Goal: Use online tool/utility: Use online tool/utility

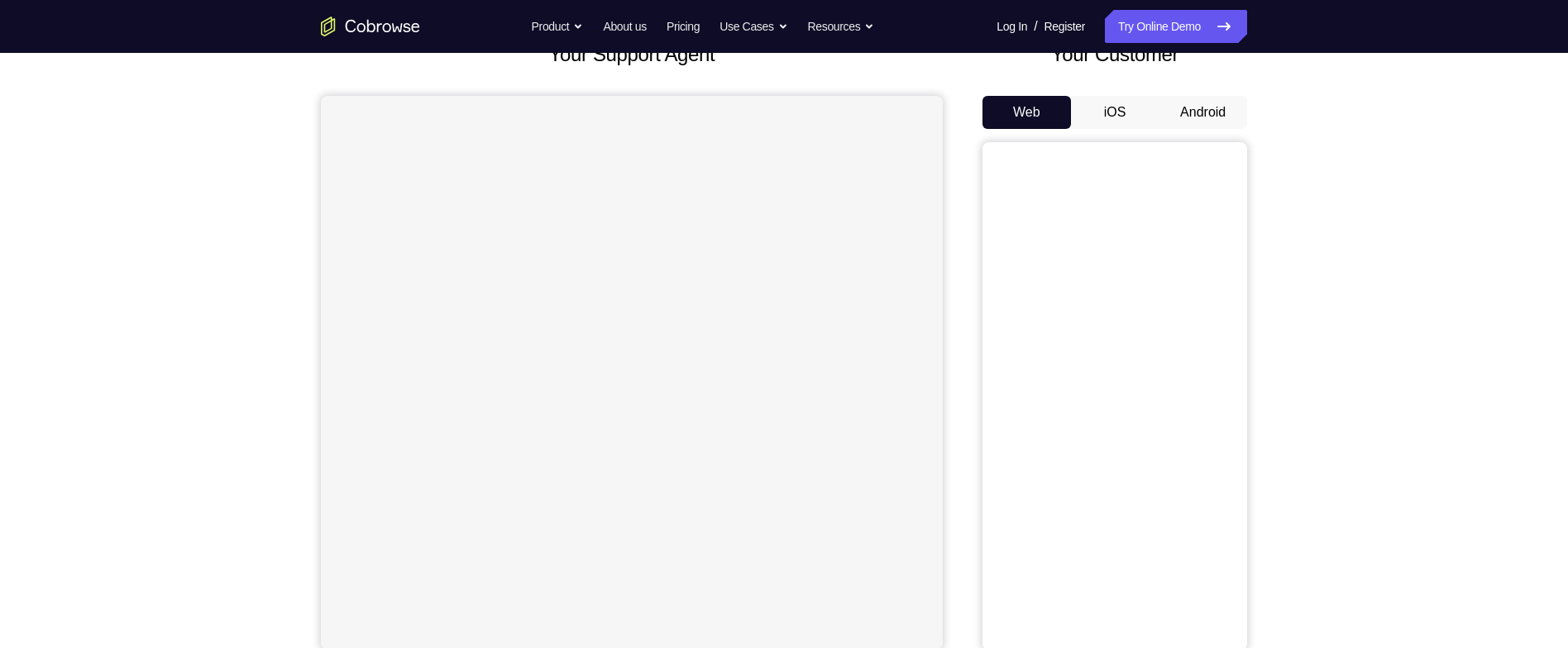
scroll to position [119, 0]
click at [1177, 93] on div "Your Customer Web iOS Android" at bounding box center [1115, 345] width 265 height 611
click at [1188, 104] on button "Android" at bounding box center [1202, 112] width 88 height 33
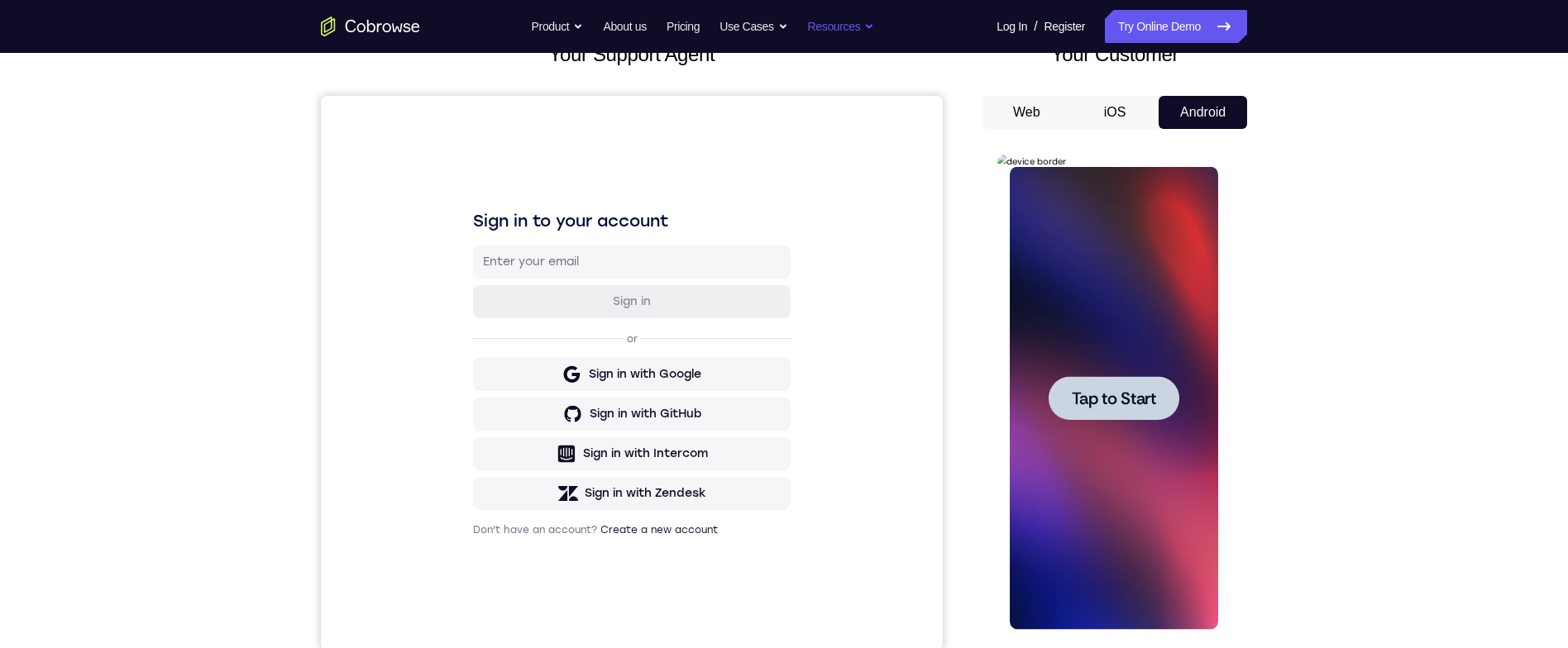
scroll to position [0, 0]
click at [1103, 398] on span "Tap to Start" at bounding box center [1112, 398] width 84 height 16
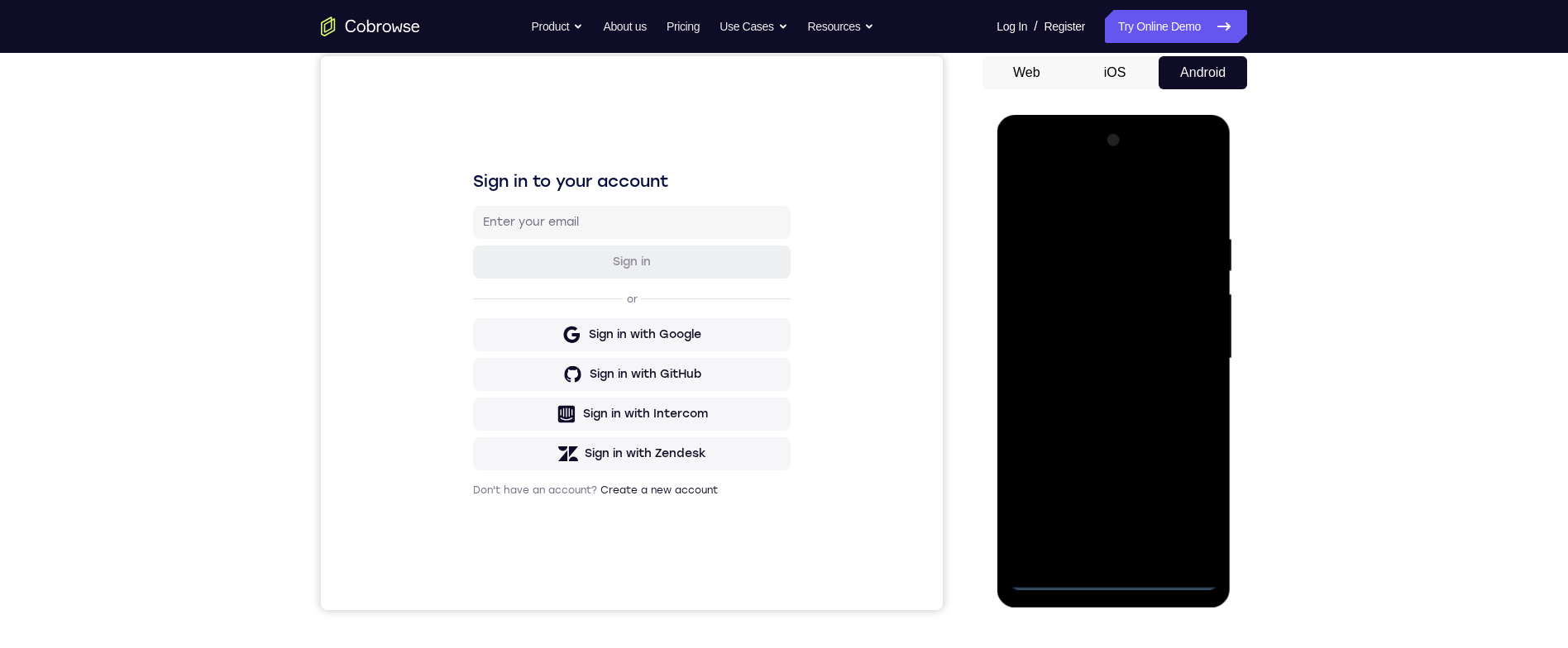
scroll to position [165, 0]
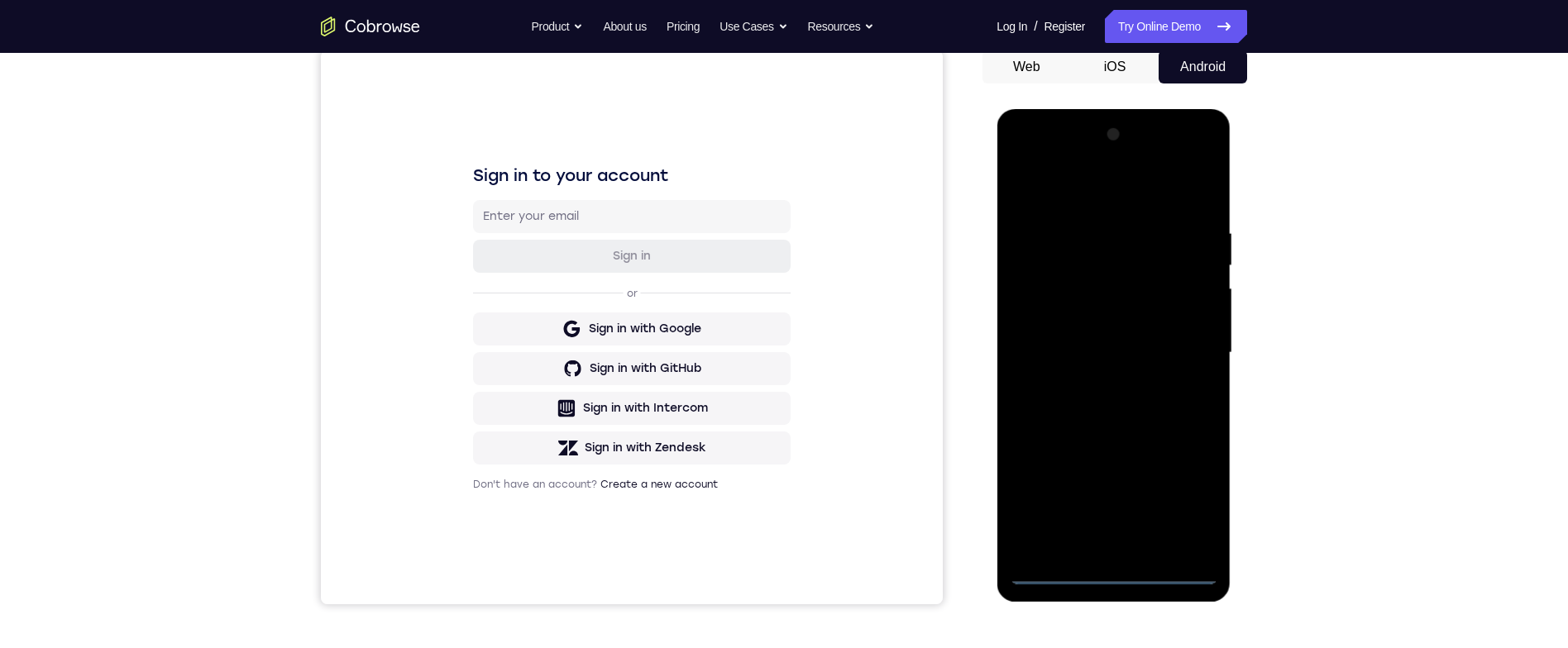
click at [1121, 578] on div at bounding box center [1113, 353] width 209 height 463
click at [1194, 501] on div at bounding box center [1113, 353] width 209 height 463
click at [1162, 198] on div at bounding box center [1113, 353] width 209 height 463
click at [1199, 349] on div at bounding box center [1113, 353] width 209 height 463
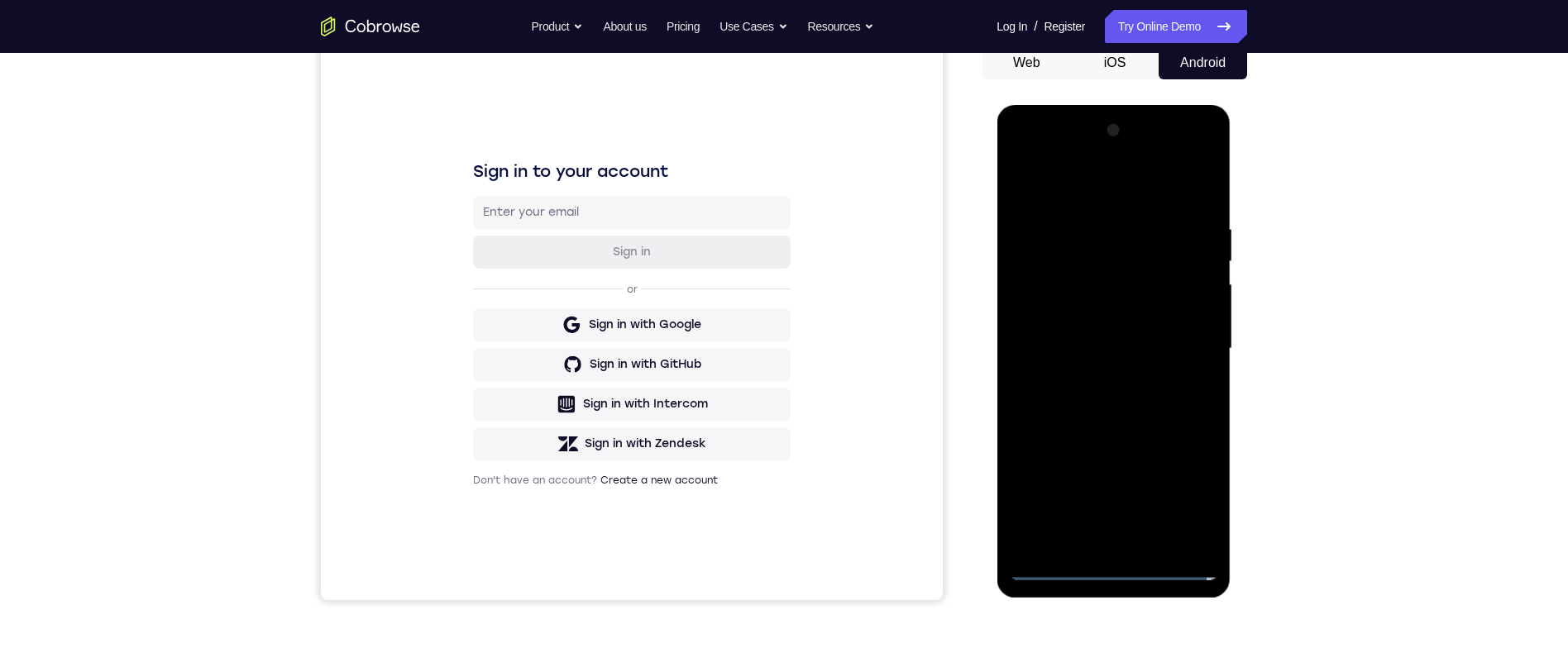
click at [1089, 539] on div at bounding box center [1113, 349] width 209 height 463
click at [1157, 333] on div at bounding box center [1113, 349] width 209 height 463
click at [1146, 321] on div at bounding box center [1113, 349] width 209 height 463
click at [1122, 355] on div at bounding box center [1113, 349] width 209 height 463
click at [1128, 402] on div at bounding box center [1113, 349] width 209 height 463
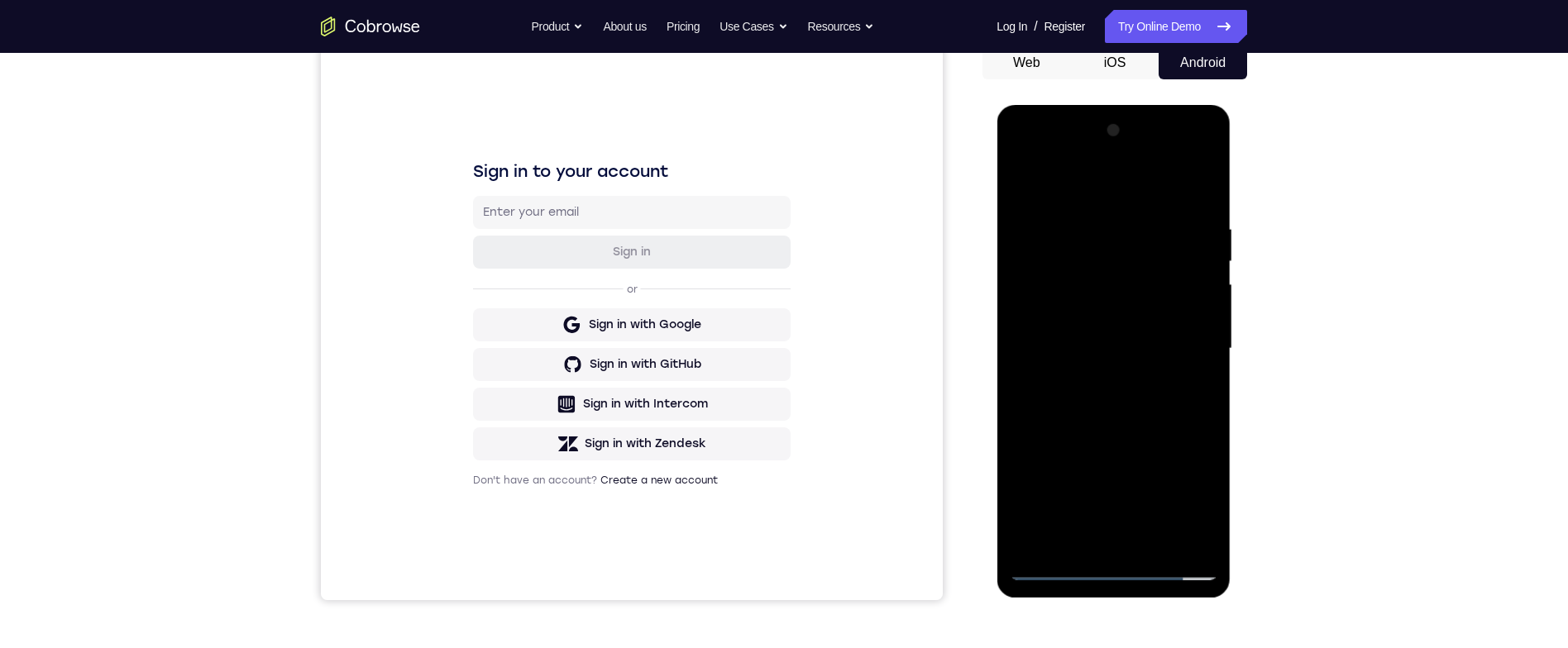
click at [1125, 411] on div at bounding box center [1113, 349] width 209 height 463
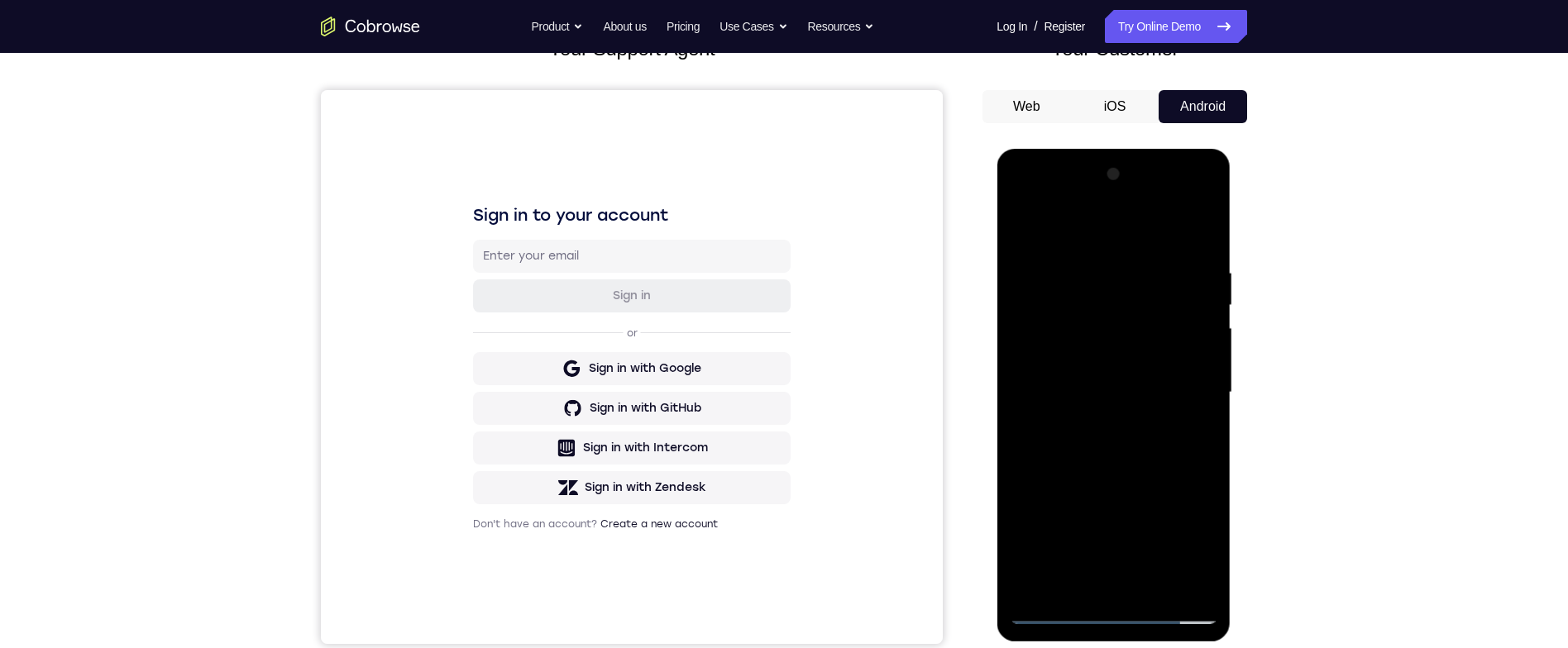
click at [1214, 229] on div at bounding box center [1113, 393] width 209 height 463
click at [1171, 261] on div at bounding box center [1113, 393] width 209 height 463
click at [1145, 249] on div at bounding box center [1113, 393] width 209 height 463
click at [1022, 218] on div at bounding box center [1113, 393] width 209 height 463
click at [1032, 220] on div at bounding box center [1113, 393] width 209 height 463
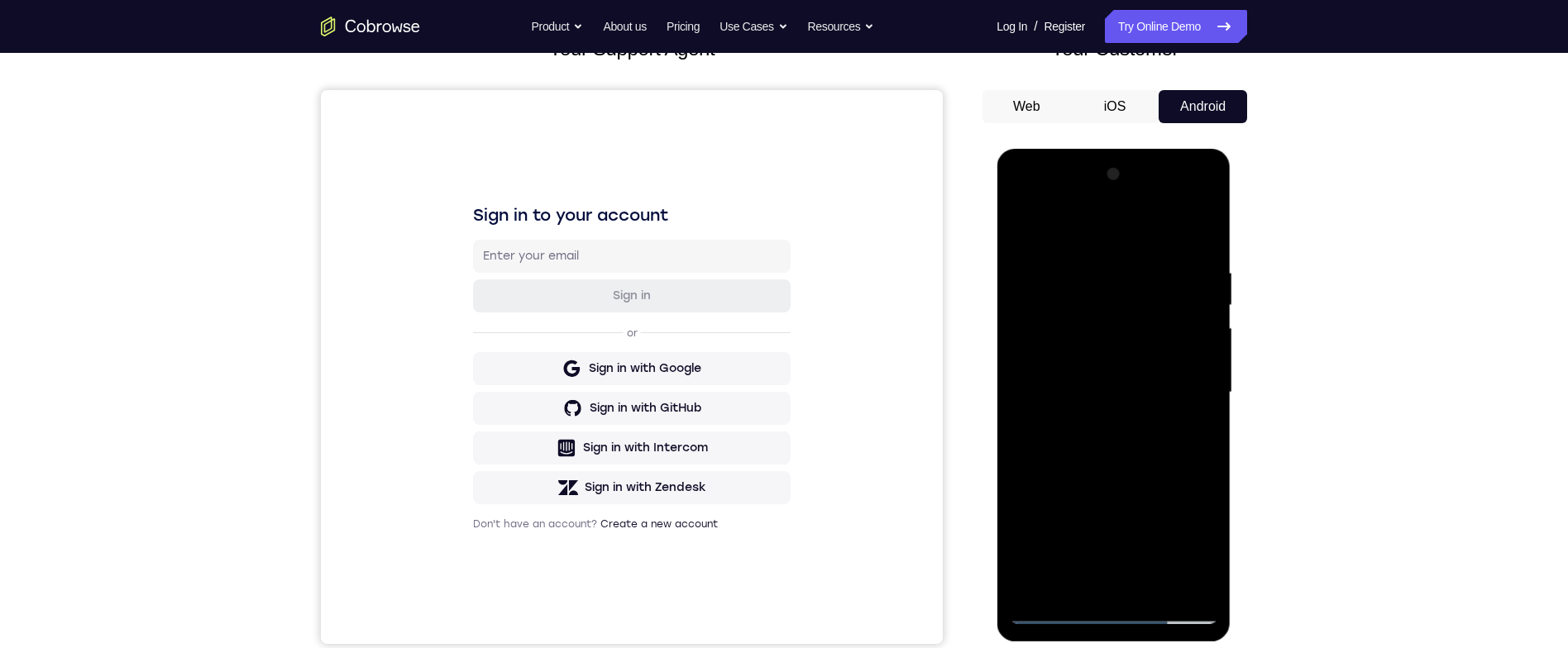
click at [1095, 250] on div at bounding box center [1113, 393] width 209 height 463
click at [1191, 447] on div at bounding box center [1113, 393] width 209 height 463
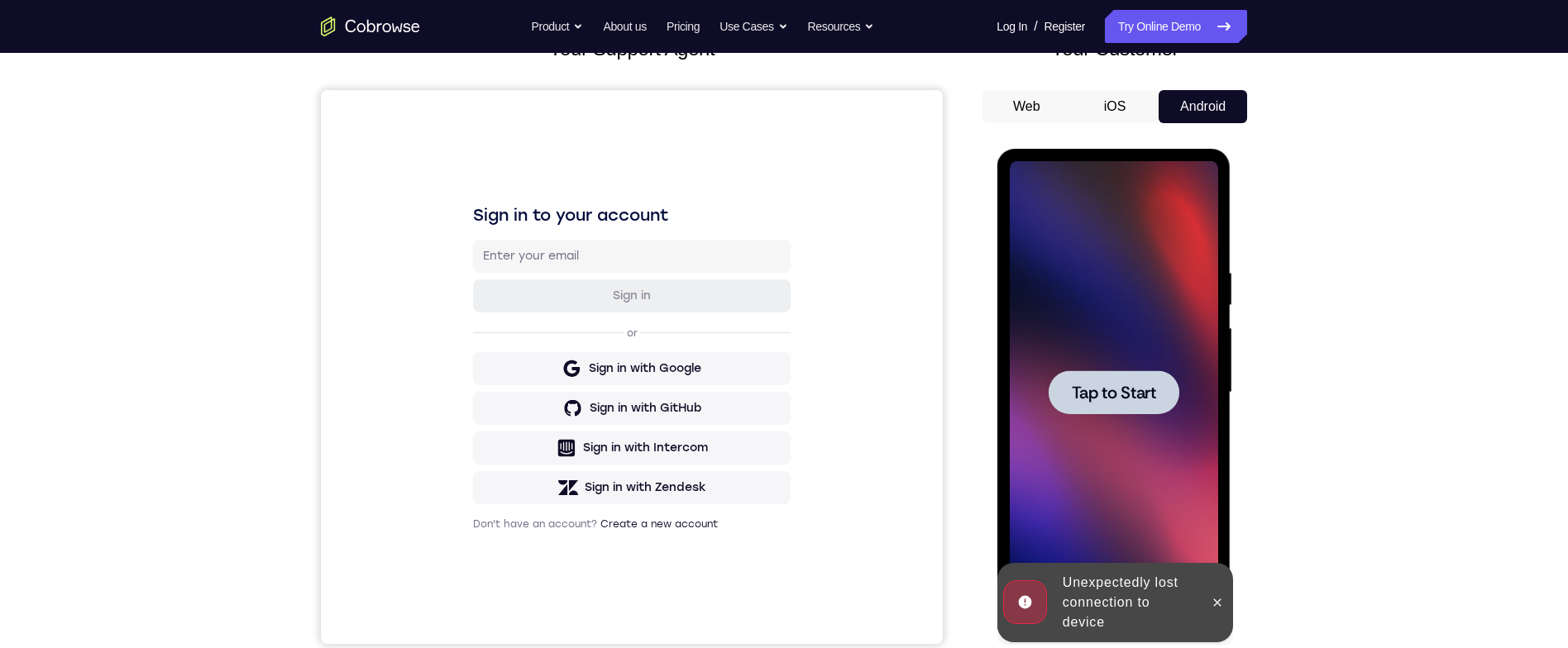
scroll to position [157, 0]
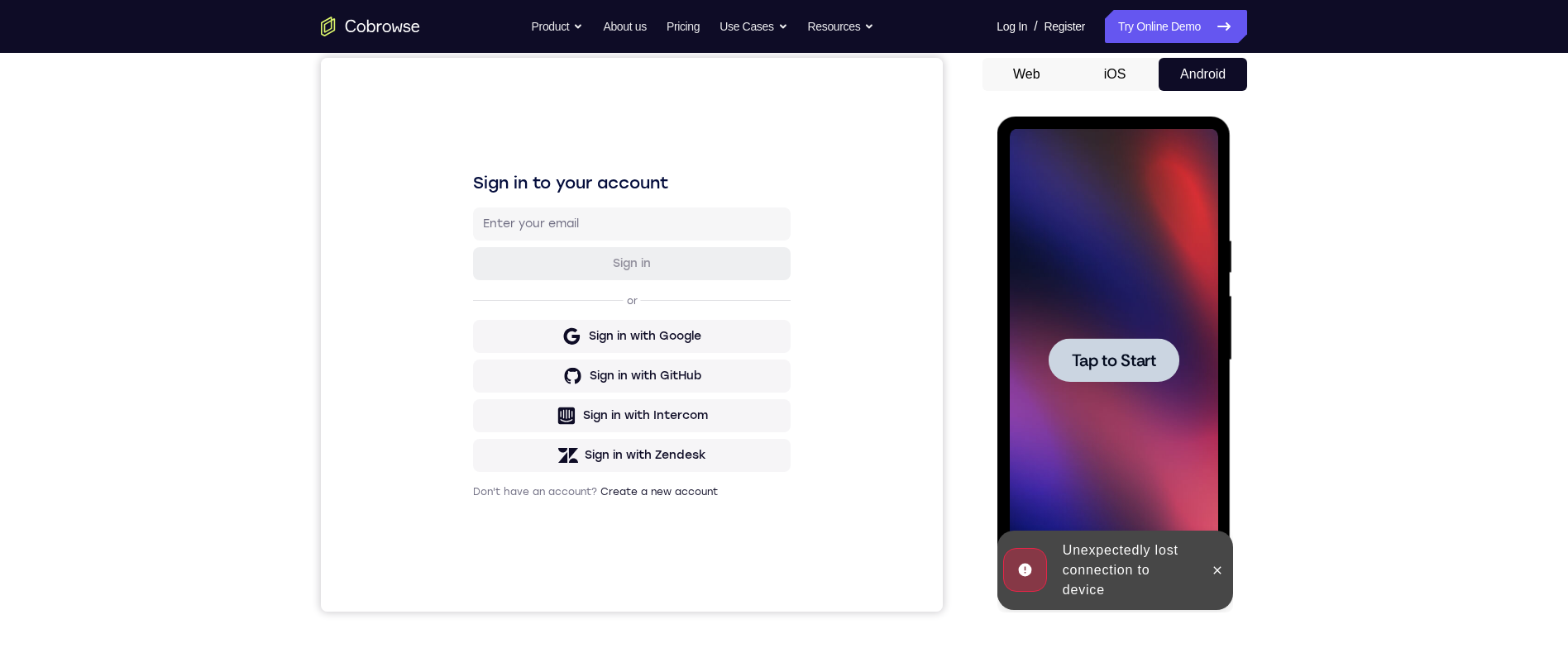
click at [1215, 550] on div at bounding box center [1216, 571] width 26 height 80
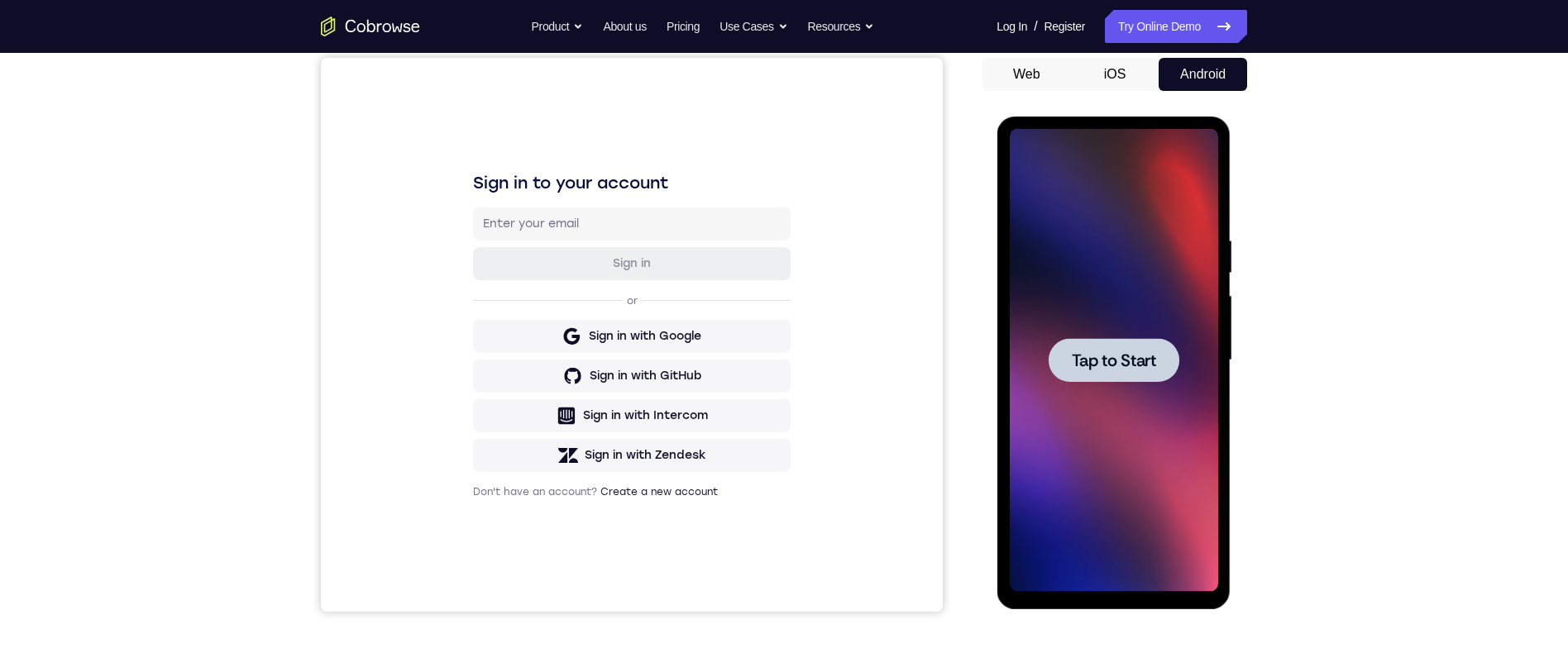
click at [1148, 357] on span "Tap to Start" at bounding box center [1112, 360] width 84 height 16
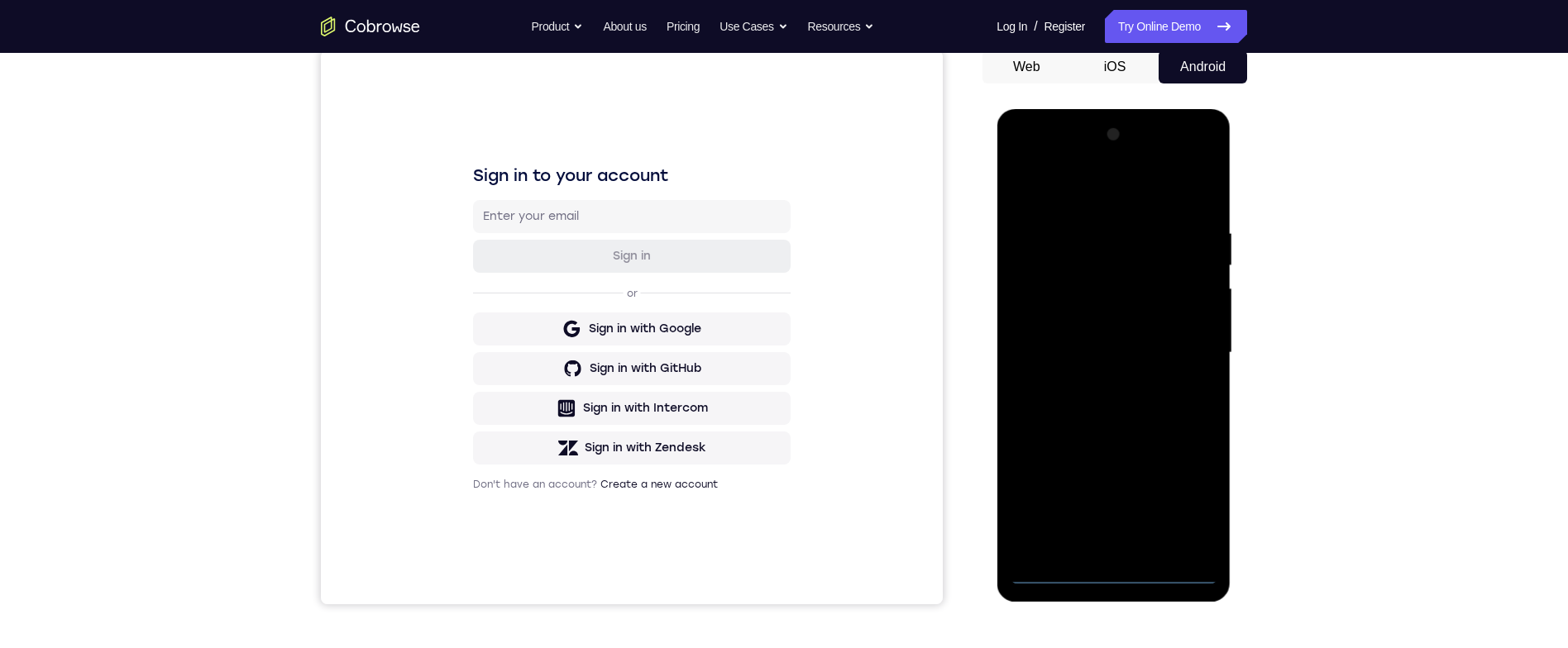
scroll to position [210, 0]
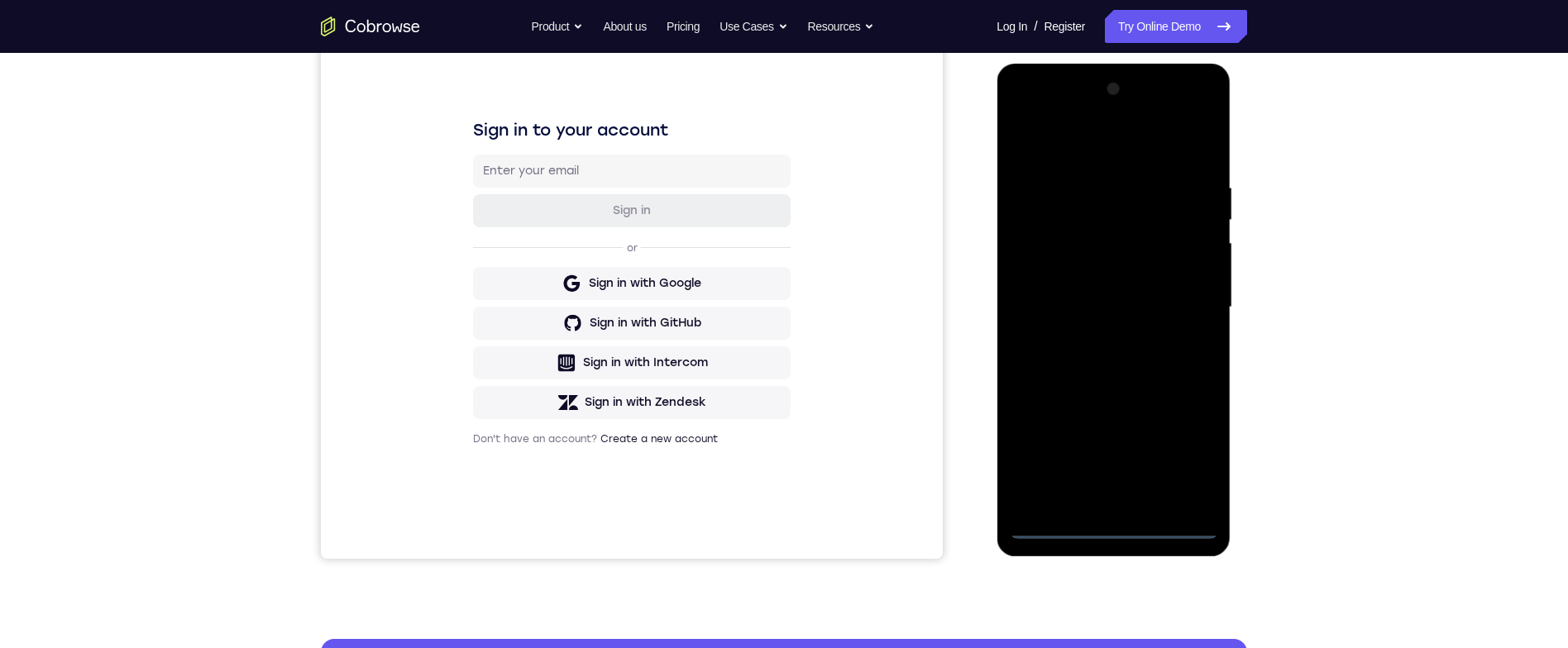
click at [1126, 525] on div at bounding box center [1113, 308] width 209 height 463
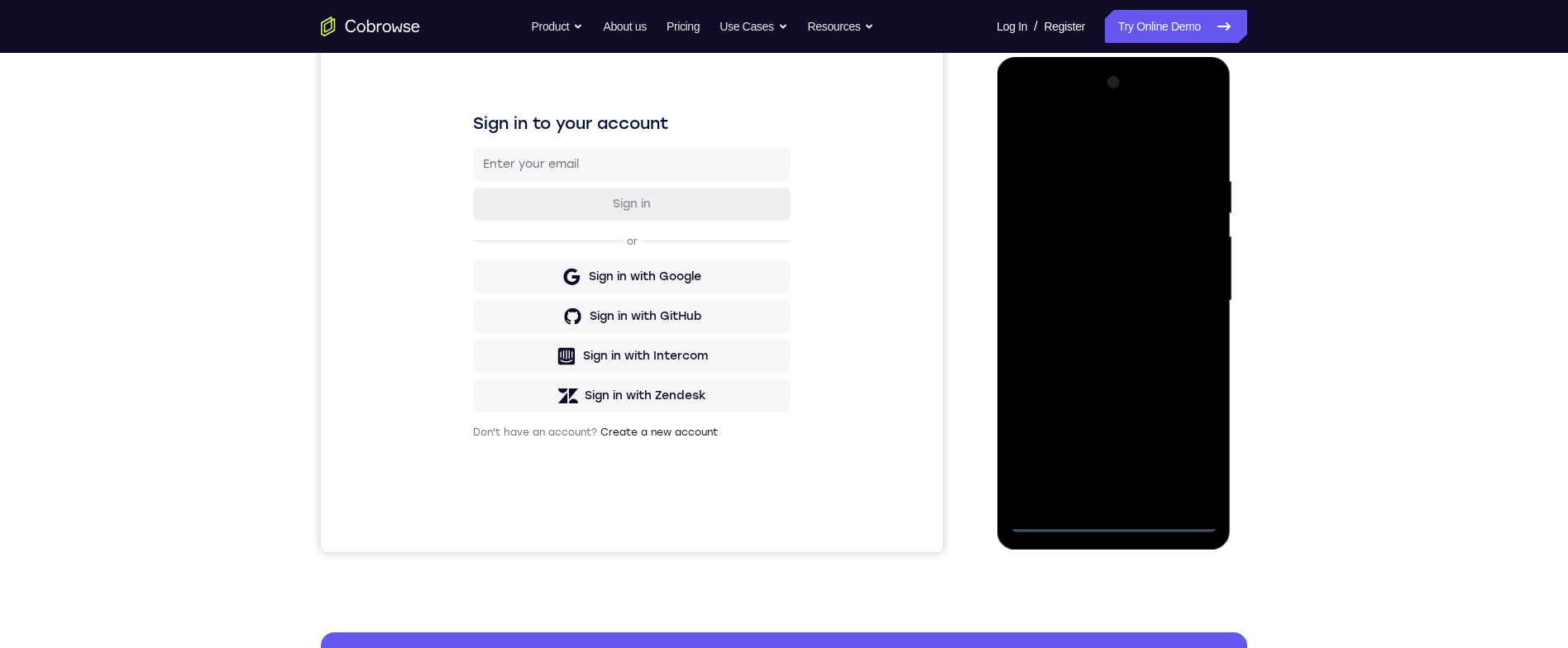
click at [1199, 454] on div at bounding box center [1113, 301] width 209 height 463
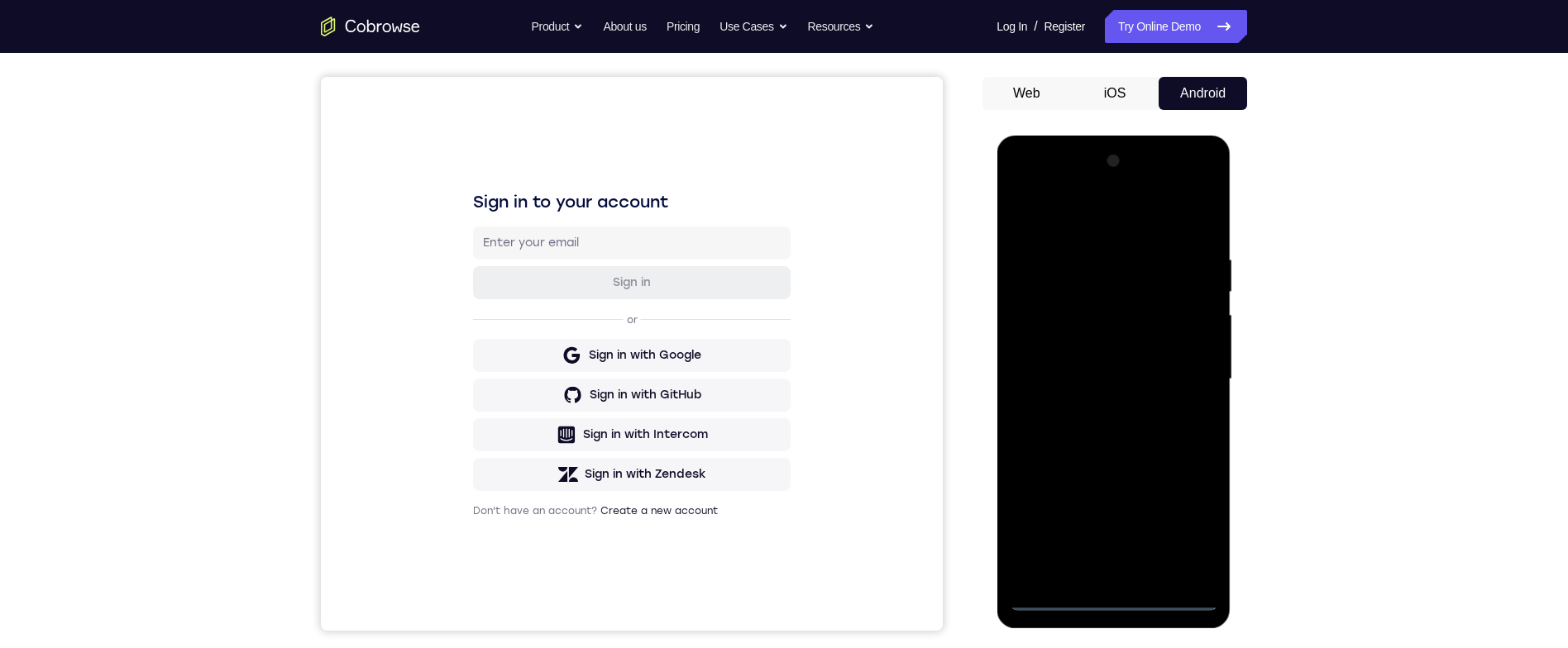
scroll to position [77, 0]
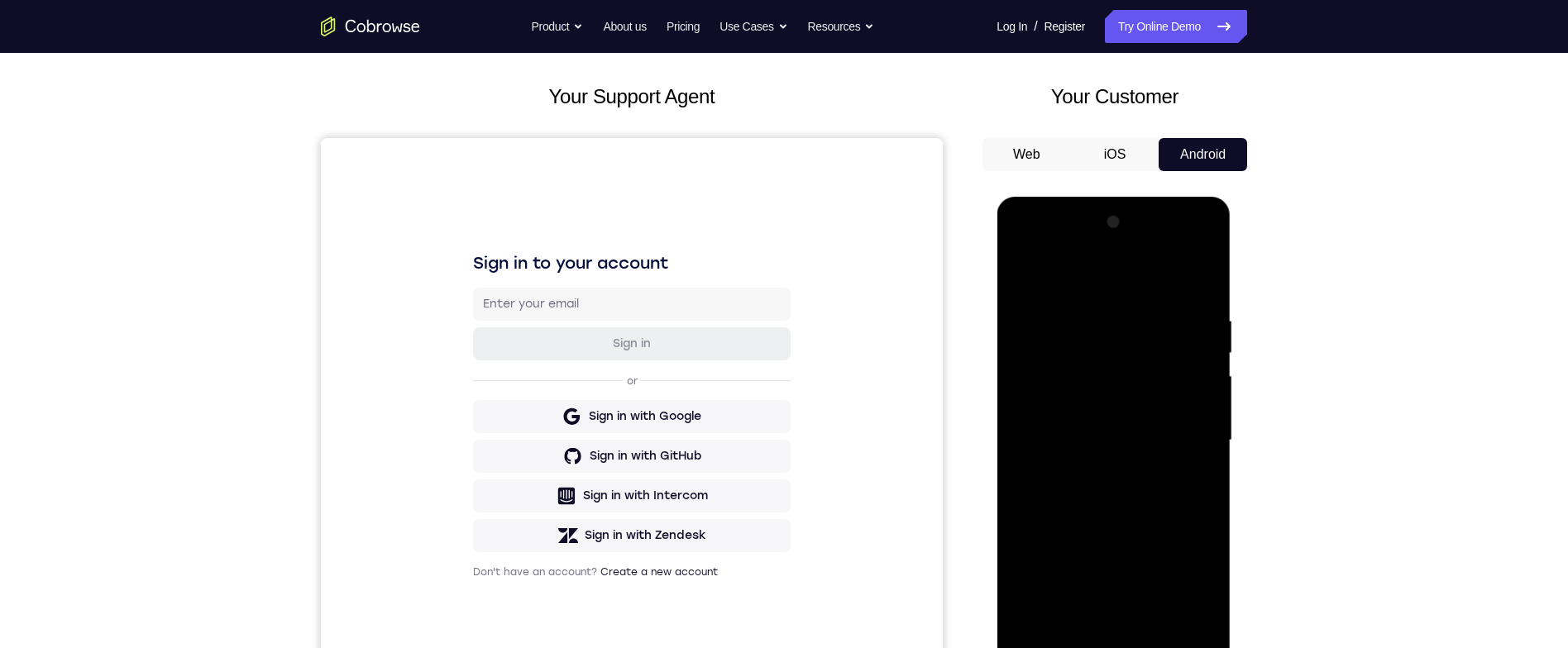
click at [1140, 280] on div at bounding box center [1113, 441] width 209 height 463
click at [1184, 439] on div at bounding box center [1113, 441] width 209 height 463
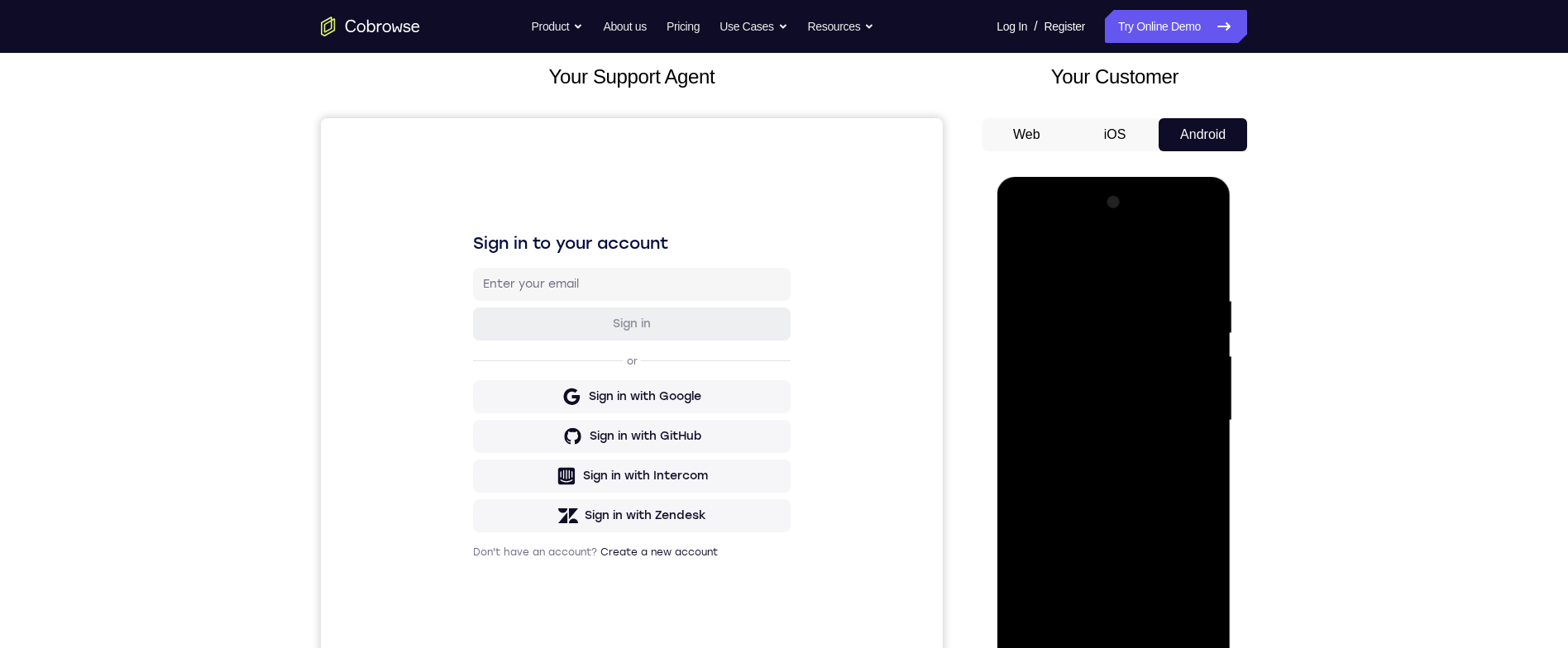
click at [1091, 446] on div at bounding box center [1113, 421] width 209 height 463
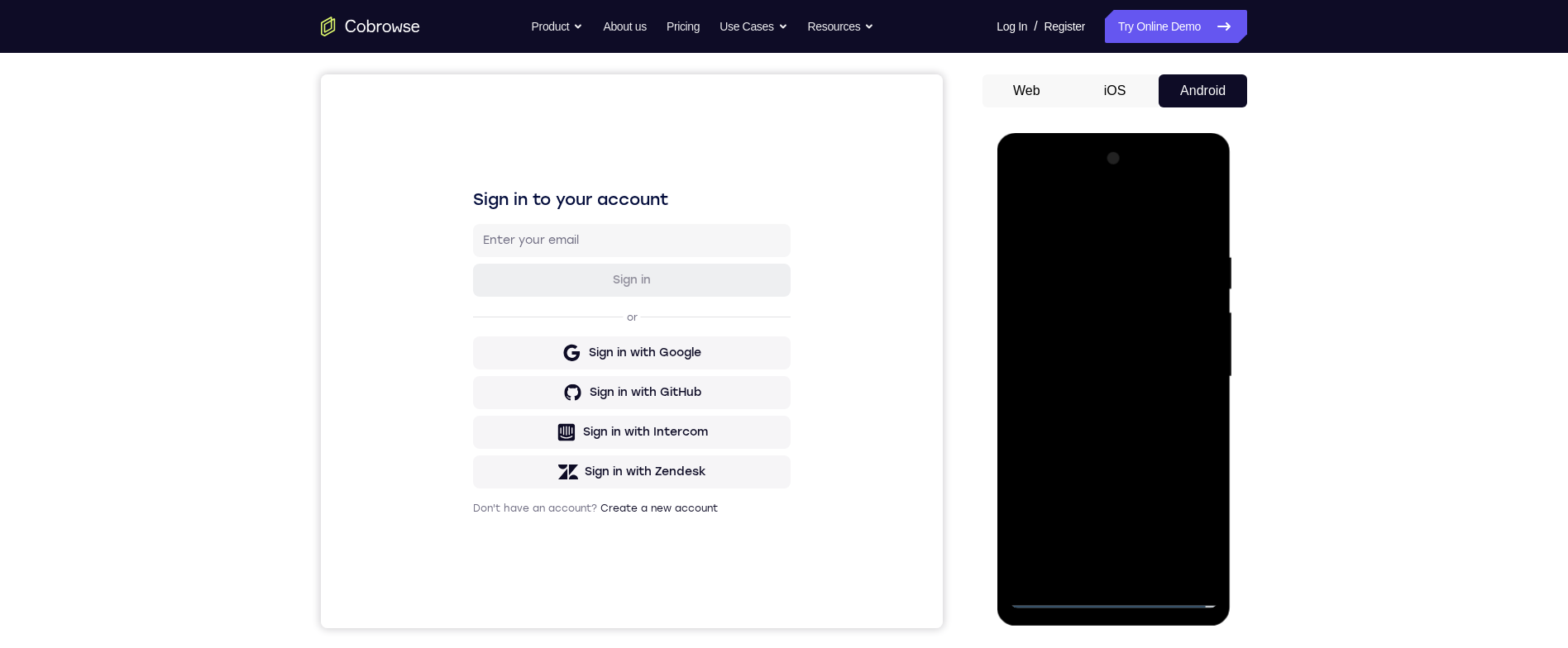
scroll to position [104, 0]
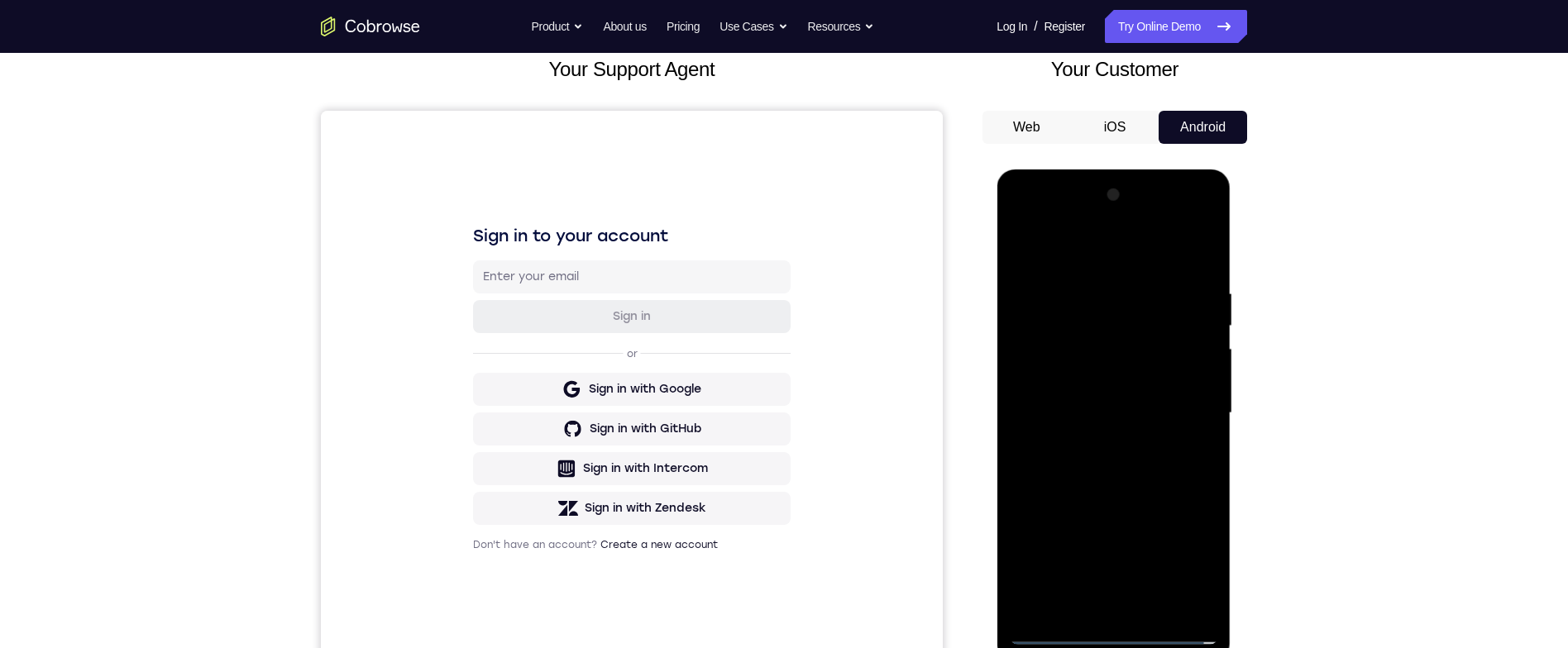
click at [1184, 395] on div at bounding box center [1113, 413] width 209 height 463
click at [1202, 571] on div at bounding box center [1113, 413] width 209 height 463
click at [1197, 571] on div at bounding box center [1113, 413] width 209 height 463
click at [1195, 568] on div at bounding box center [1113, 413] width 209 height 463
click at [1189, 567] on div at bounding box center [1113, 413] width 209 height 463
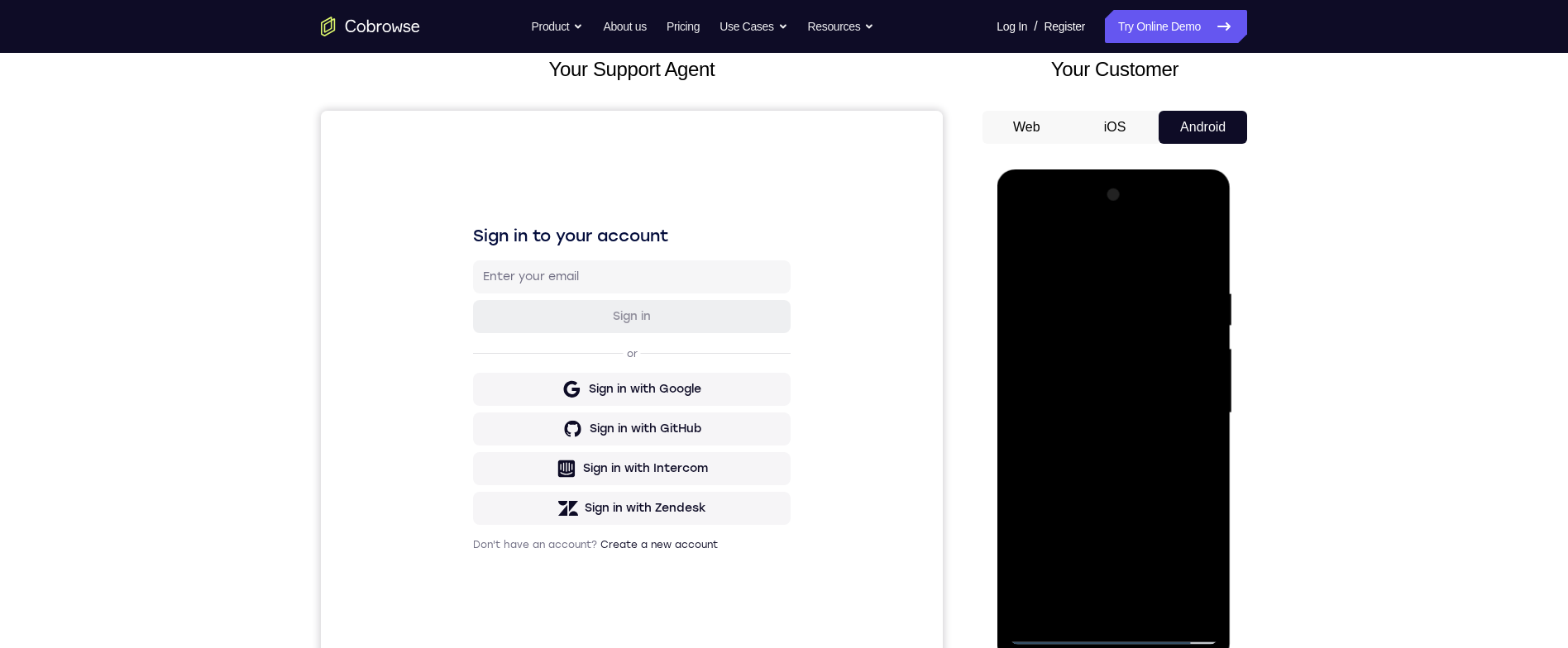
click at [1196, 567] on div at bounding box center [1113, 413] width 209 height 463
click at [1171, 377] on div at bounding box center [1113, 413] width 209 height 463
click at [1187, 413] on div at bounding box center [1113, 413] width 209 height 463
click at [1158, 461] on div at bounding box center [1113, 413] width 209 height 463
click at [1168, 464] on div at bounding box center [1113, 413] width 209 height 463
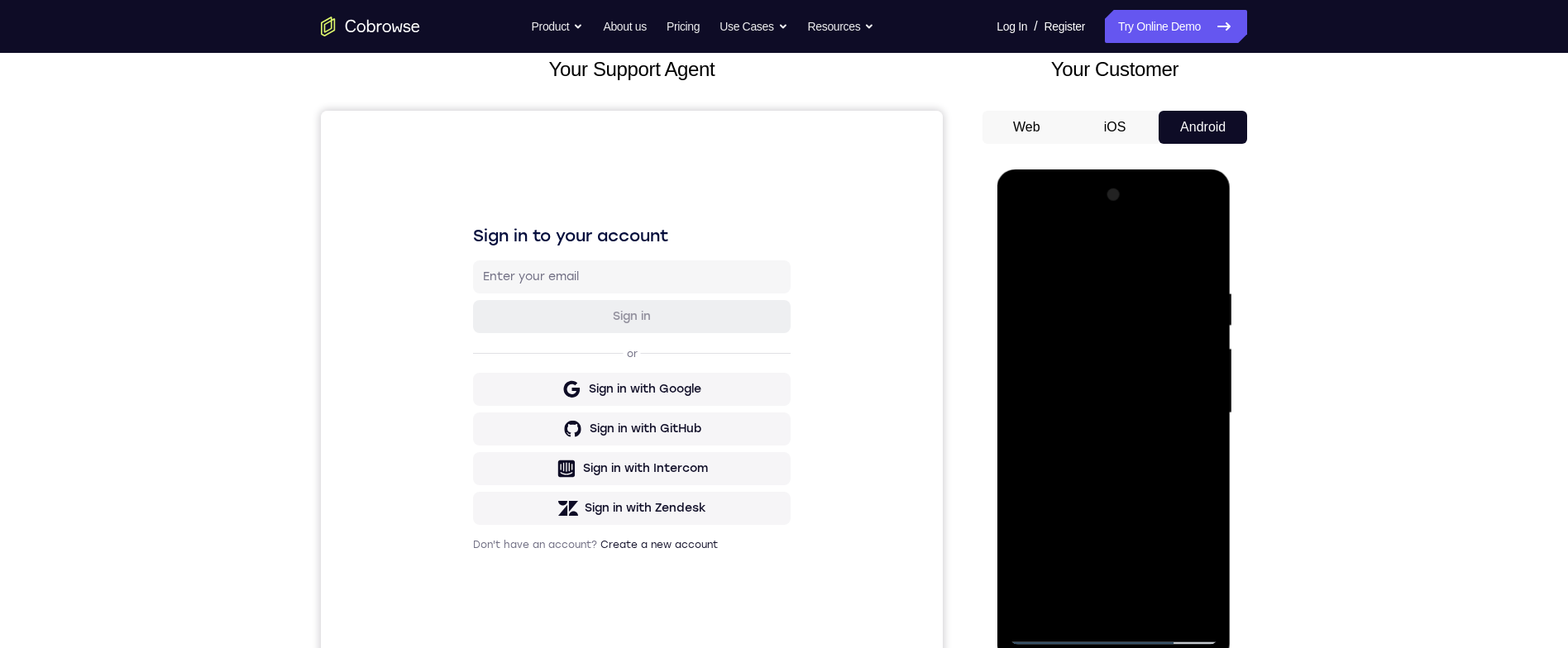
click at [1161, 477] on div at bounding box center [1113, 413] width 209 height 463
click at [1203, 250] on div at bounding box center [1113, 413] width 209 height 463
click at [1033, 237] on div at bounding box center [1113, 413] width 209 height 463
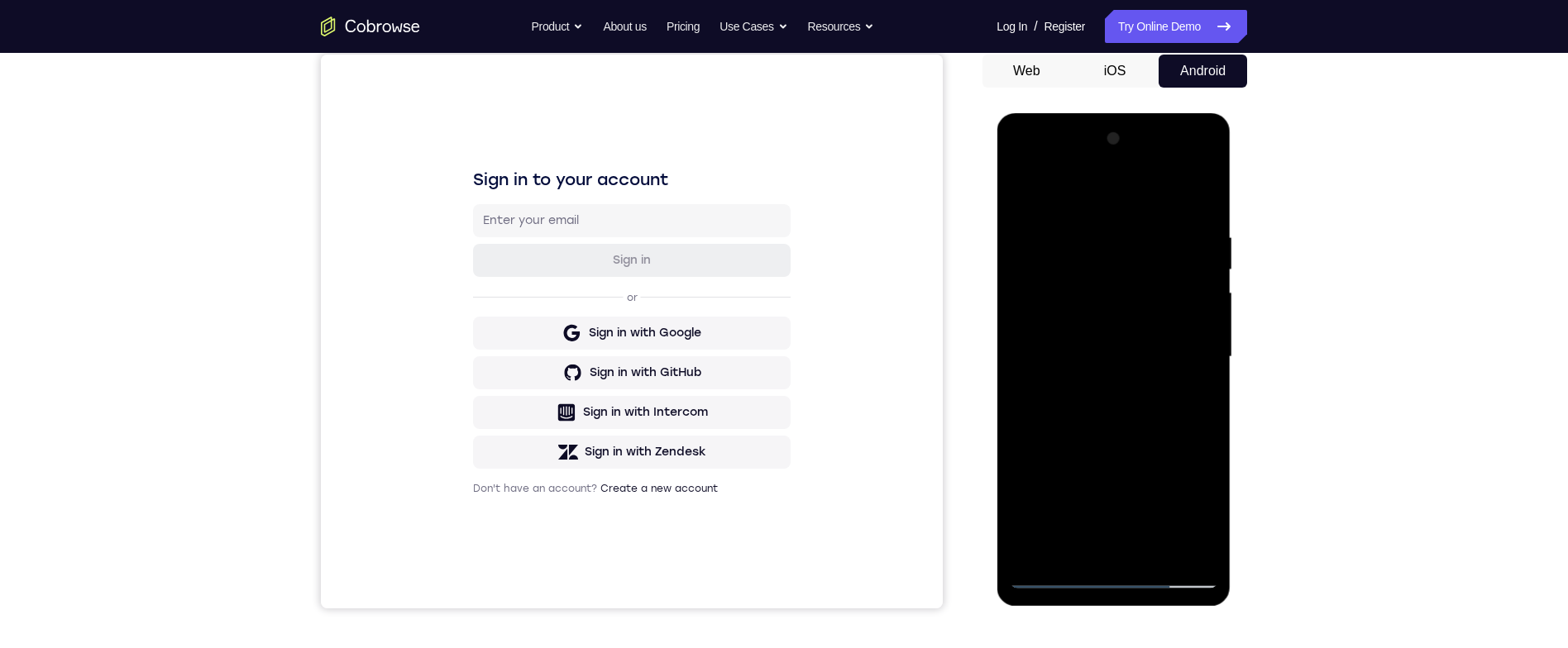
scroll to position [151, 0]
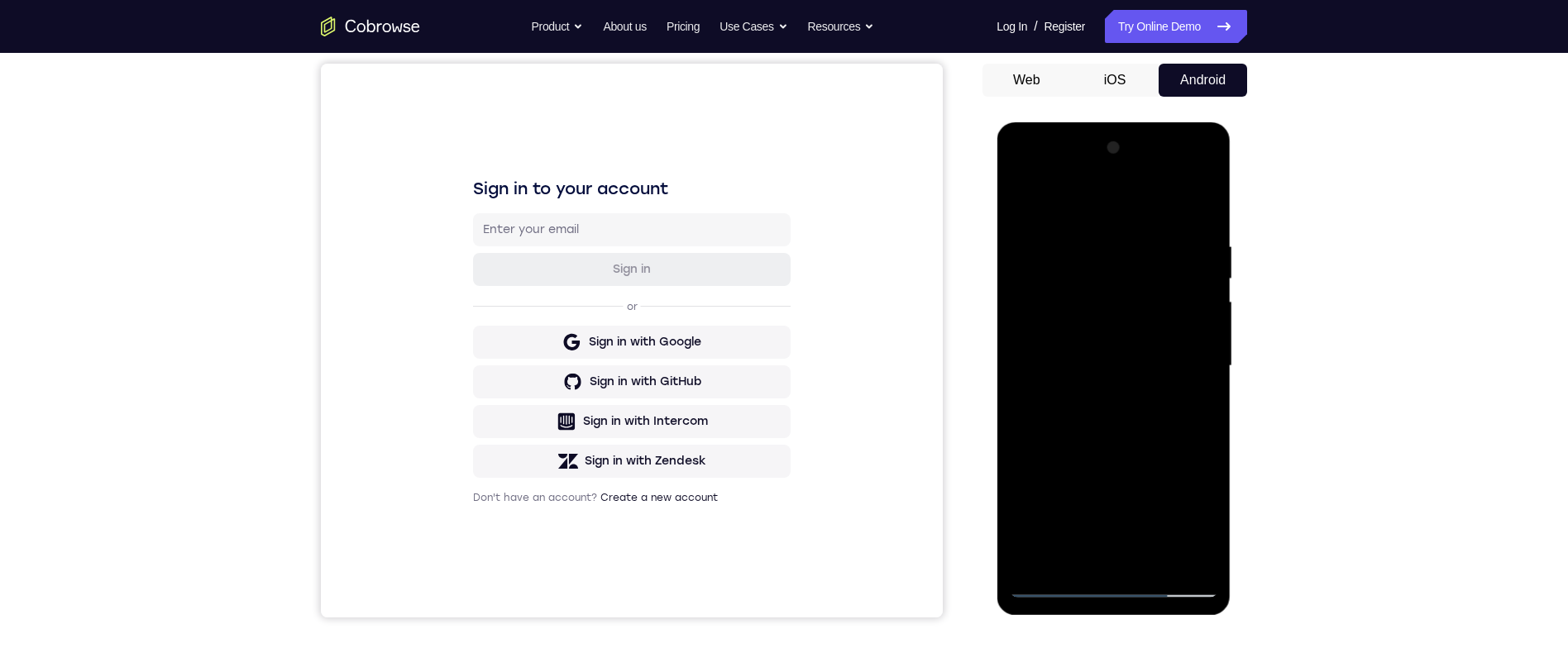
click at [1101, 226] on div at bounding box center [1113, 366] width 209 height 463
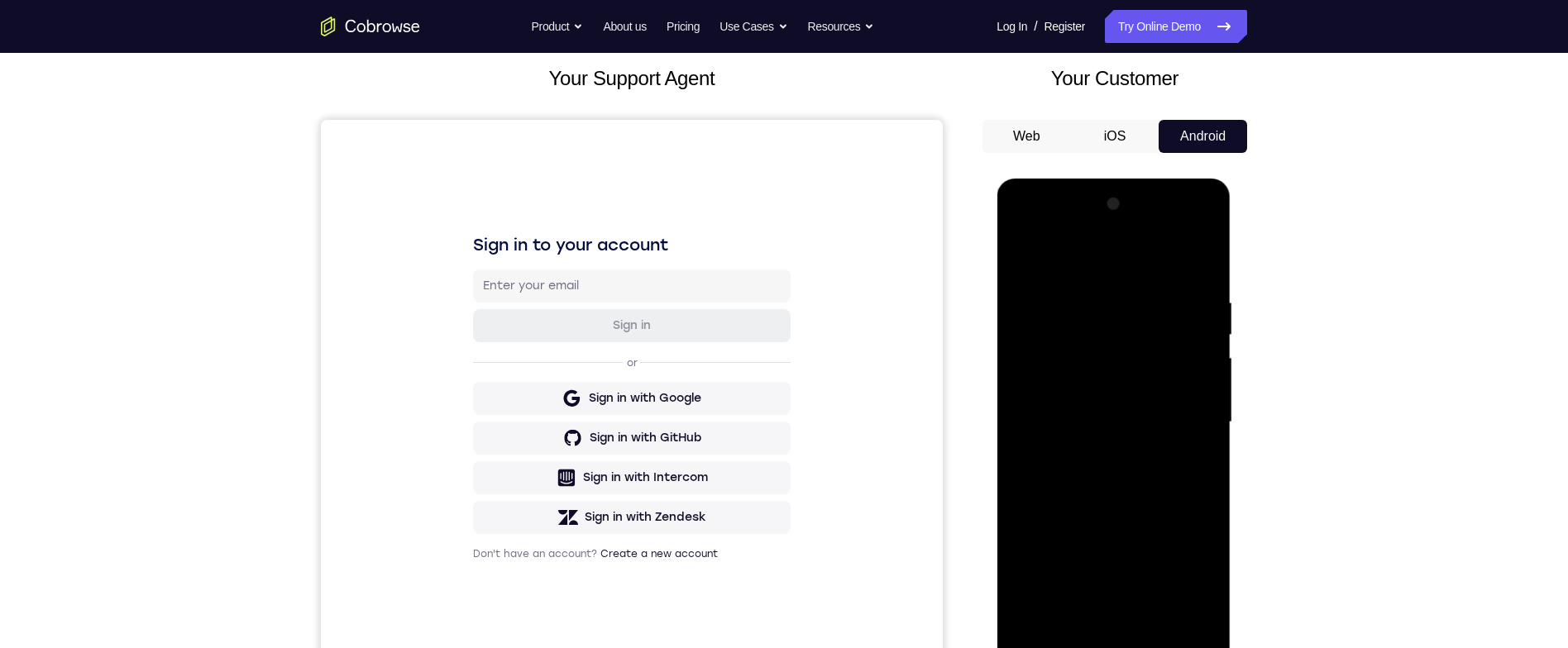
click at [1204, 494] on div at bounding box center [1113, 422] width 209 height 463
click at [1196, 506] on div at bounding box center [1113, 422] width 209 height 463
click at [1197, 508] on div at bounding box center [1113, 422] width 209 height 463
click at [1191, 508] on div at bounding box center [1113, 422] width 209 height 463
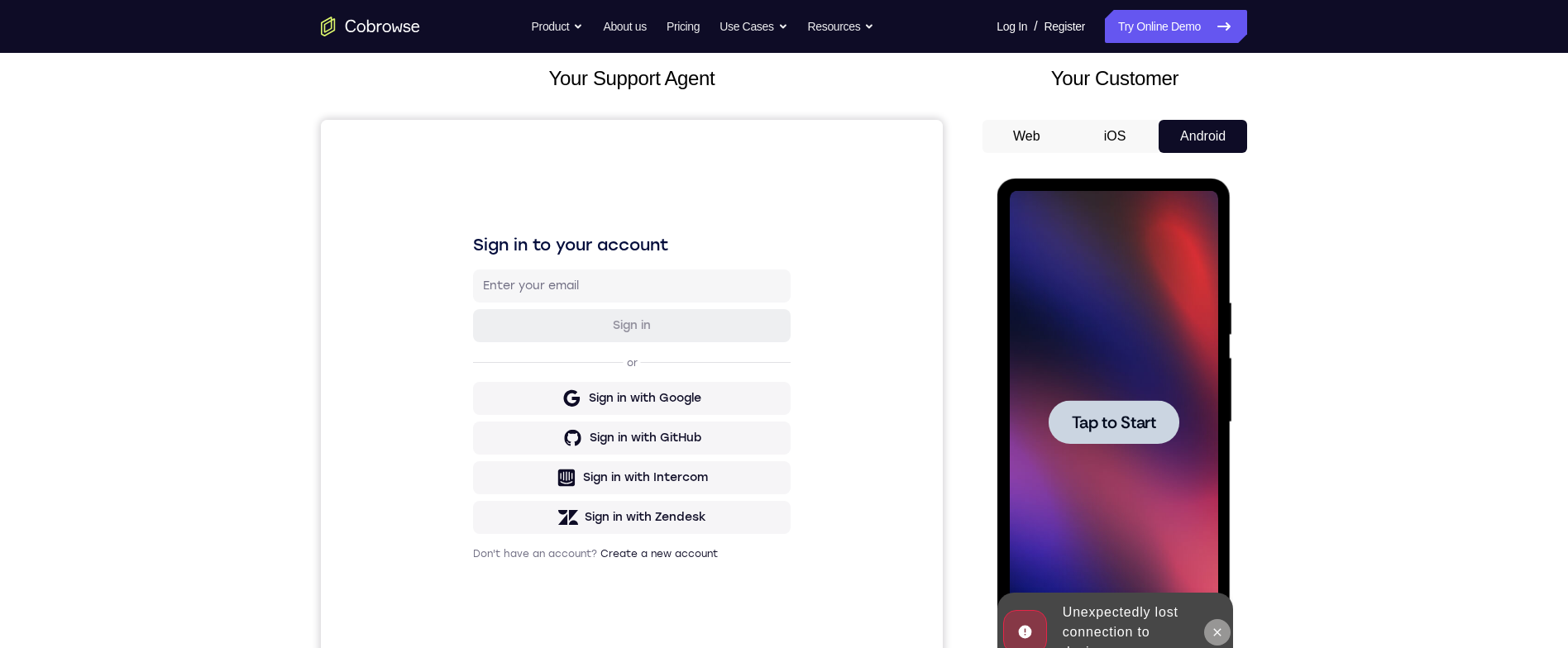
click at [1218, 638] on button at bounding box center [1216, 632] width 26 height 26
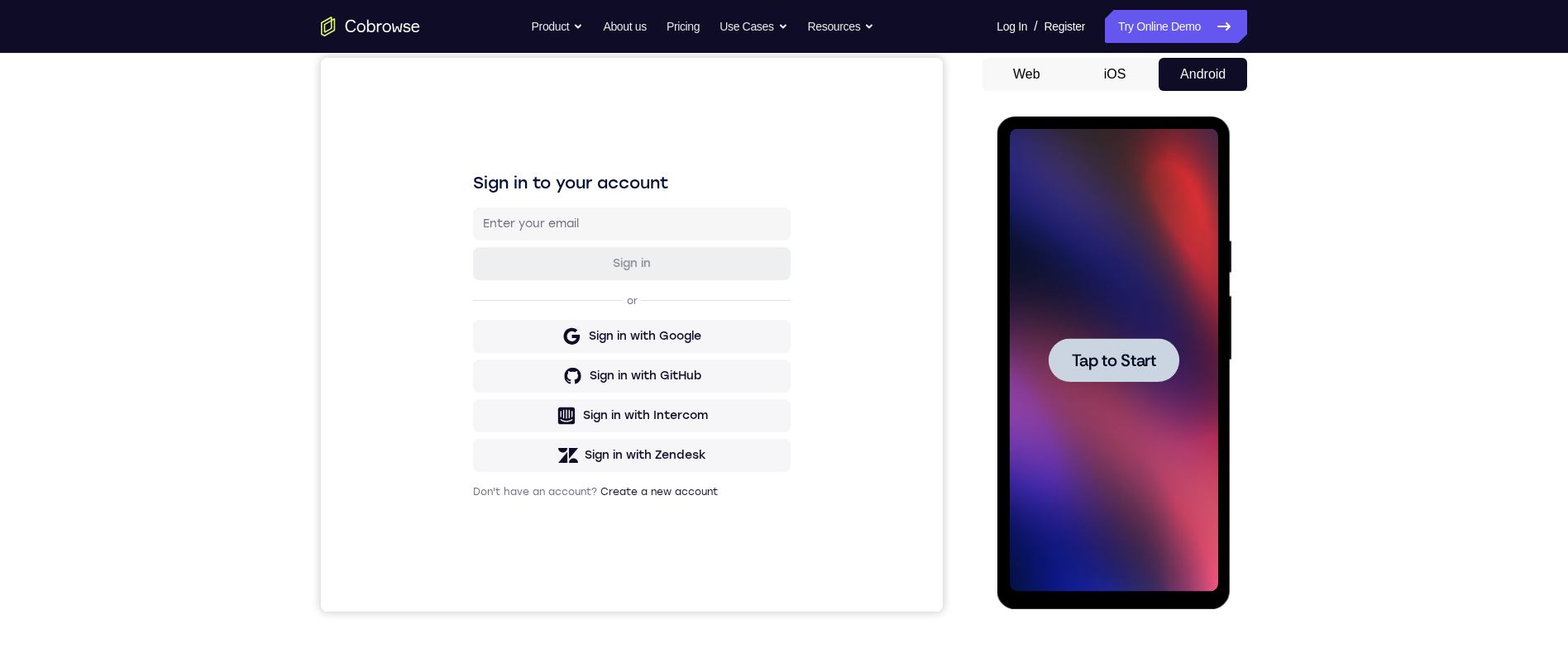
scroll to position [159, 0]
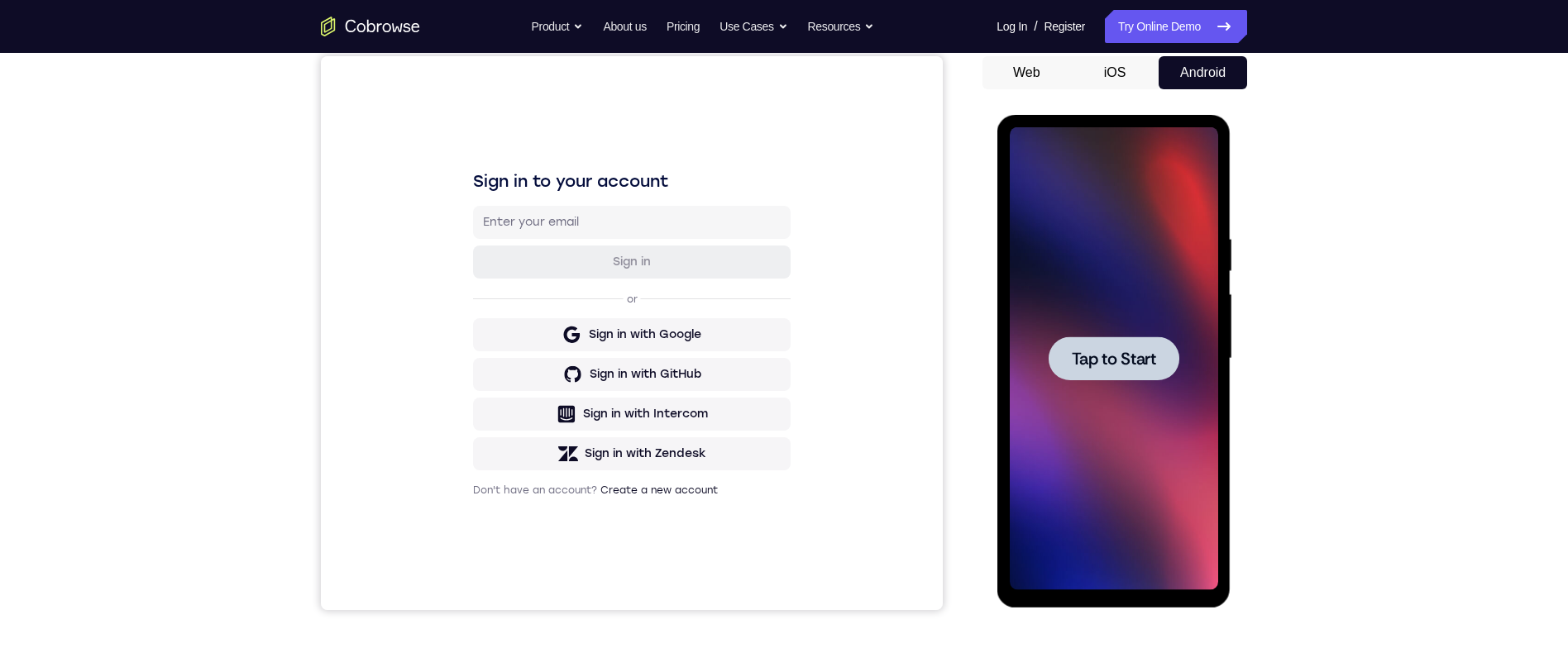
click at [1122, 375] on div at bounding box center [1113, 359] width 131 height 44
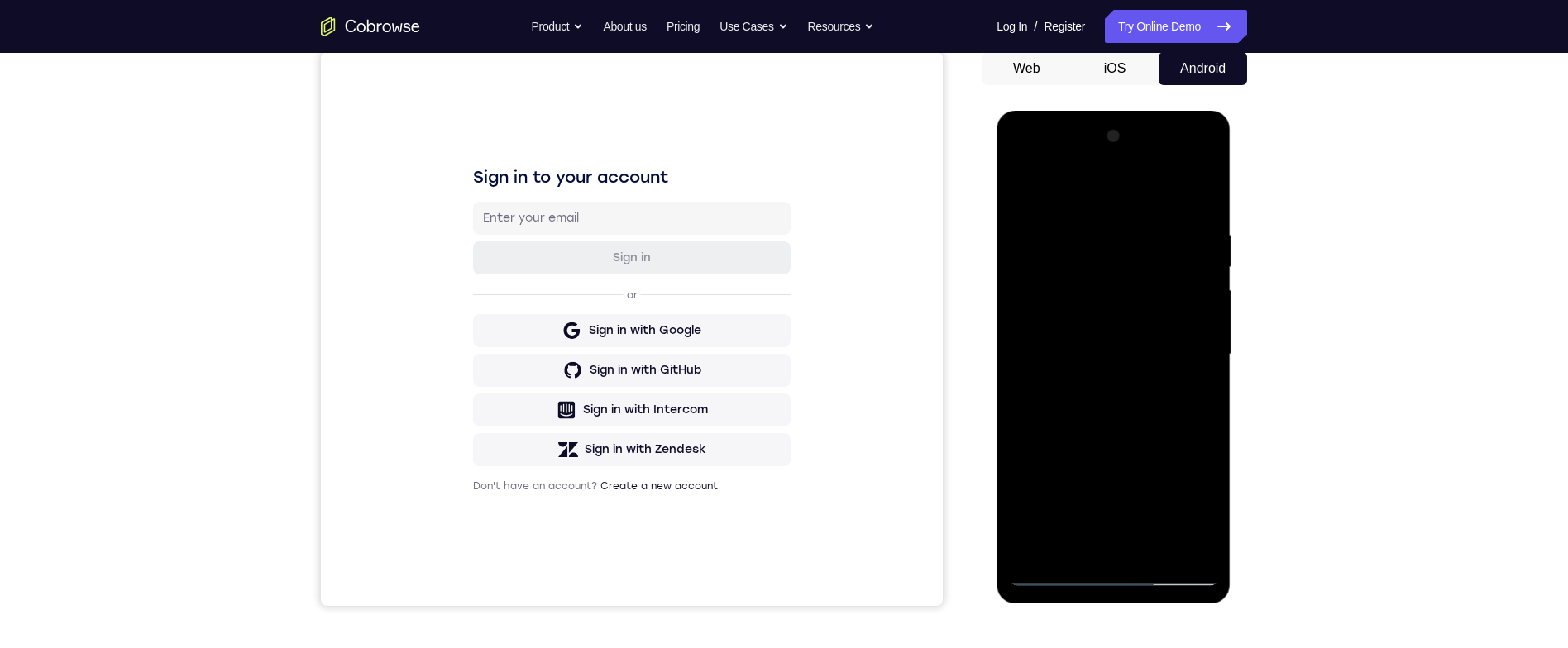
scroll to position [165, 0]
click at [1126, 577] on div at bounding box center [1113, 353] width 209 height 463
click at [1195, 500] on div at bounding box center [1113, 353] width 209 height 463
click at [1123, 193] on div at bounding box center [1113, 353] width 209 height 463
click at [1190, 343] on div at bounding box center [1113, 353] width 209 height 463
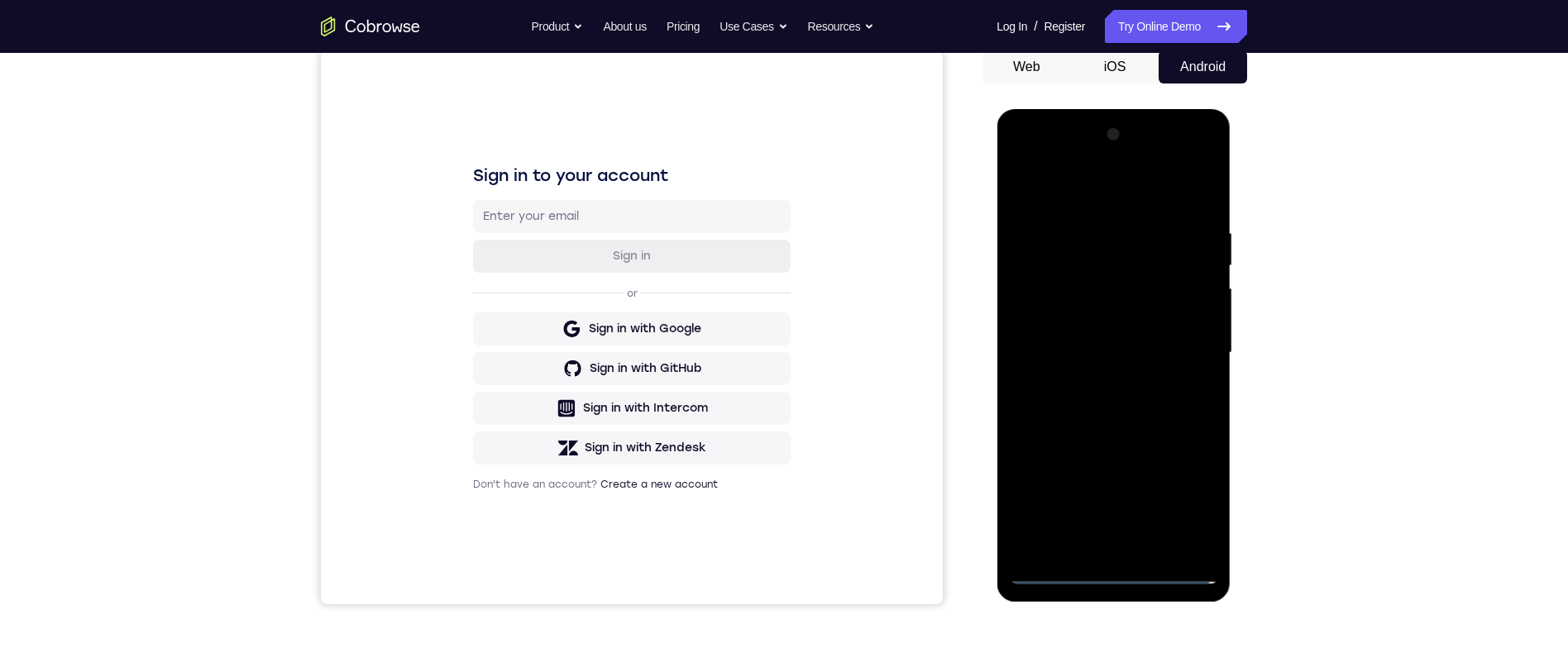
click at [1106, 383] on div at bounding box center [1113, 353] width 209 height 463
click at [1180, 332] on div at bounding box center [1113, 353] width 209 height 463
click at [1159, 326] on div at bounding box center [1113, 353] width 209 height 463
click at [1179, 352] on div at bounding box center [1113, 353] width 209 height 463
click at [1158, 408] on div at bounding box center [1113, 353] width 209 height 463
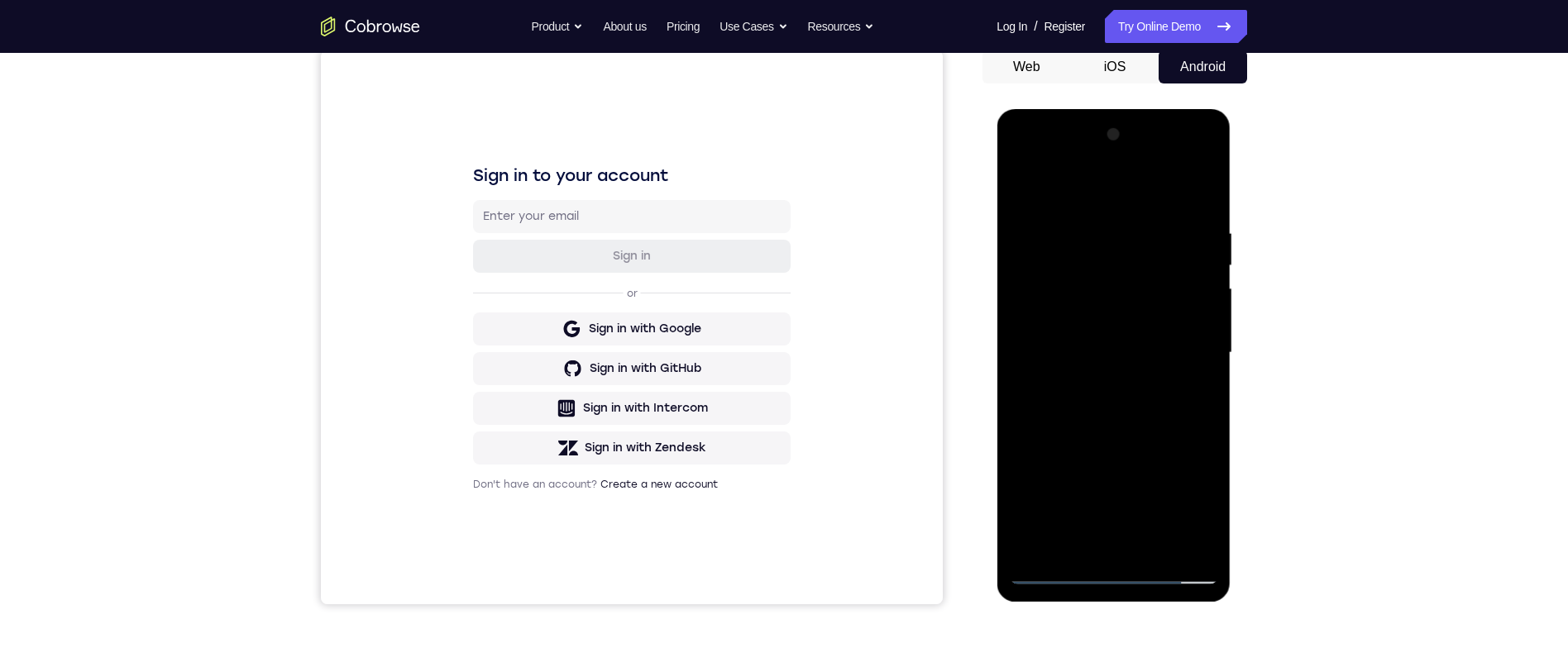
click at [1164, 391] on div at bounding box center [1113, 353] width 209 height 463
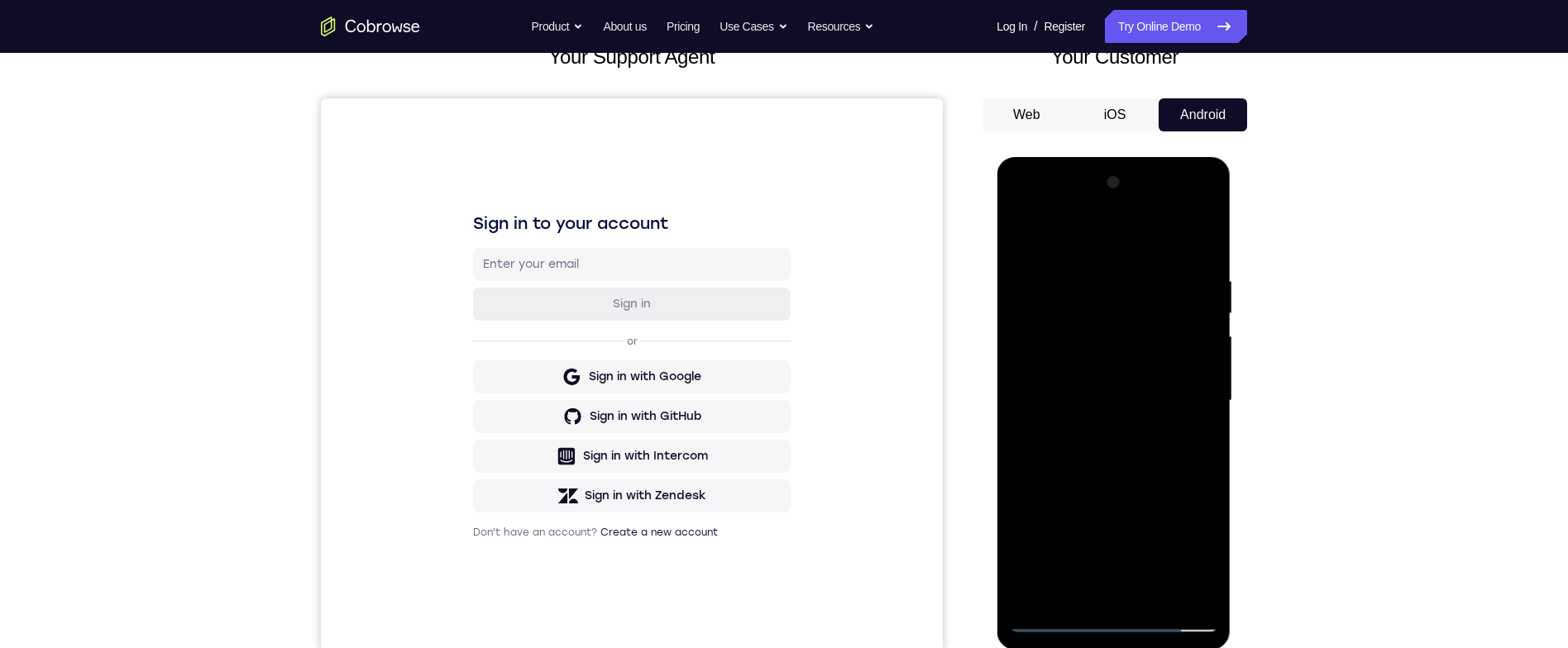
scroll to position [92, 0]
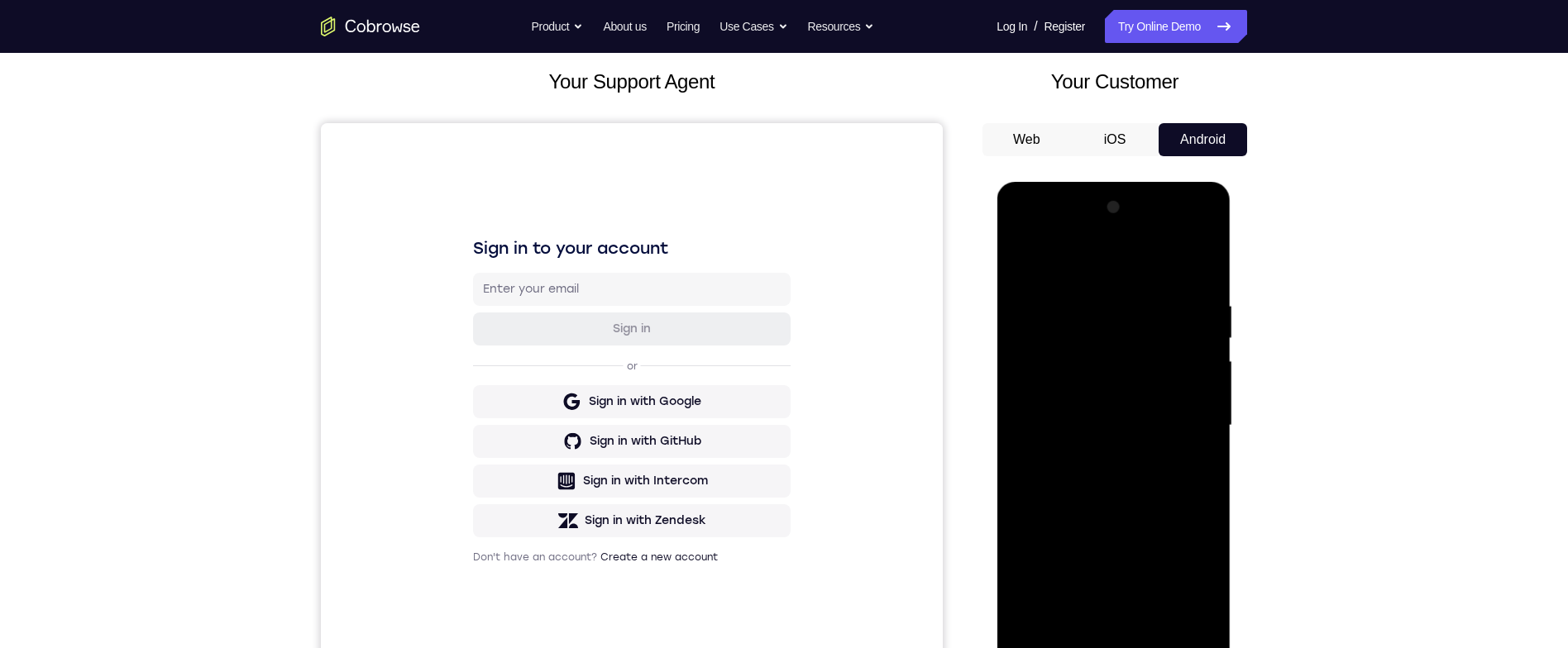
click at [1206, 280] on div at bounding box center [1113, 426] width 209 height 463
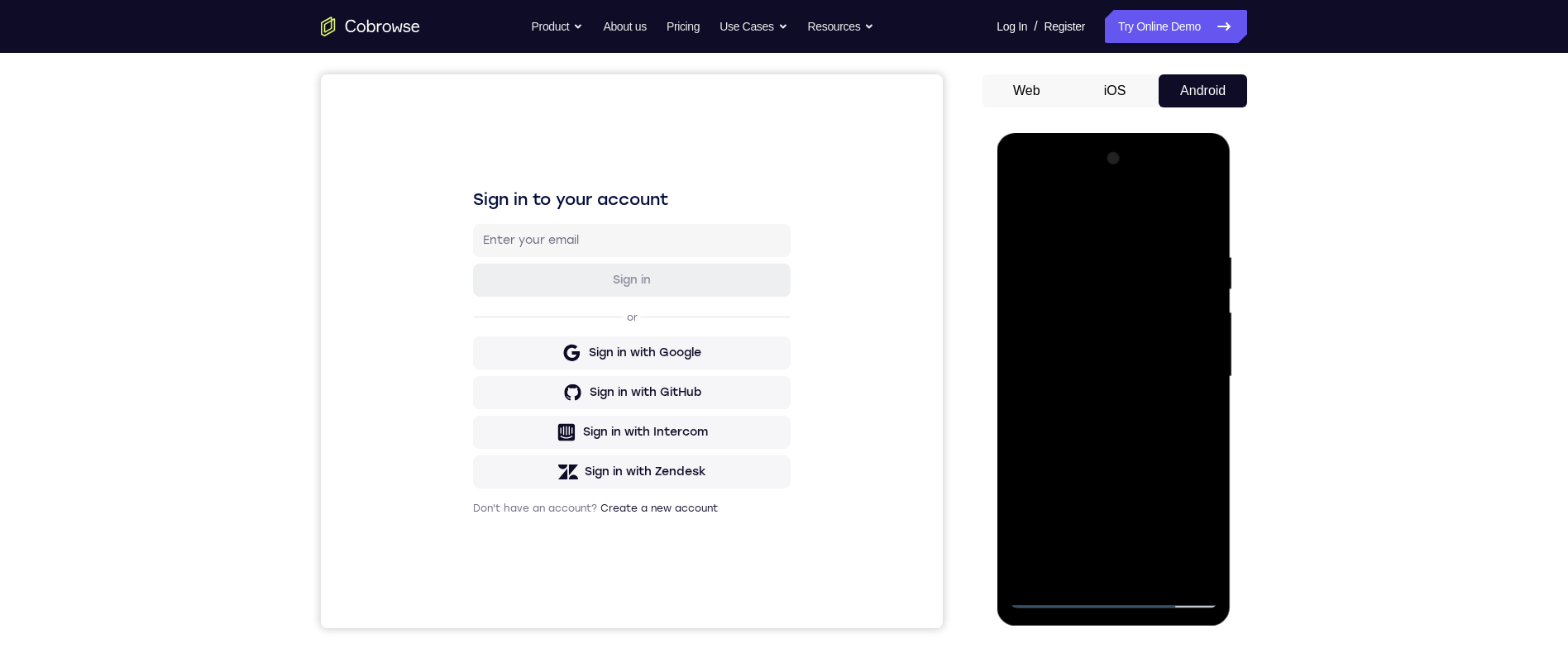
scroll to position [115, 0]
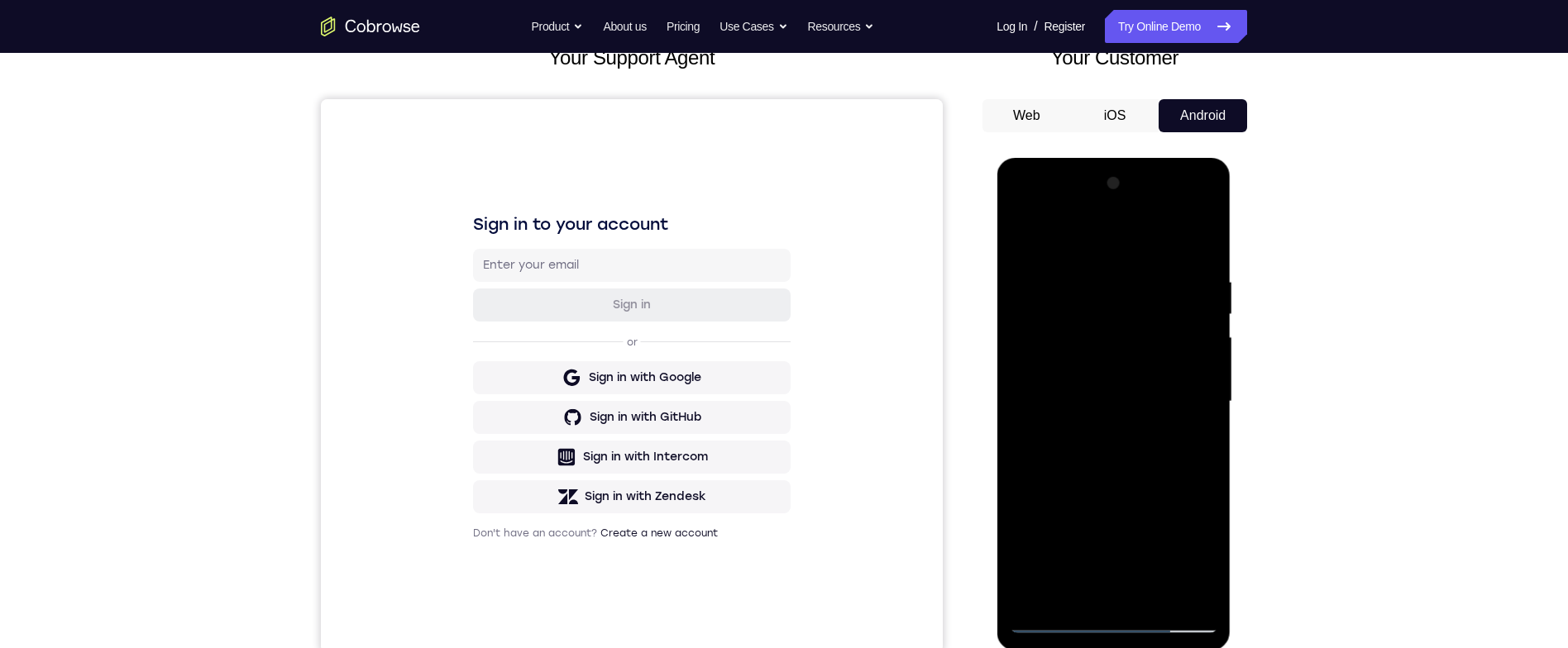
click at [1096, 275] on div at bounding box center [1113, 402] width 209 height 463
click at [1280, 289] on div "Your Support Agent Your Customer Web iOS Android Next Steps We’d be happy to gi…" at bounding box center [783, 482] width 1058 height 1090
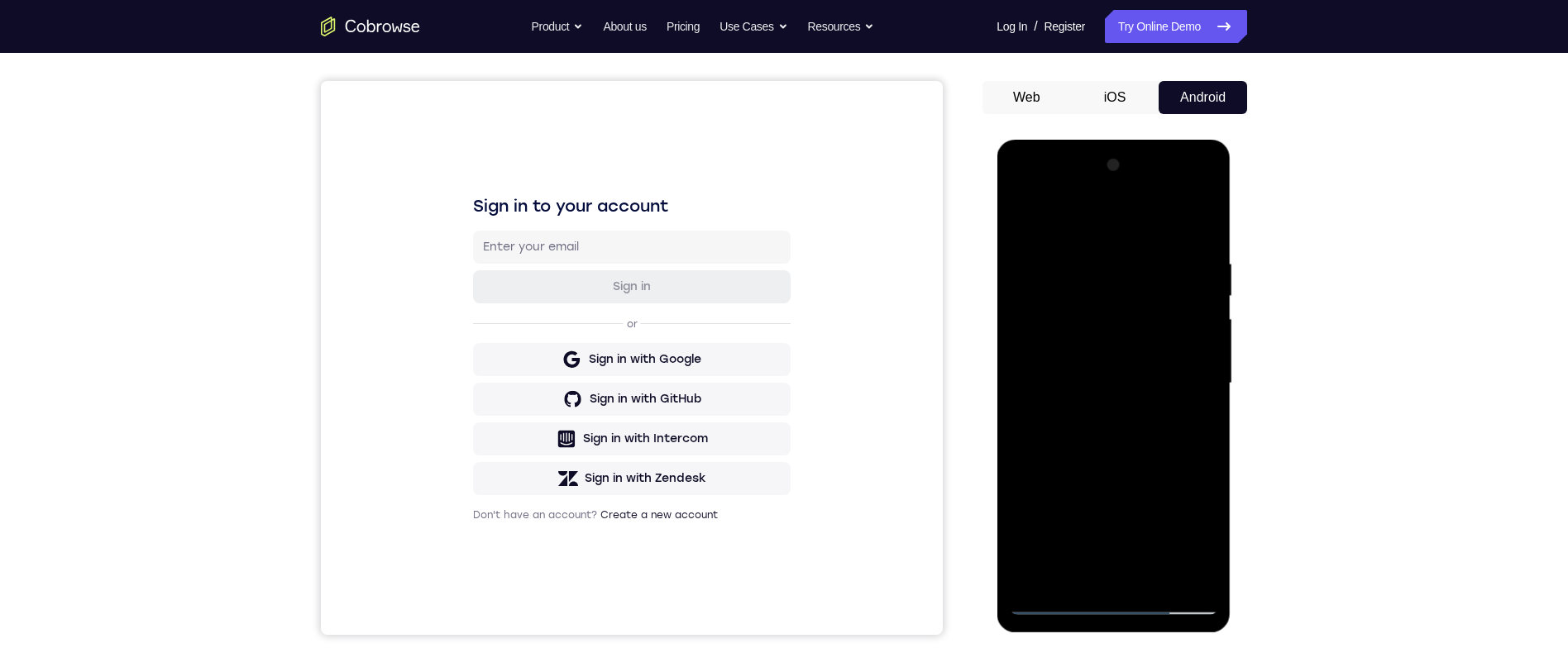
scroll to position [90, 0]
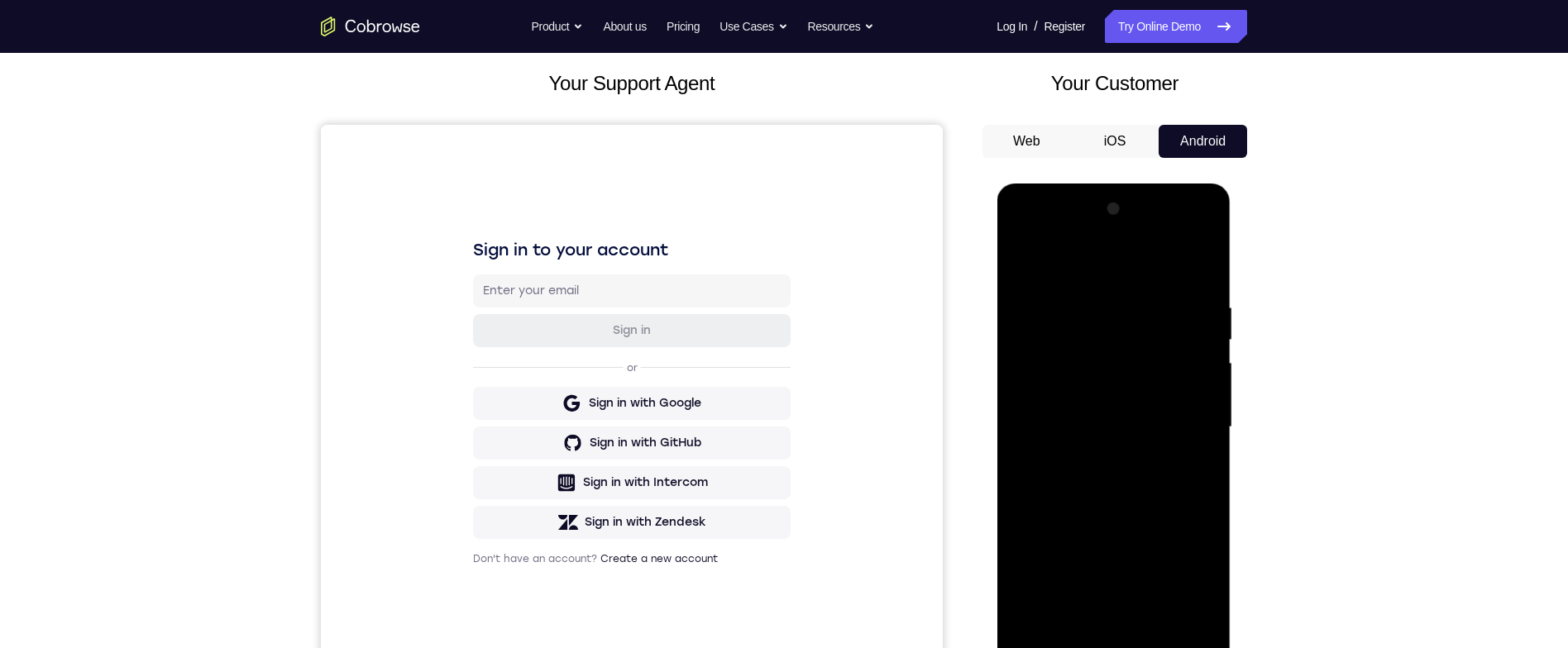
click at [1197, 266] on div at bounding box center [1113, 427] width 209 height 463
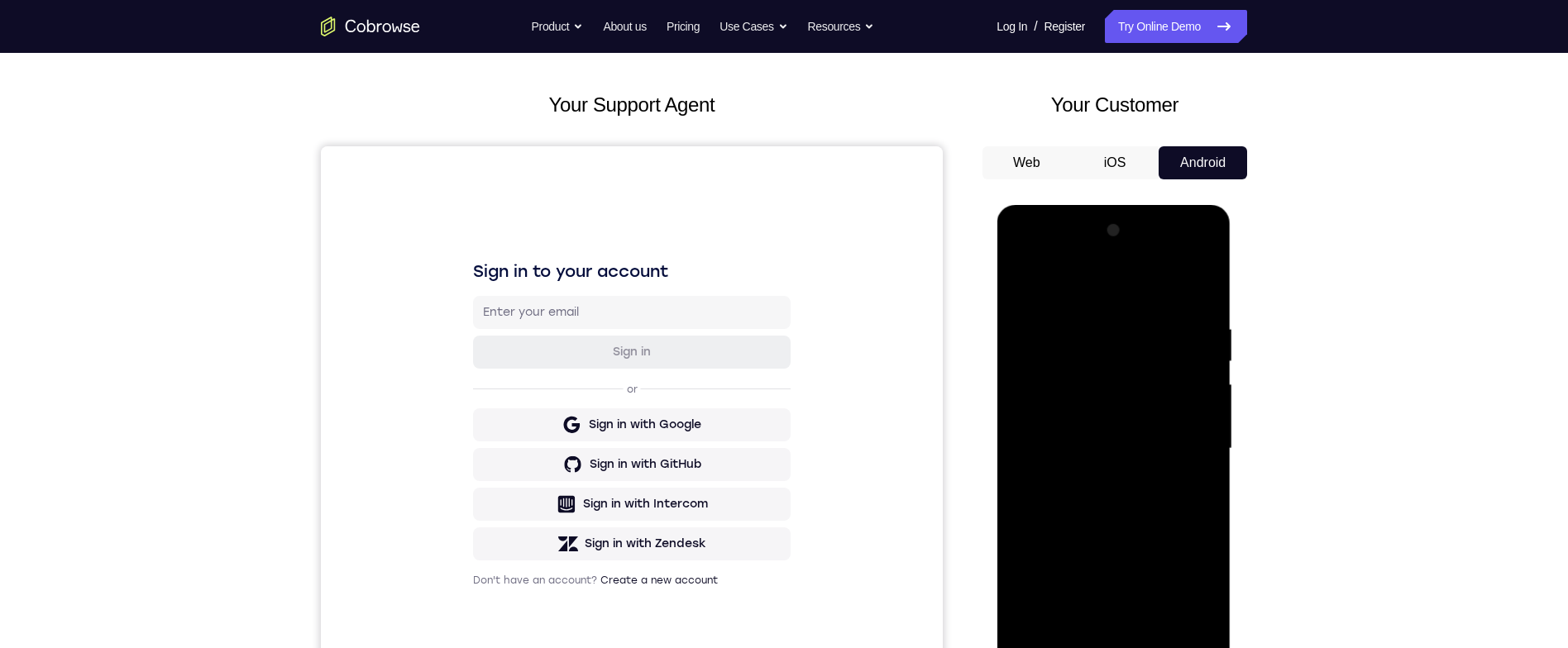
scroll to position [56, 0]
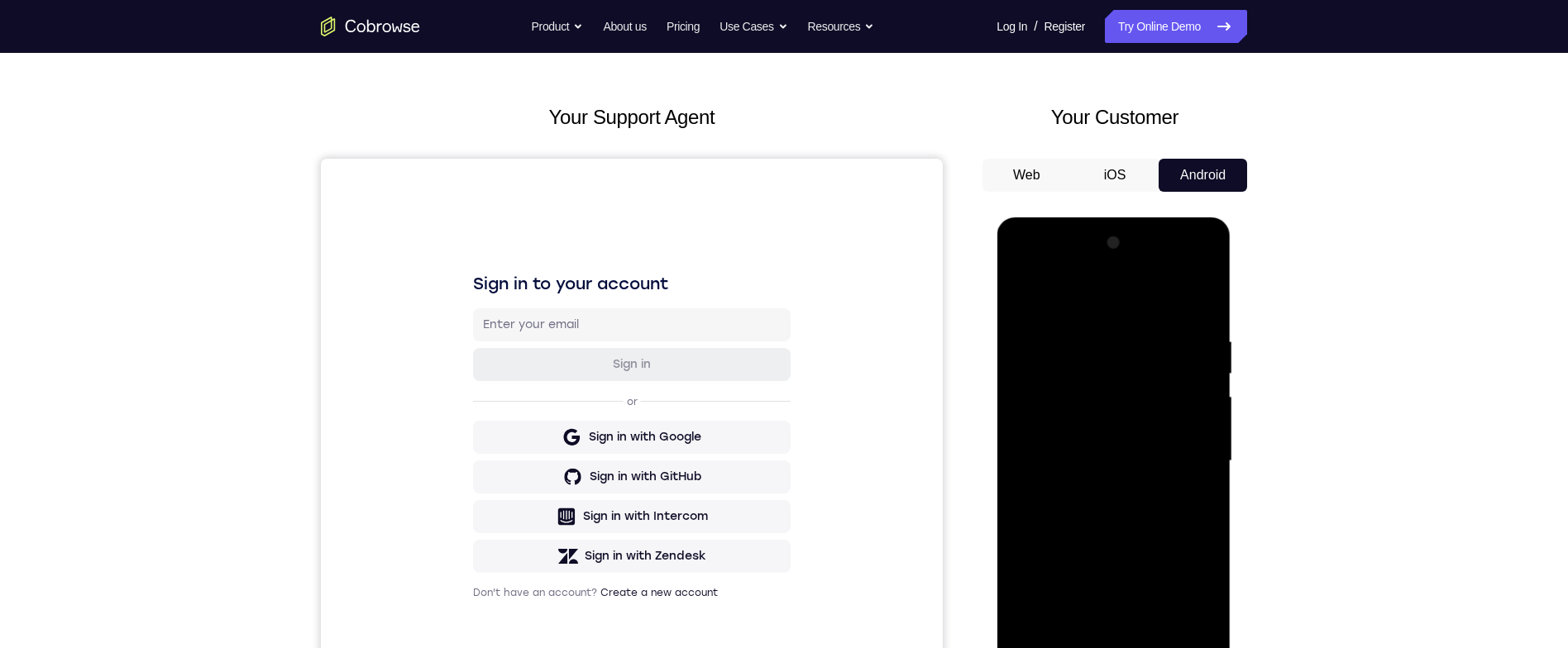
click at [1201, 302] on div at bounding box center [1113, 461] width 209 height 463
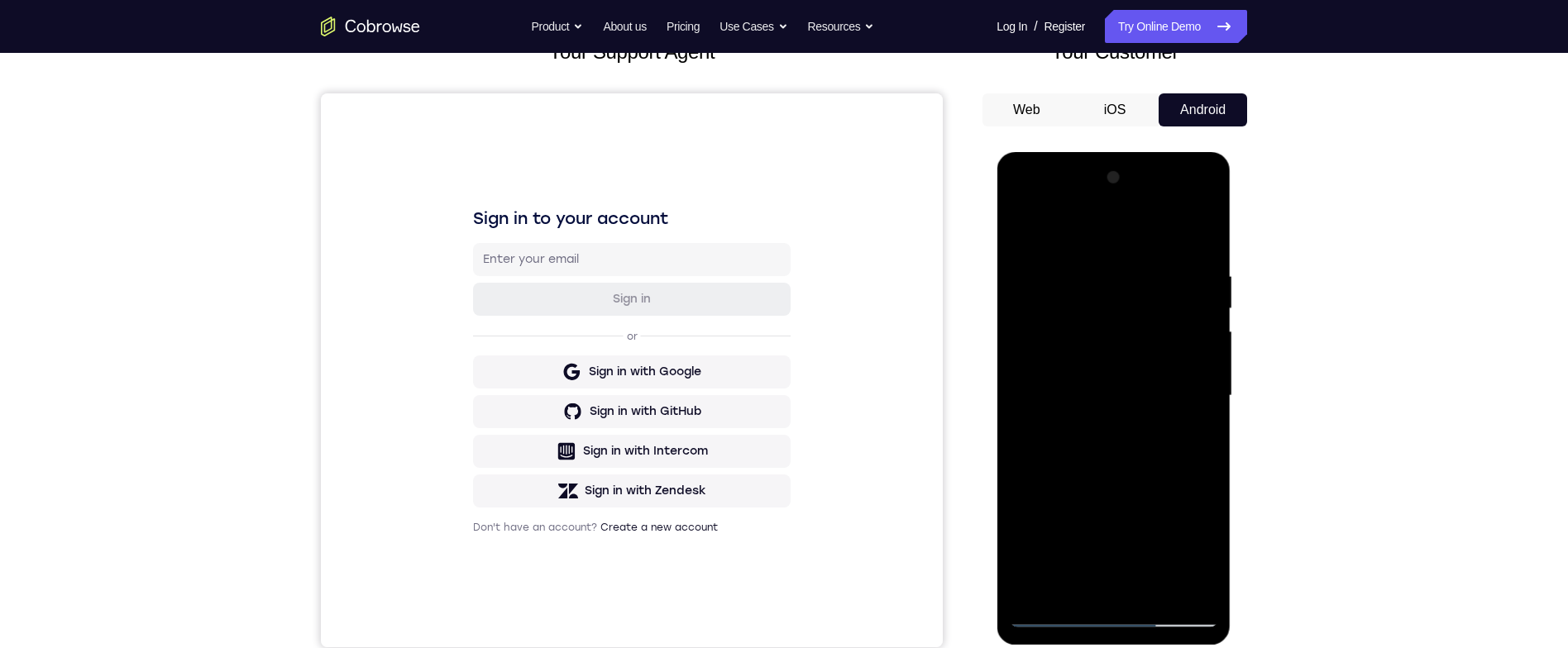
scroll to position [84, 0]
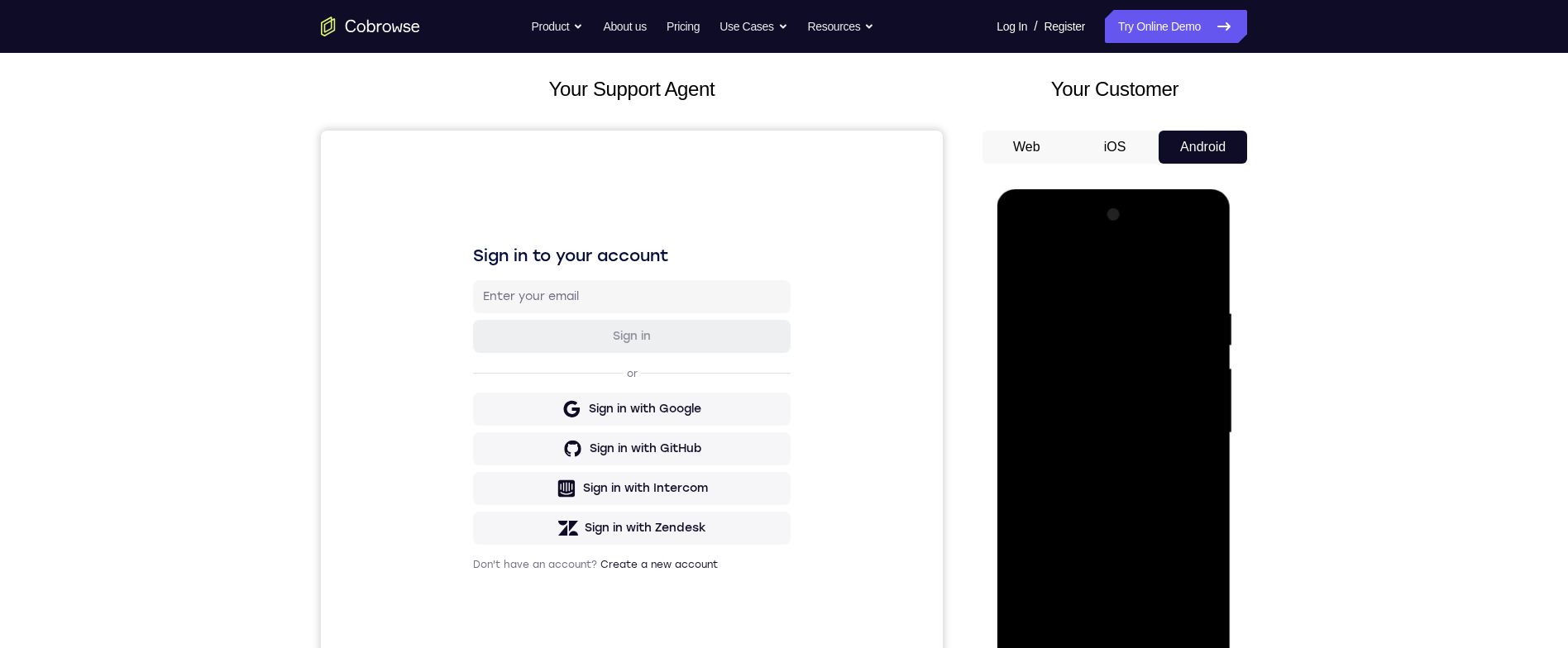
click at [1023, 232] on div at bounding box center [1113, 433] width 209 height 463
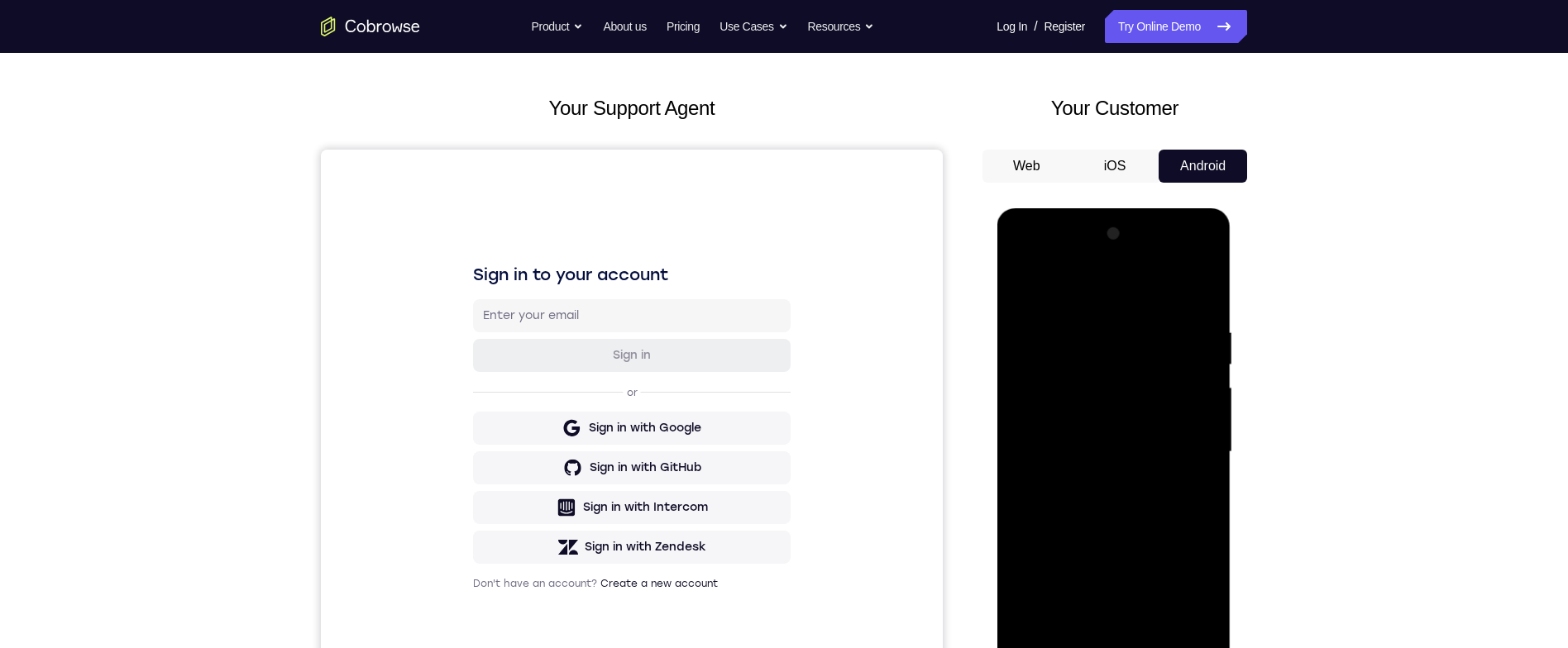
click at [1044, 402] on div at bounding box center [1113, 452] width 209 height 463
click at [1099, 321] on div at bounding box center [1113, 452] width 209 height 463
click at [1203, 362] on div at bounding box center [1113, 452] width 209 height 463
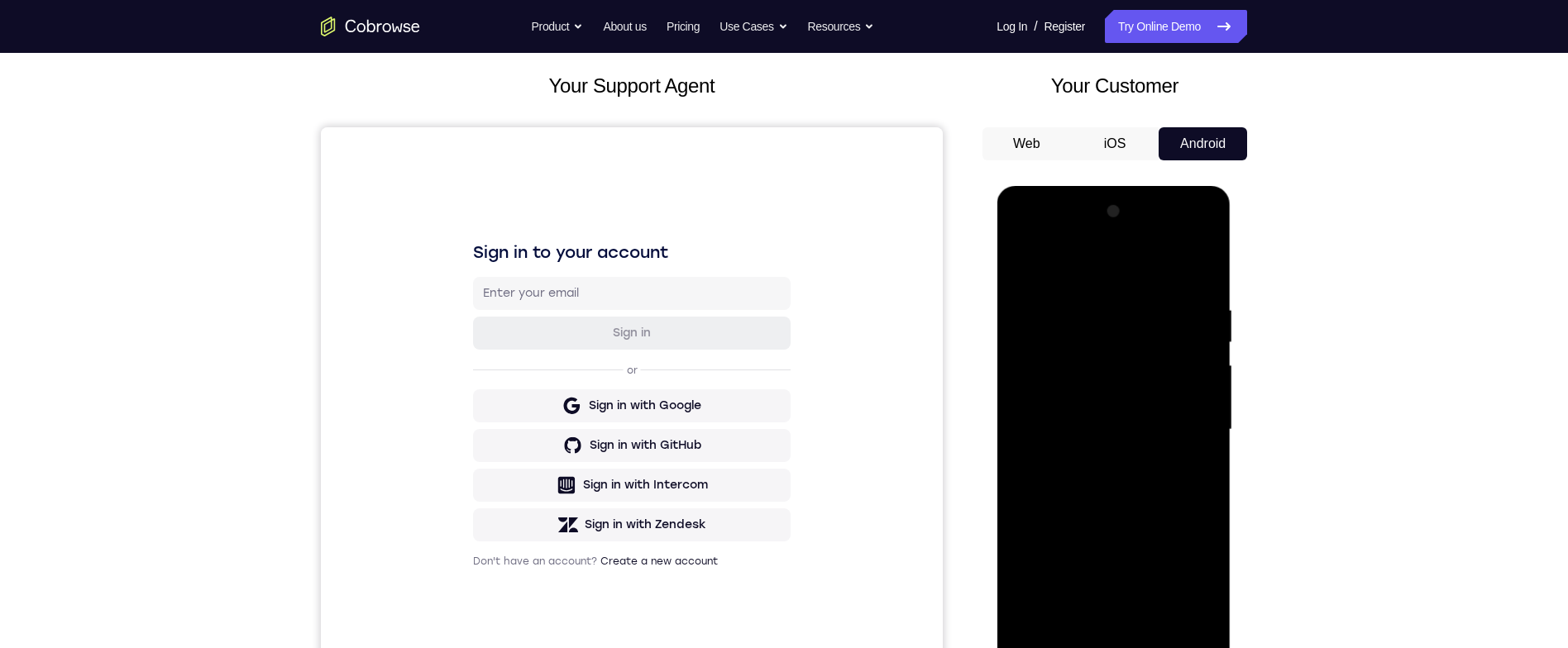
scroll to position [99, 0]
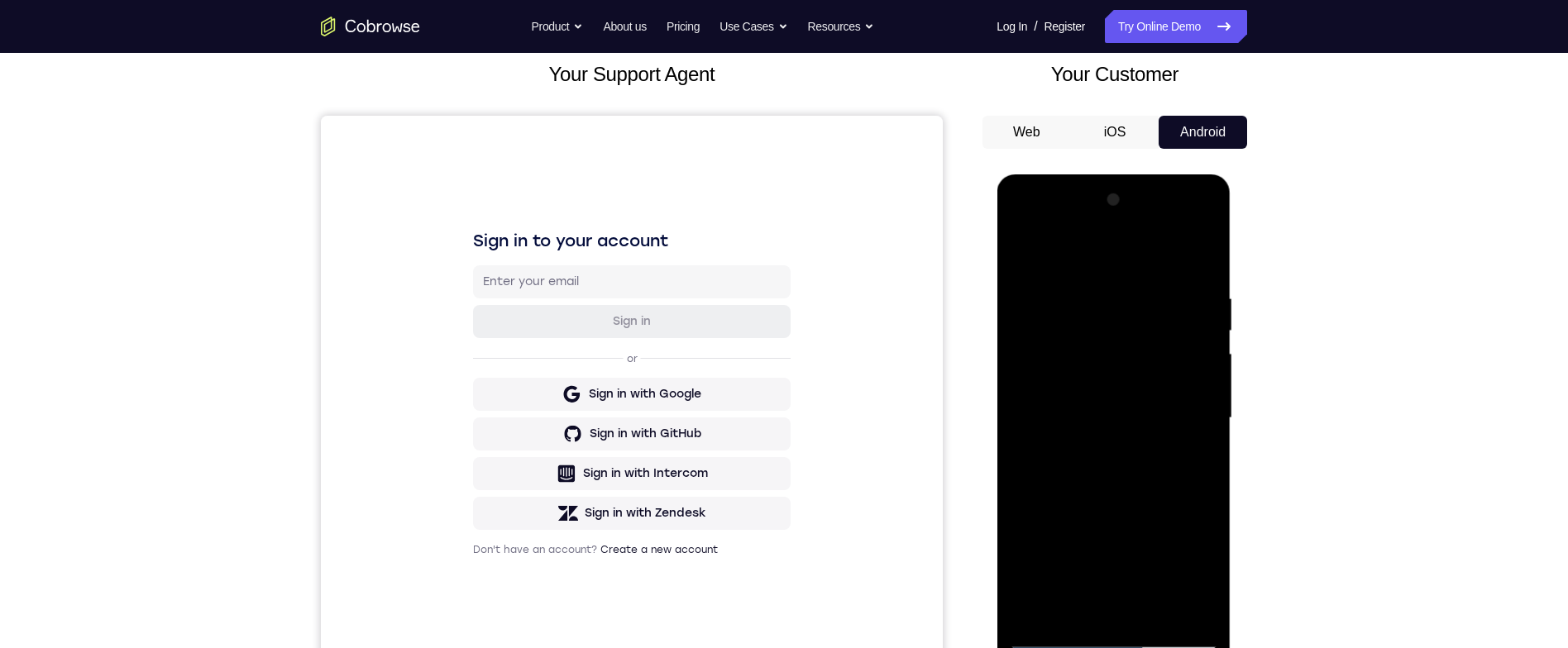
click at [1203, 371] on div at bounding box center [1113, 418] width 209 height 463
click at [1209, 370] on div at bounding box center [1113, 418] width 209 height 463
click at [1209, 371] on div at bounding box center [1113, 418] width 209 height 463
click at [1193, 257] on div at bounding box center [1113, 418] width 209 height 463
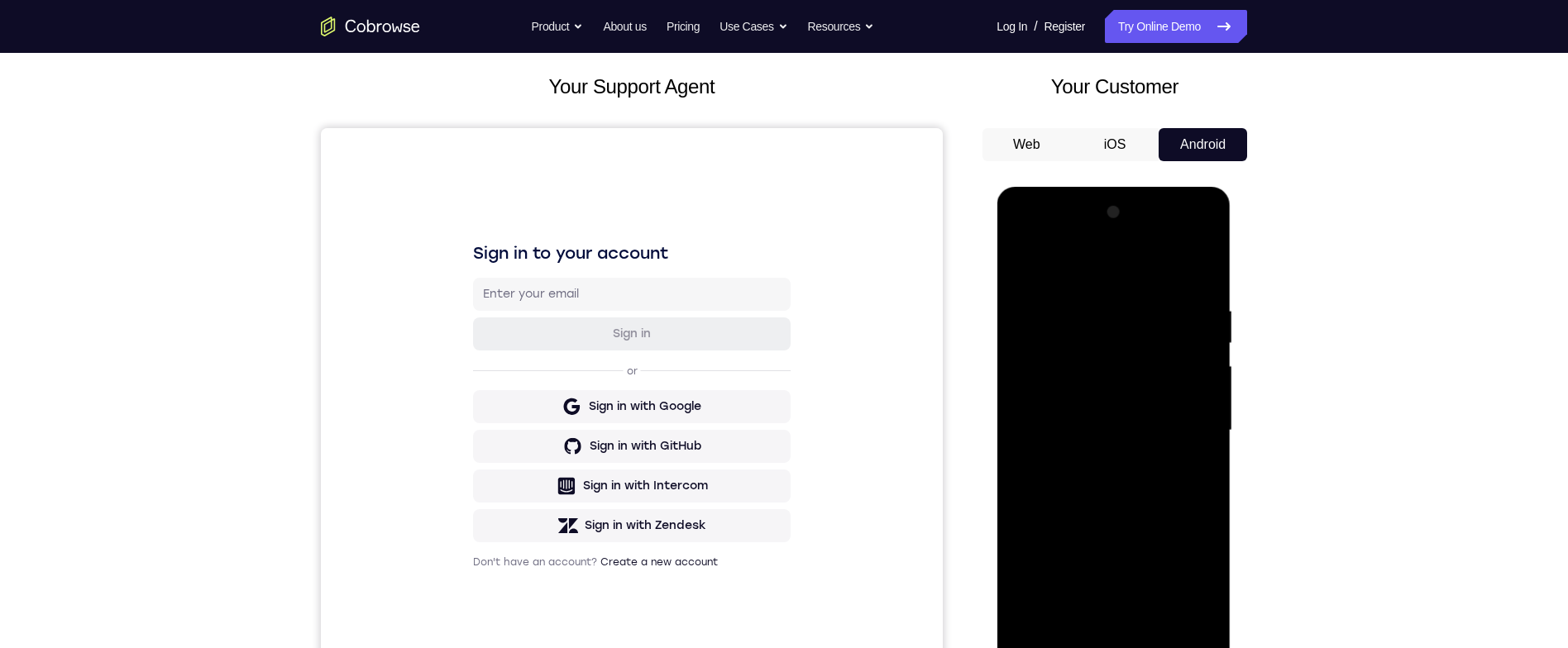
scroll to position [159, 0]
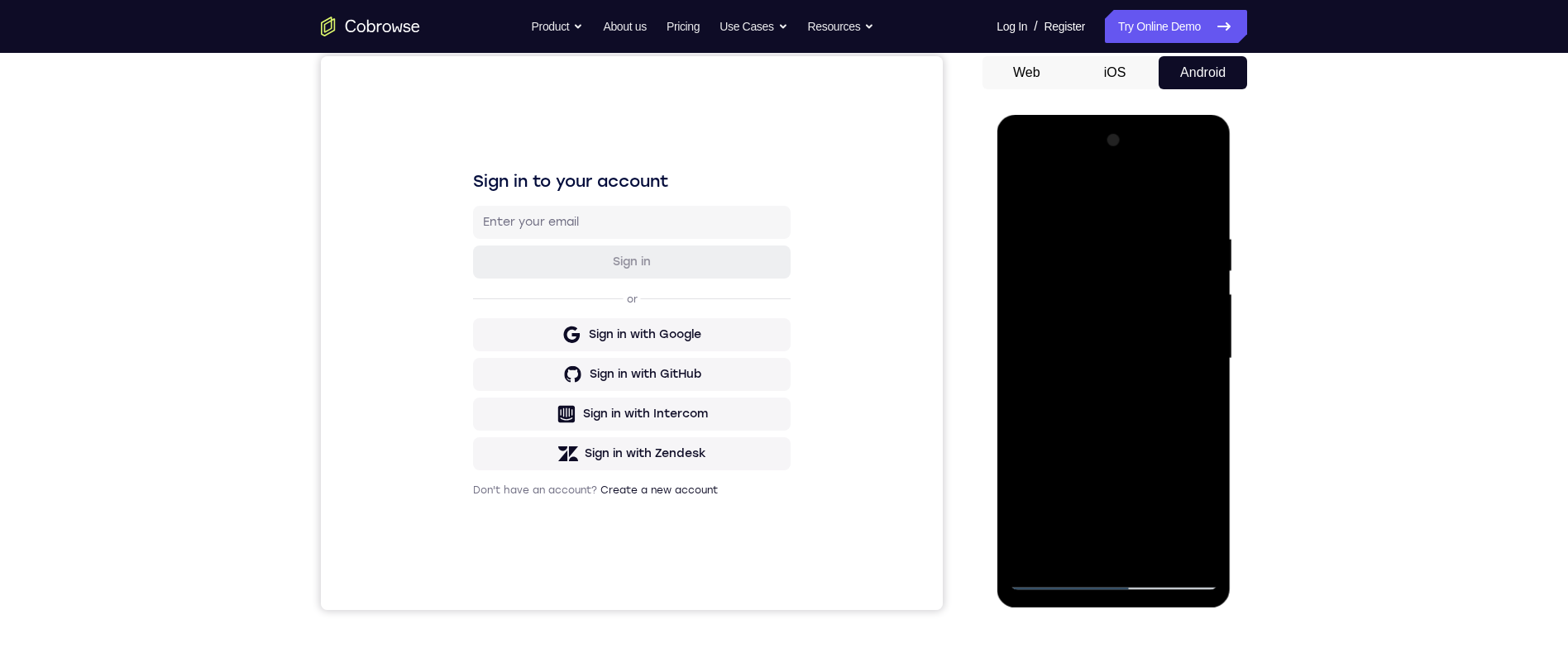
click at [1152, 546] on div at bounding box center [1113, 359] width 209 height 463
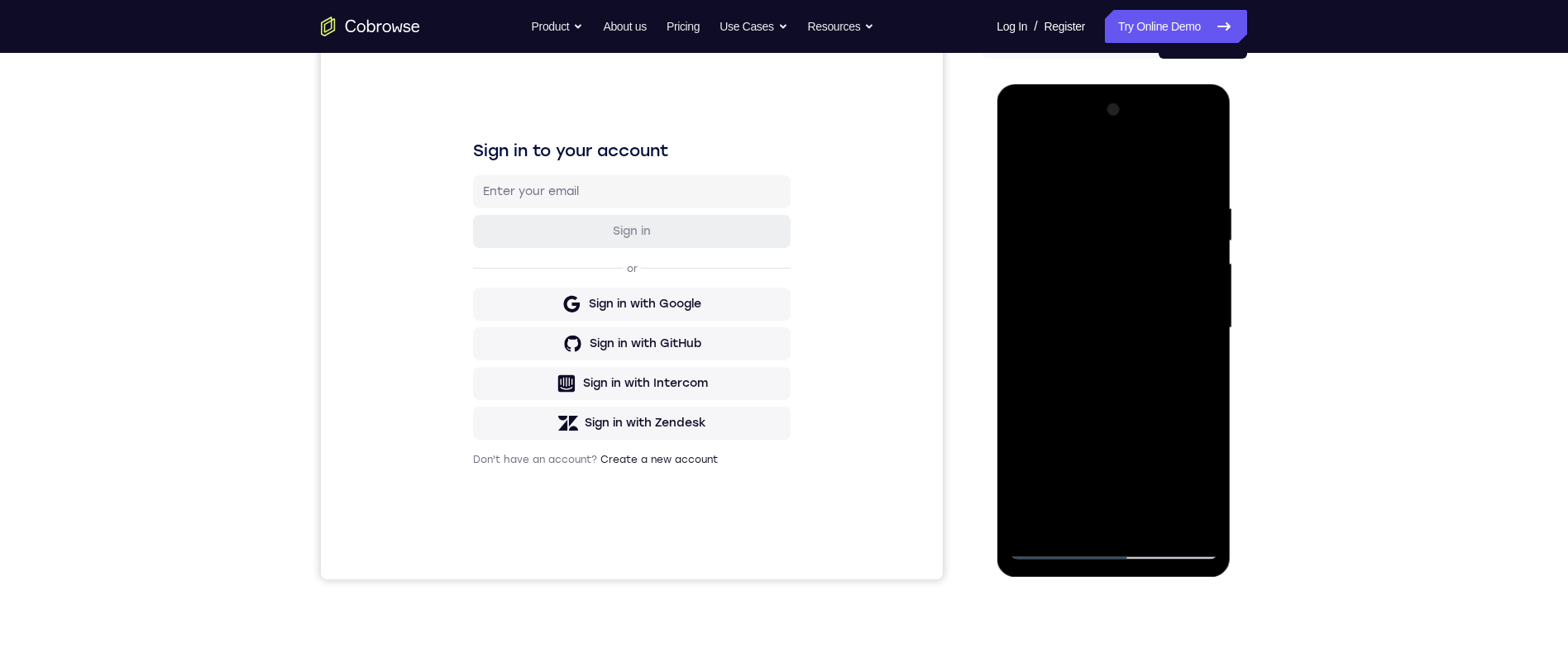
click at [1162, 420] on div at bounding box center [1113, 328] width 209 height 463
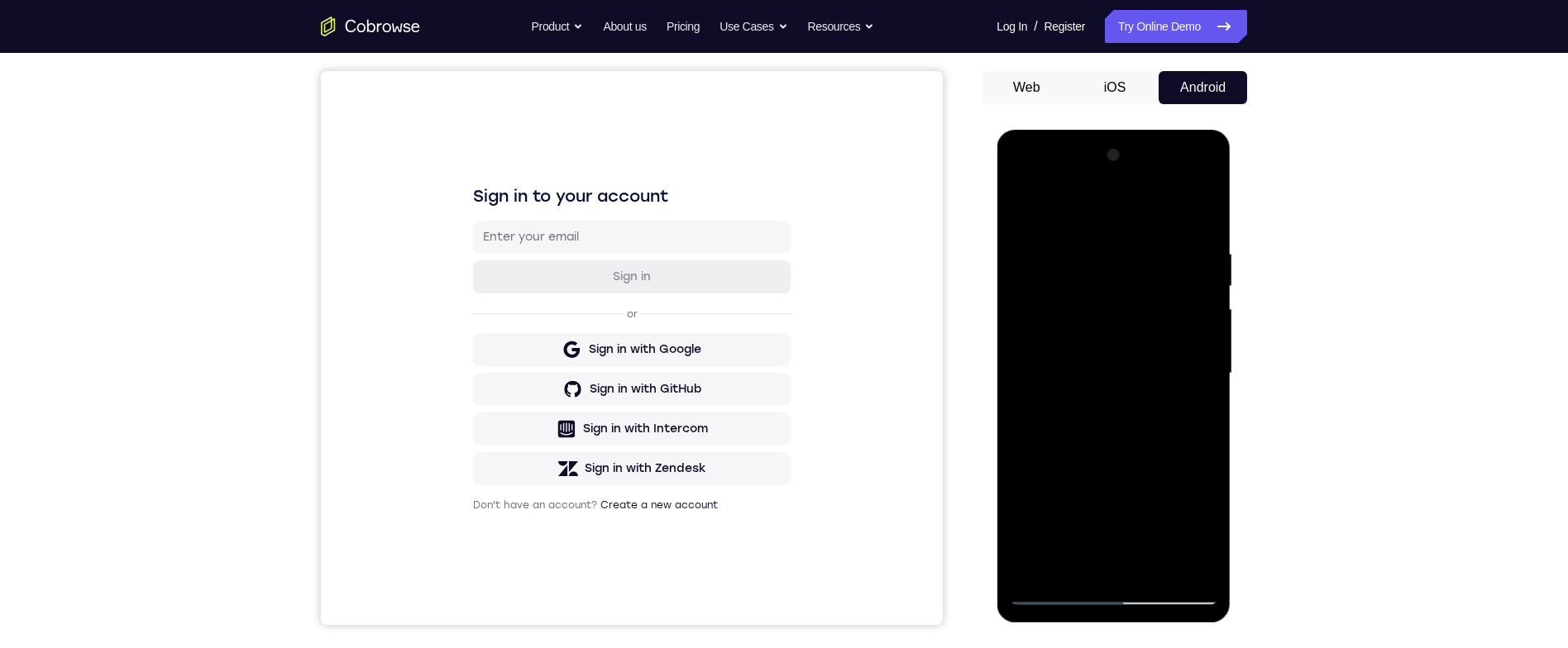
scroll to position [137, 0]
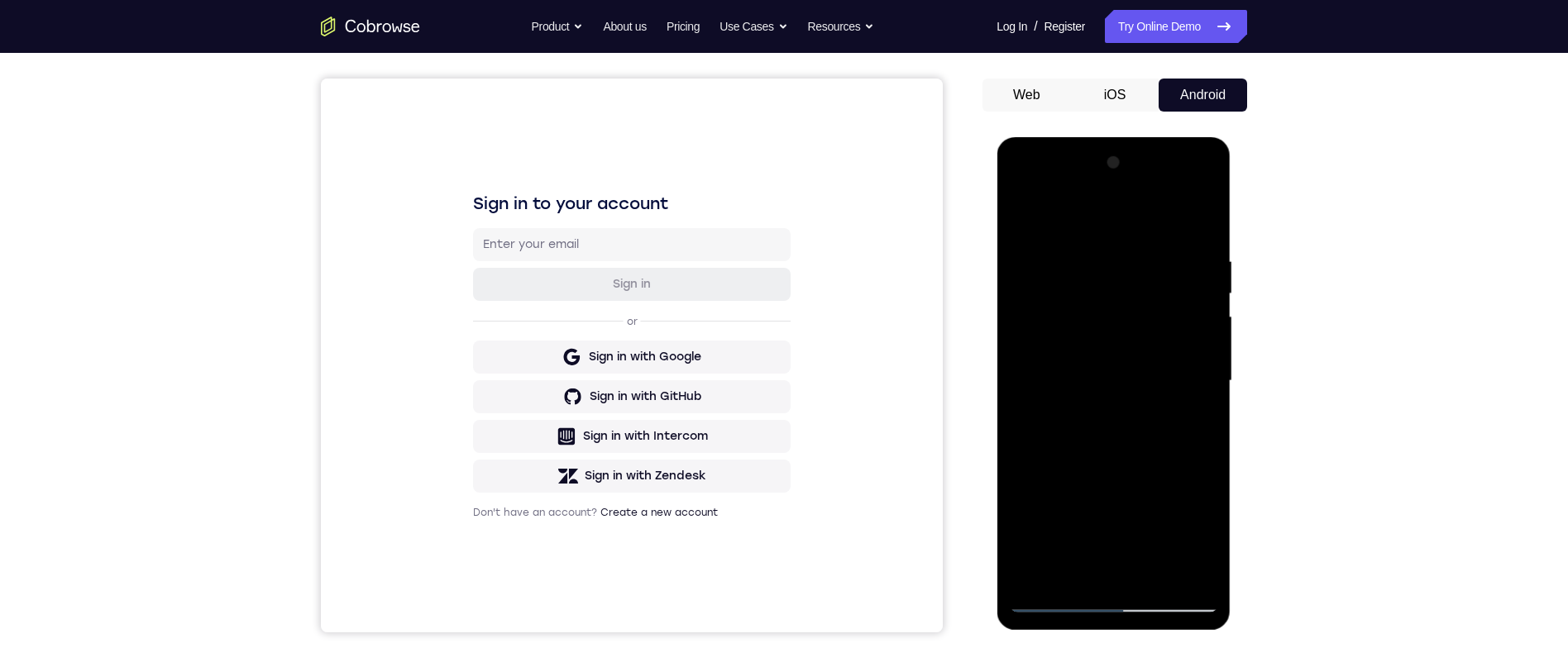
click at [1209, 288] on div at bounding box center [1113, 381] width 209 height 463
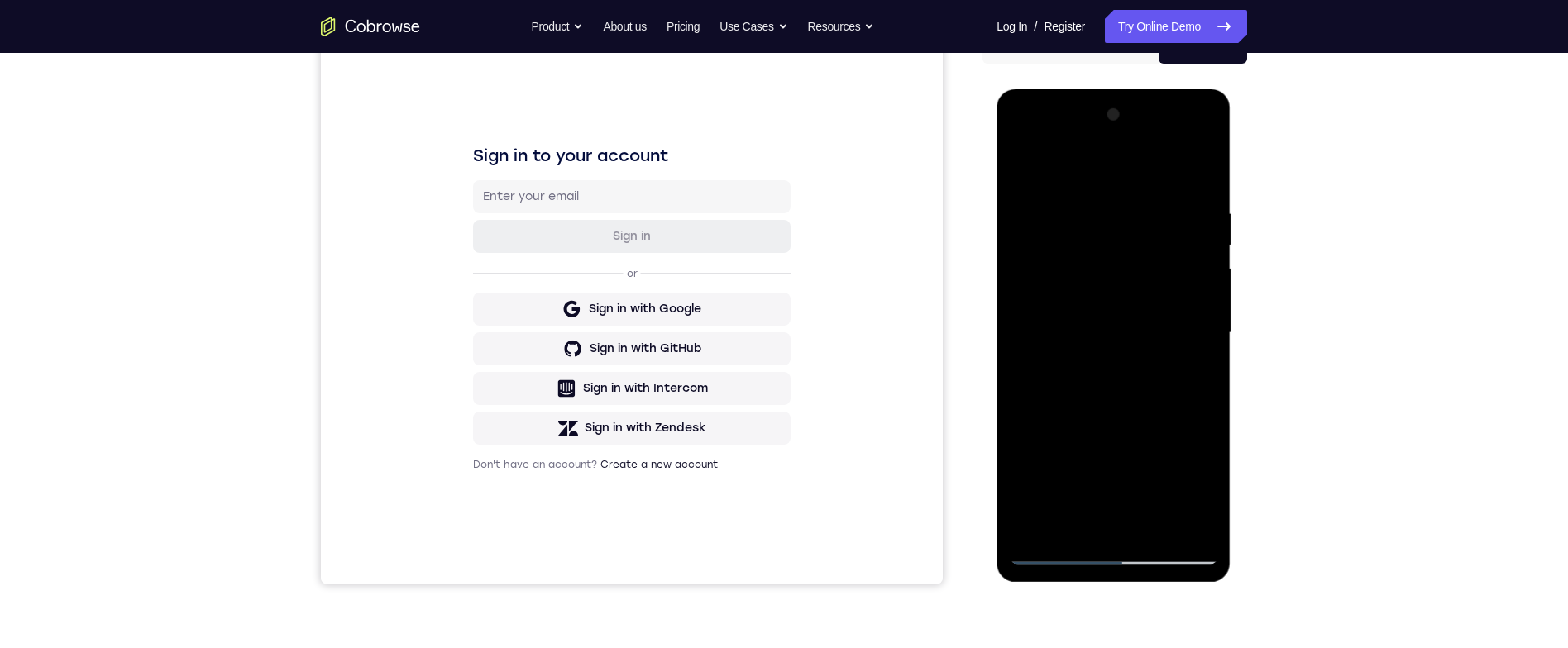
scroll to position [141, 0]
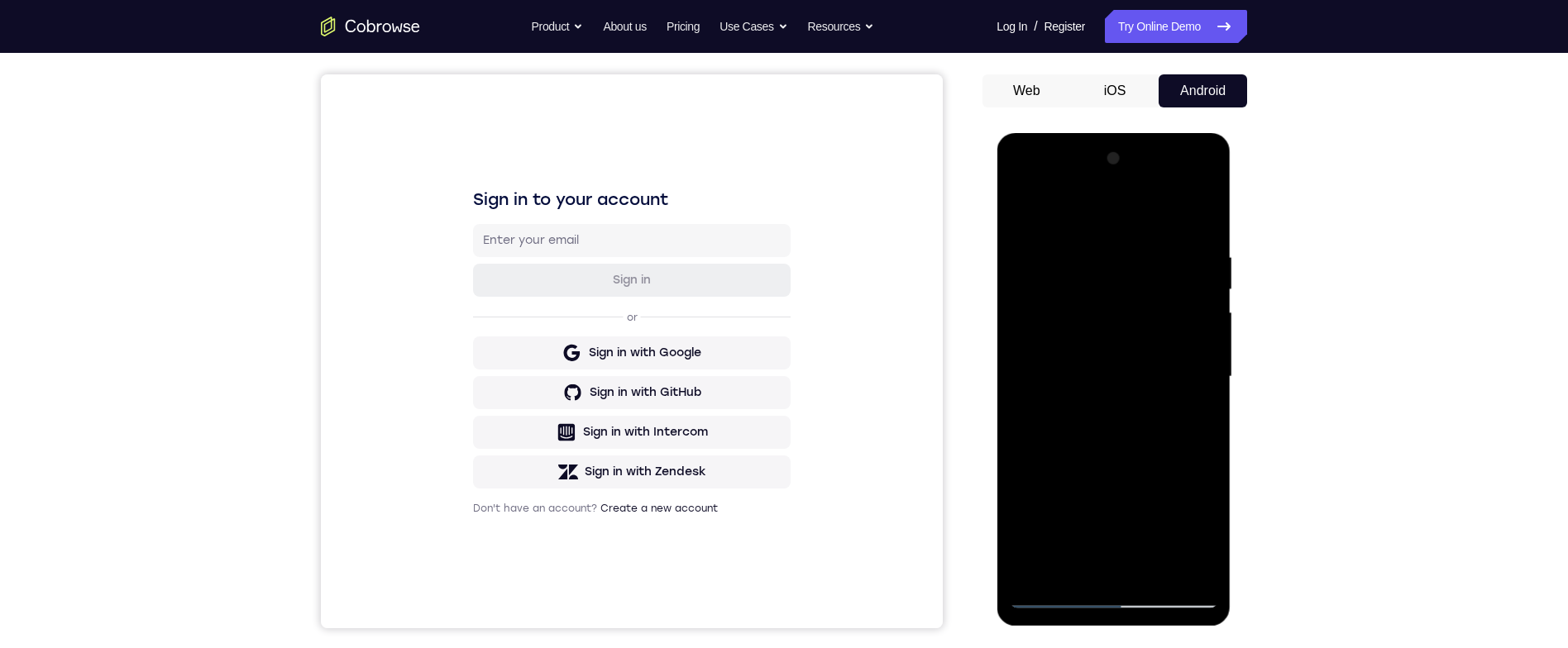
click at [1032, 202] on div at bounding box center [1113, 377] width 209 height 463
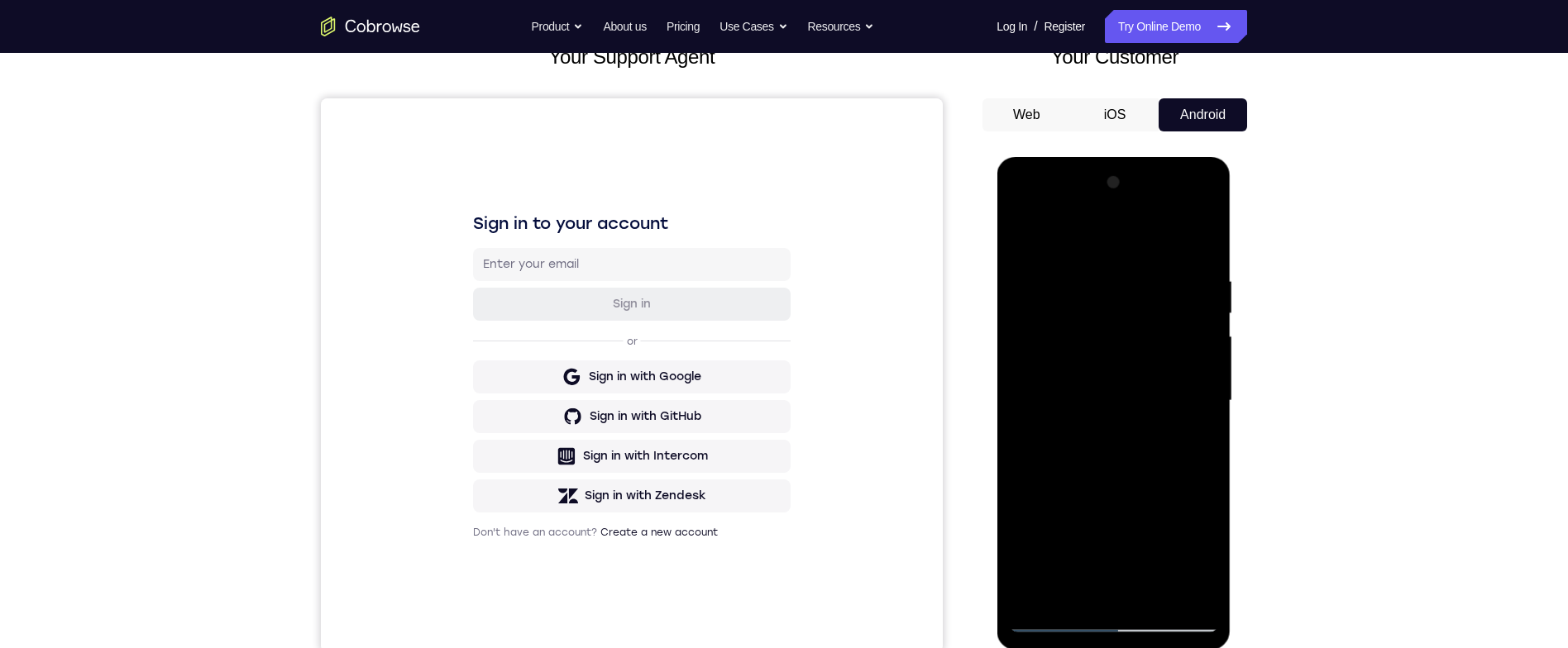
scroll to position [187, 0]
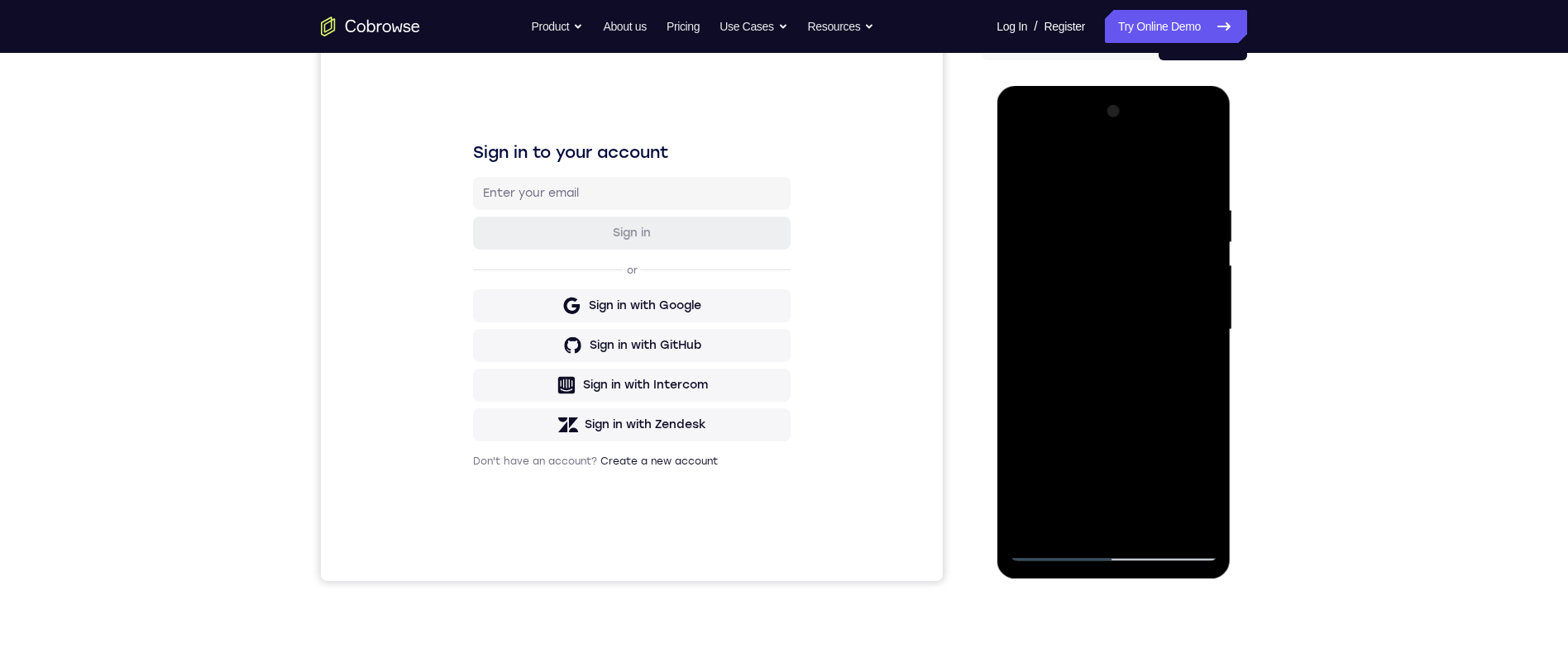
click at [1135, 460] on div at bounding box center [1113, 330] width 209 height 463
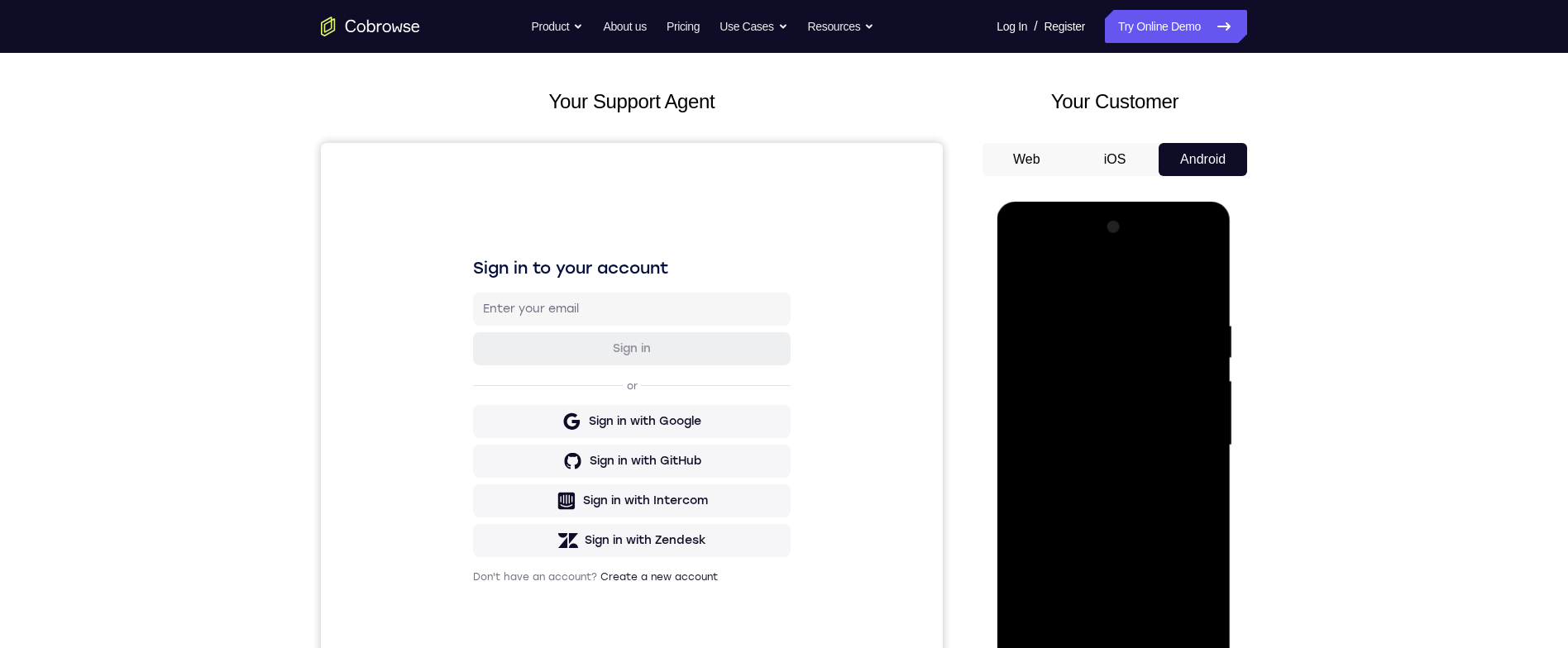
scroll to position [163, 0]
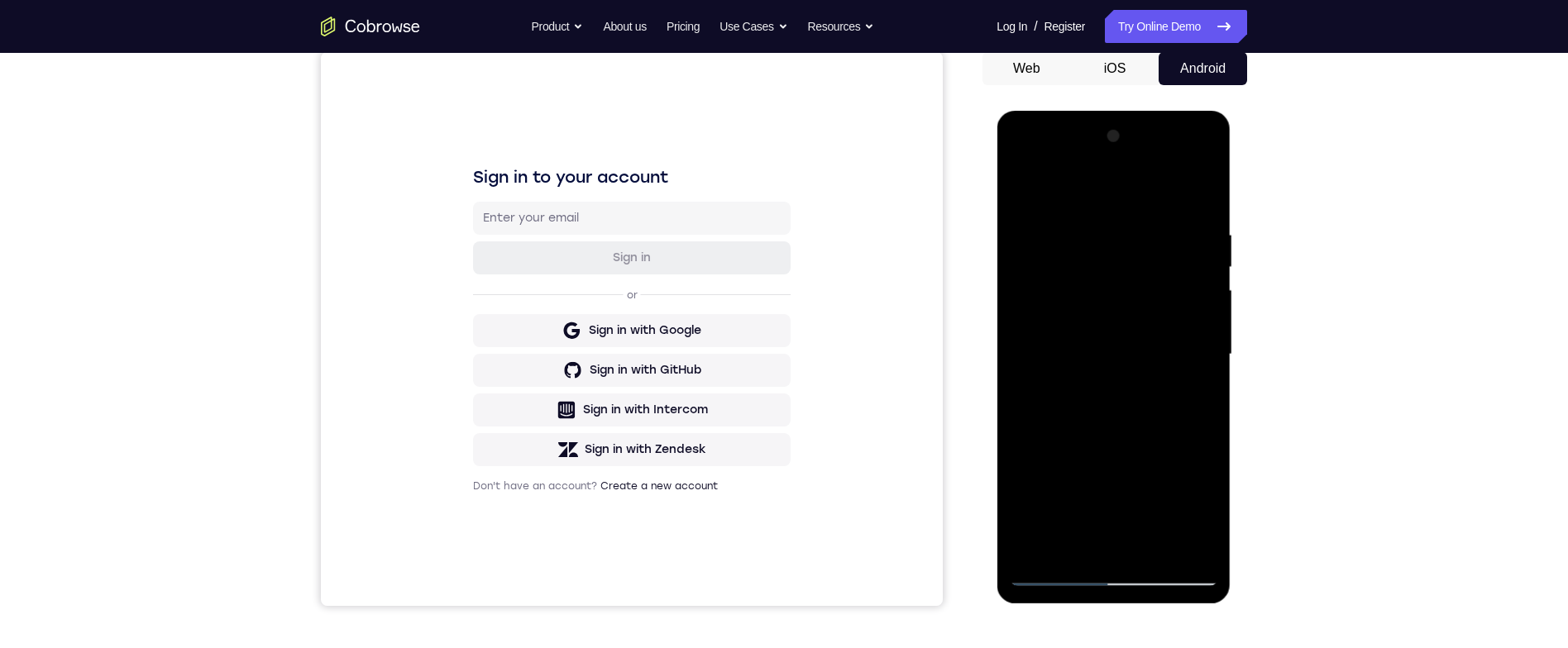
click at [1196, 405] on div at bounding box center [1113, 355] width 209 height 463
click at [1161, 424] on div at bounding box center [1113, 355] width 209 height 463
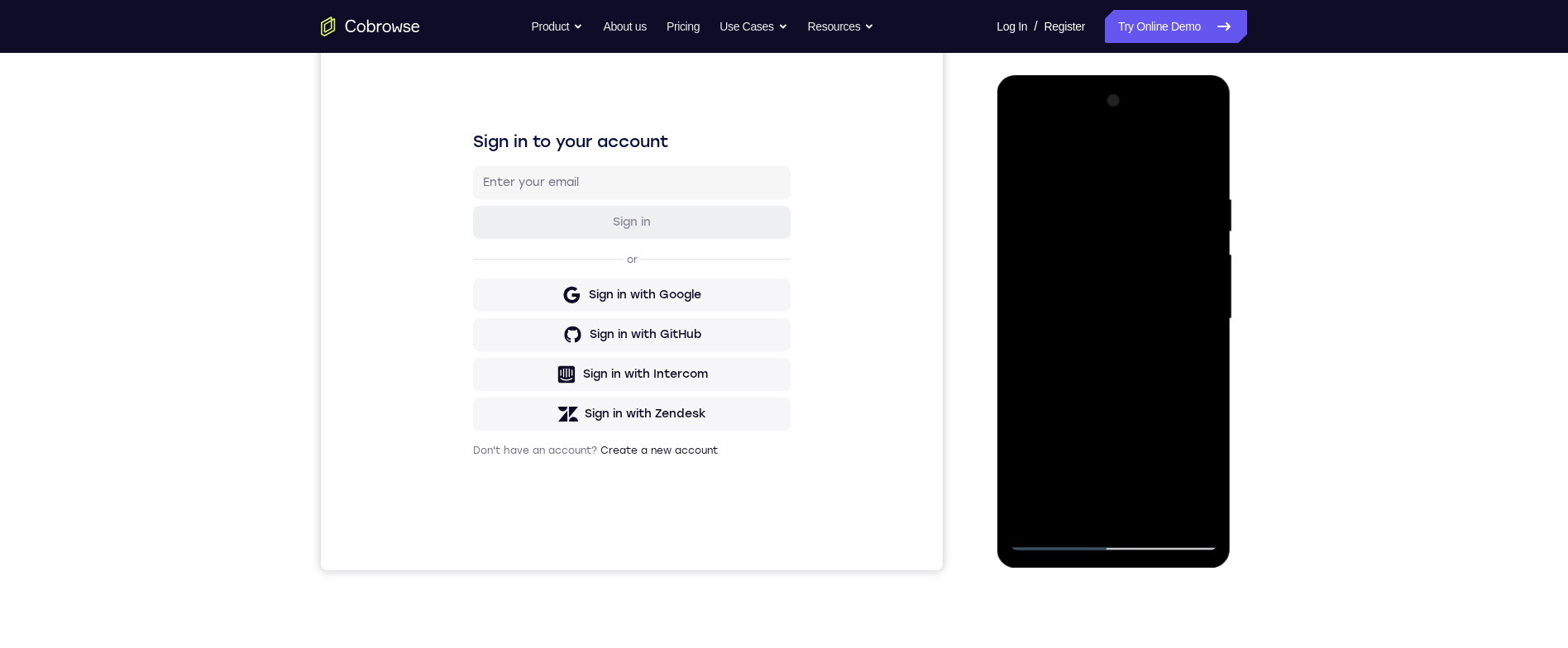
scroll to position [137, 0]
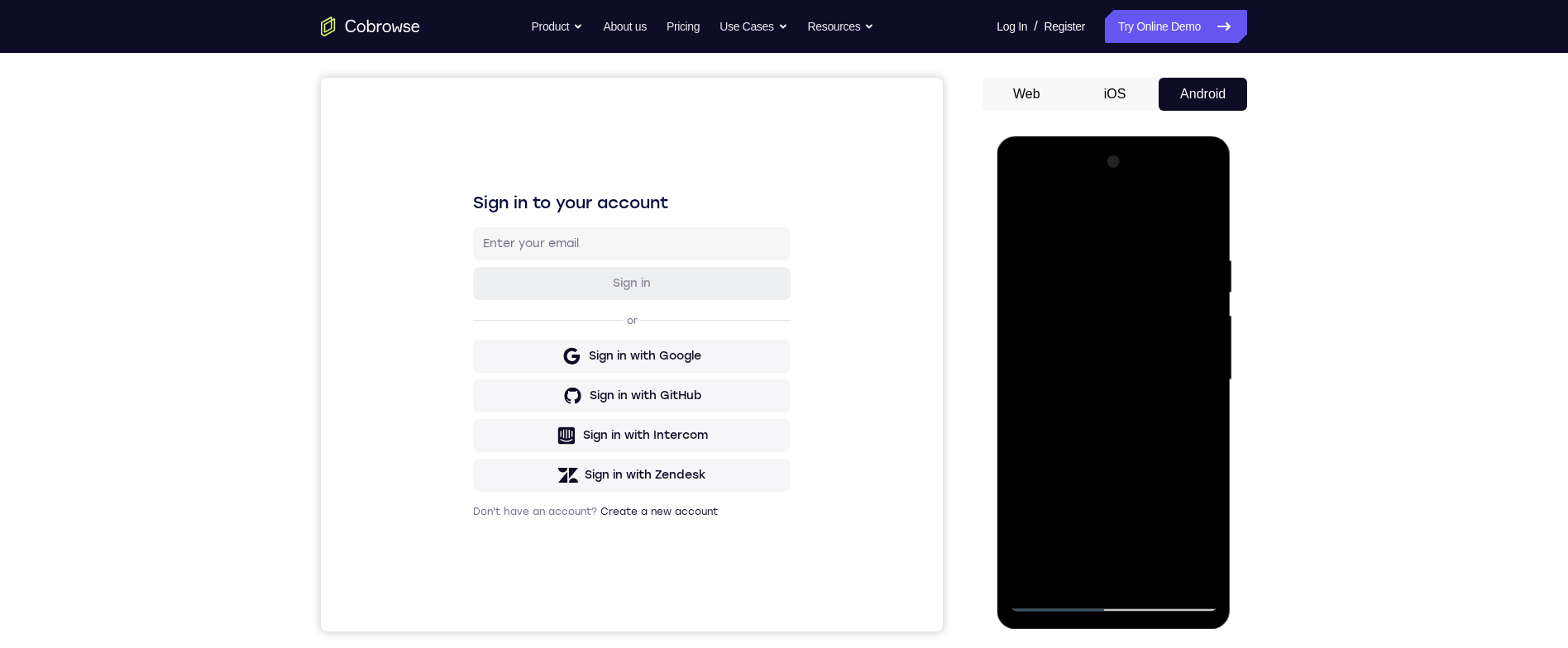
click at [1152, 314] on div at bounding box center [1113, 380] width 209 height 463
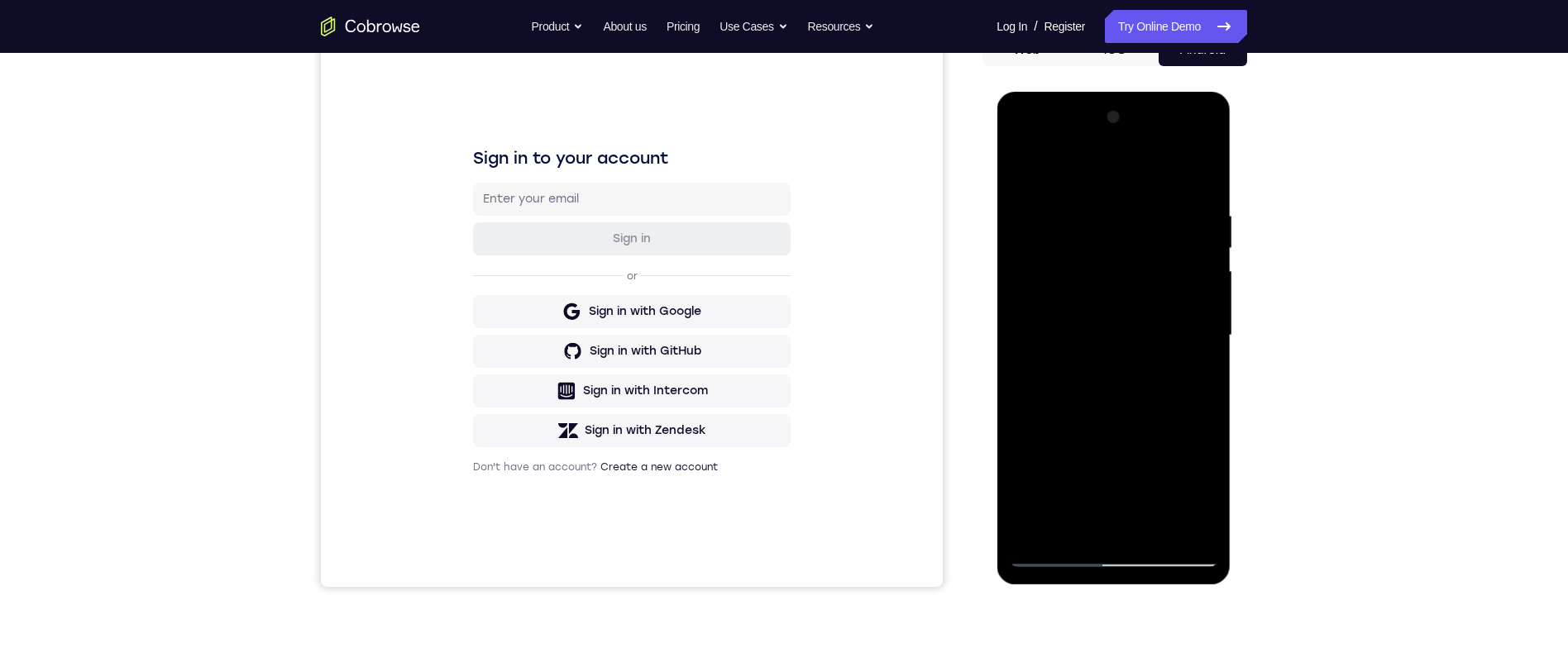
scroll to position [178, 0]
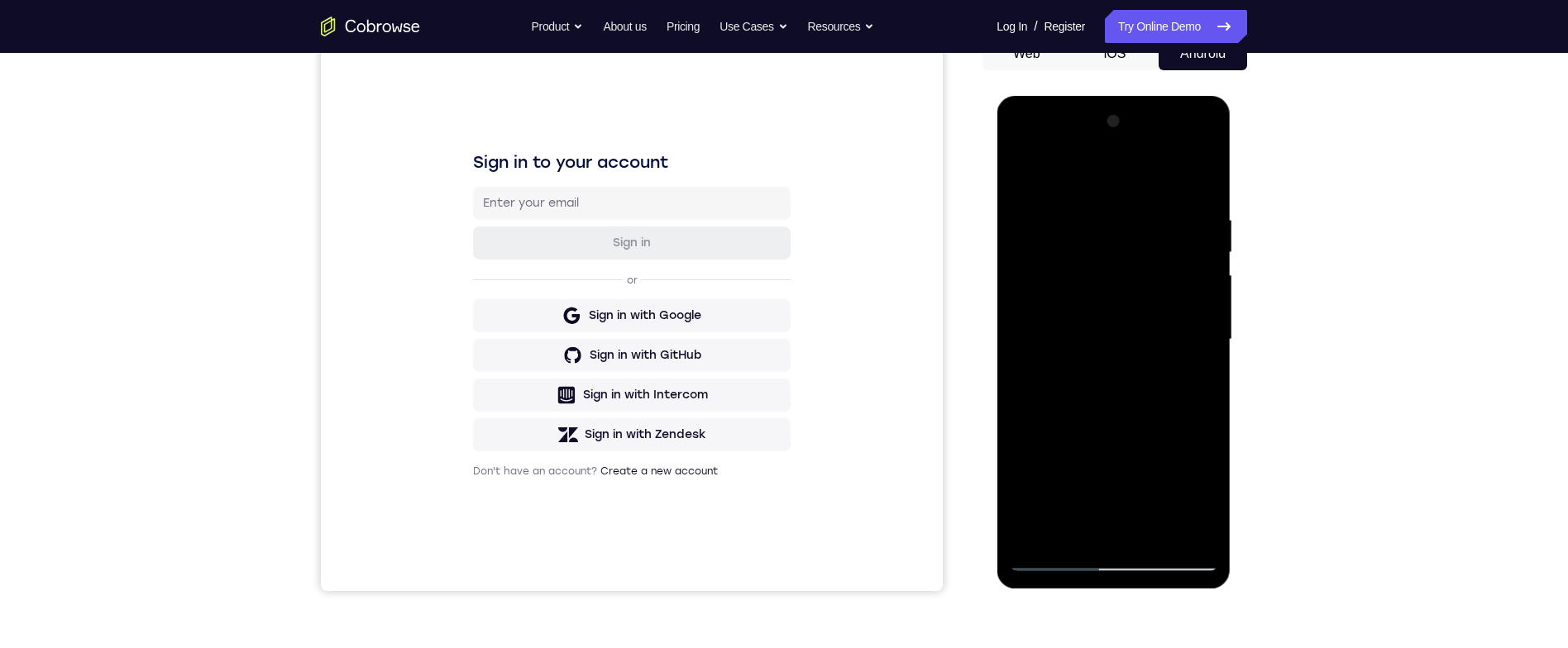
click at [1079, 370] on div at bounding box center [1113, 340] width 209 height 463
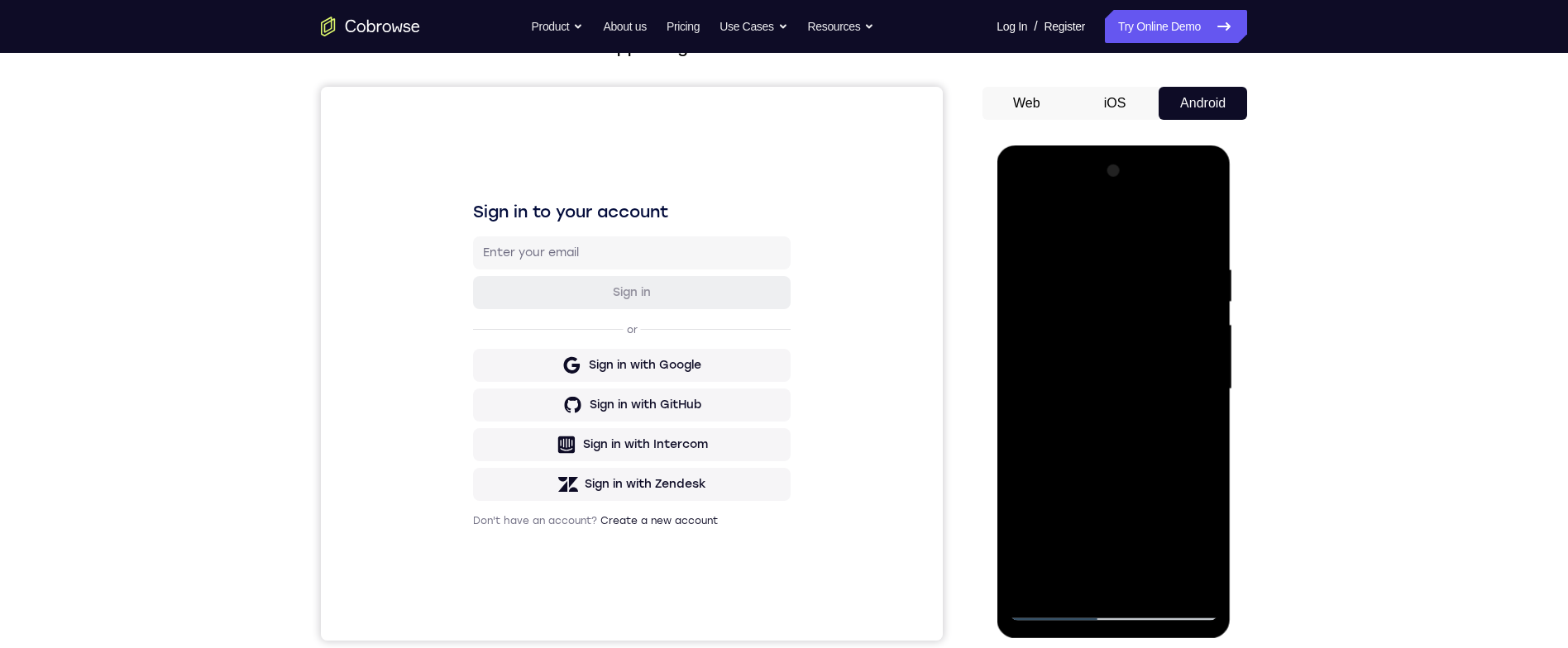
scroll to position [110, 0]
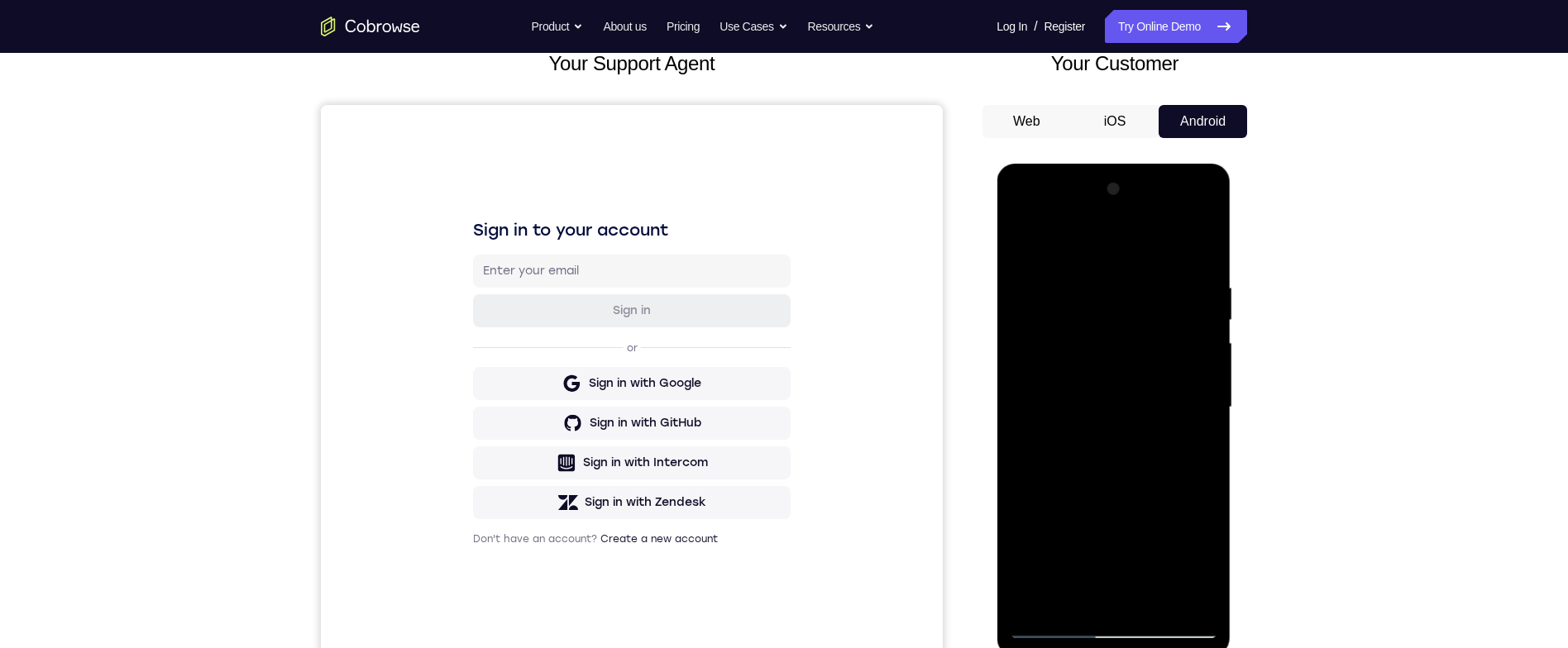
click at [1190, 243] on div at bounding box center [1113, 408] width 209 height 463
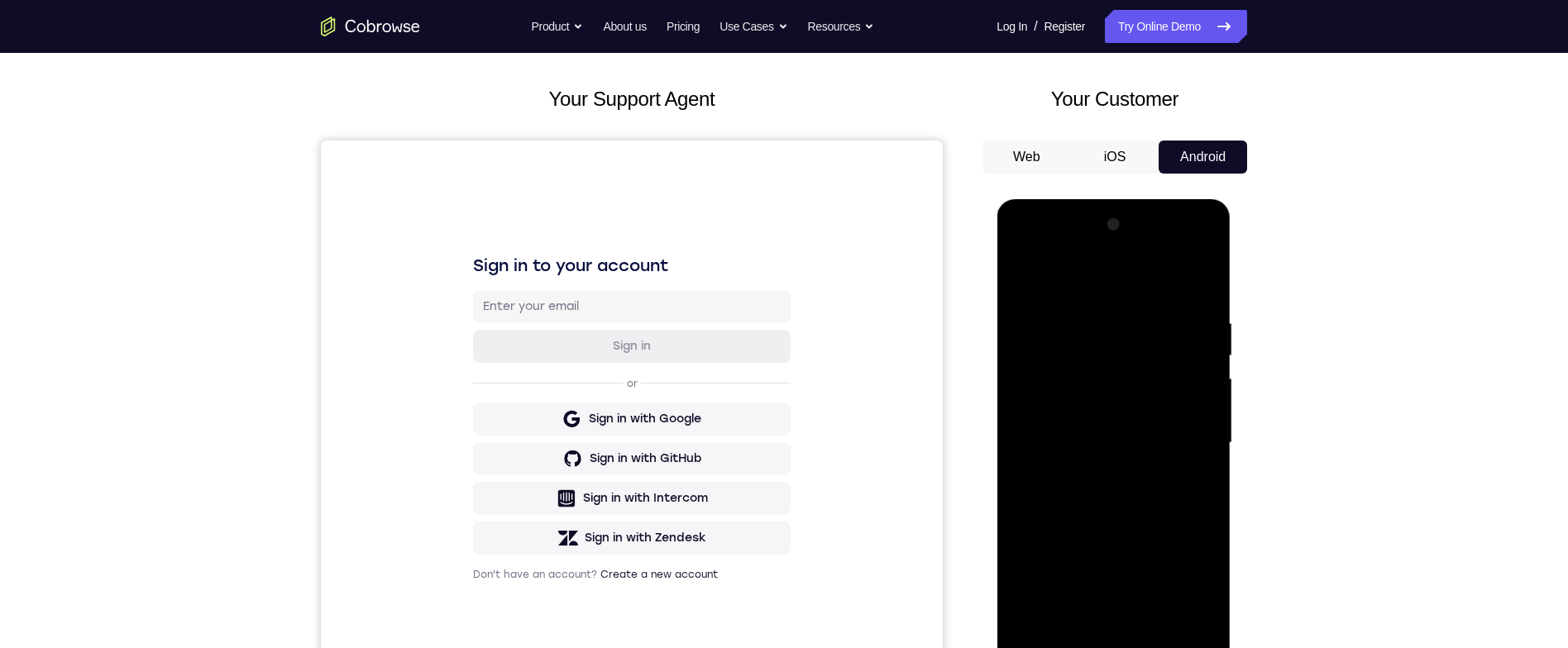
click at [1021, 246] on div at bounding box center [1113, 443] width 209 height 463
click at [1026, 277] on div at bounding box center [1113, 443] width 209 height 463
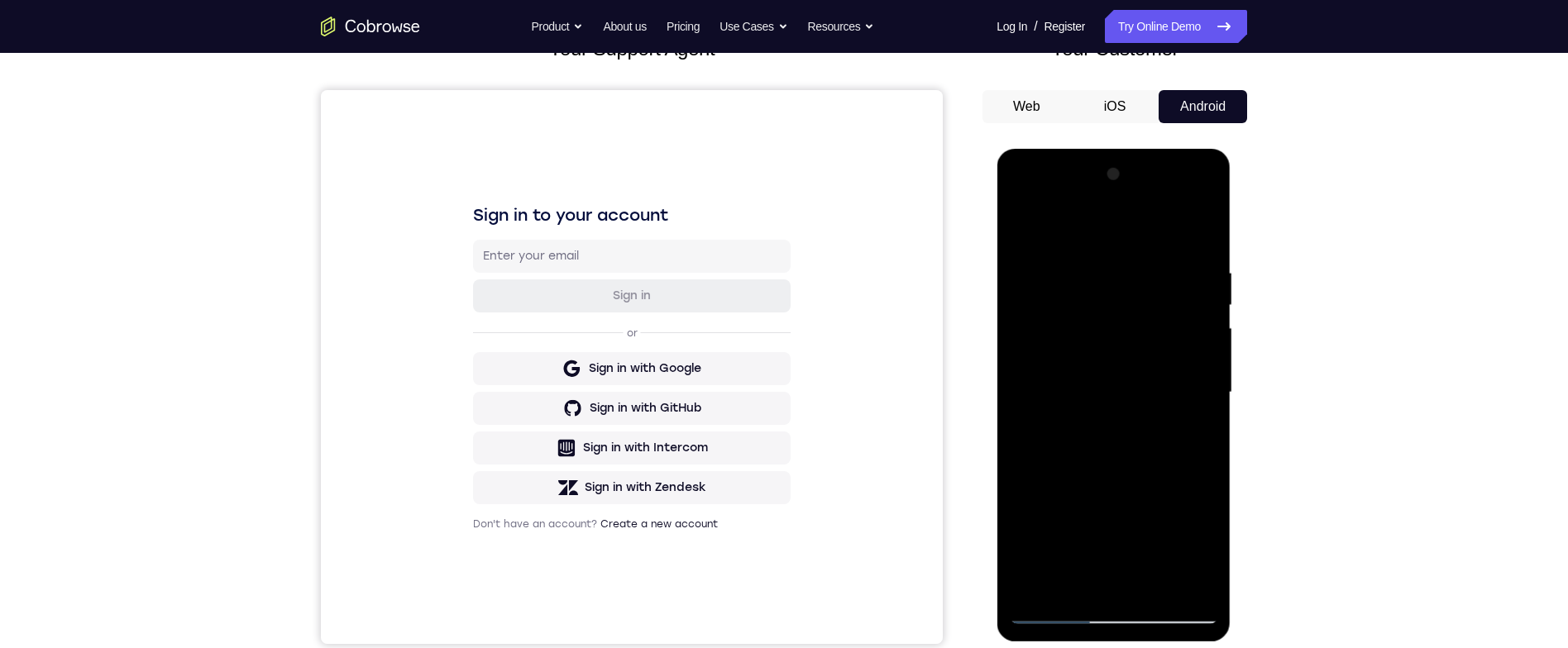
click at [1020, 226] on div at bounding box center [1113, 393] width 209 height 463
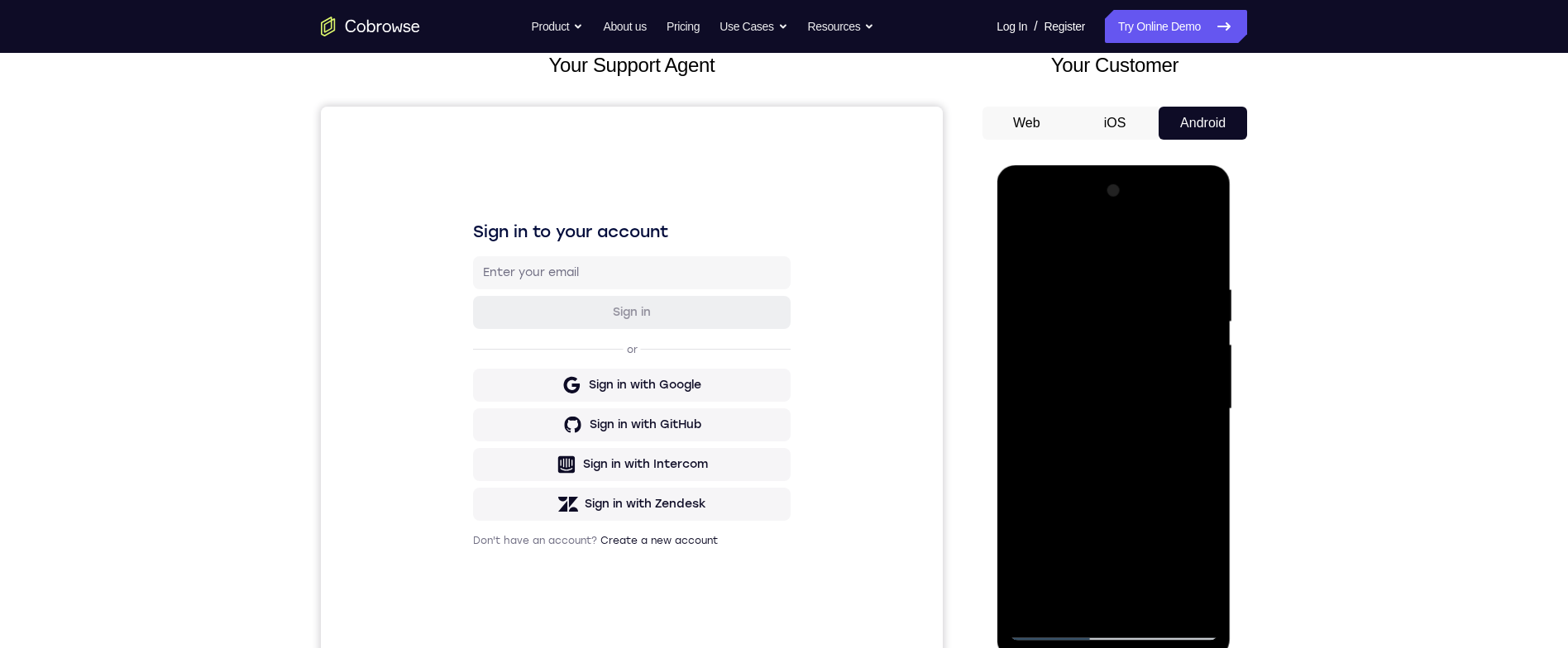
scroll to position [105, 0]
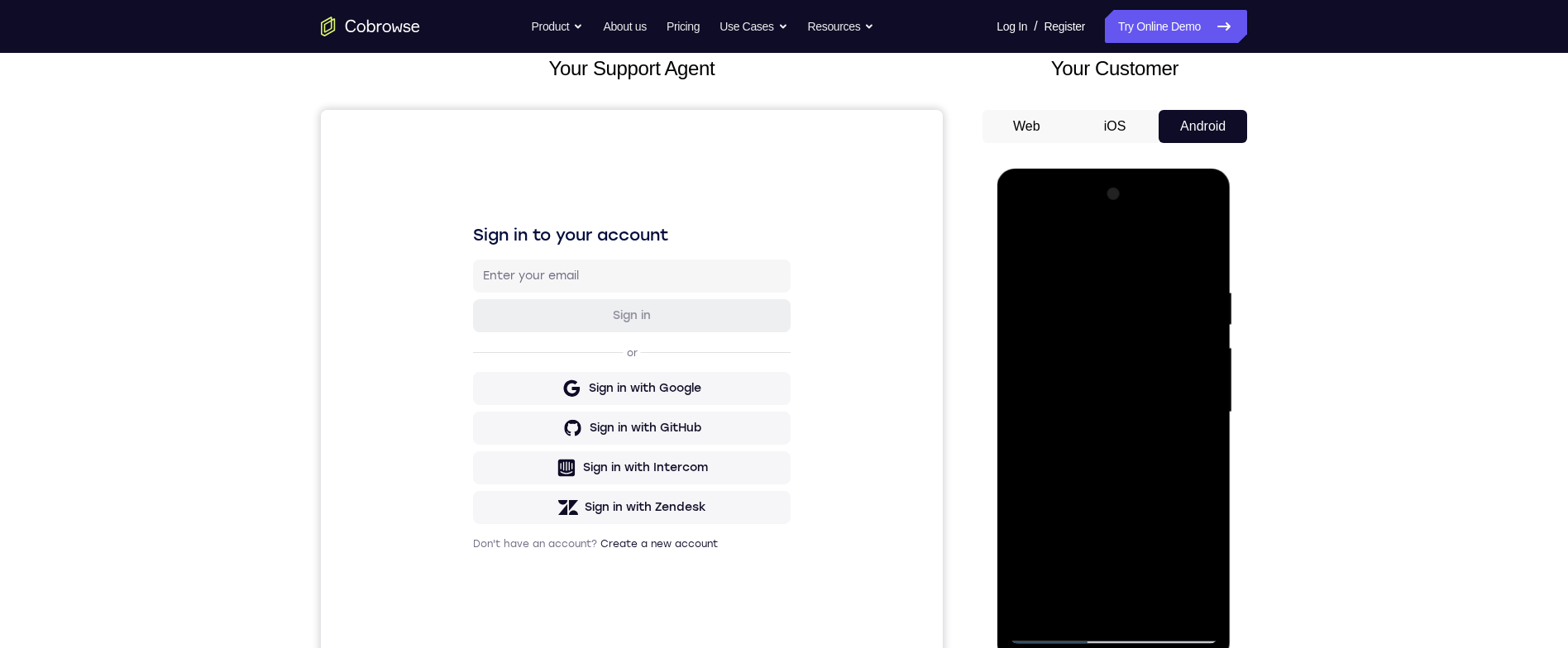
click at [1016, 237] on div at bounding box center [1113, 412] width 209 height 463
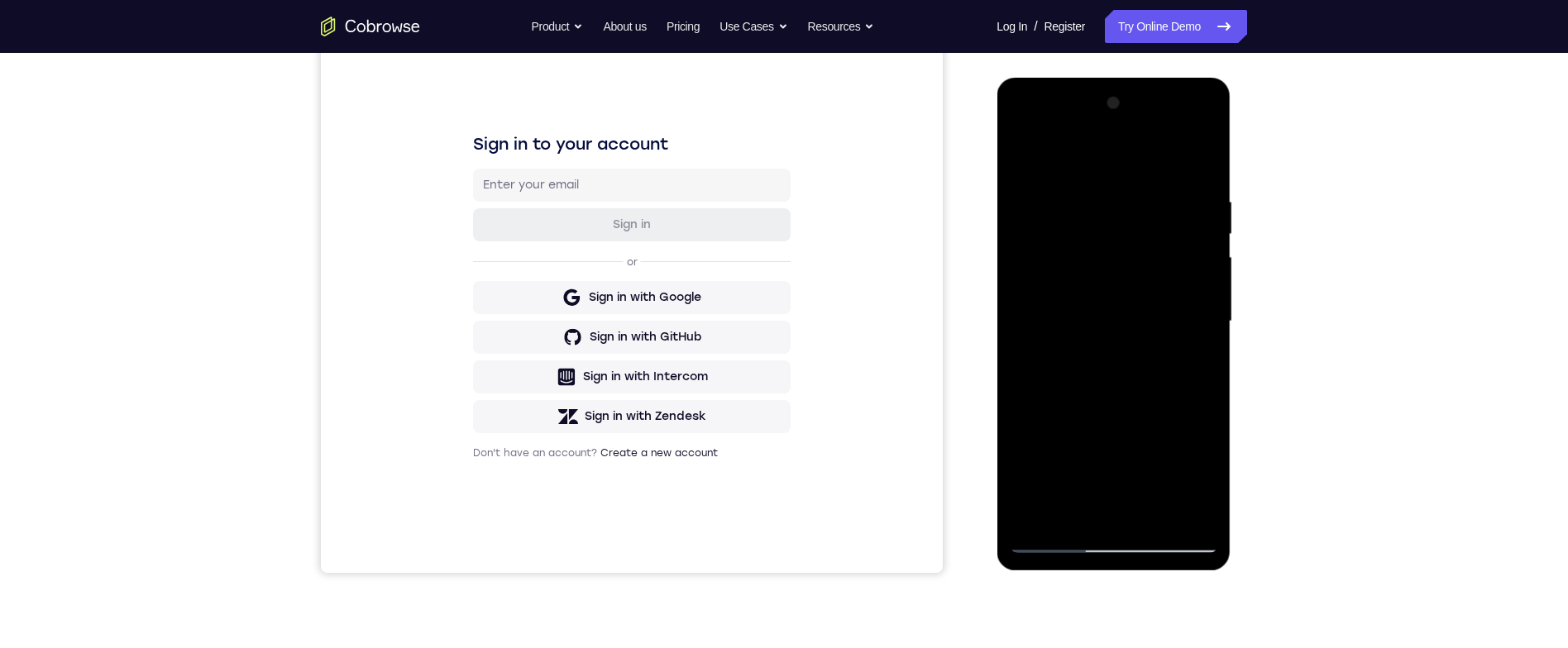
click at [1191, 507] on div at bounding box center [1113, 321] width 209 height 463
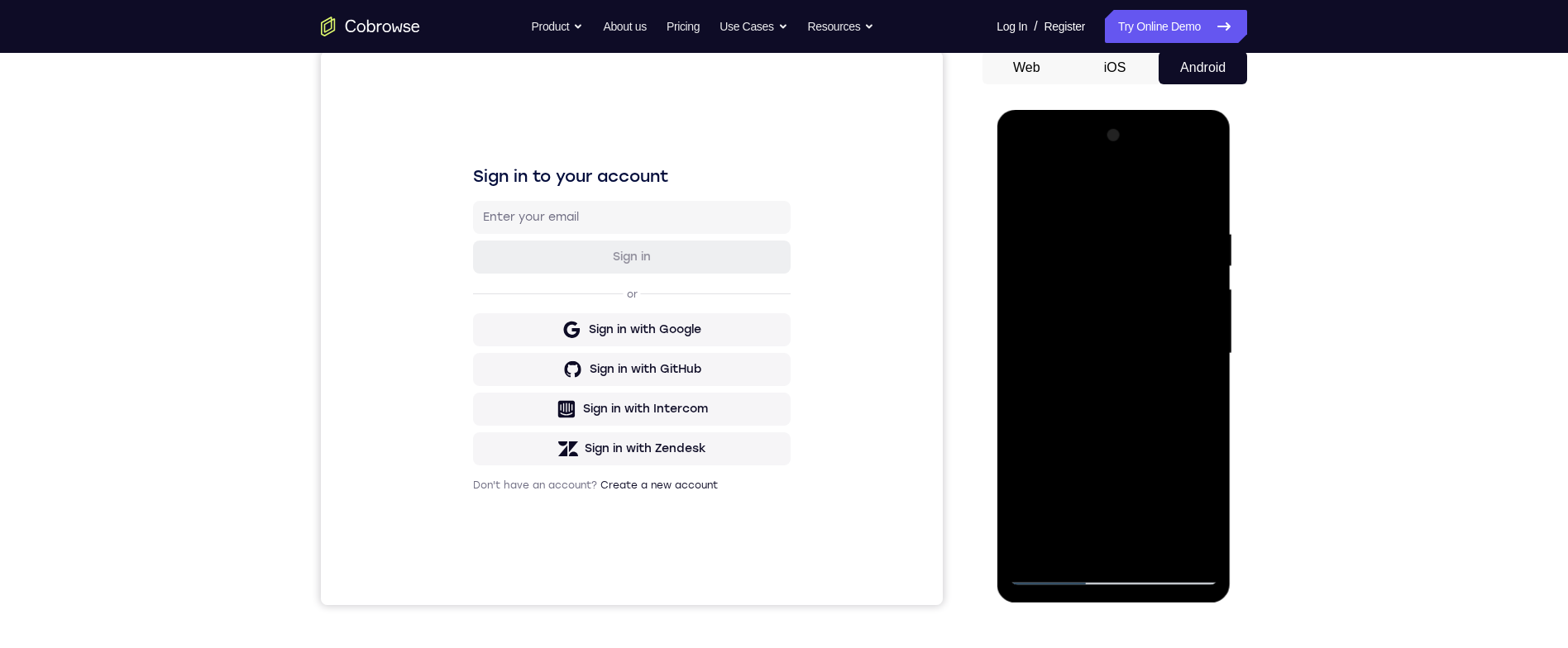
scroll to position [64, 0]
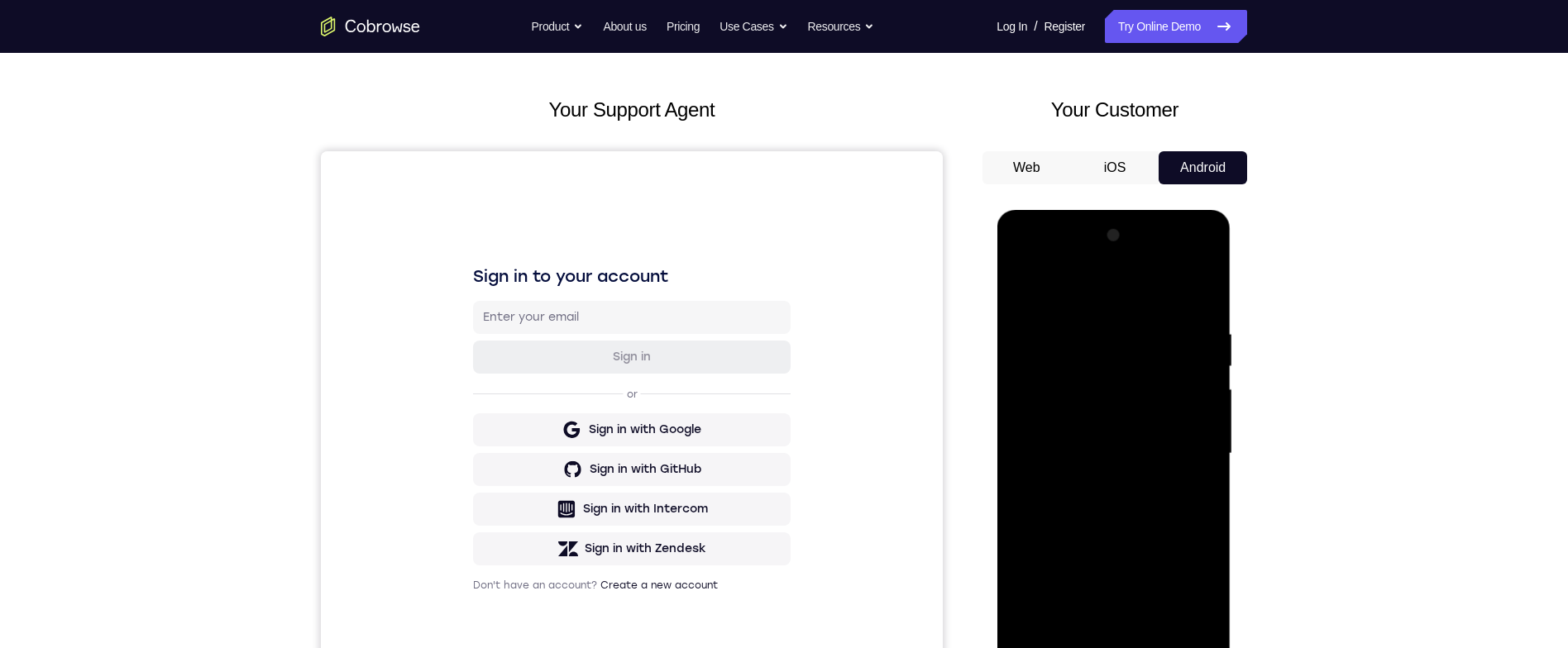
click at [1099, 338] on div at bounding box center [1113, 454] width 209 height 463
click at [1096, 331] on div at bounding box center [1113, 452] width 209 height 463
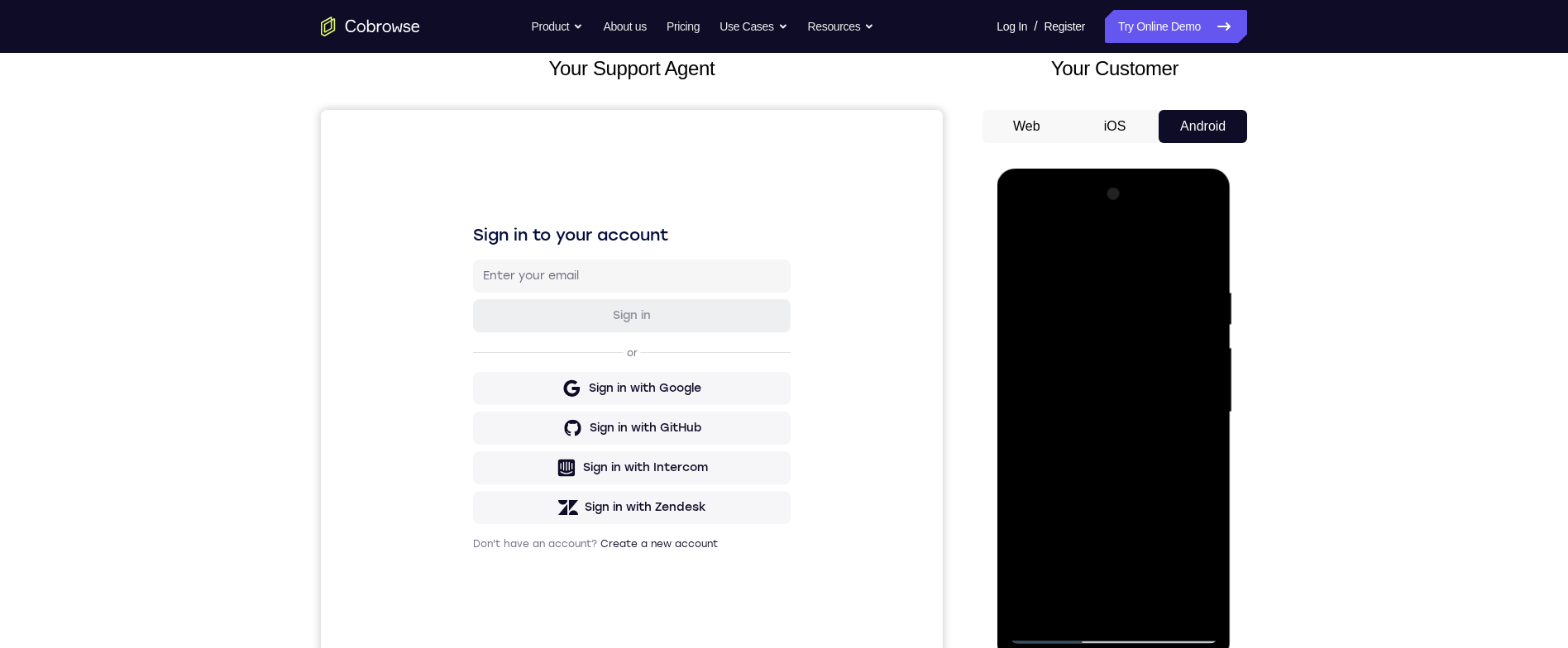
scroll to position [114, 0]
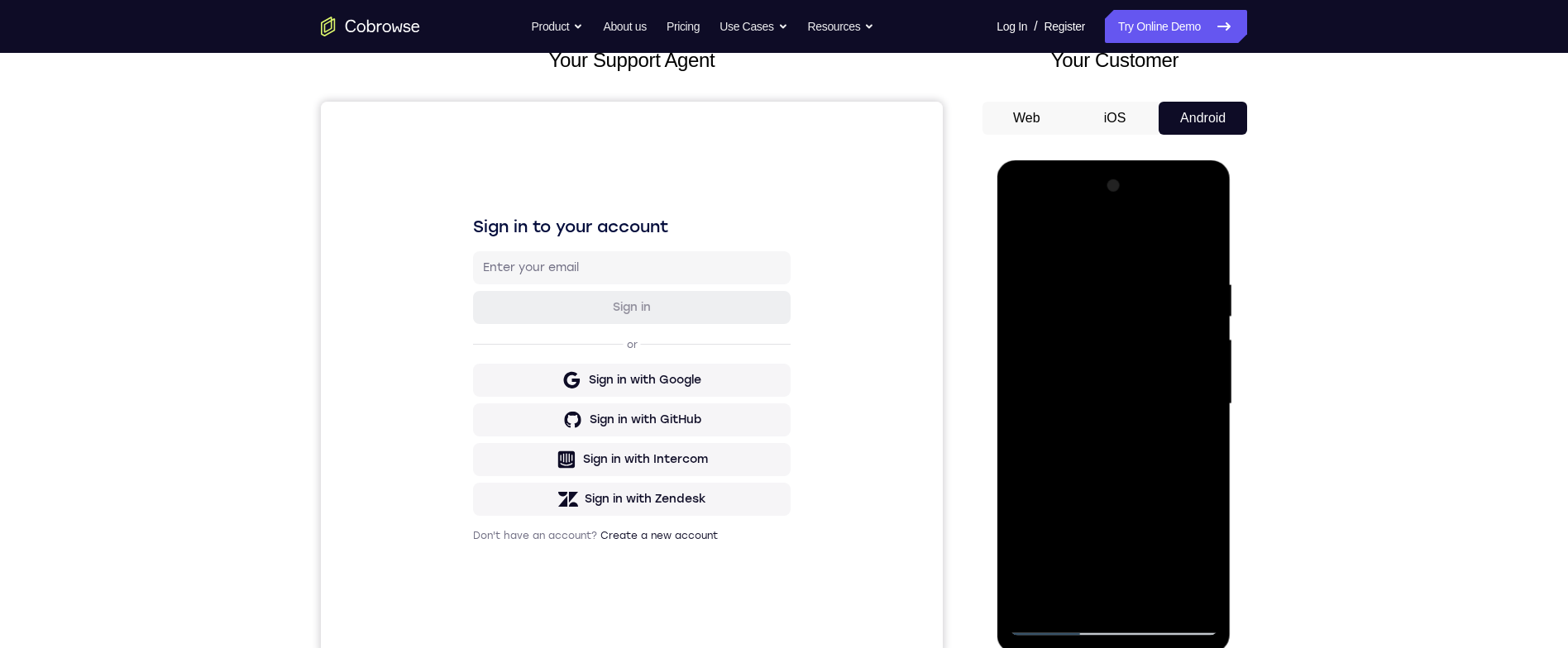
click at [1162, 412] on div at bounding box center [1113, 405] width 209 height 463
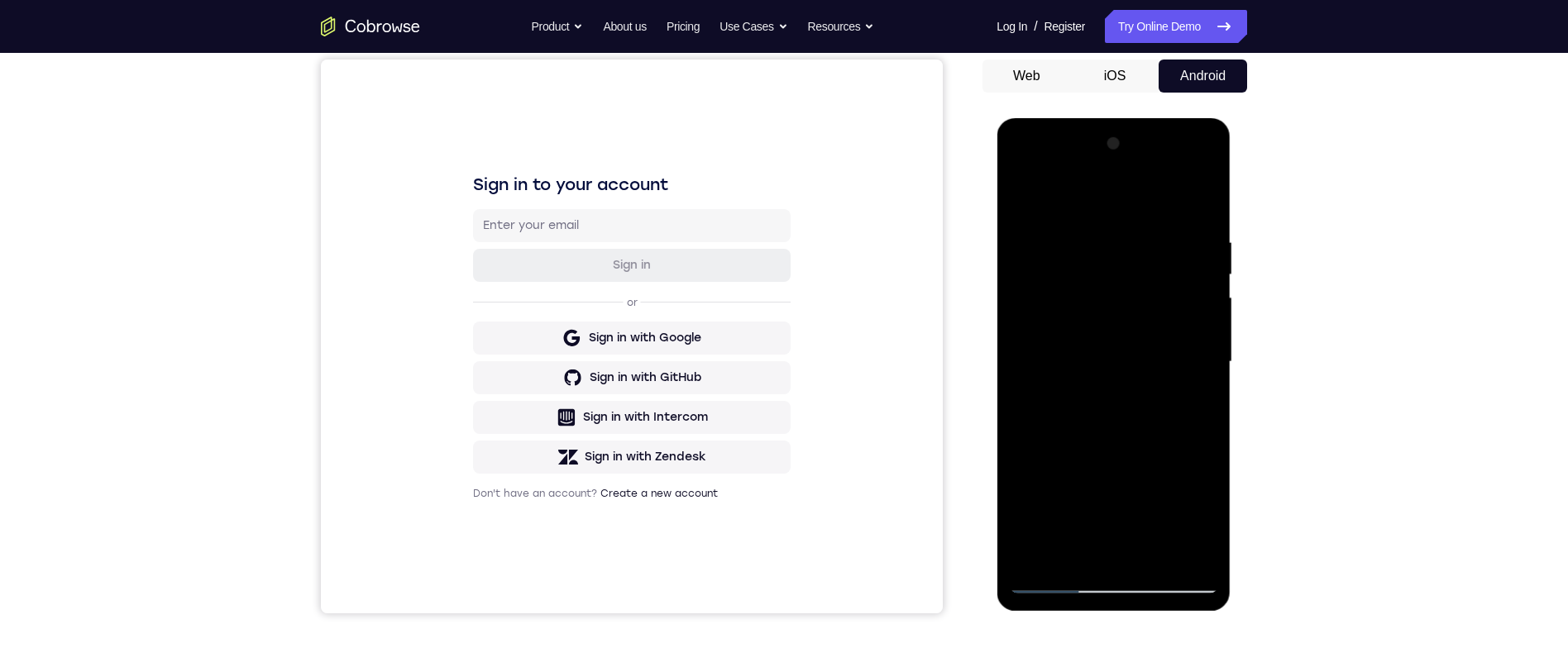
click at [1158, 378] on div at bounding box center [1113, 362] width 209 height 463
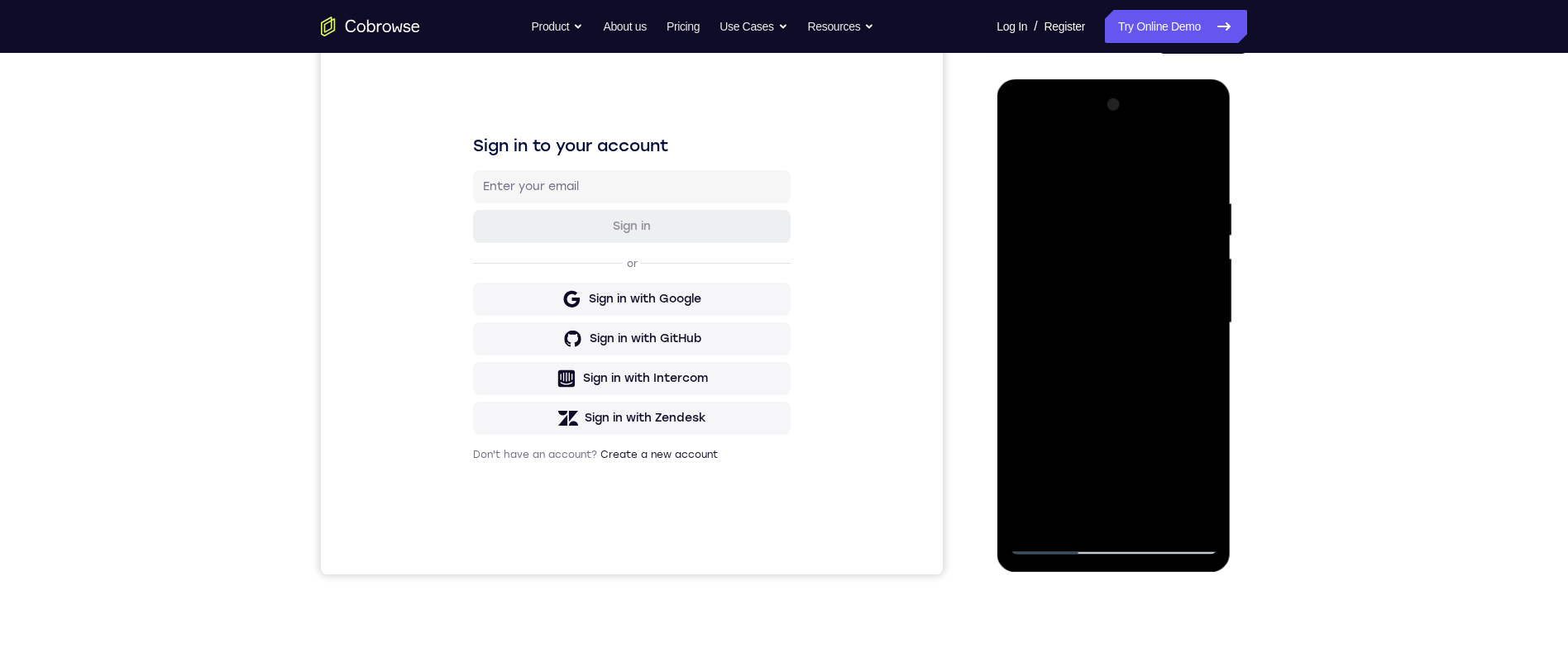
scroll to position [120, 0]
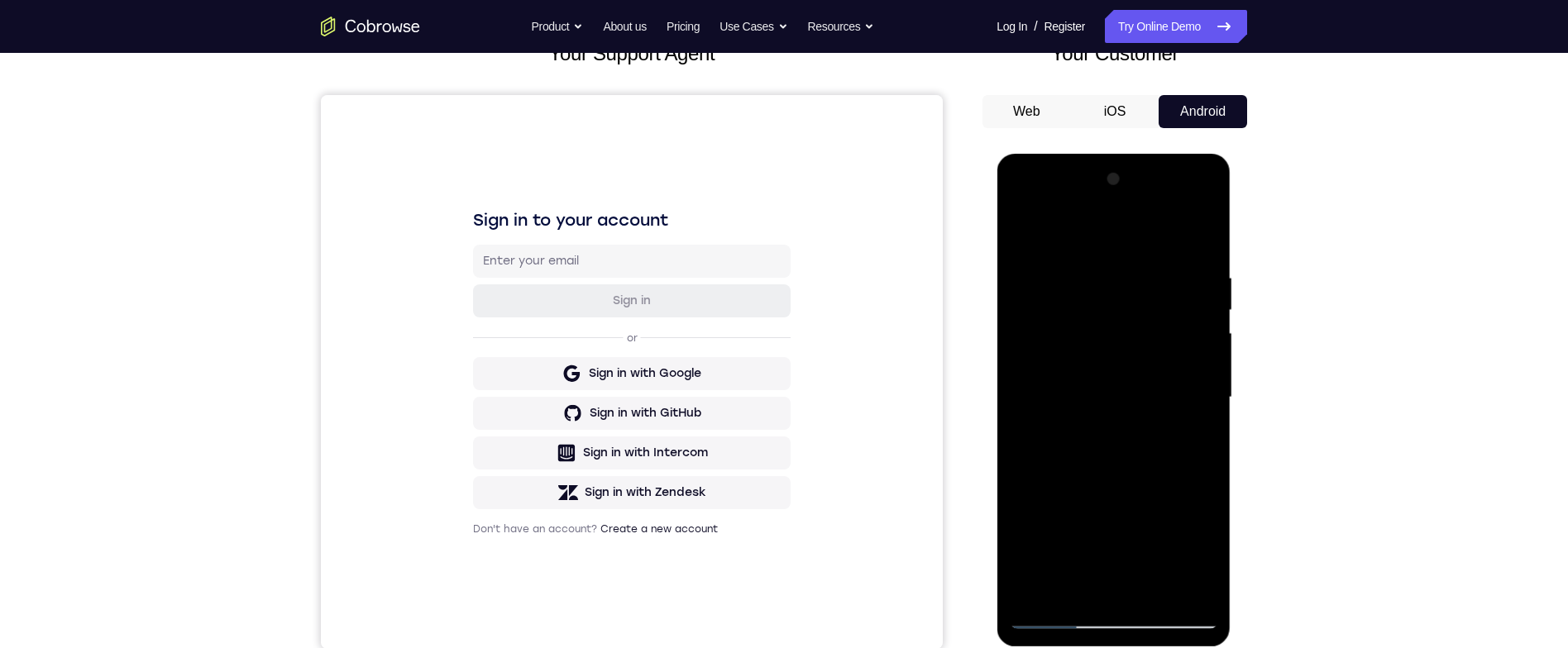
click at [1193, 263] on div at bounding box center [1113, 398] width 209 height 463
click at [1195, 205] on div at bounding box center [1113, 398] width 209 height 463
click at [1206, 232] on div at bounding box center [1113, 398] width 209 height 463
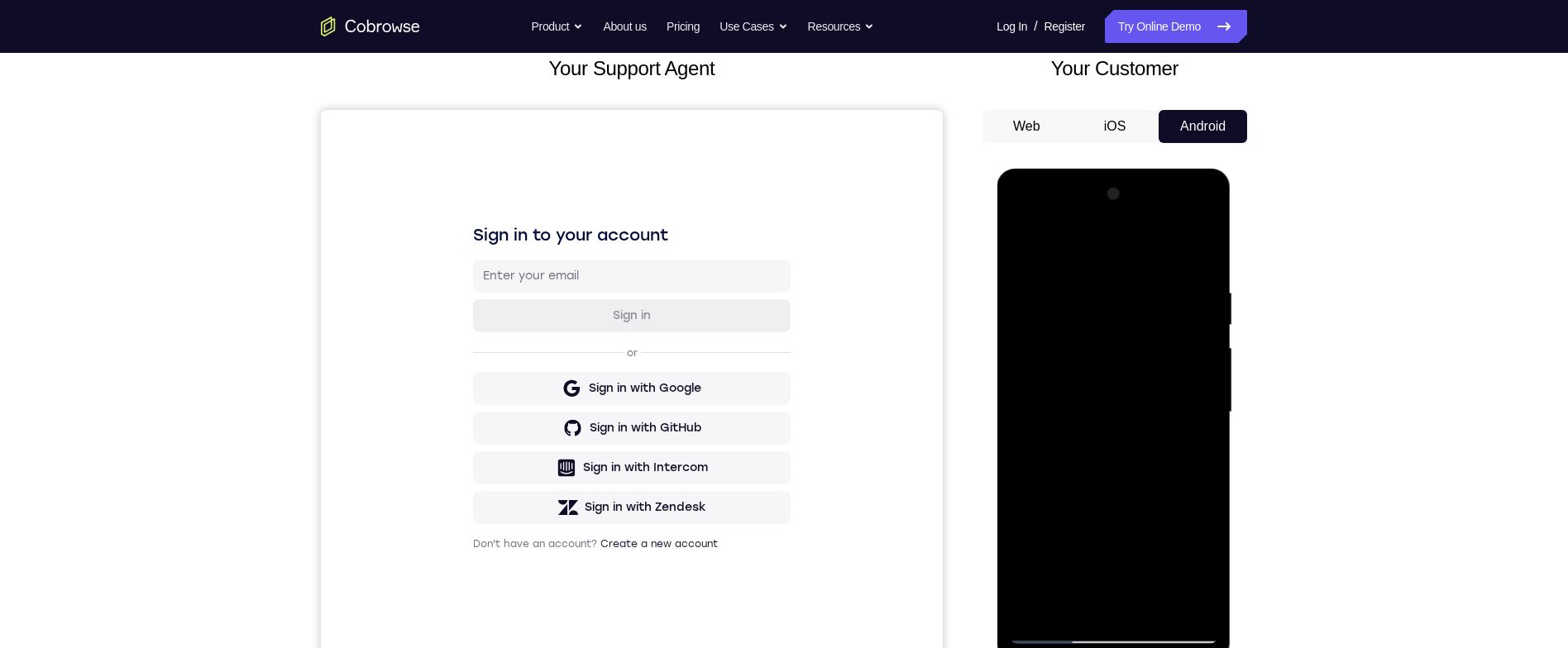
scroll to position [217, 0]
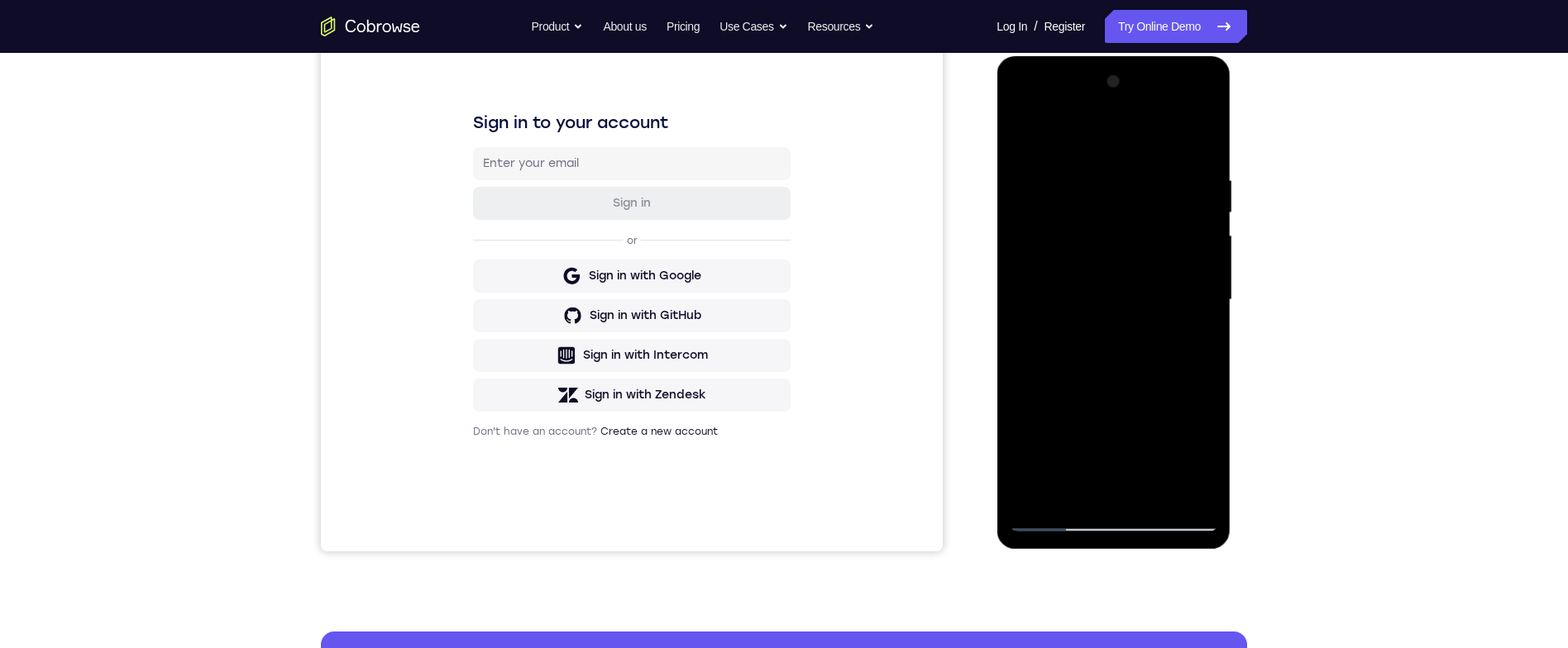
click at [1156, 355] on div at bounding box center [1113, 300] width 209 height 463
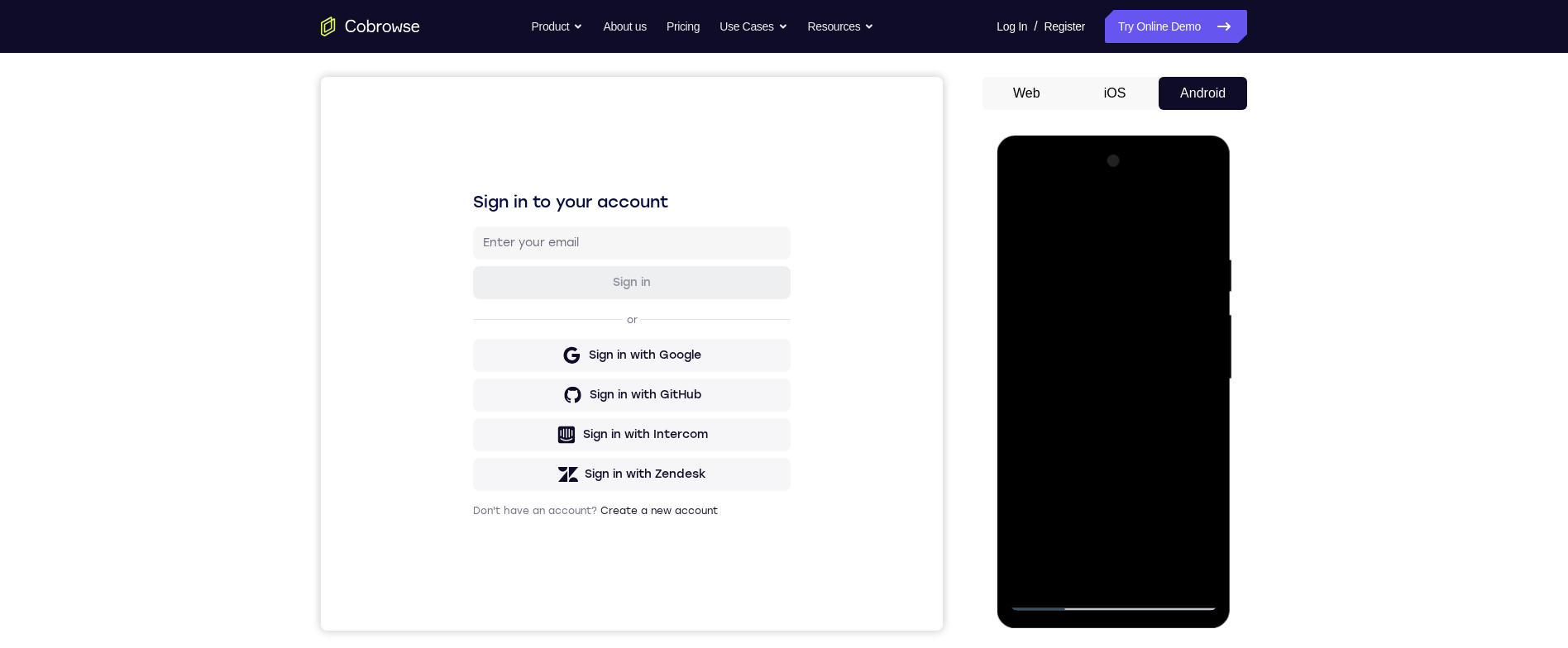
click at [1028, 205] on div at bounding box center [1113, 379] width 209 height 463
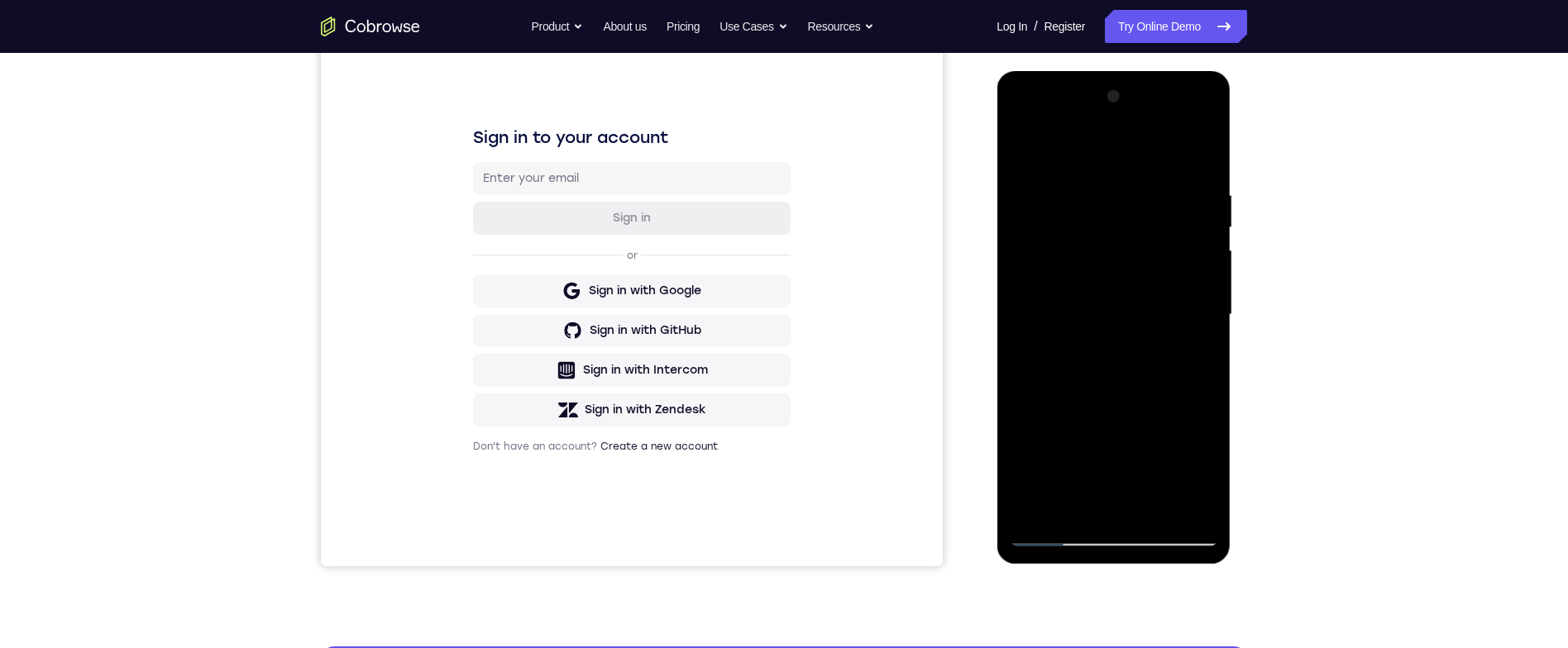
scroll to position [101, 0]
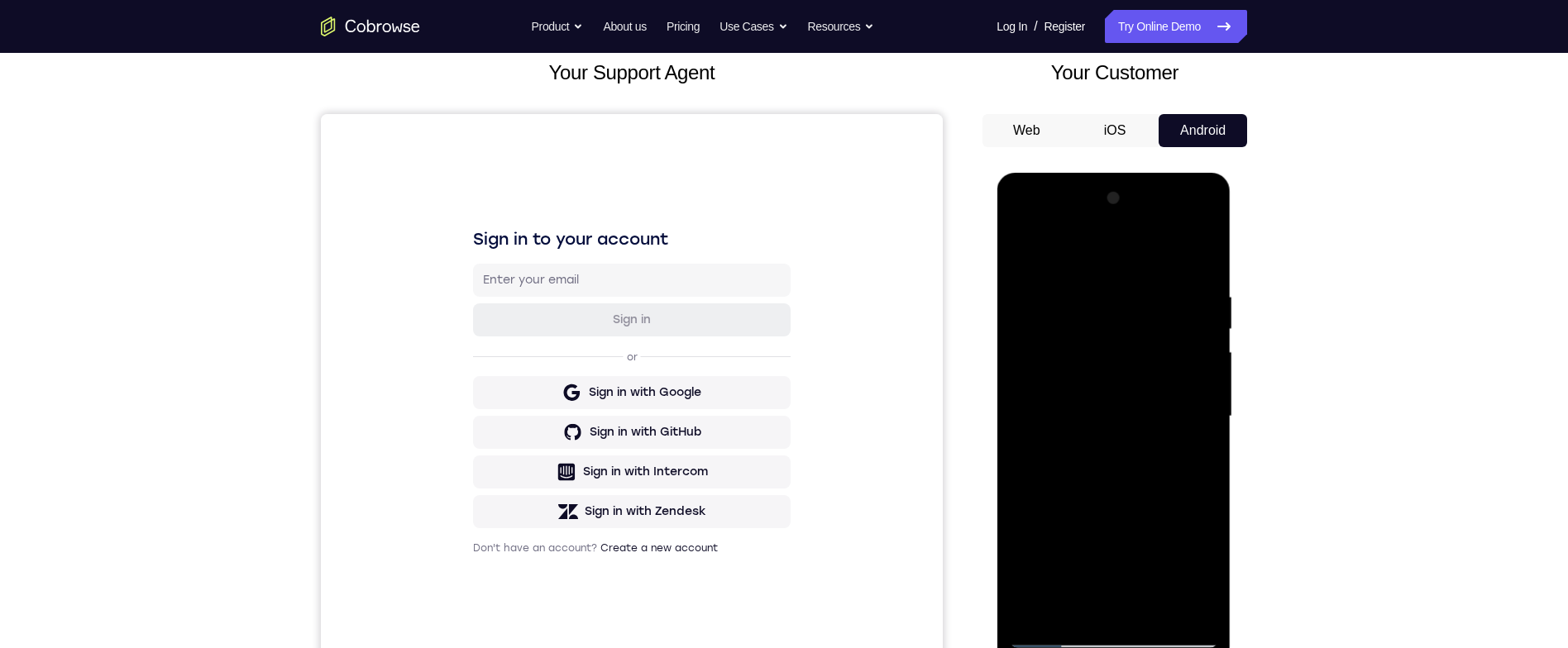
click at [1028, 250] on div at bounding box center [1113, 416] width 209 height 463
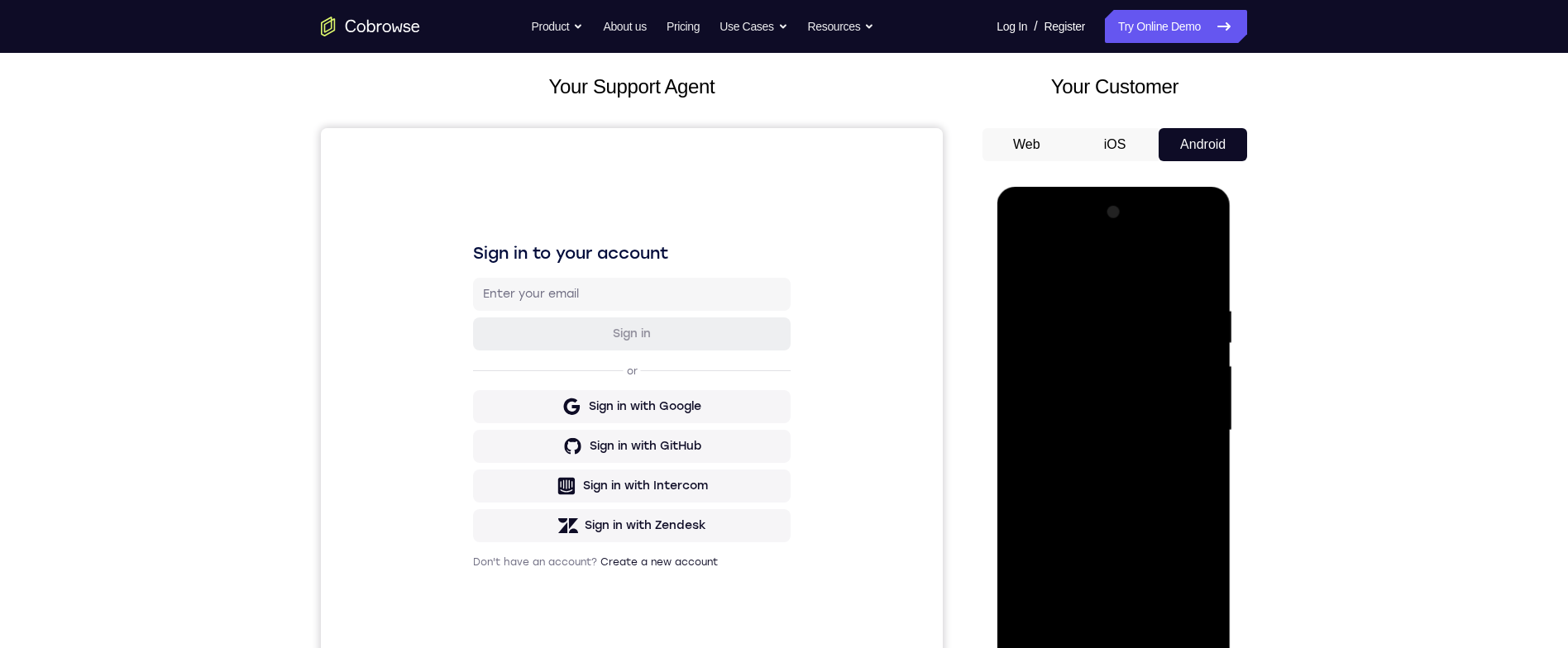
scroll to position [117, 0]
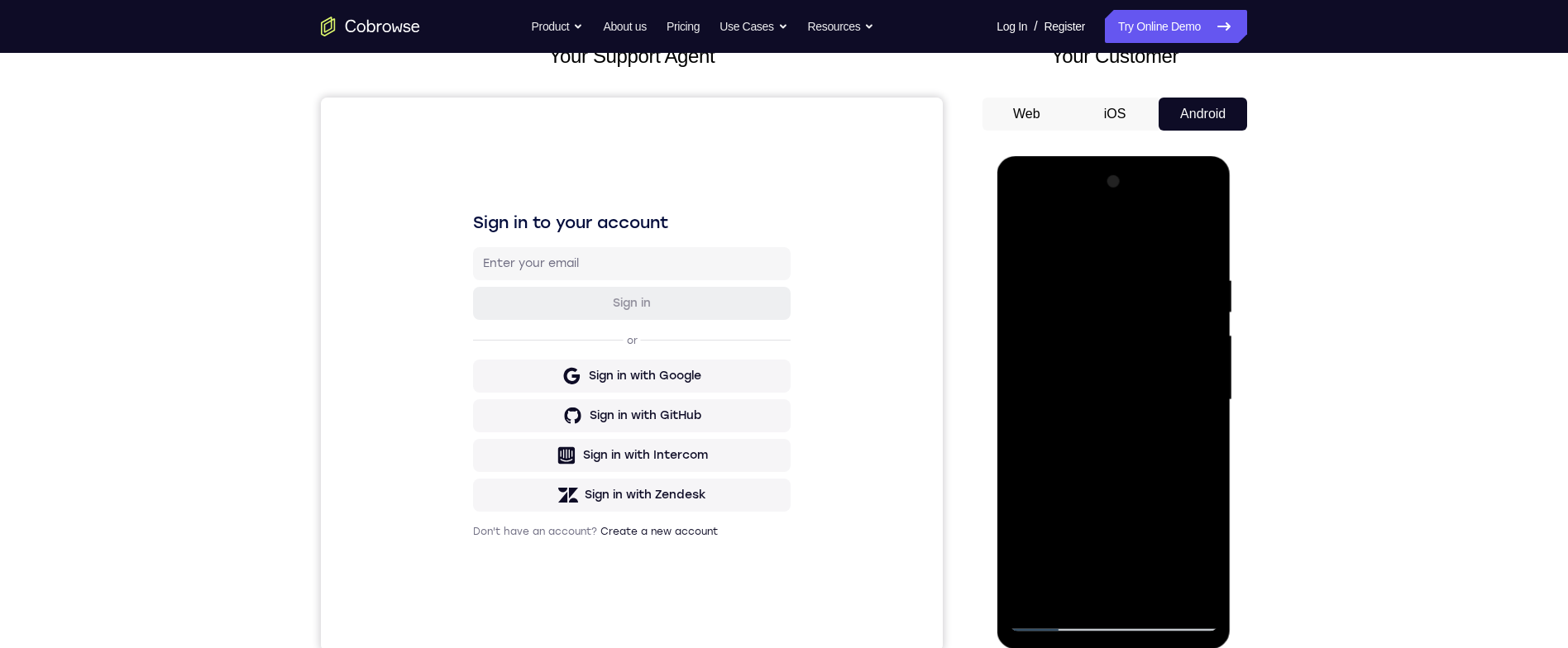
click at [1032, 591] on div at bounding box center [1113, 400] width 209 height 463
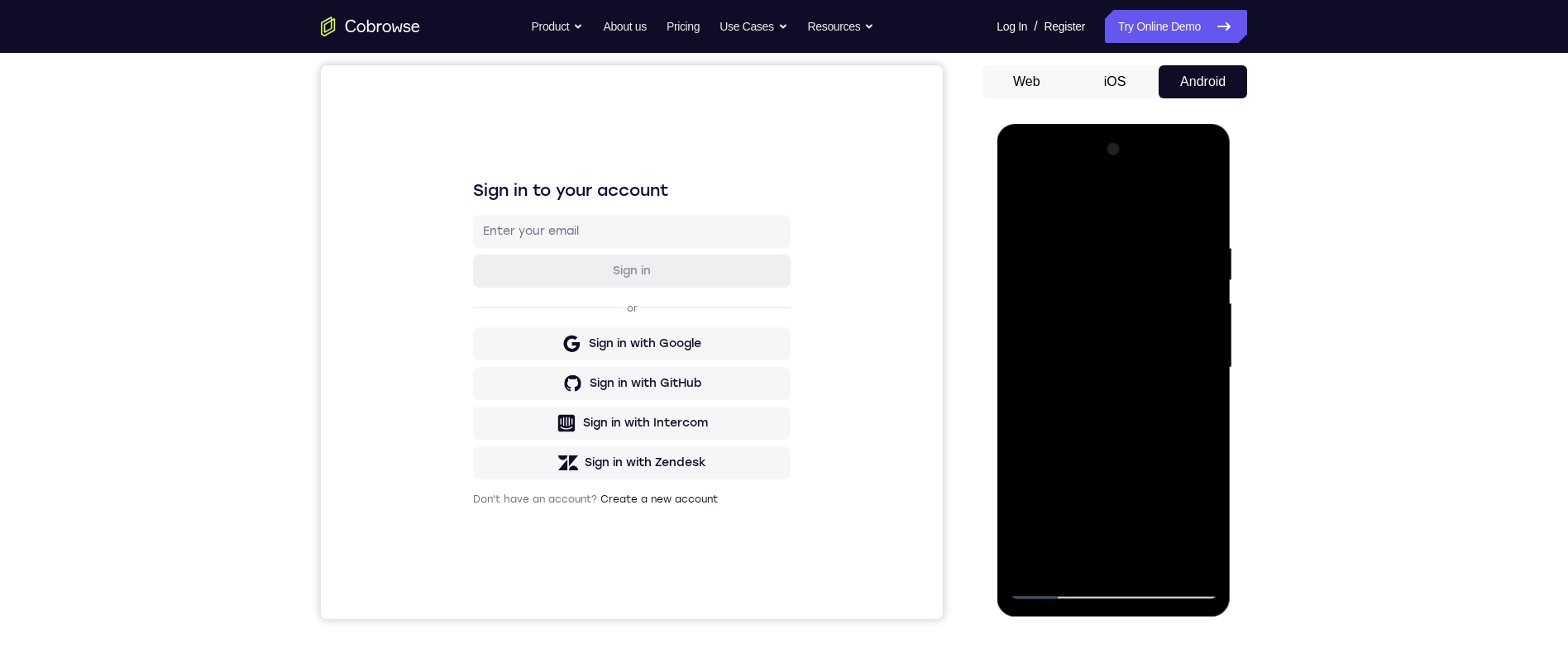
scroll to position [214, 0]
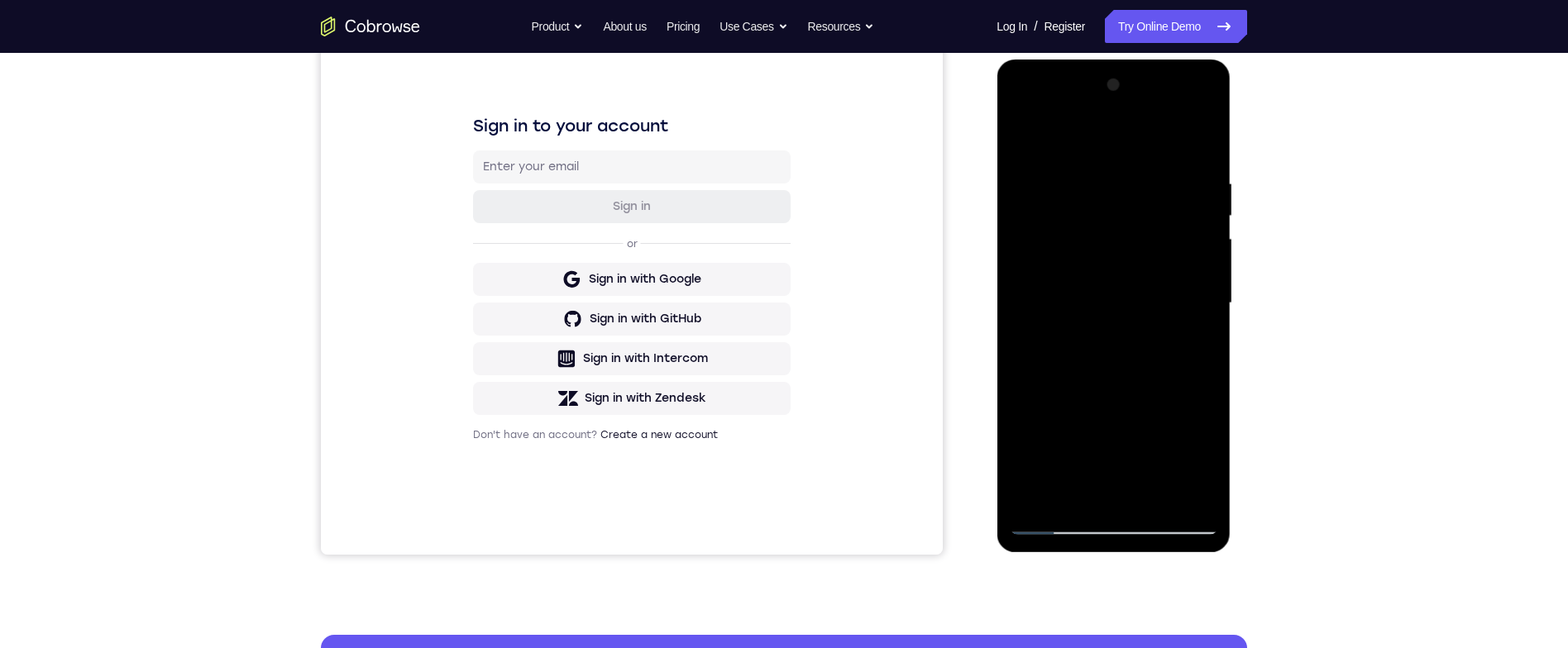
click at [1191, 493] on div at bounding box center [1113, 304] width 209 height 463
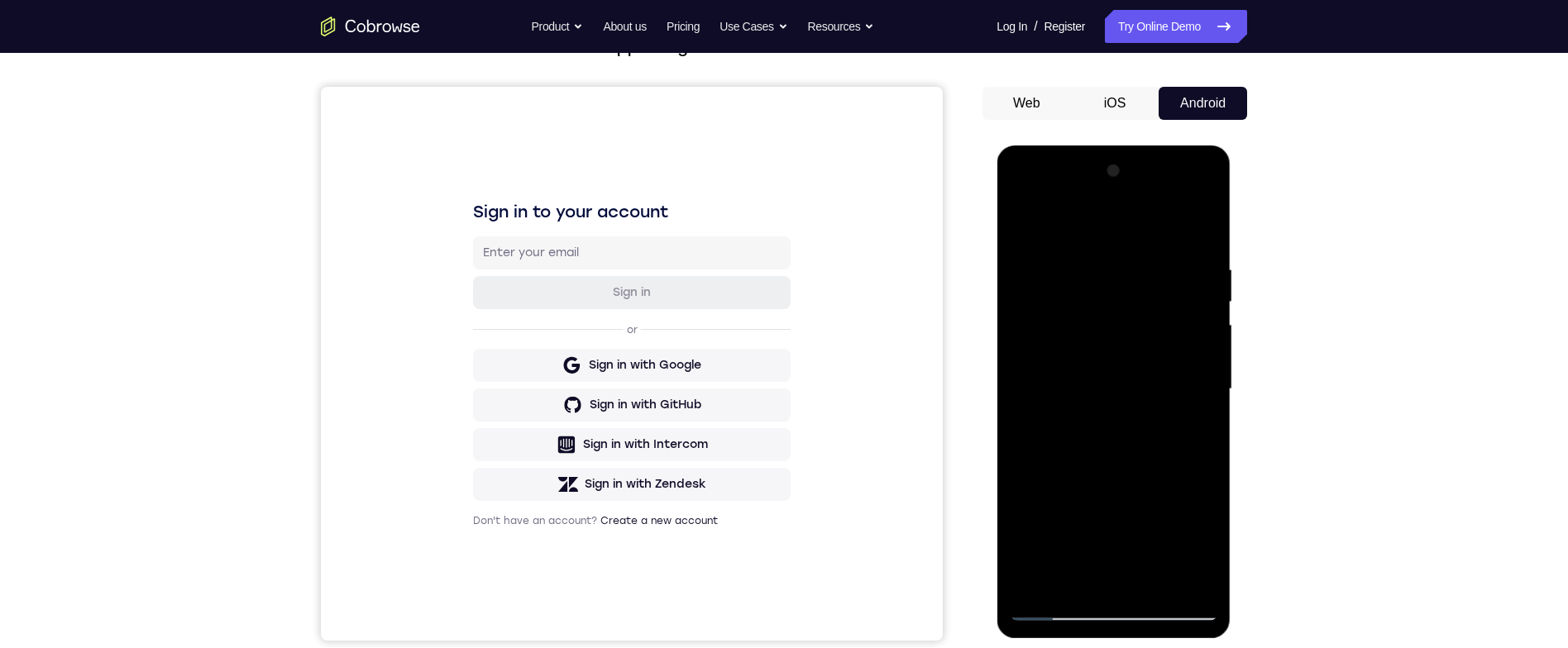
scroll to position [87, 0]
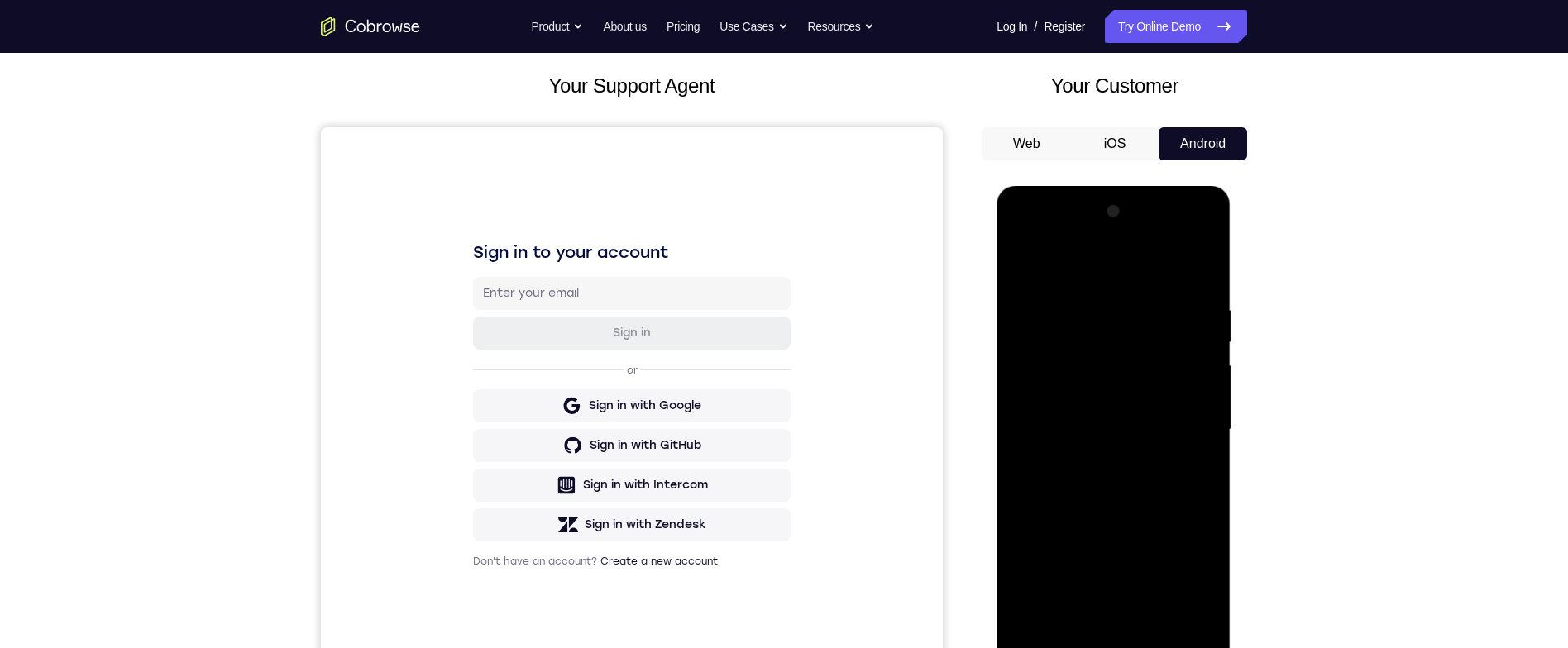
click at [1032, 615] on div at bounding box center [1113, 430] width 209 height 463
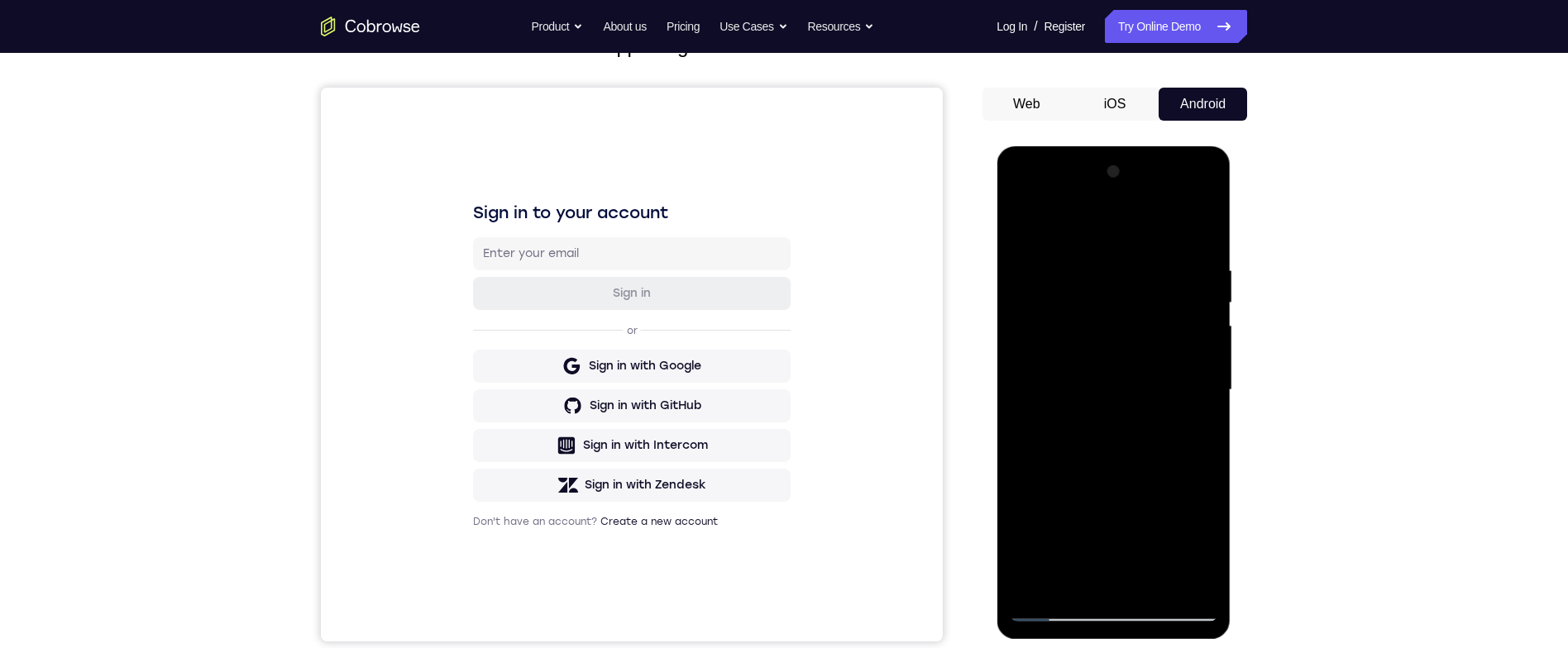
scroll to position [232, 0]
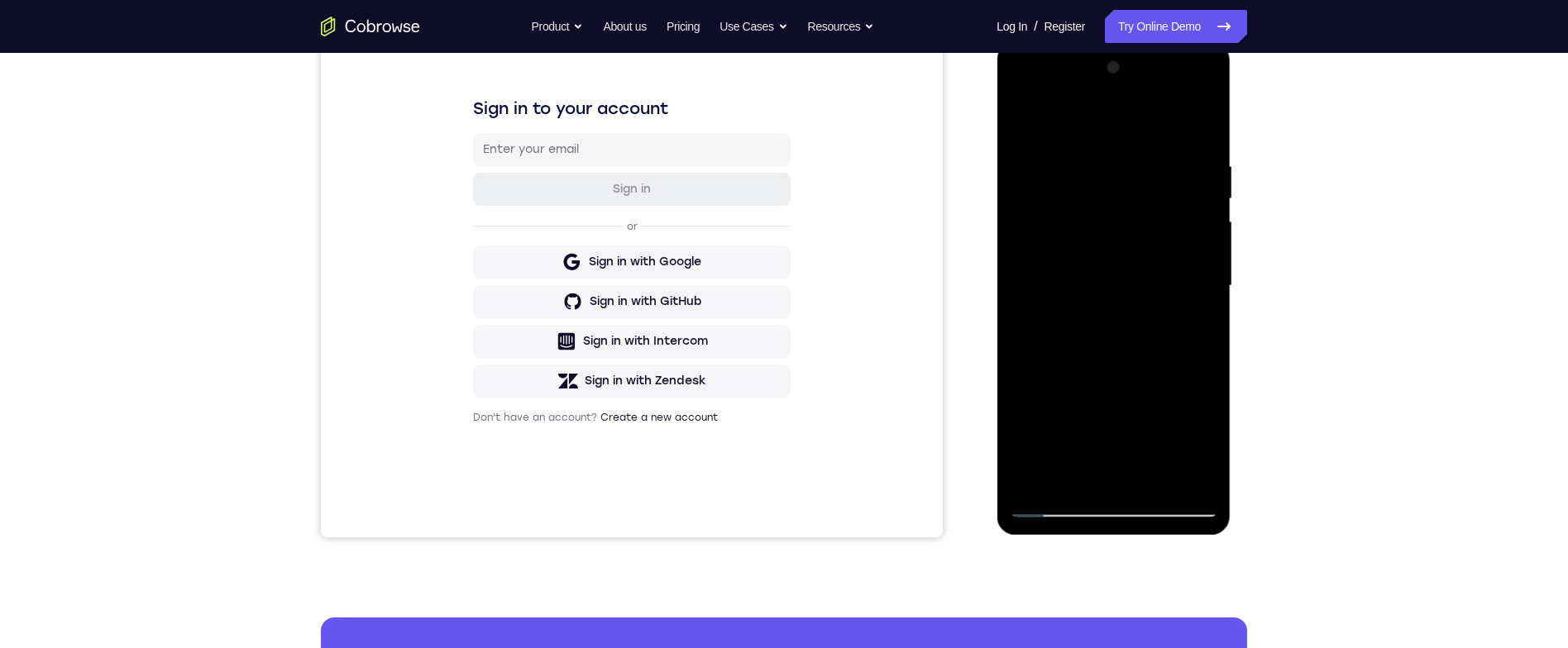
click at [1195, 483] on div at bounding box center [1113, 286] width 209 height 463
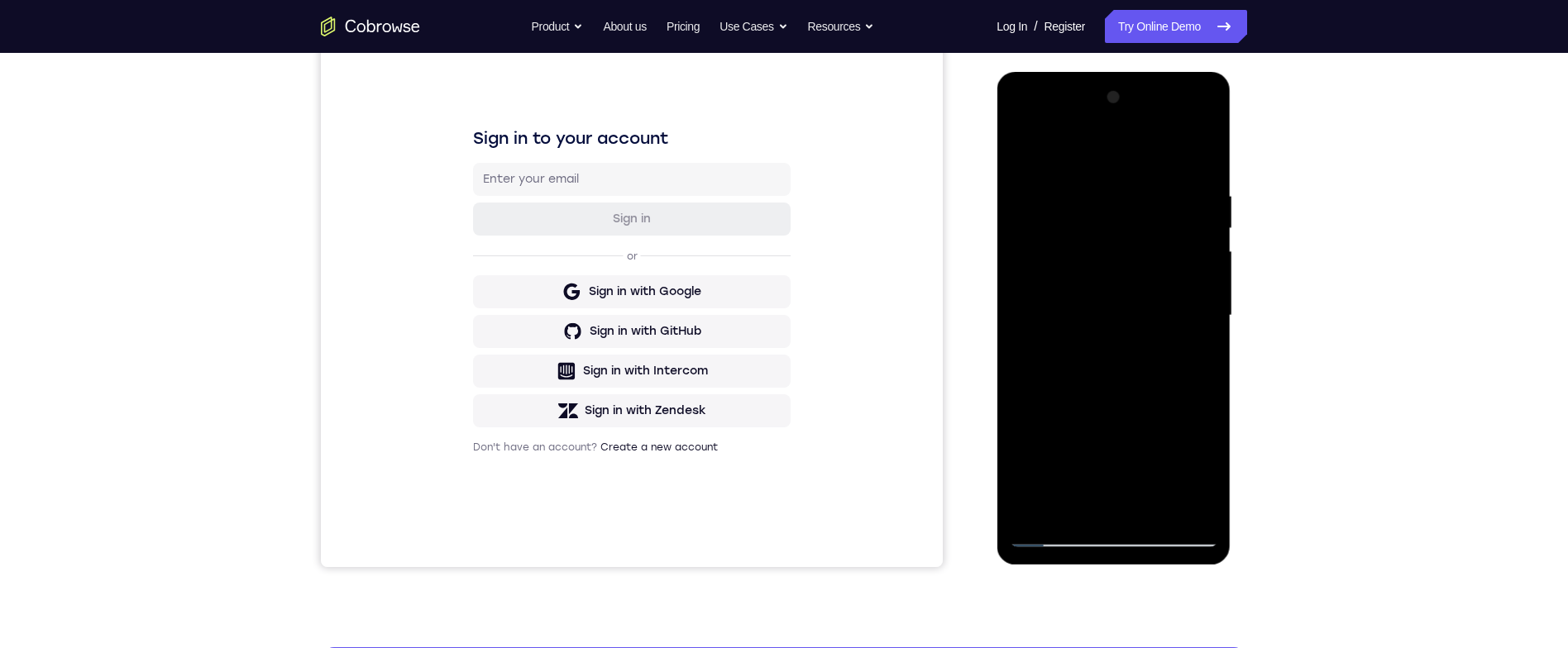
scroll to position [229, 0]
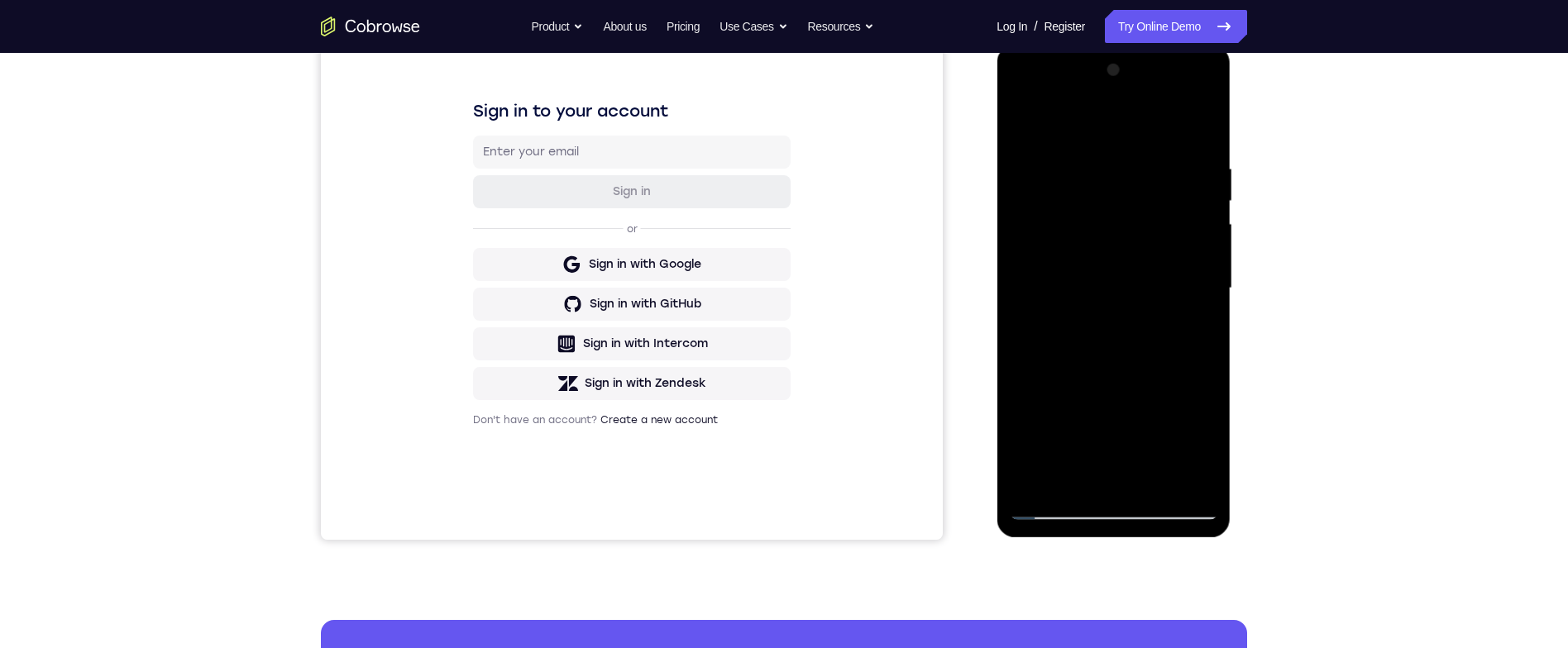
click at [1035, 480] on div at bounding box center [1113, 288] width 209 height 463
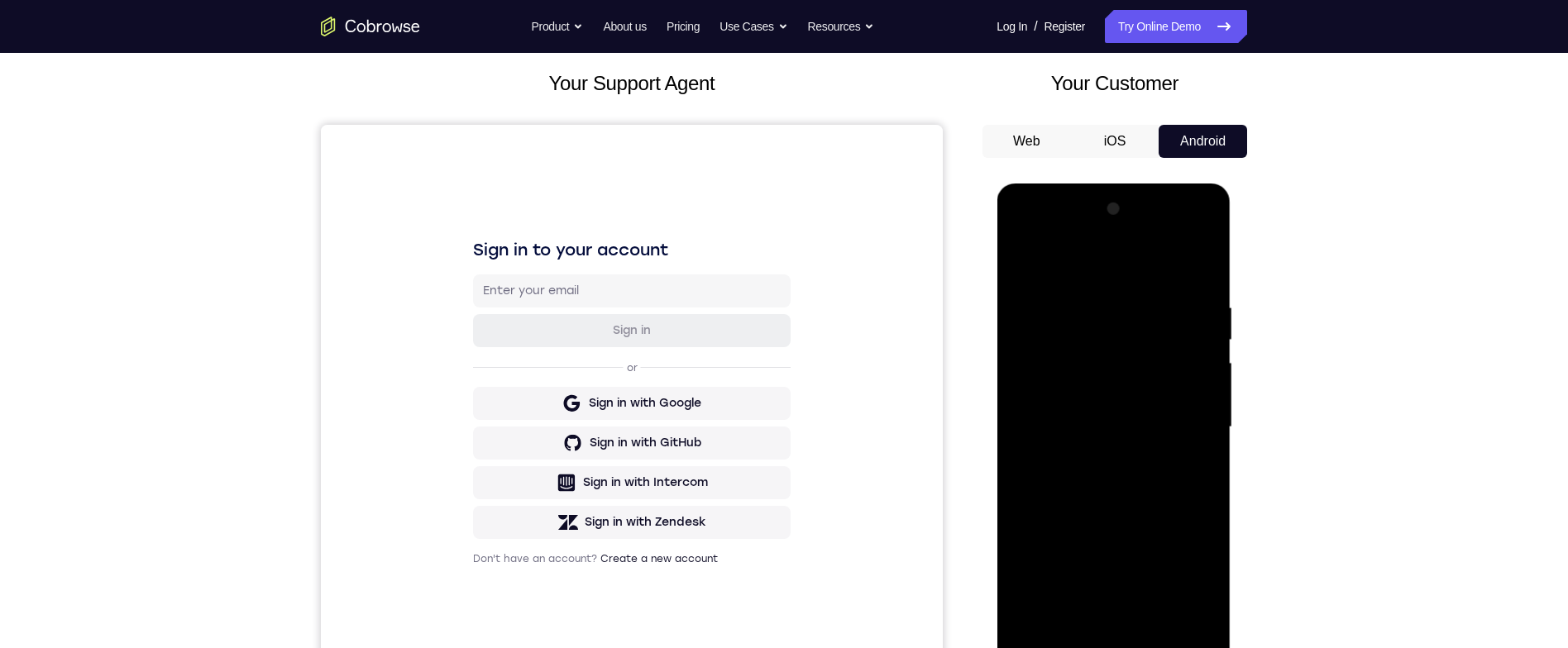
scroll to position [79, 0]
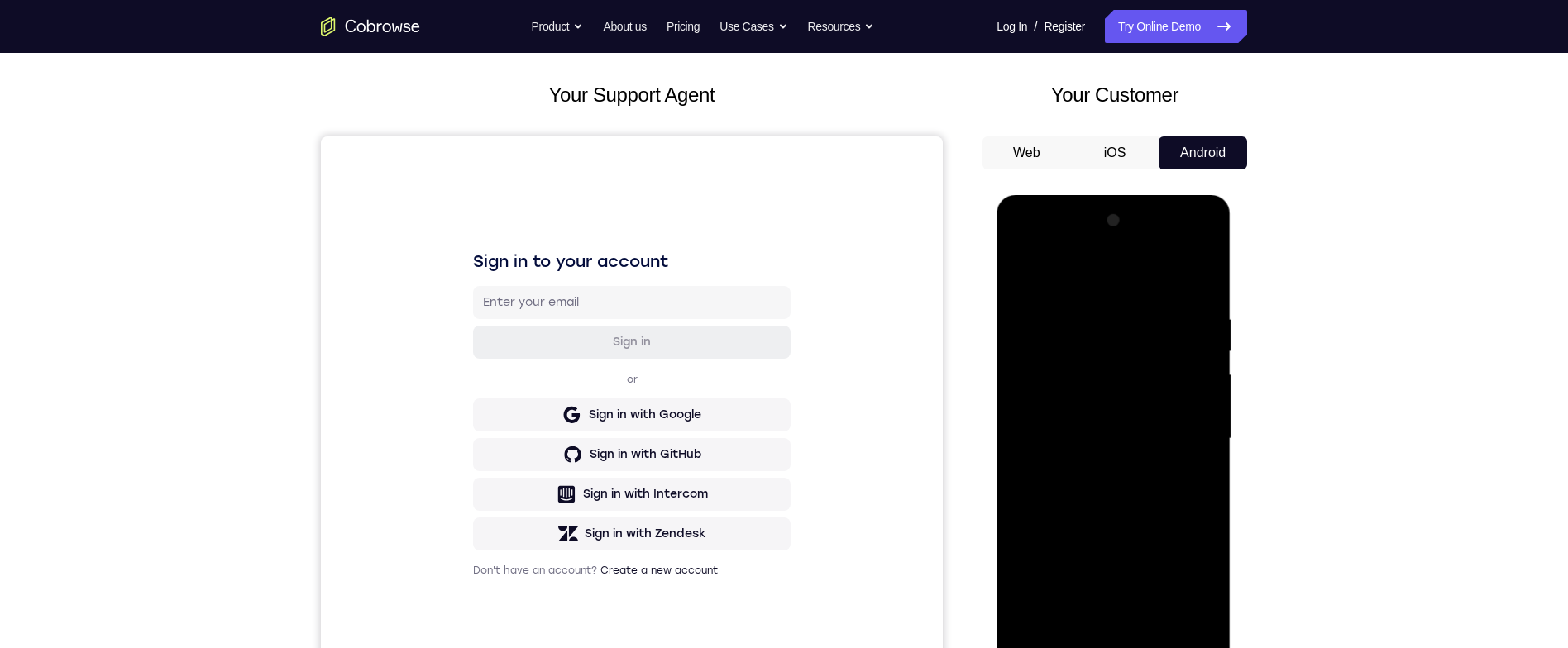
click at [1016, 243] on div at bounding box center [1113, 439] width 209 height 463
click at [1047, 388] on div at bounding box center [1113, 439] width 209 height 463
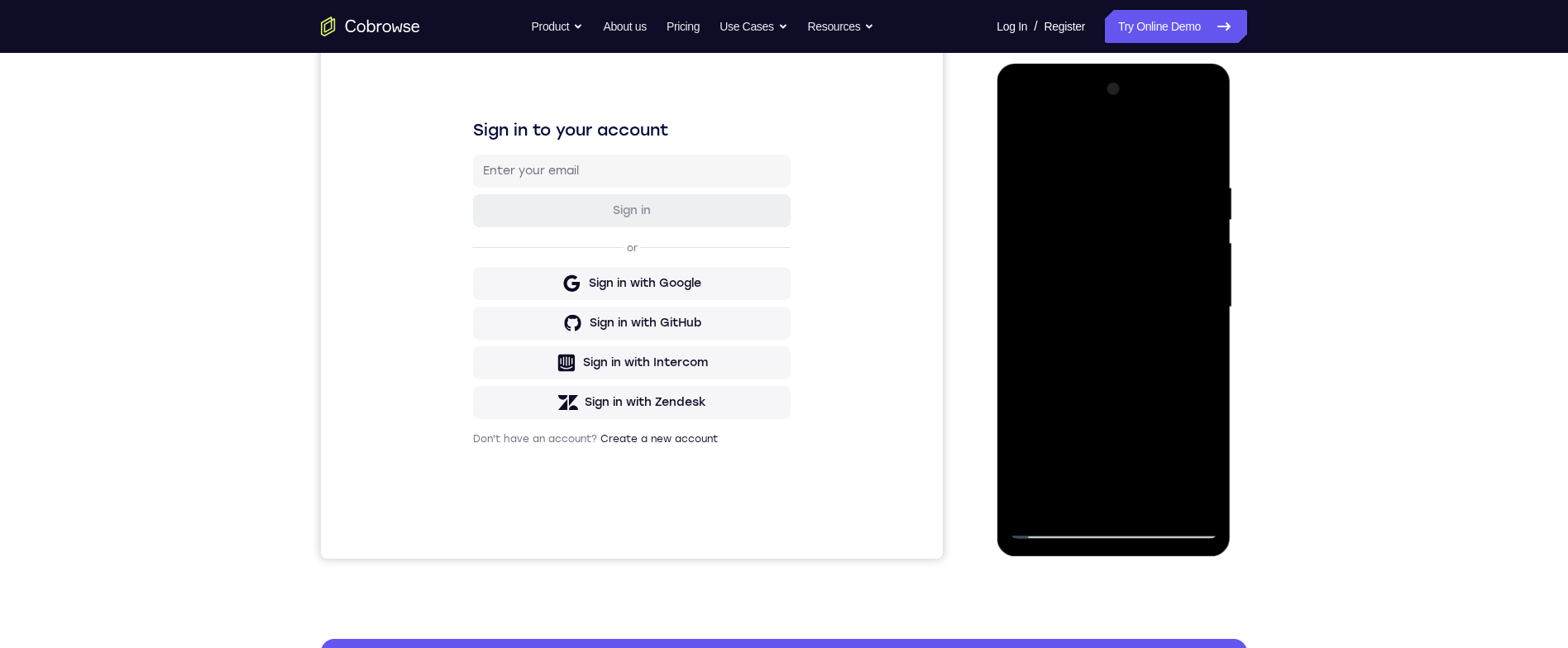
scroll to position [64, 0]
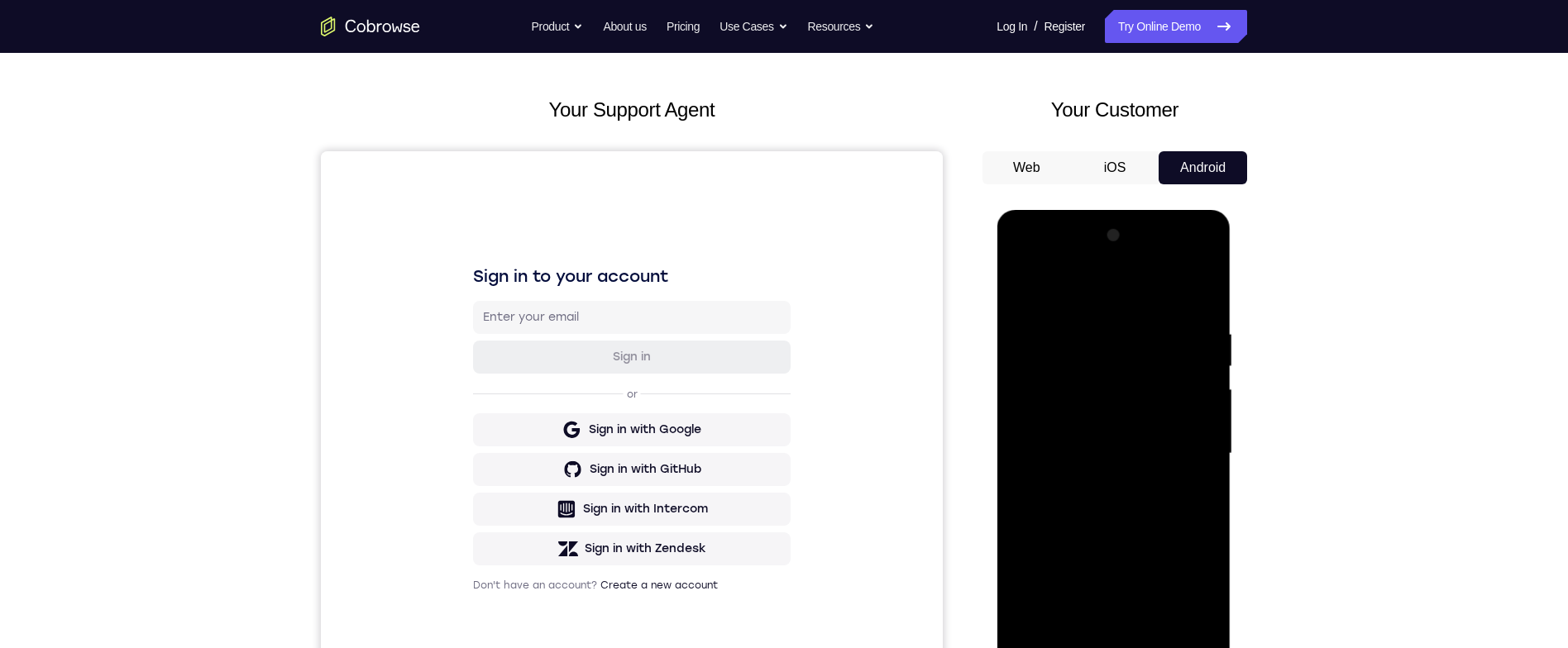
click at [1099, 310] on div at bounding box center [1113, 454] width 209 height 463
click at [1200, 291] on div at bounding box center [1113, 454] width 209 height 463
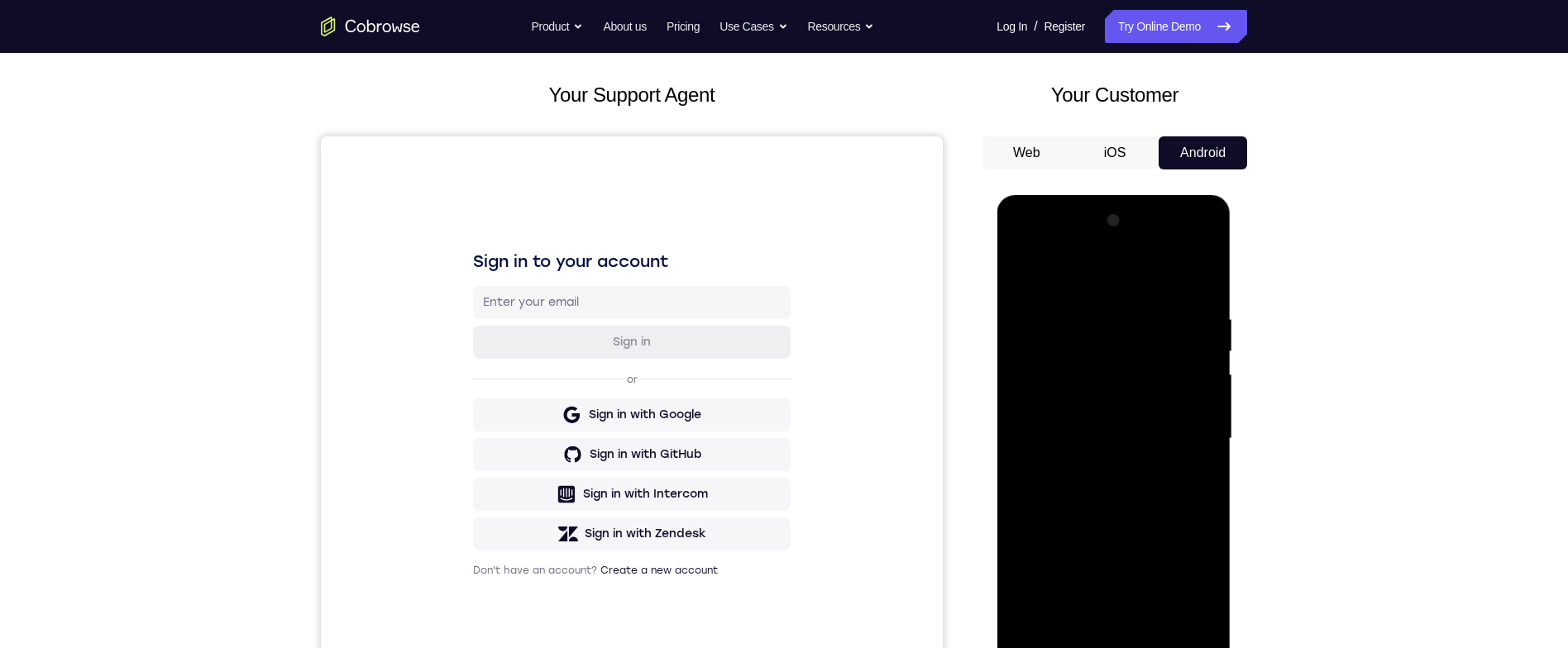
scroll to position [293, 0]
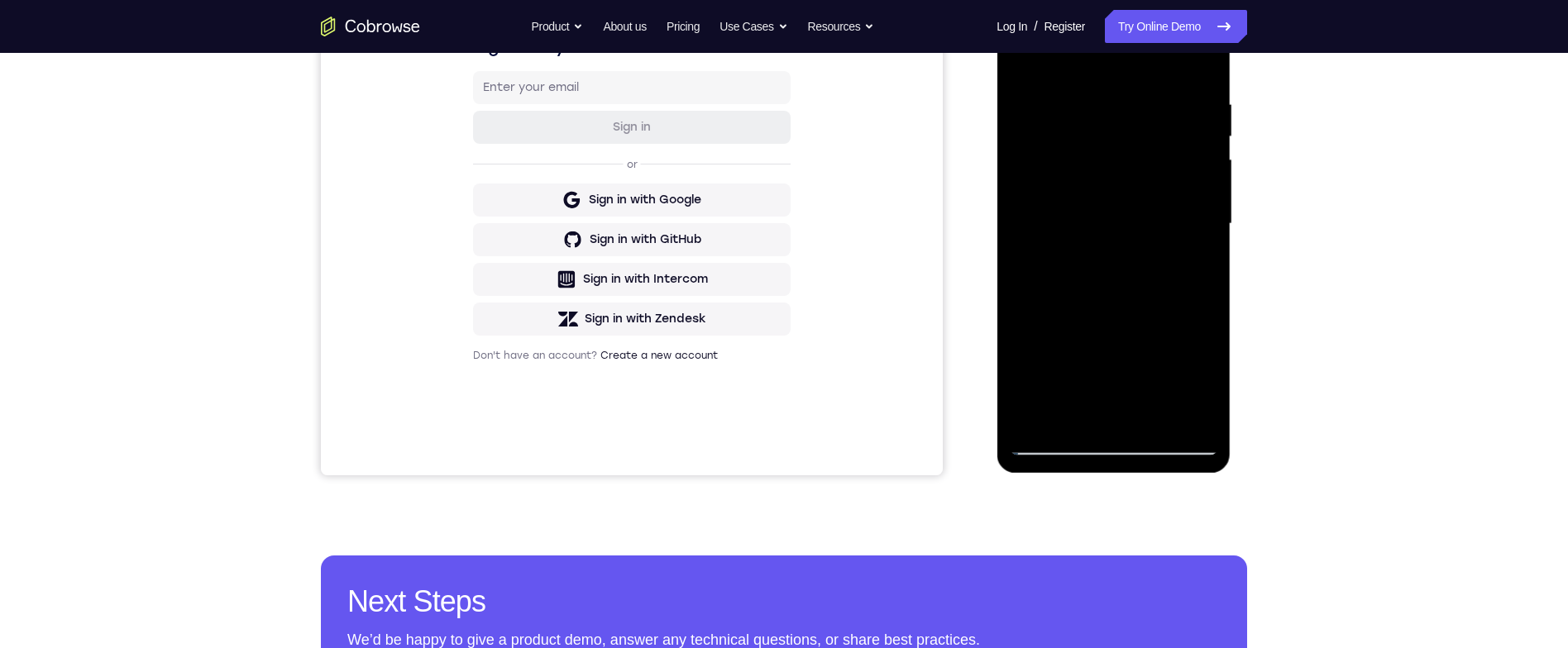
click at [1191, 419] on div at bounding box center [1113, 224] width 209 height 463
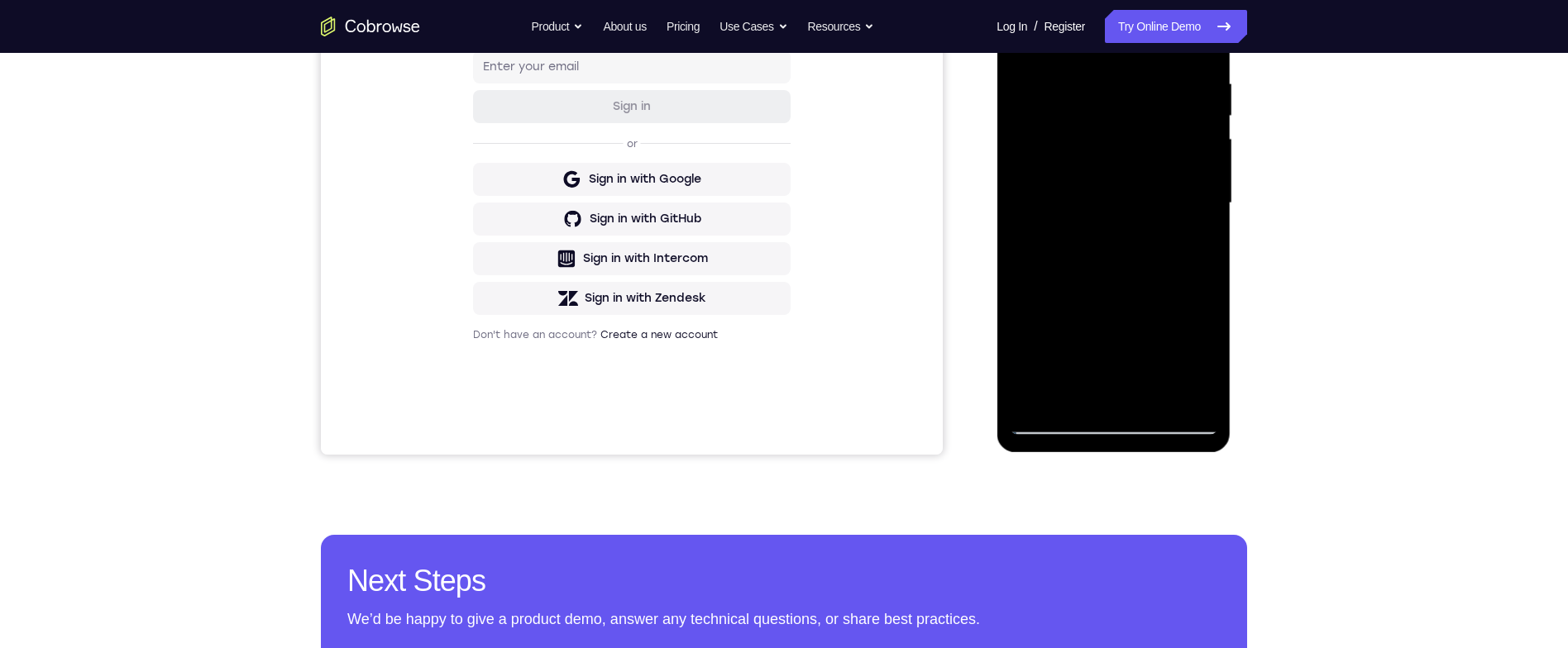
click at [1043, 87] on div at bounding box center [1113, 204] width 209 height 463
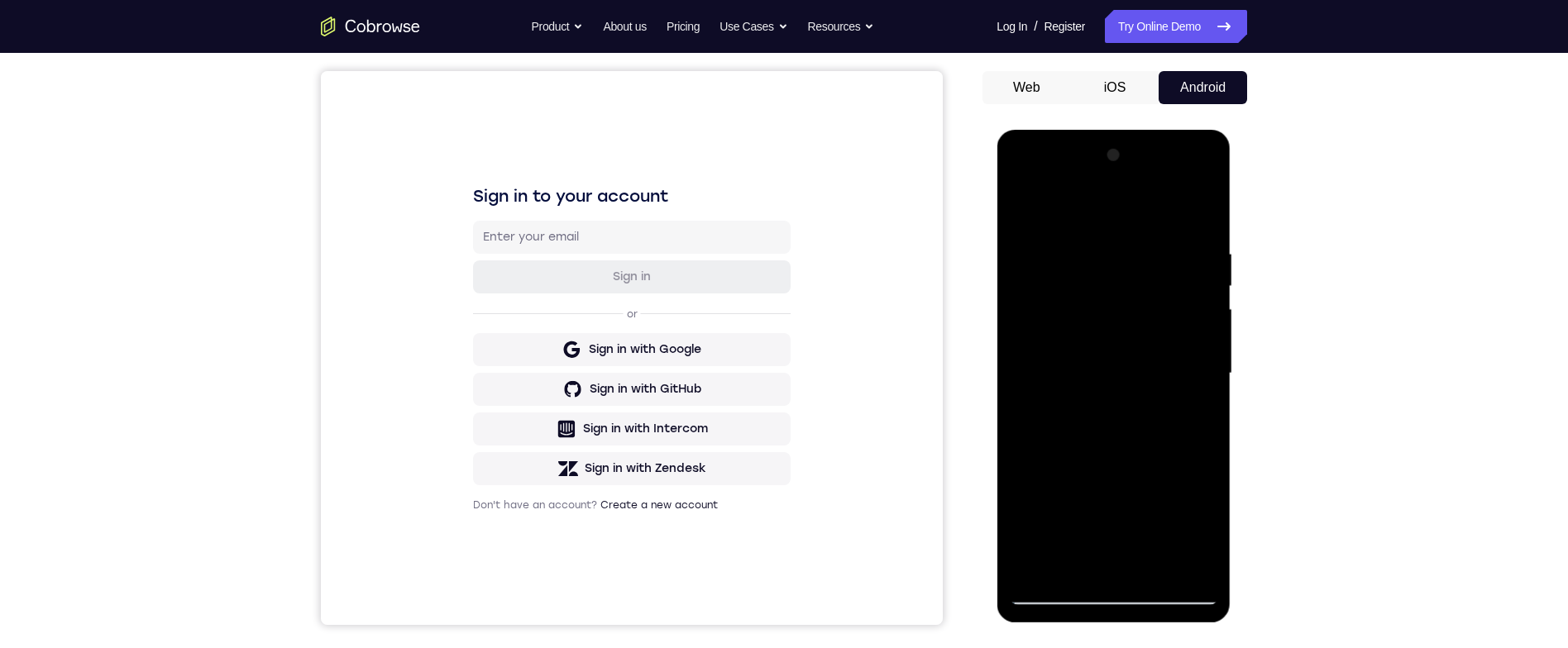
click at [1244, 281] on div at bounding box center [1115, 371] width 265 height 508
click at [1189, 277] on div at bounding box center [1113, 374] width 209 height 463
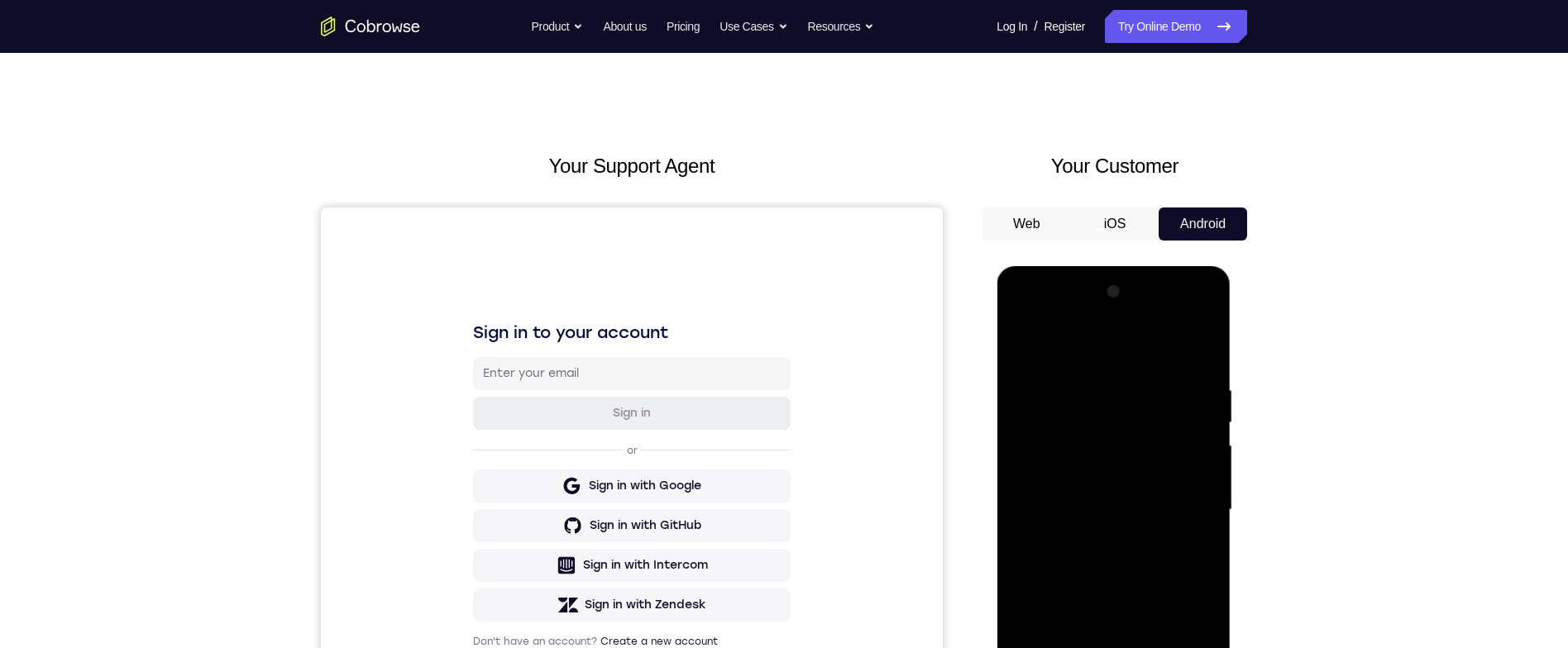
scroll to position [185, 0]
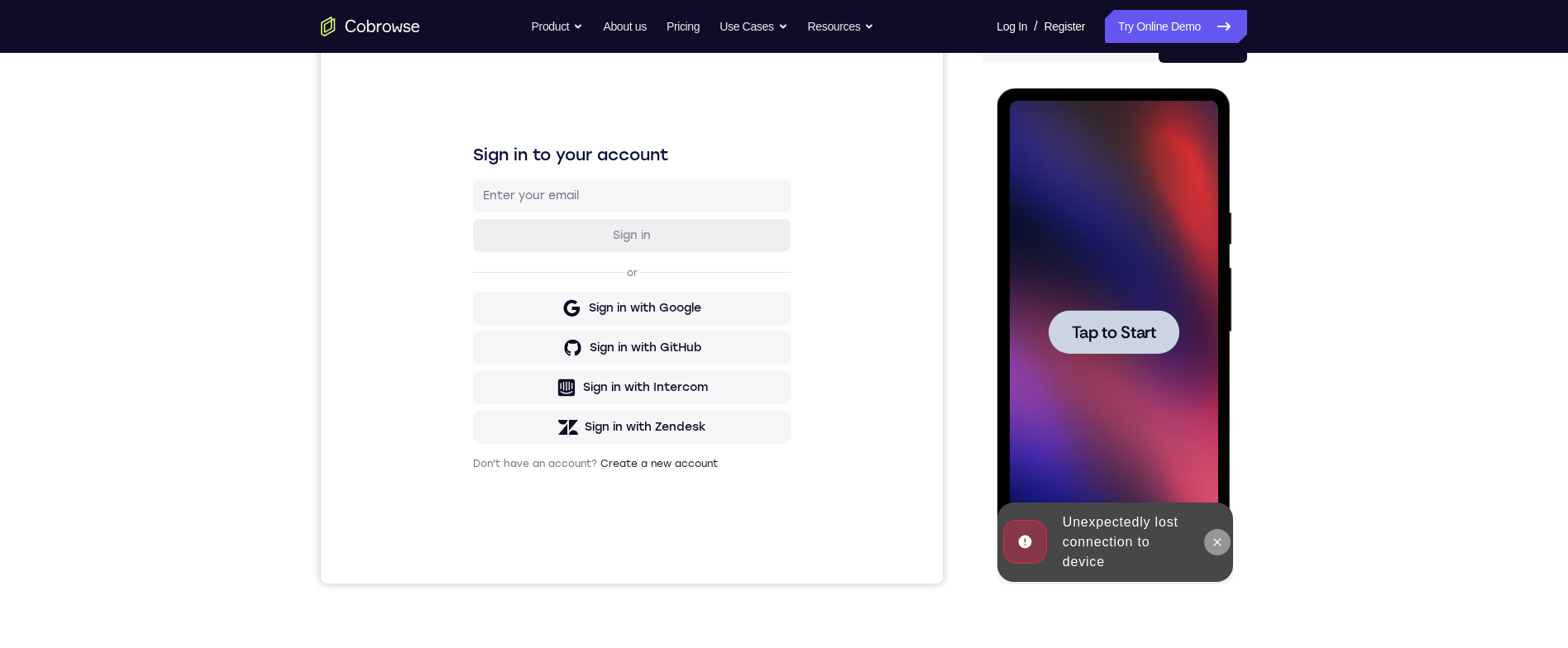
click at [1219, 533] on button at bounding box center [1216, 542] width 26 height 26
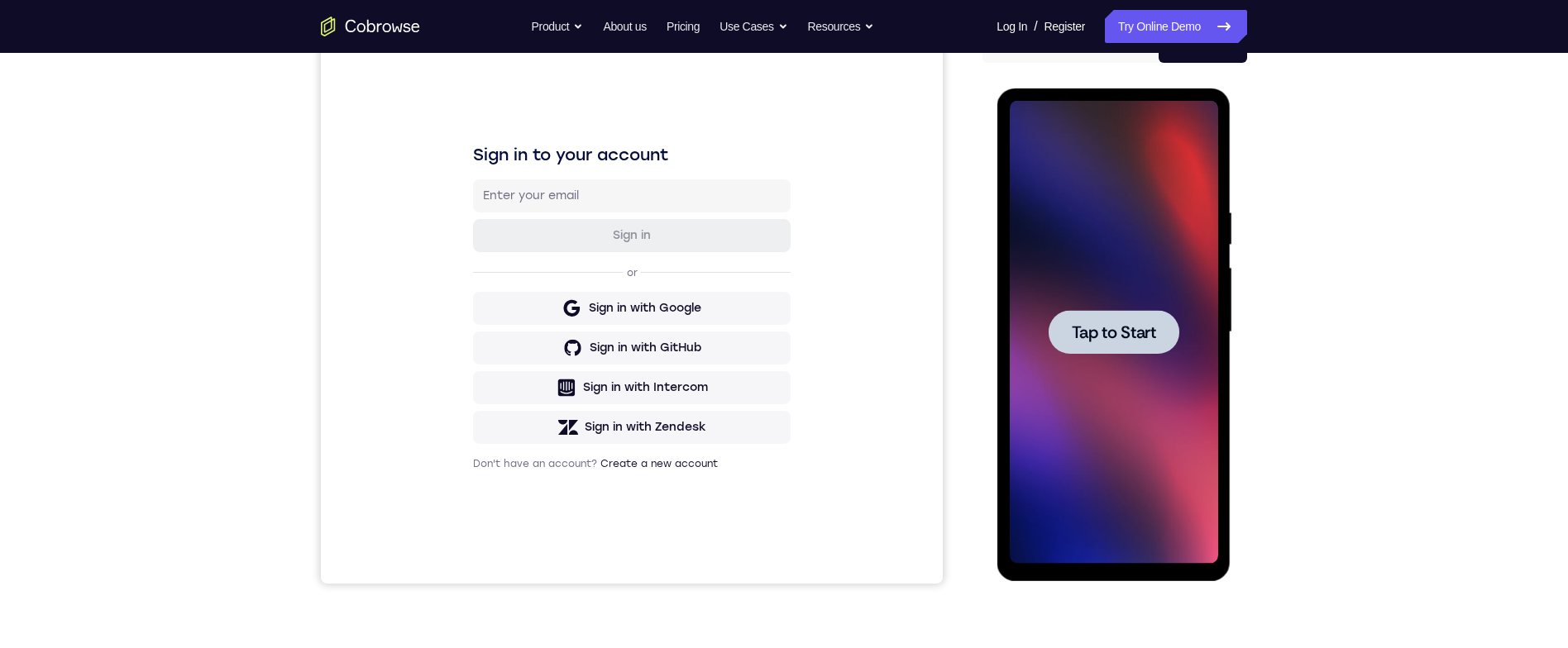
click at [1156, 327] on div at bounding box center [1113, 332] width 131 height 44
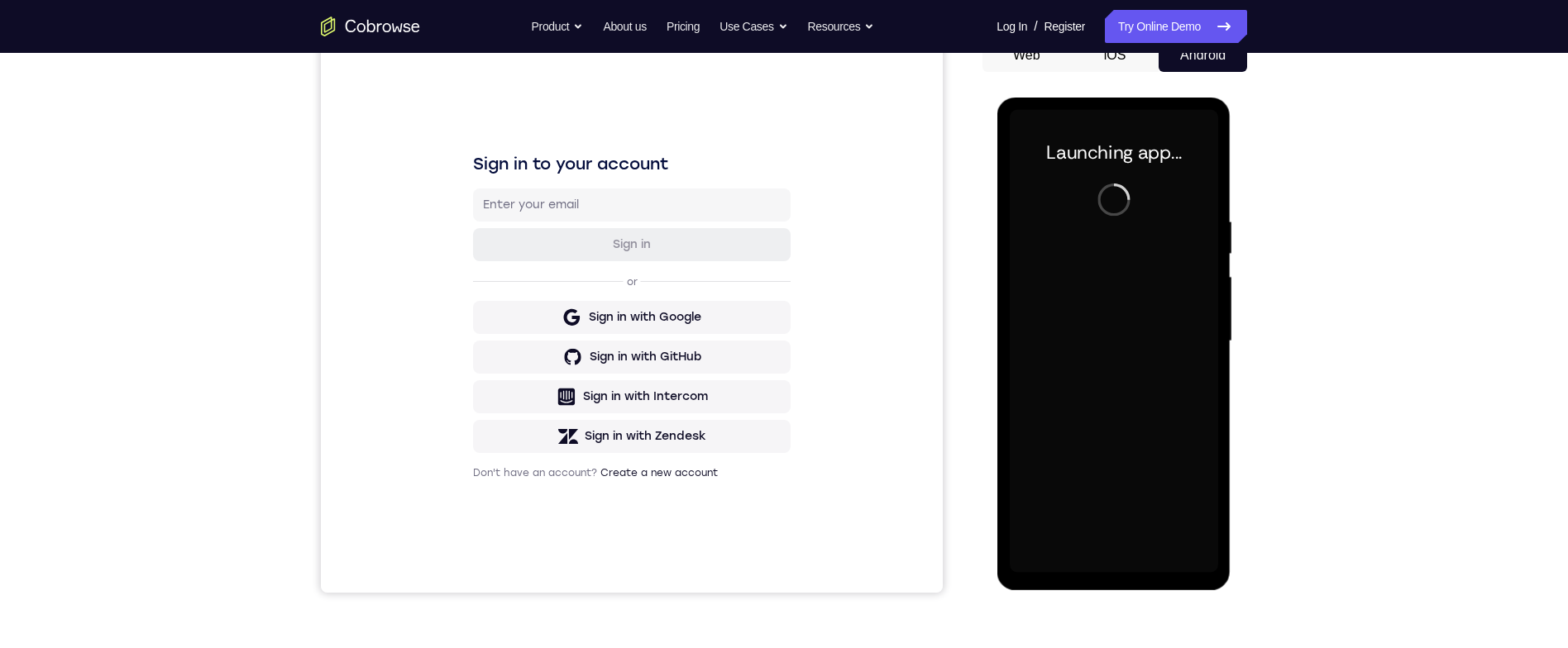
scroll to position [173, 0]
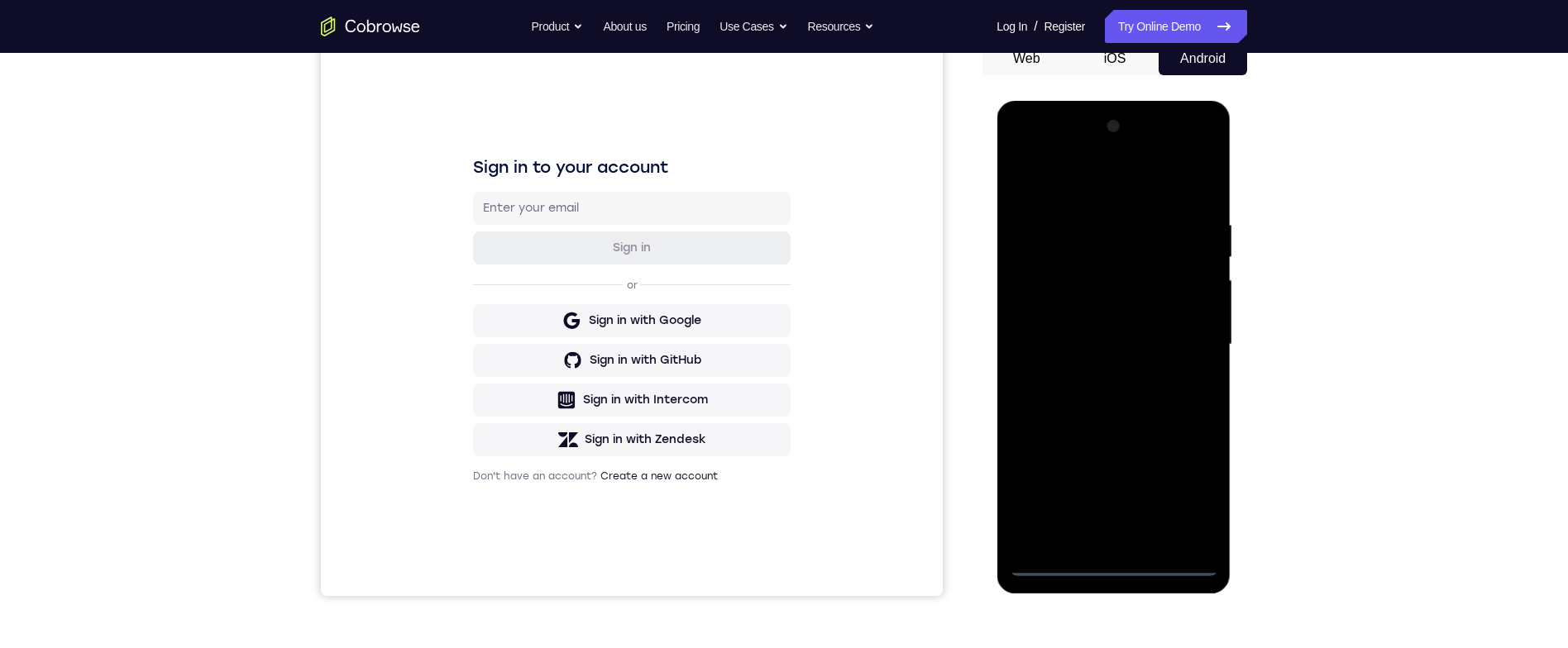
click at [1117, 551] on div at bounding box center [1113, 345] width 209 height 463
click at [1129, 568] on div at bounding box center [1113, 345] width 209 height 463
click at [1182, 479] on div at bounding box center [1113, 345] width 209 height 463
click at [1155, 187] on div at bounding box center [1113, 345] width 209 height 463
click at [1183, 339] on div at bounding box center [1113, 345] width 209 height 463
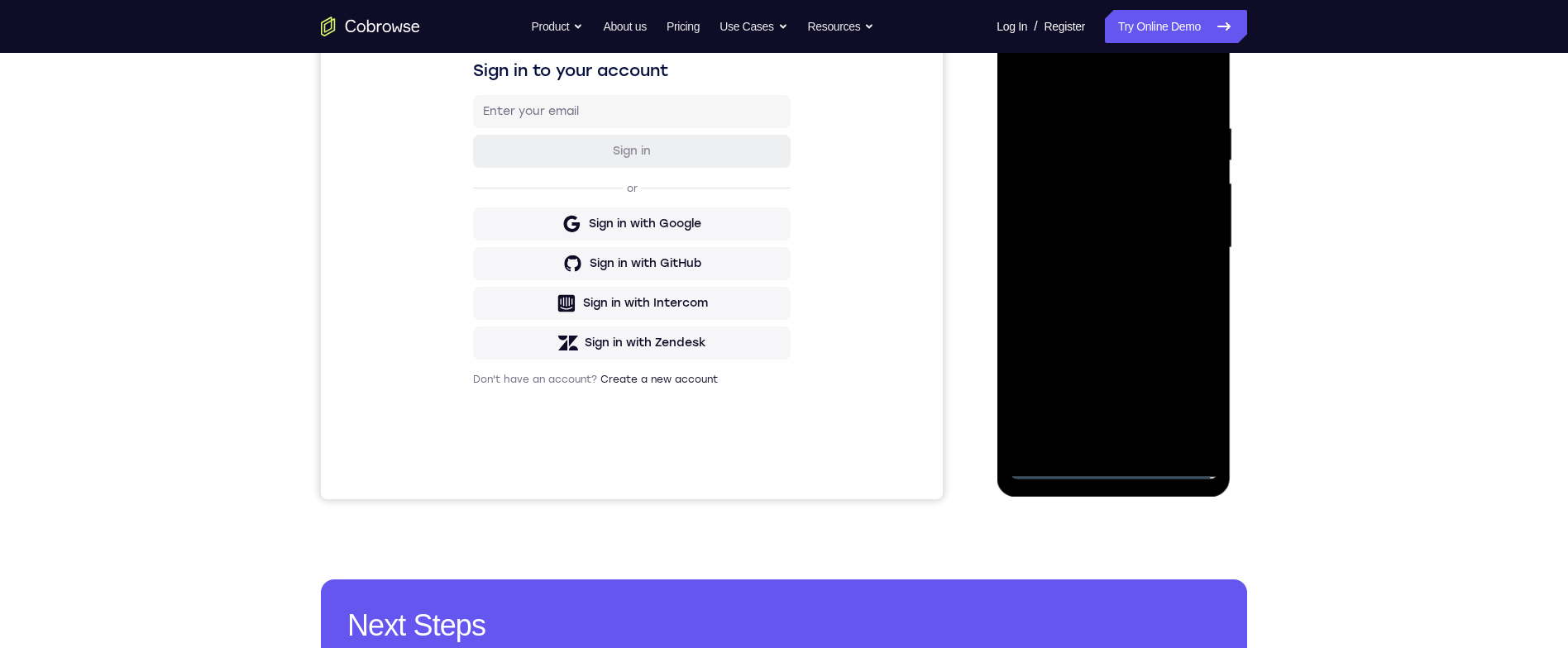
scroll to position [271, 0]
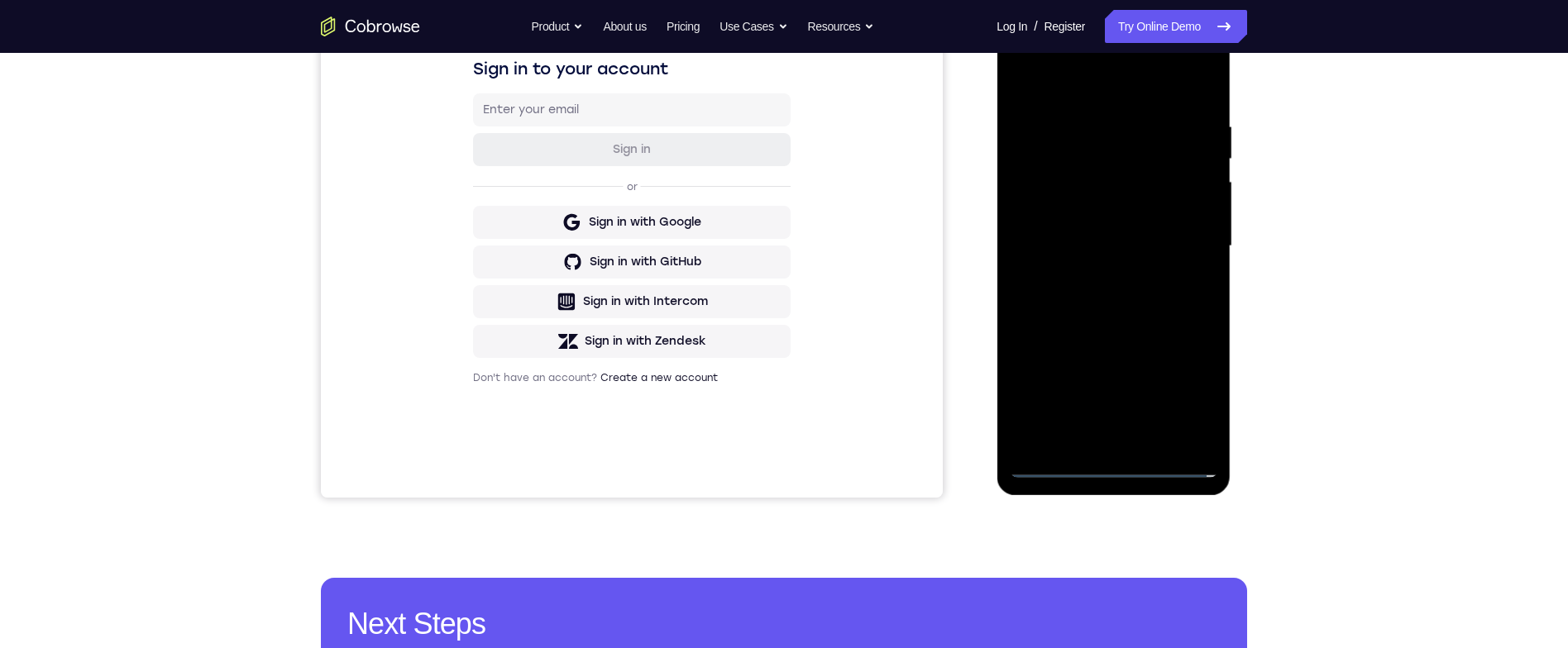
click at [1091, 267] on div at bounding box center [1113, 247] width 209 height 463
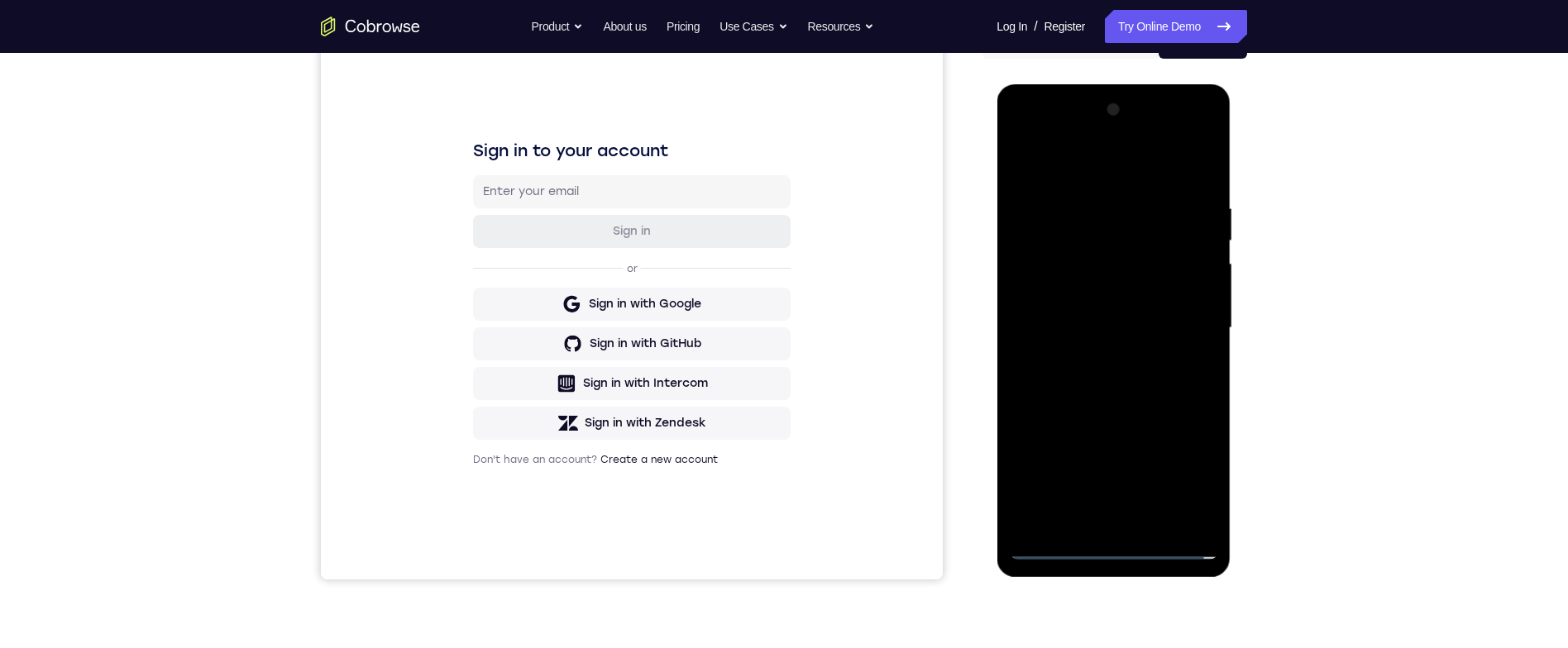
click at [1090, 349] on div at bounding box center [1113, 328] width 209 height 463
click at [1090, 337] on div at bounding box center [1113, 328] width 209 height 463
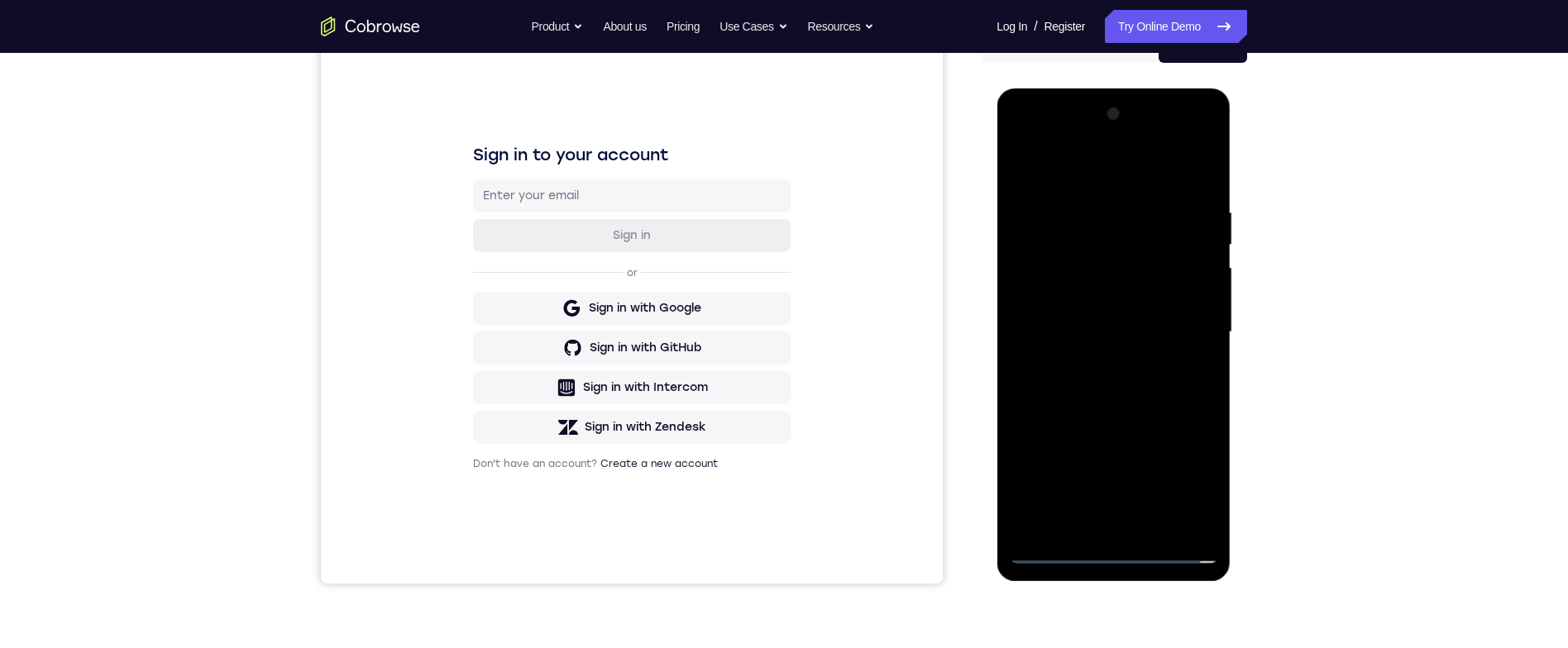
click at [1091, 361] on div at bounding box center [1113, 332] width 209 height 463
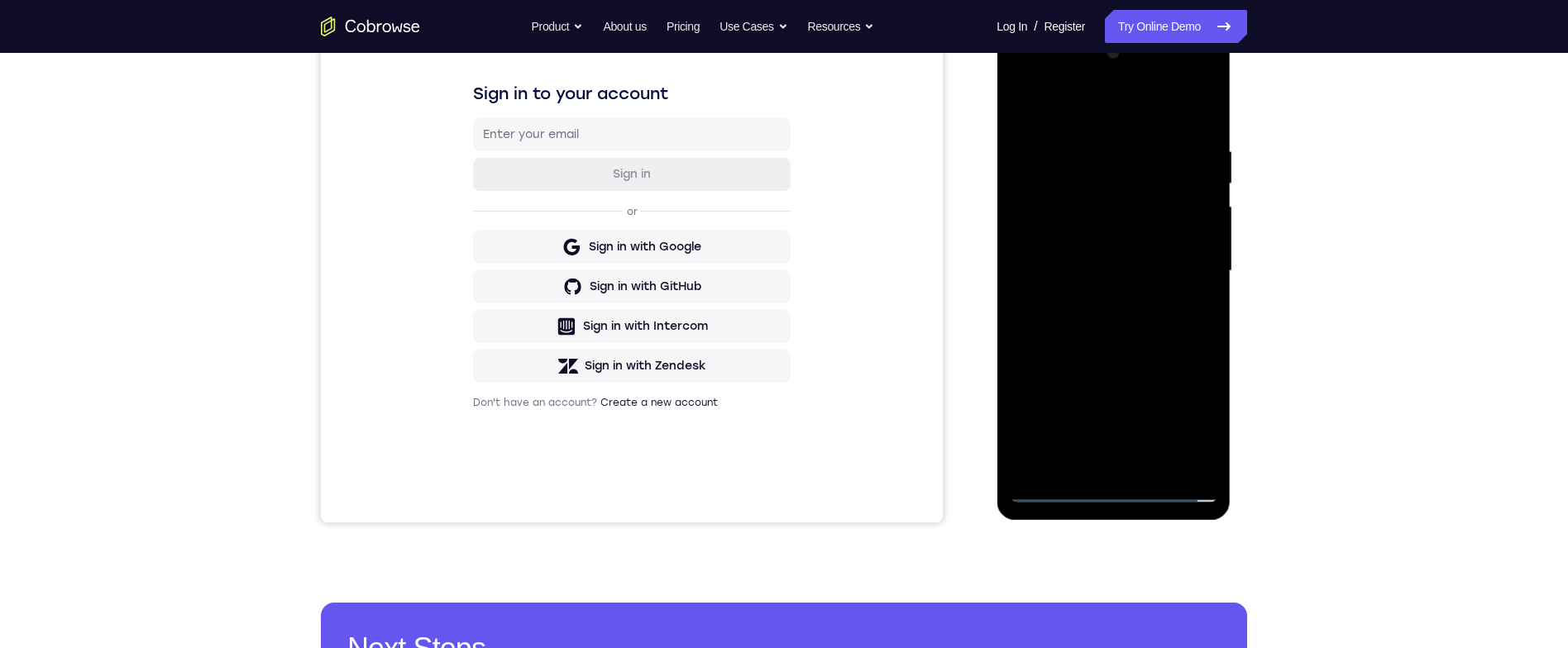
click at [1161, 254] on div at bounding box center [1113, 271] width 209 height 463
click at [1154, 242] on div at bounding box center [1113, 271] width 209 height 463
click at [1196, 229] on div at bounding box center [1113, 271] width 209 height 463
click at [1197, 236] on div at bounding box center [1113, 271] width 209 height 463
click at [1190, 270] on div at bounding box center [1113, 271] width 209 height 463
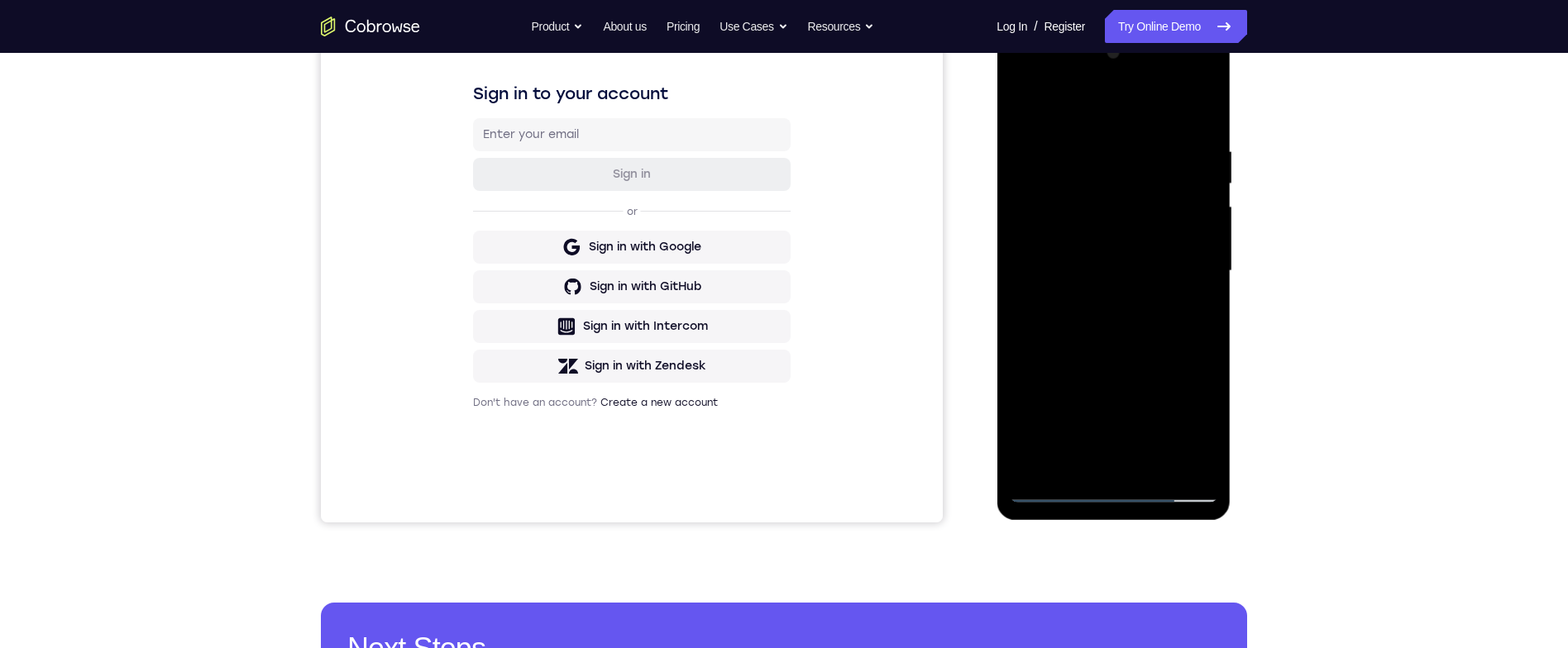
click at [1176, 323] on div at bounding box center [1113, 271] width 209 height 463
click at [1173, 309] on div at bounding box center [1113, 271] width 209 height 463
click at [1208, 114] on div at bounding box center [1113, 271] width 209 height 463
click at [1203, 122] on div at bounding box center [1113, 271] width 209 height 463
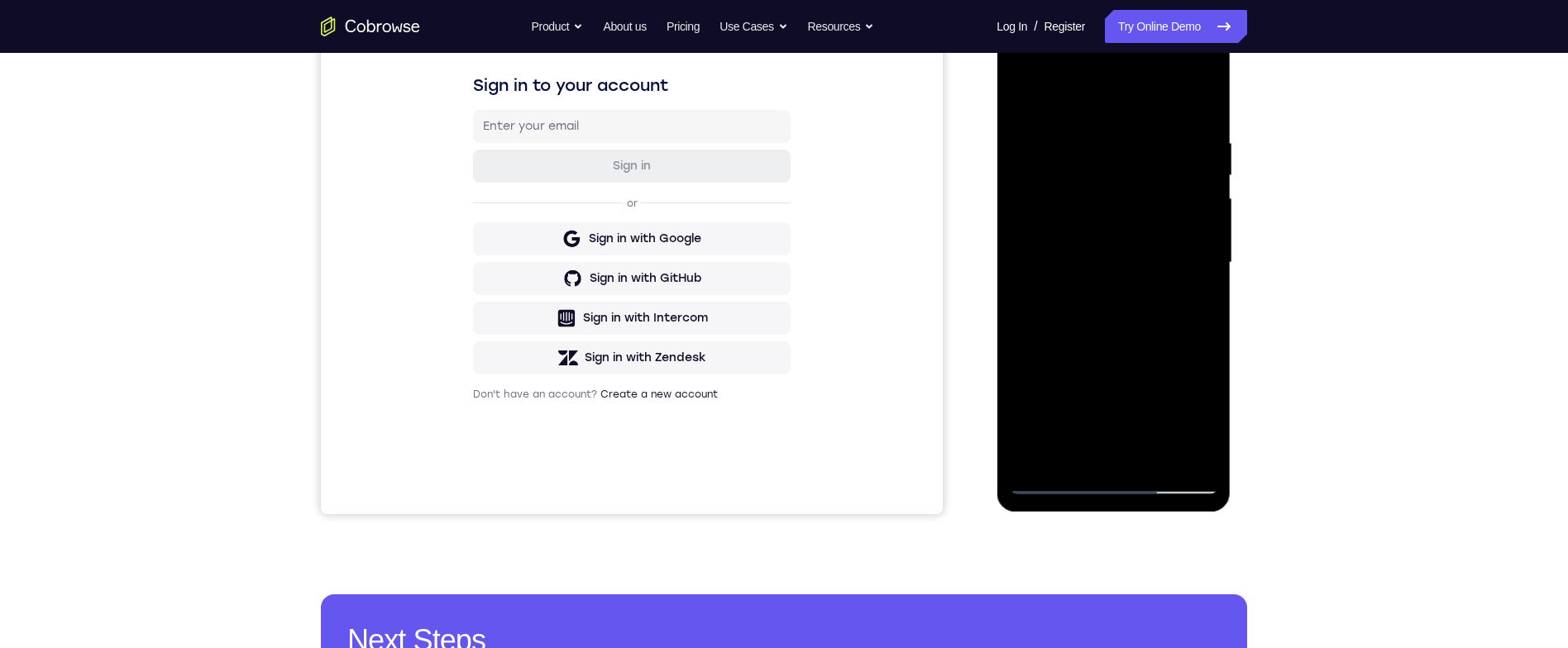
click at [1197, 454] on div at bounding box center [1113, 263] width 209 height 463
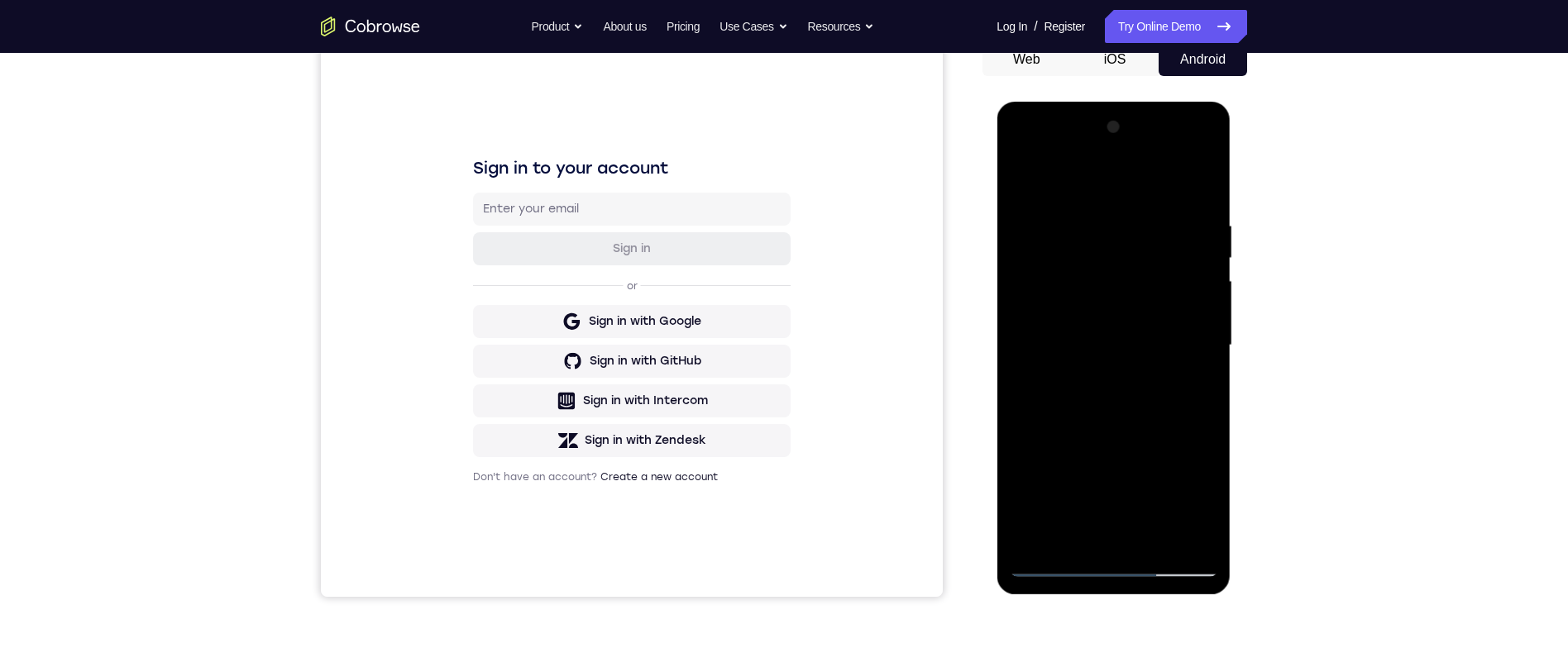
scroll to position [268, 0]
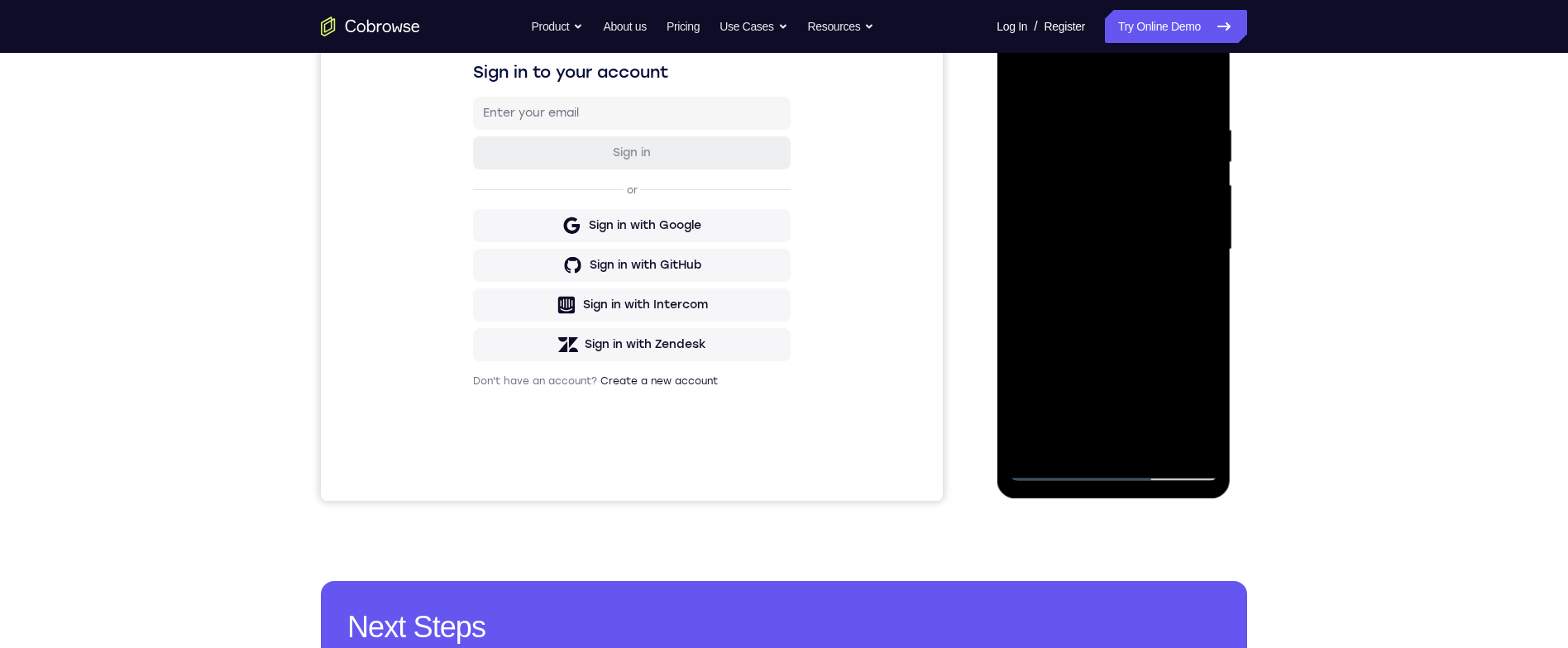
click at [1038, 444] on div at bounding box center [1113, 249] width 209 height 463
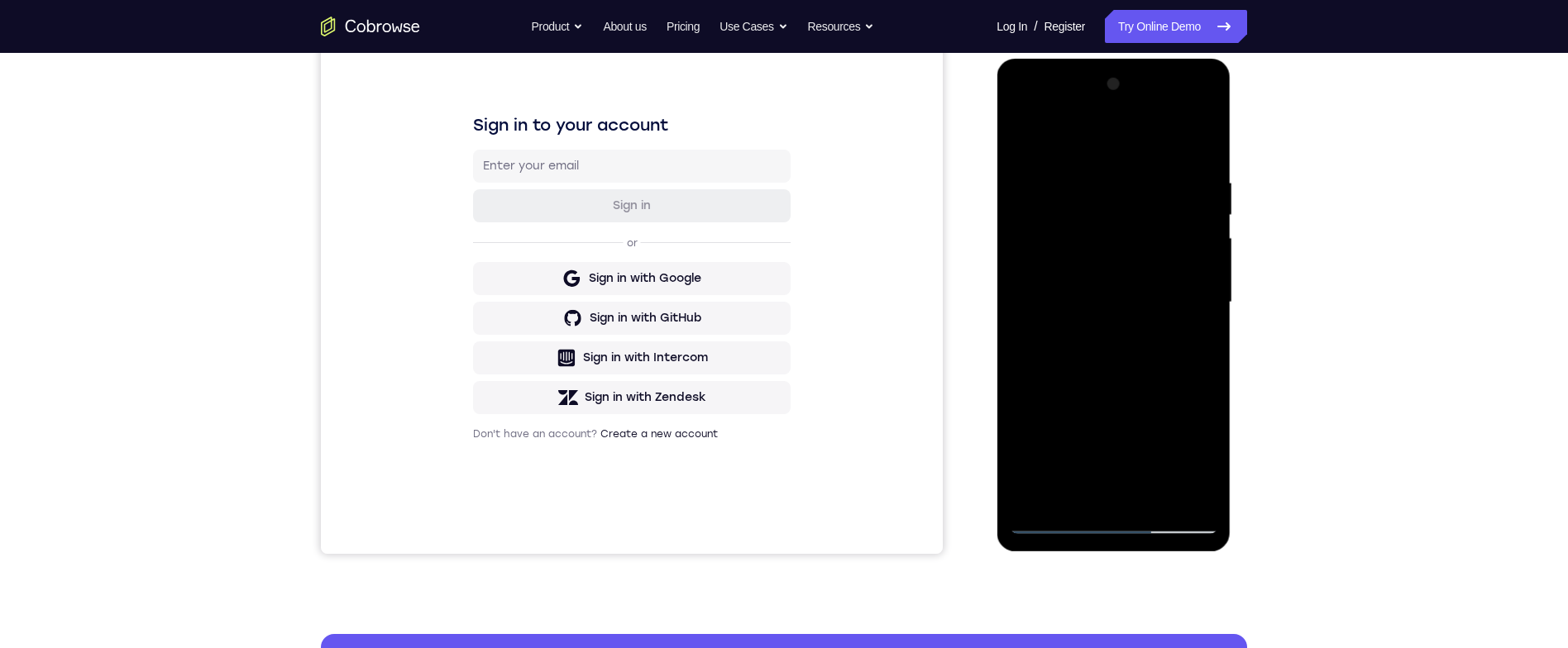
scroll to position [190, 0]
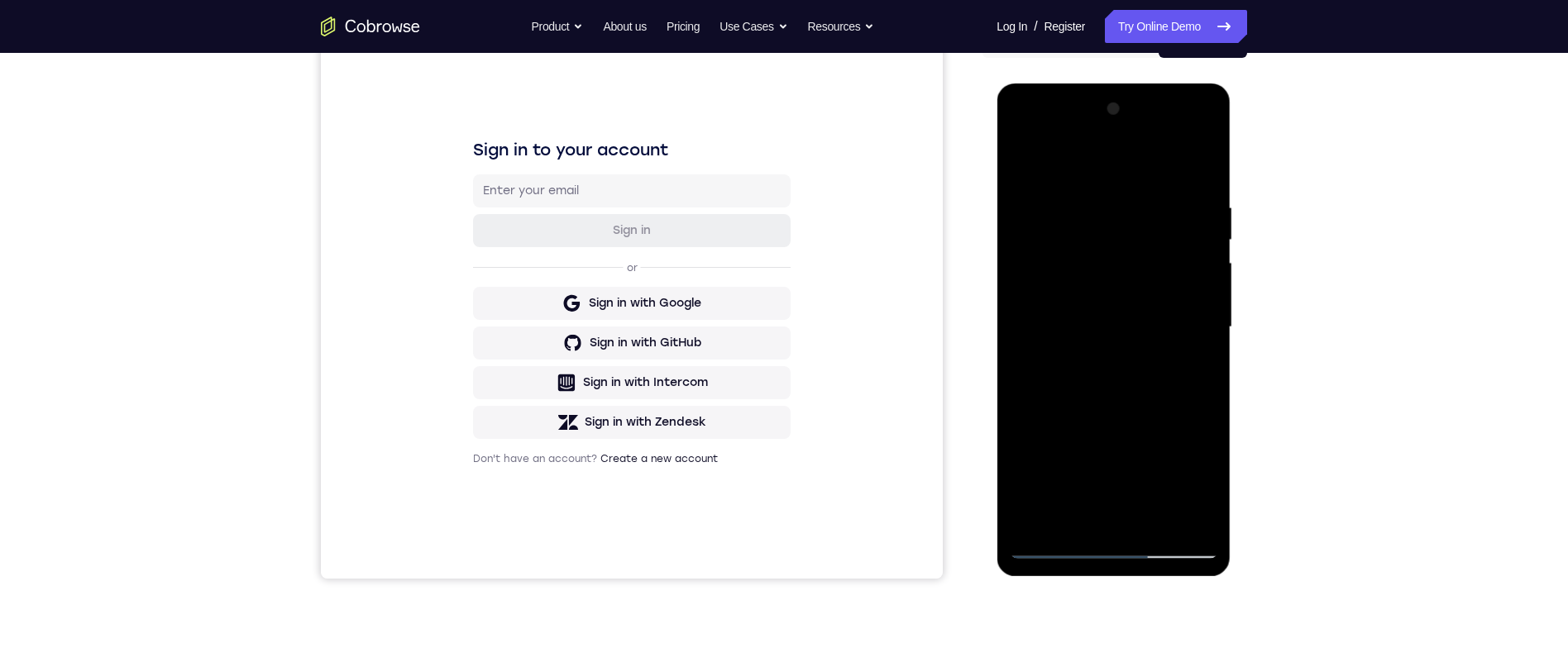
click at [1150, 182] on div at bounding box center [1113, 327] width 209 height 463
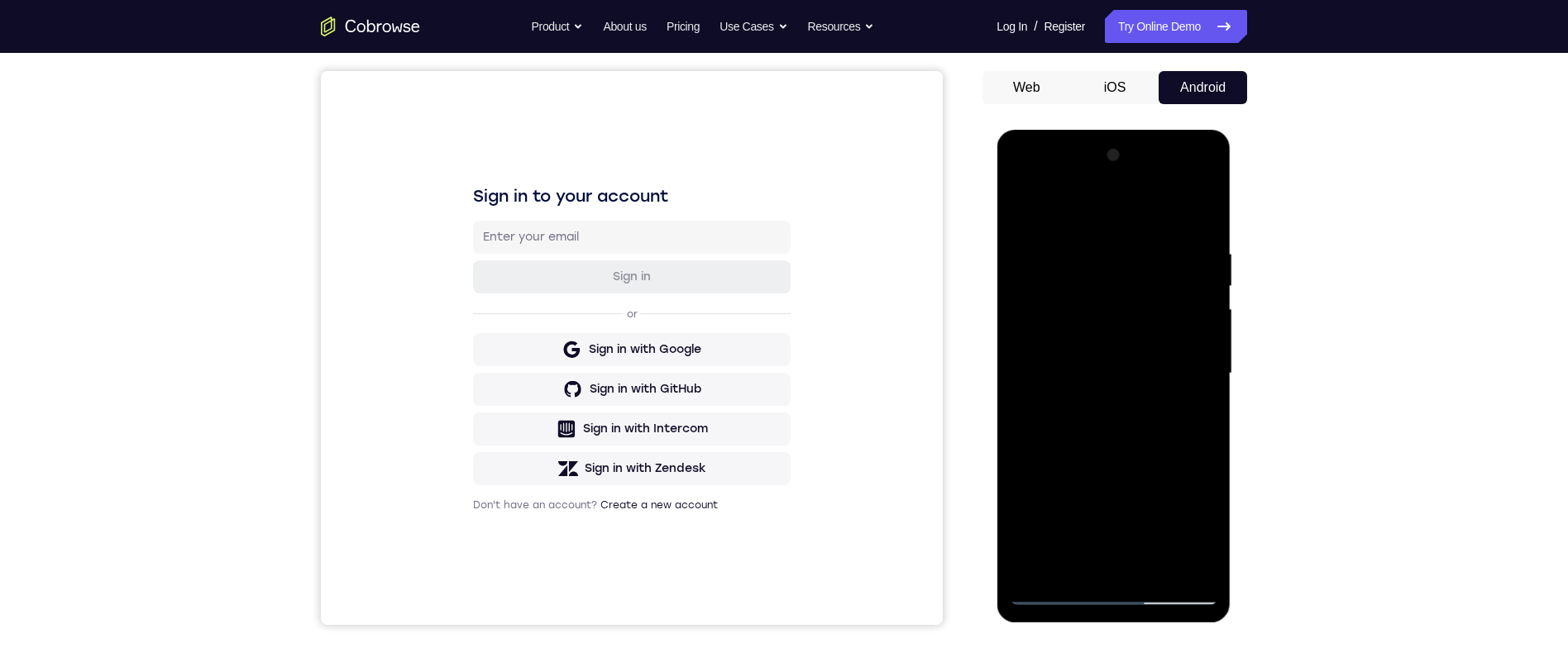
click at [1201, 211] on div at bounding box center [1113, 374] width 209 height 463
click at [1096, 243] on div at bounding box center [1113, 374] width 209 height 463
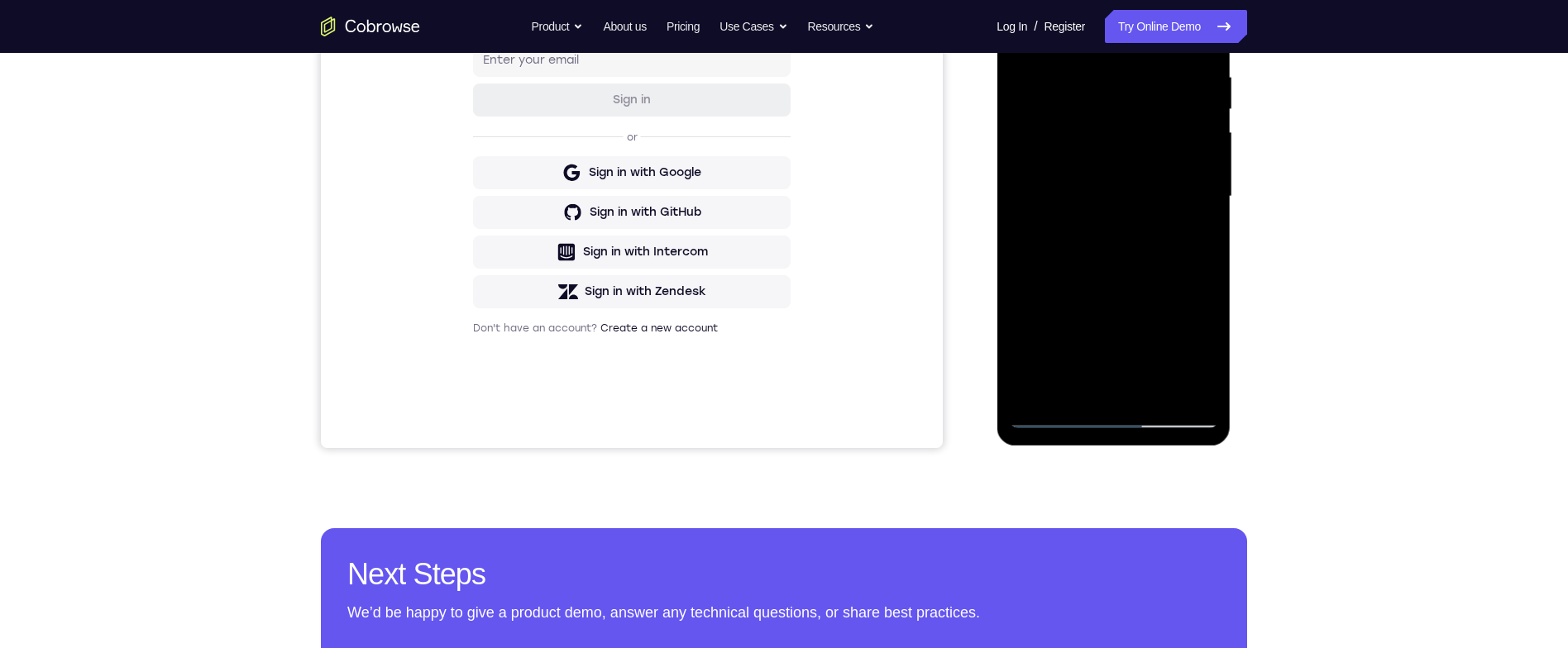
scroll to position [137, 0]
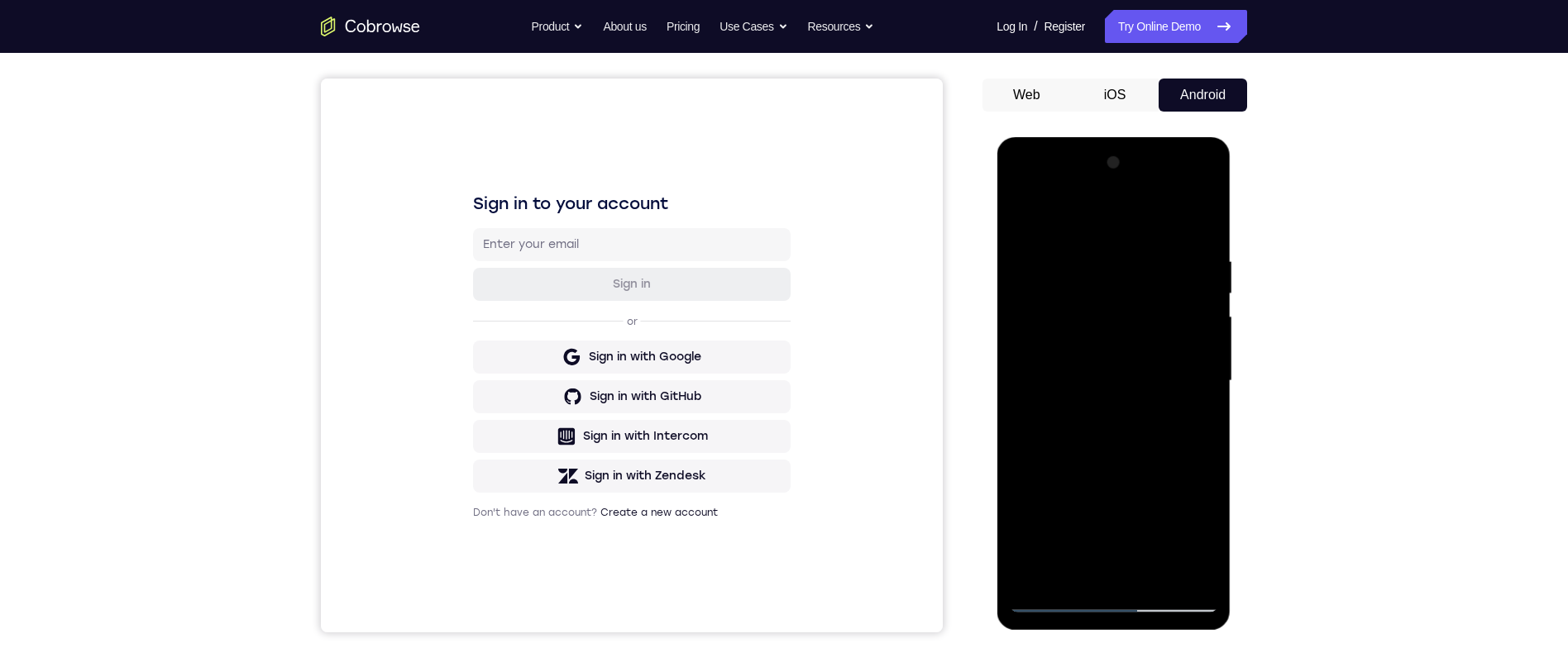
click at [1202, 223] on div at bounding box center [1113, 381] width 209 height 463
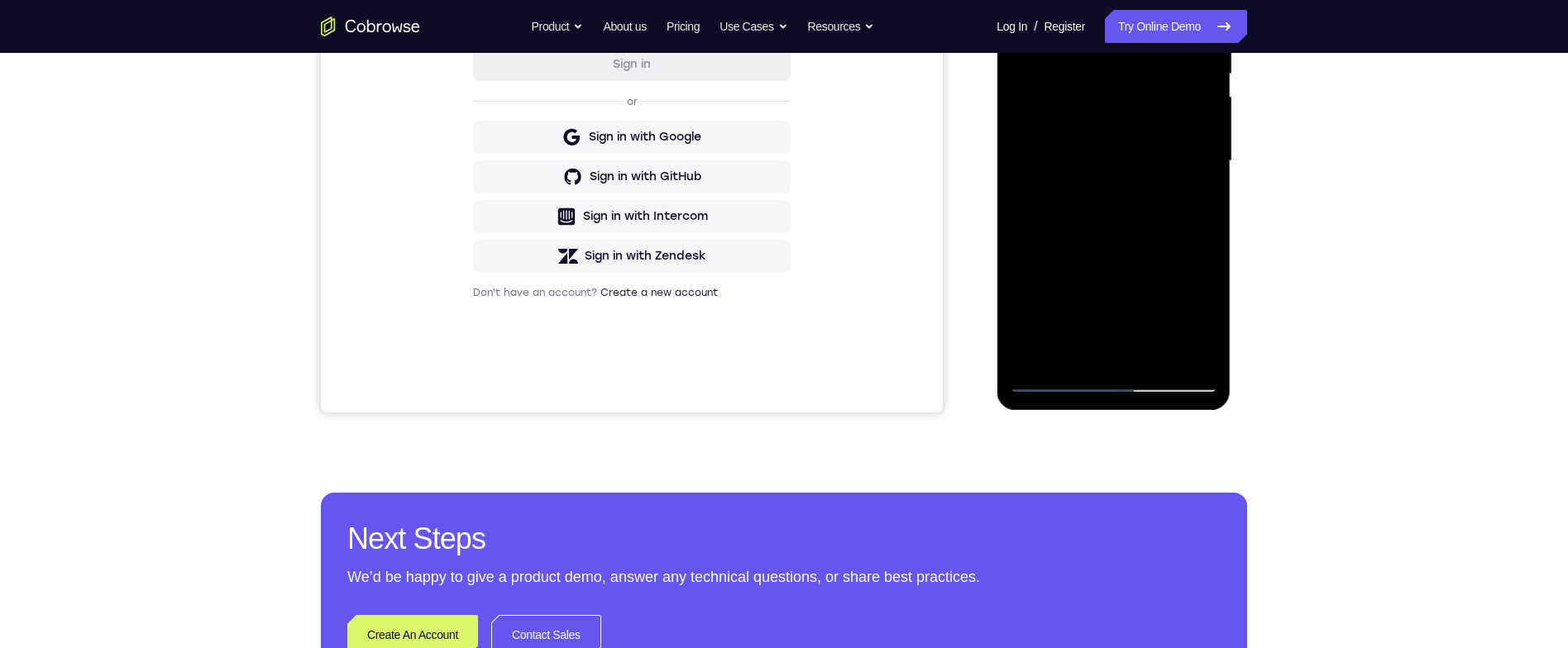
click at [1190, 355] on div at bounding box center [1113, 161] width 209 height 463
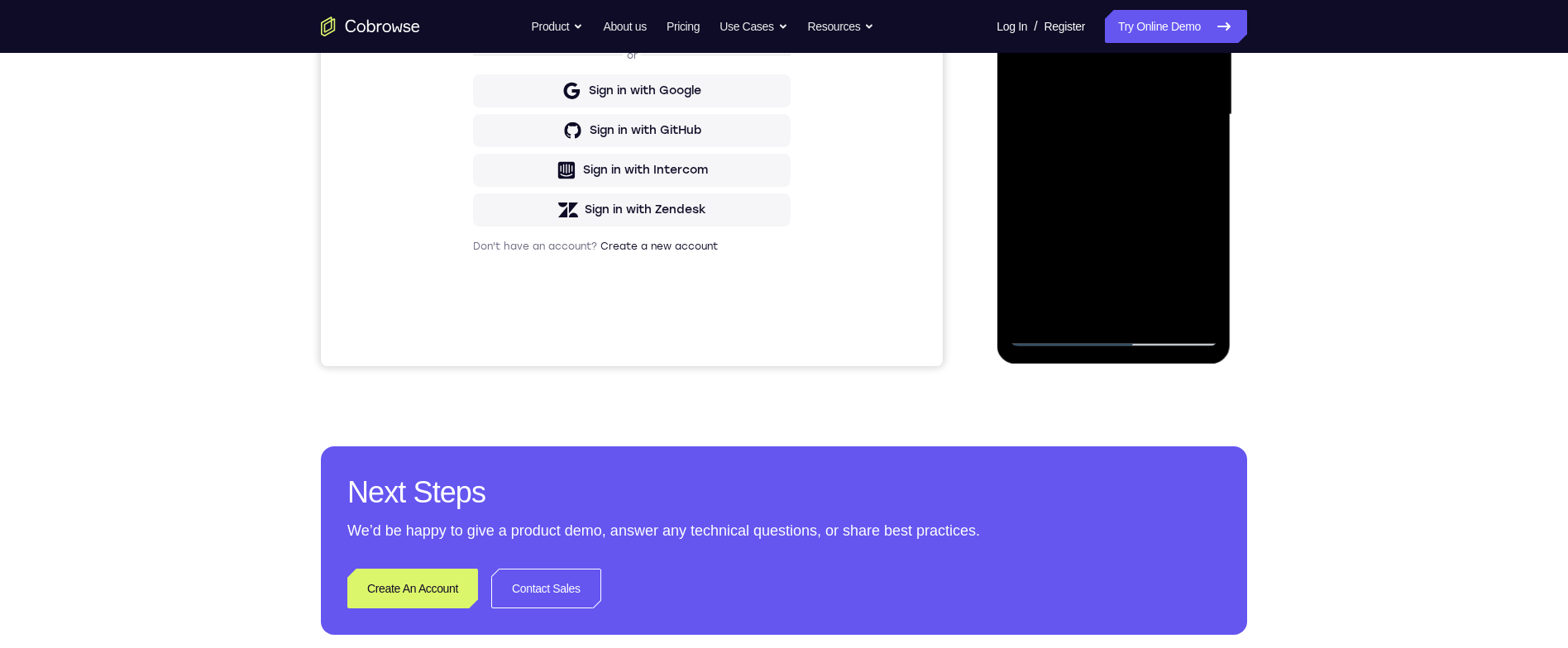
scroll to position [477, 0]
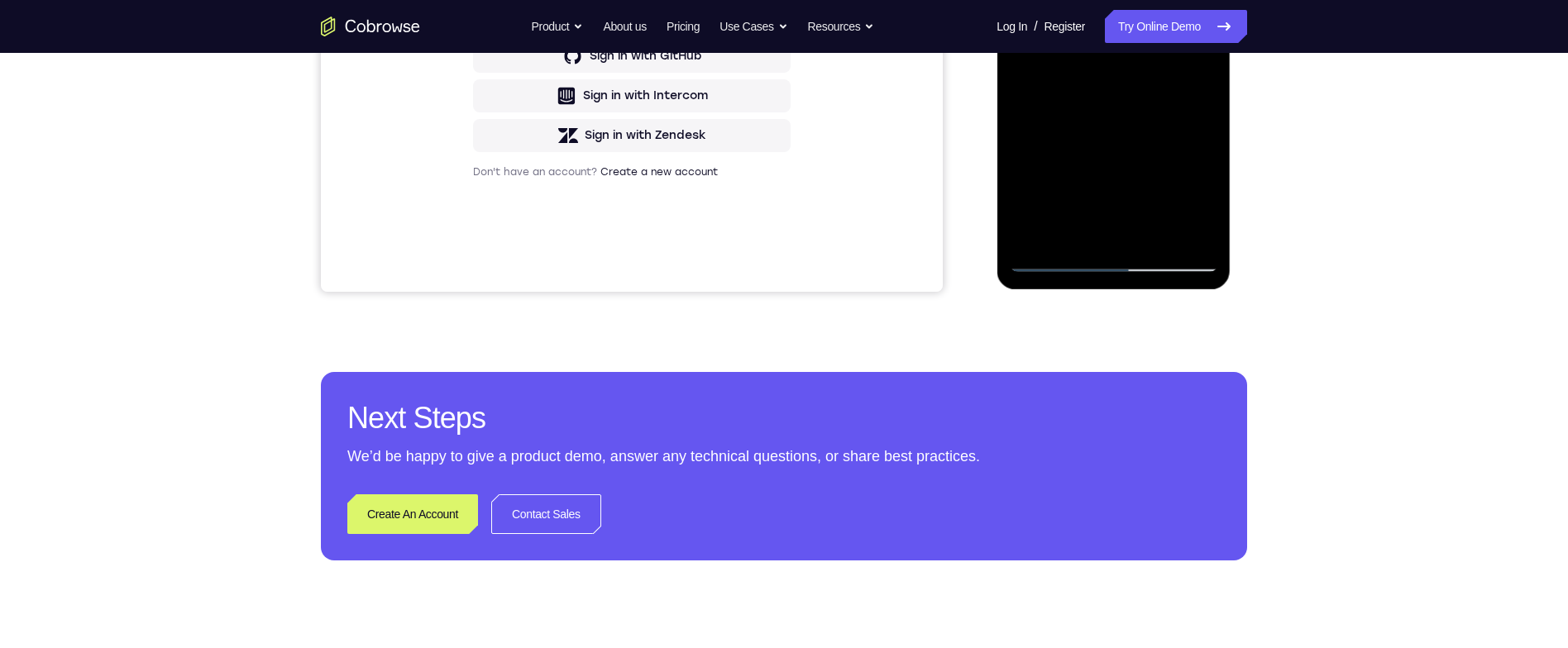
click at [1028, 235] on div at bounding box center [1113, 41] width 209 height 463
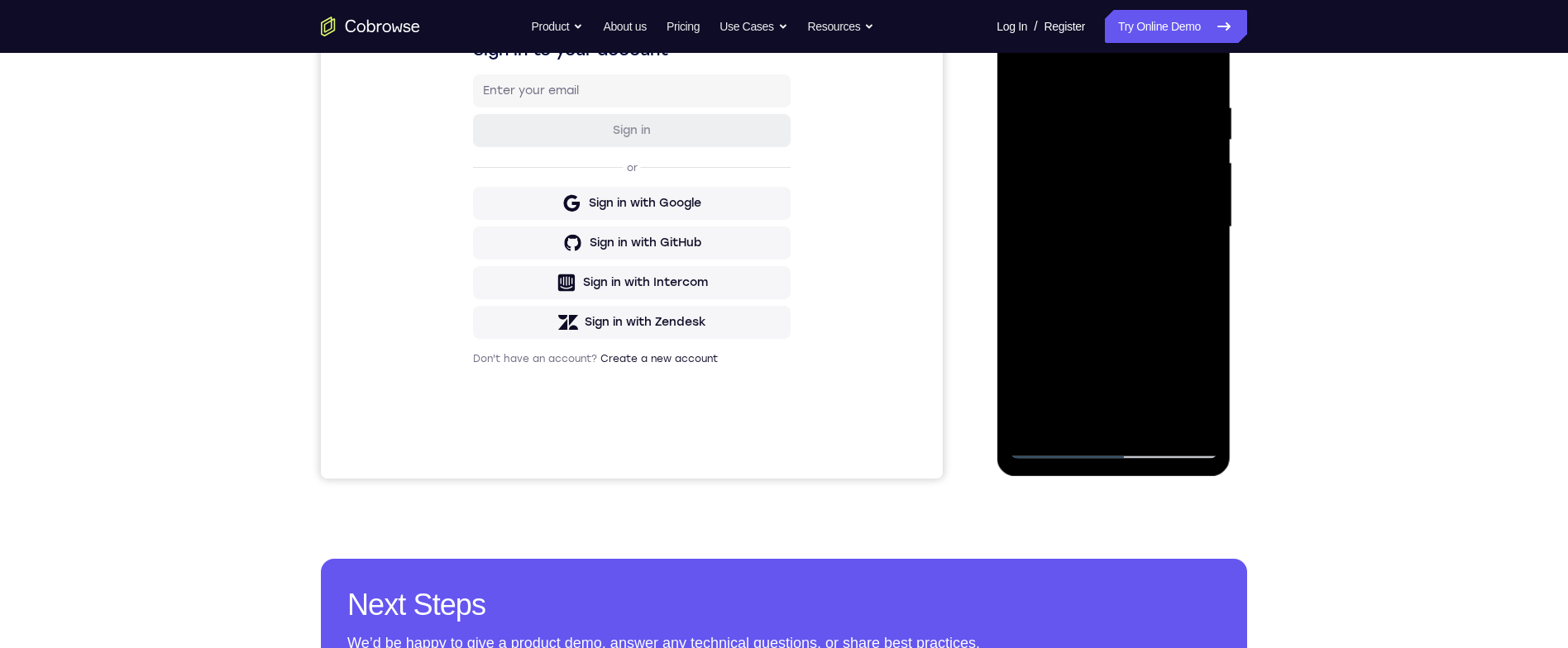
scroll to position [285, 0]
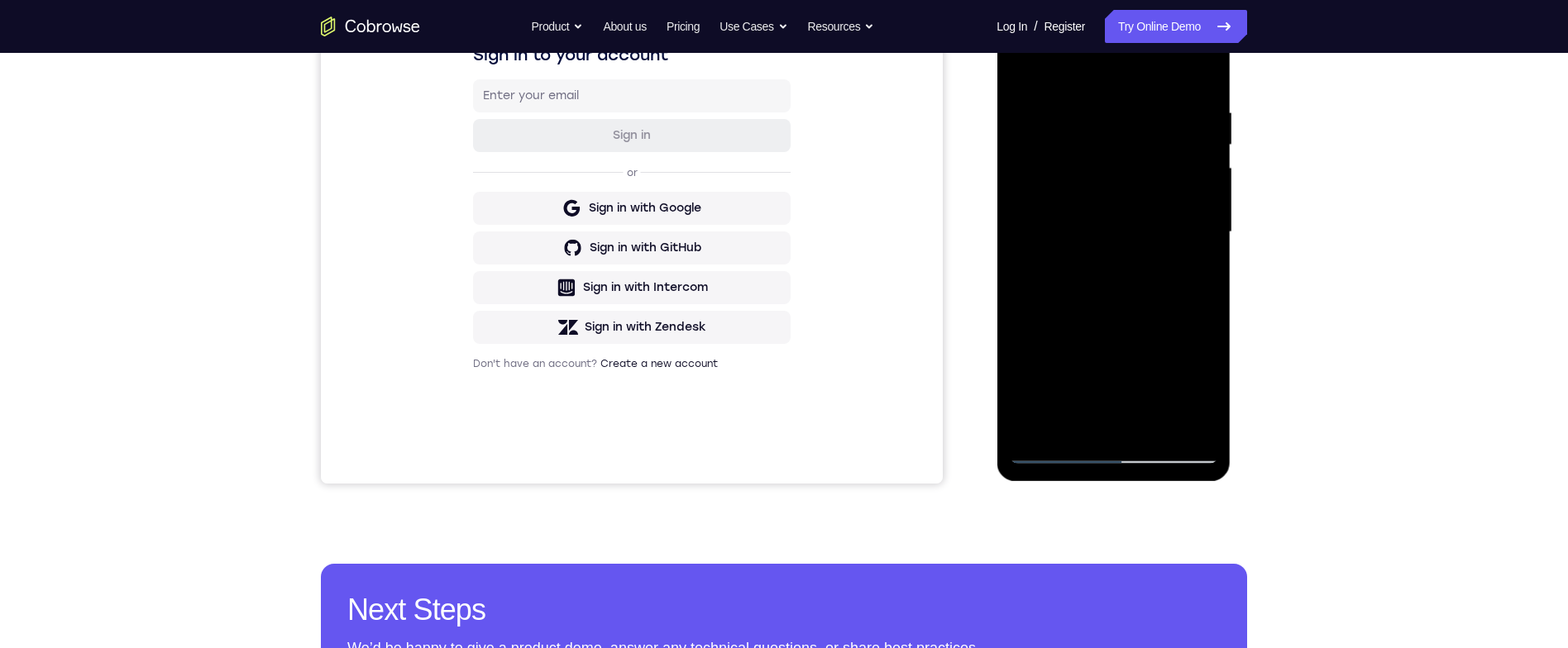
click at [1019, 37] on div at bounding box center [1113, 232] width 209 height 463
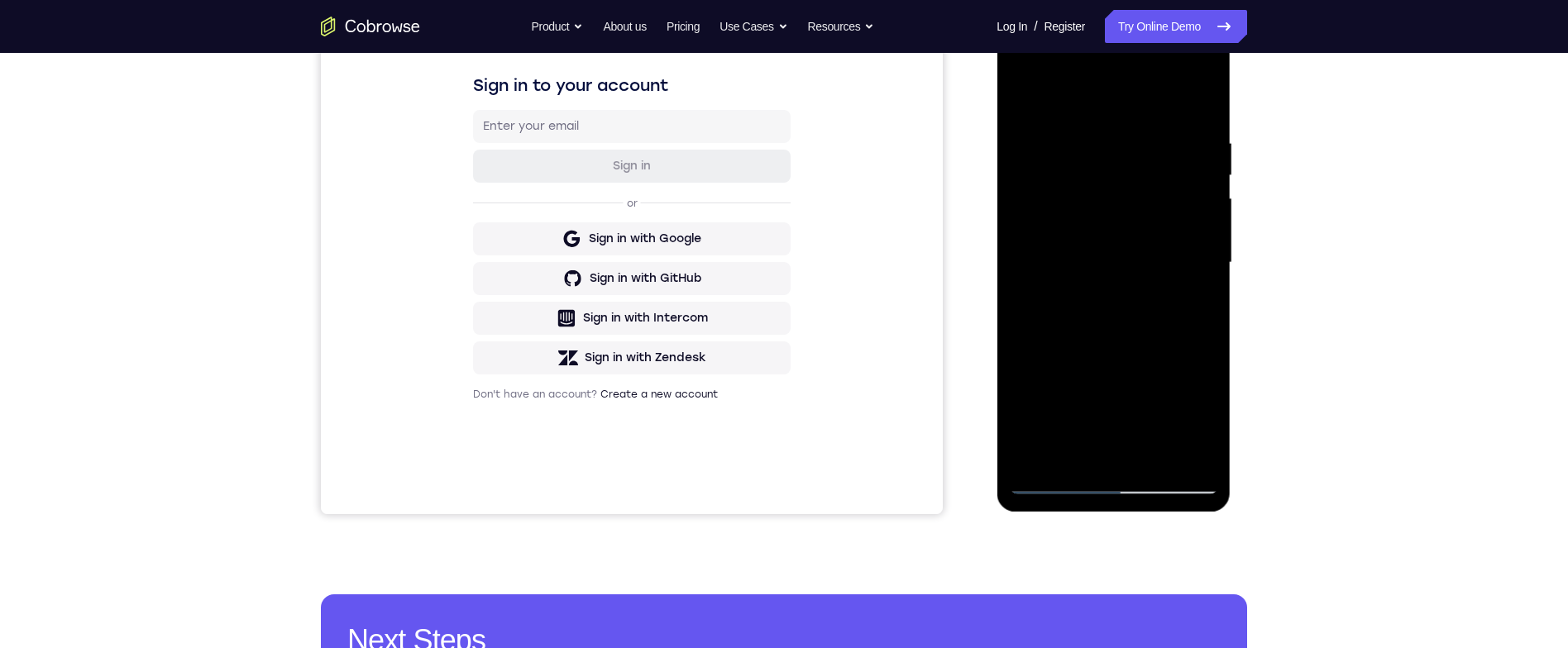
click at [1037, 203] on div at bounding box center [1113, 263] width 209 height 463
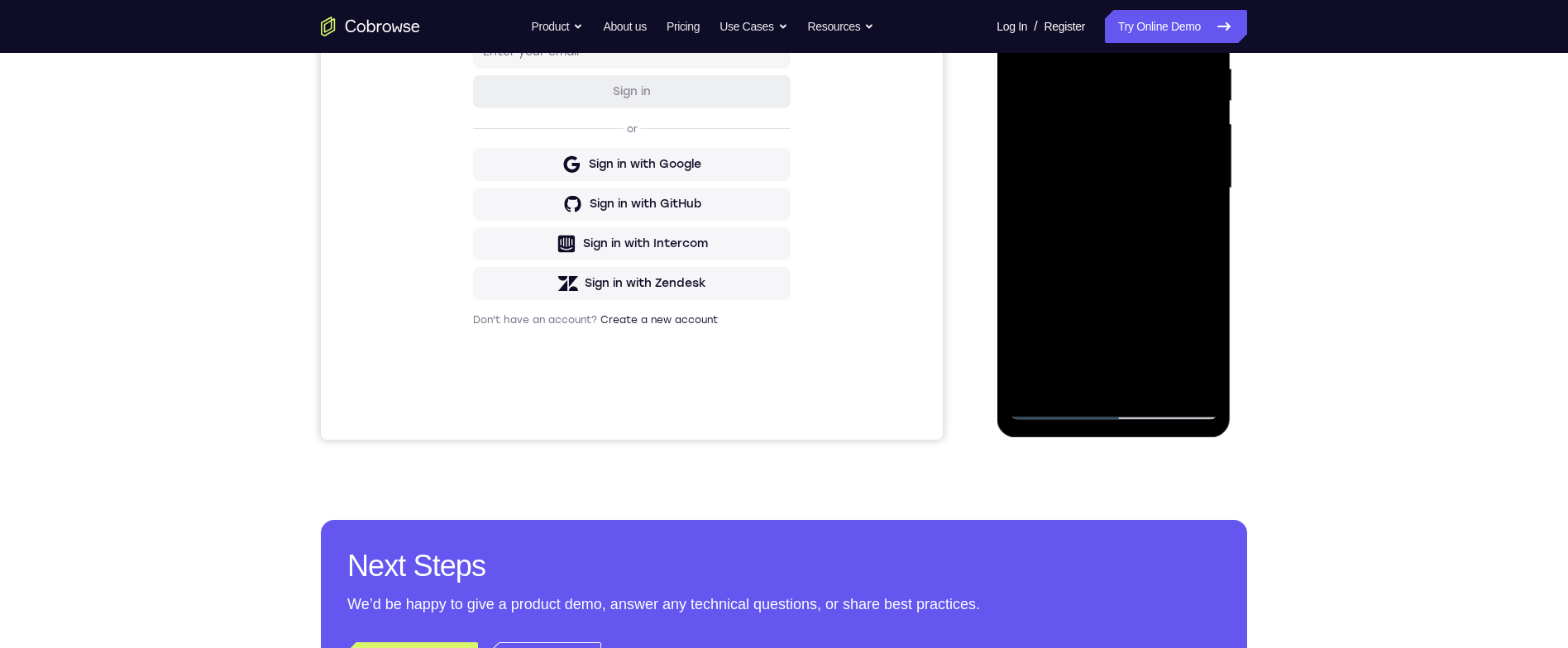
scroll to position [339, 0]
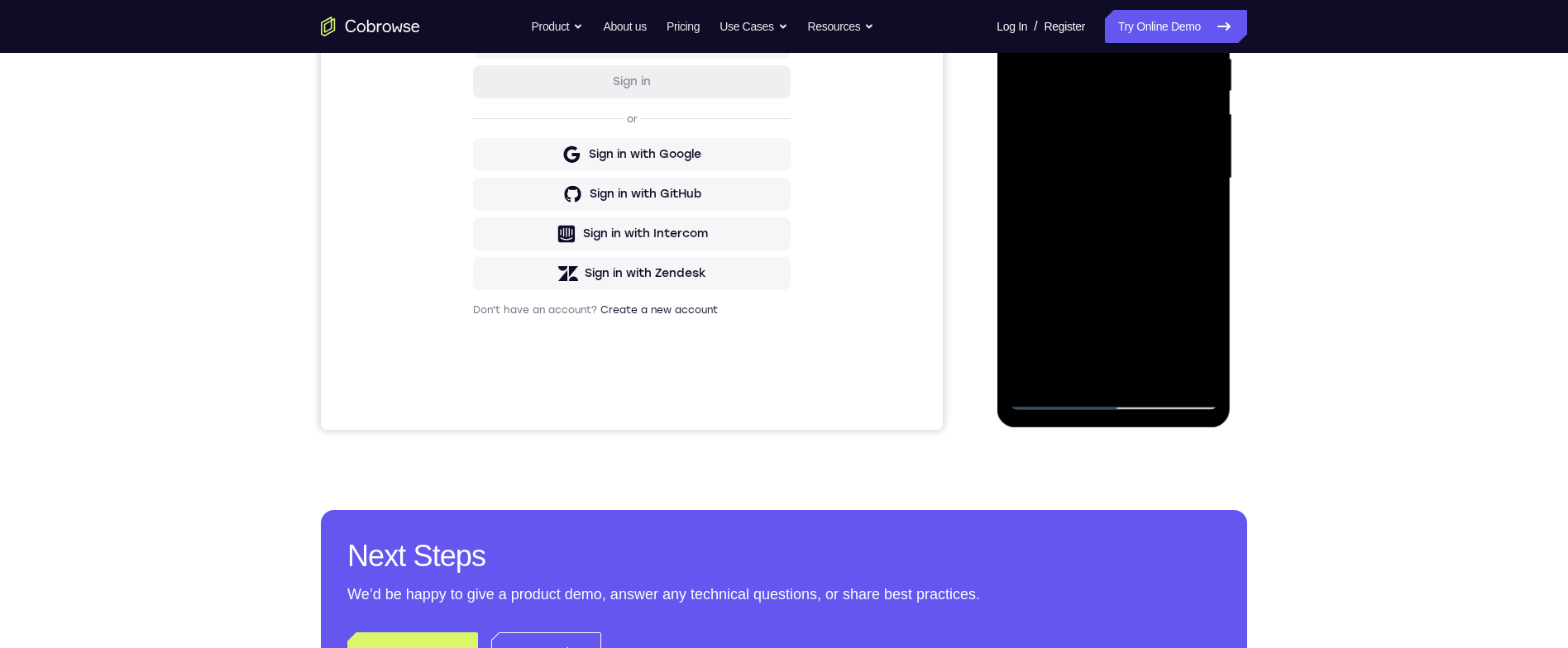
click at [1146, 59] on div at bounding box center [1113, 179] width 209 height 463
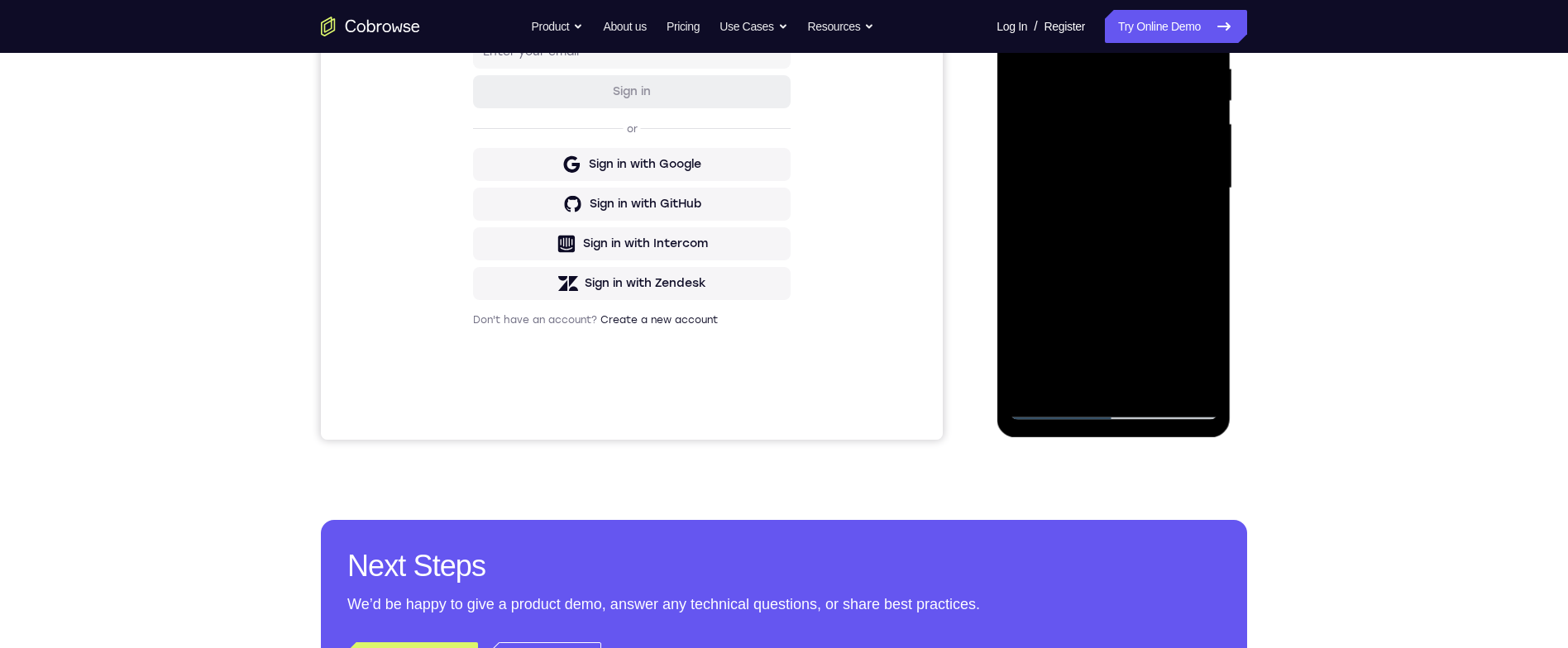
scroll to position [240, 0]
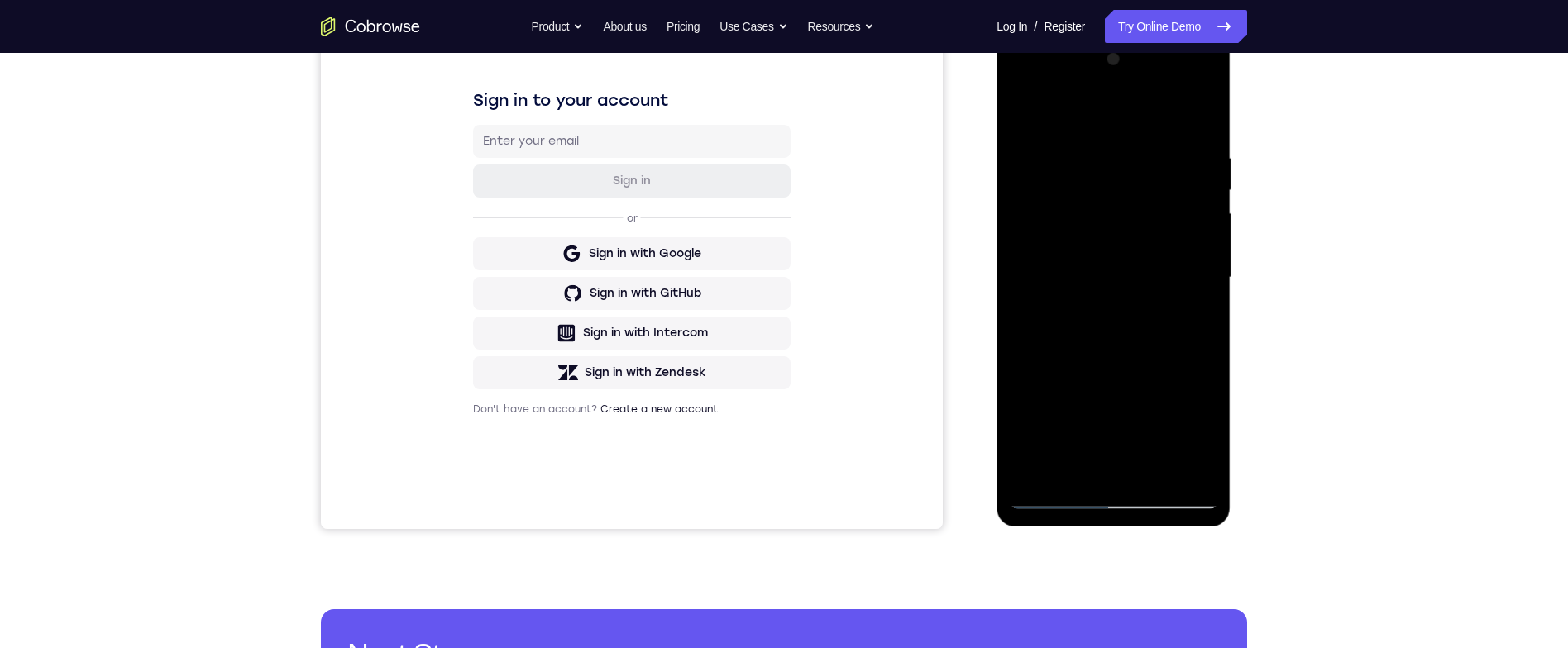
click at [1200, 115] on div at bounding box center [1113, 278] width 209 height 463
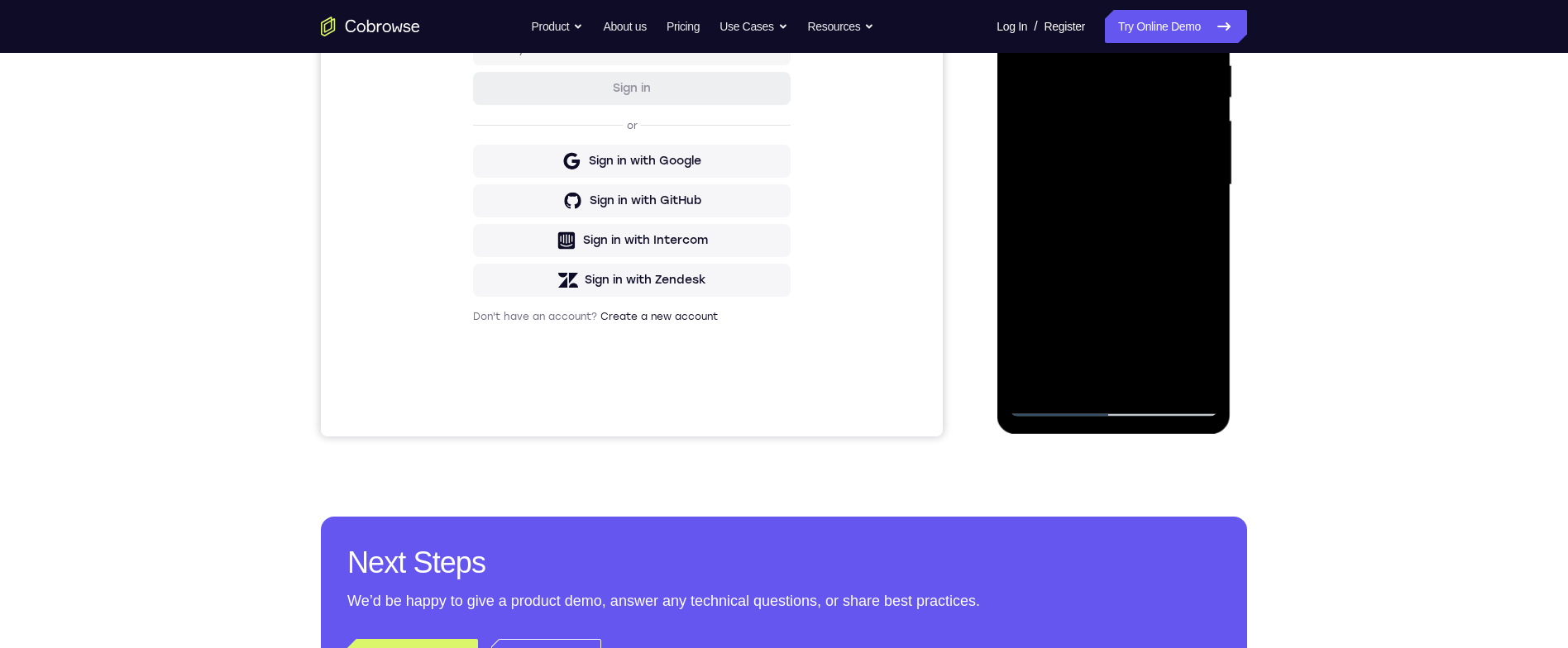
scroll to position [383, 0]
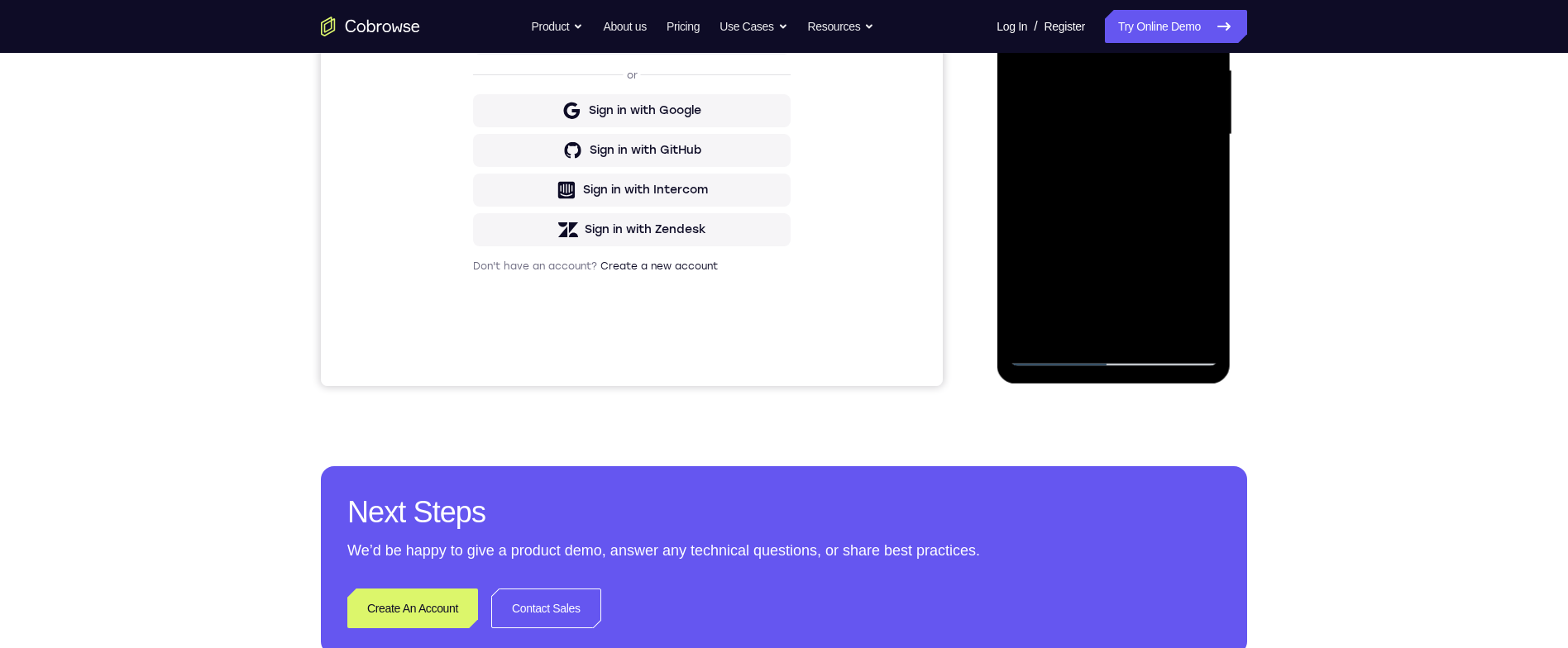
click at [1159, 332] on div at bounding box center [1113, 135] width 209 height 463
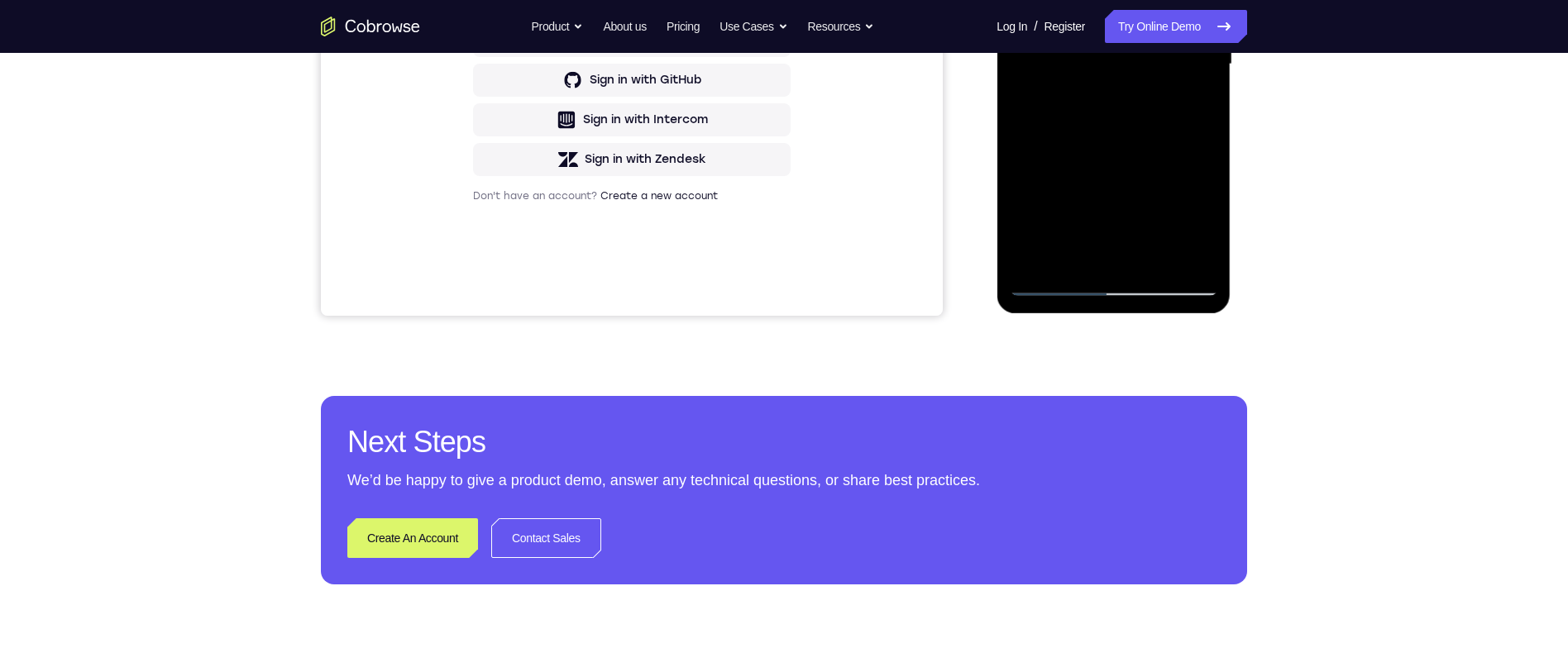
scroll to position [360, 0]
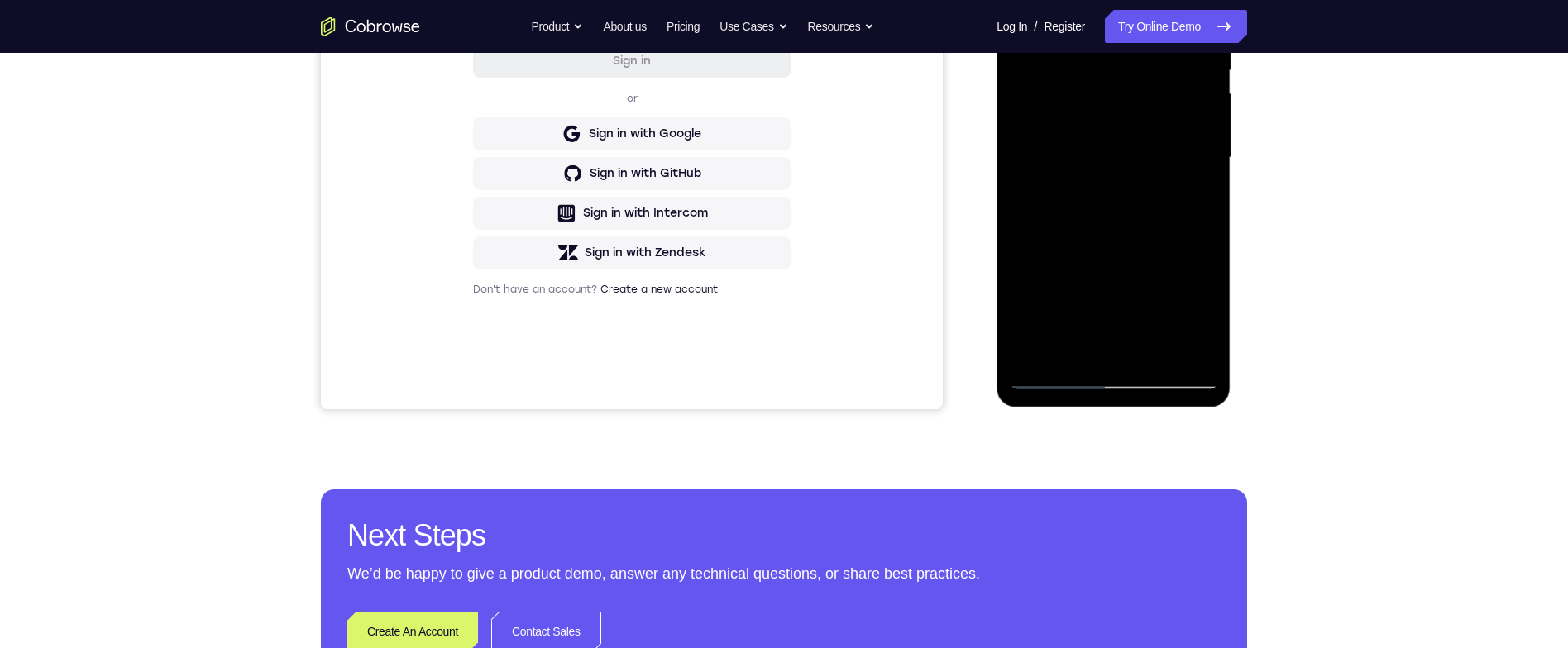
click at [1167, 243] on div at bounding box center [1113, 158] width 209 height 463
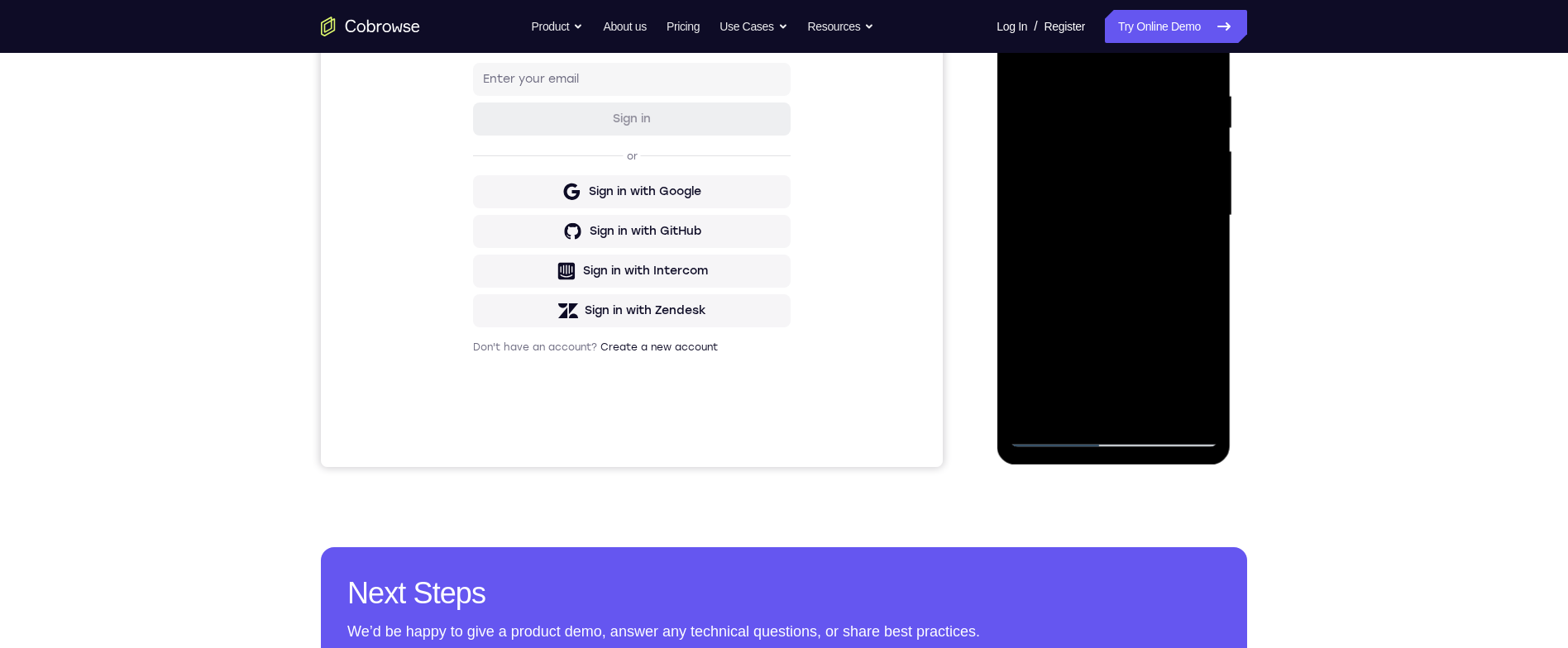
scroll to position [165, 0]
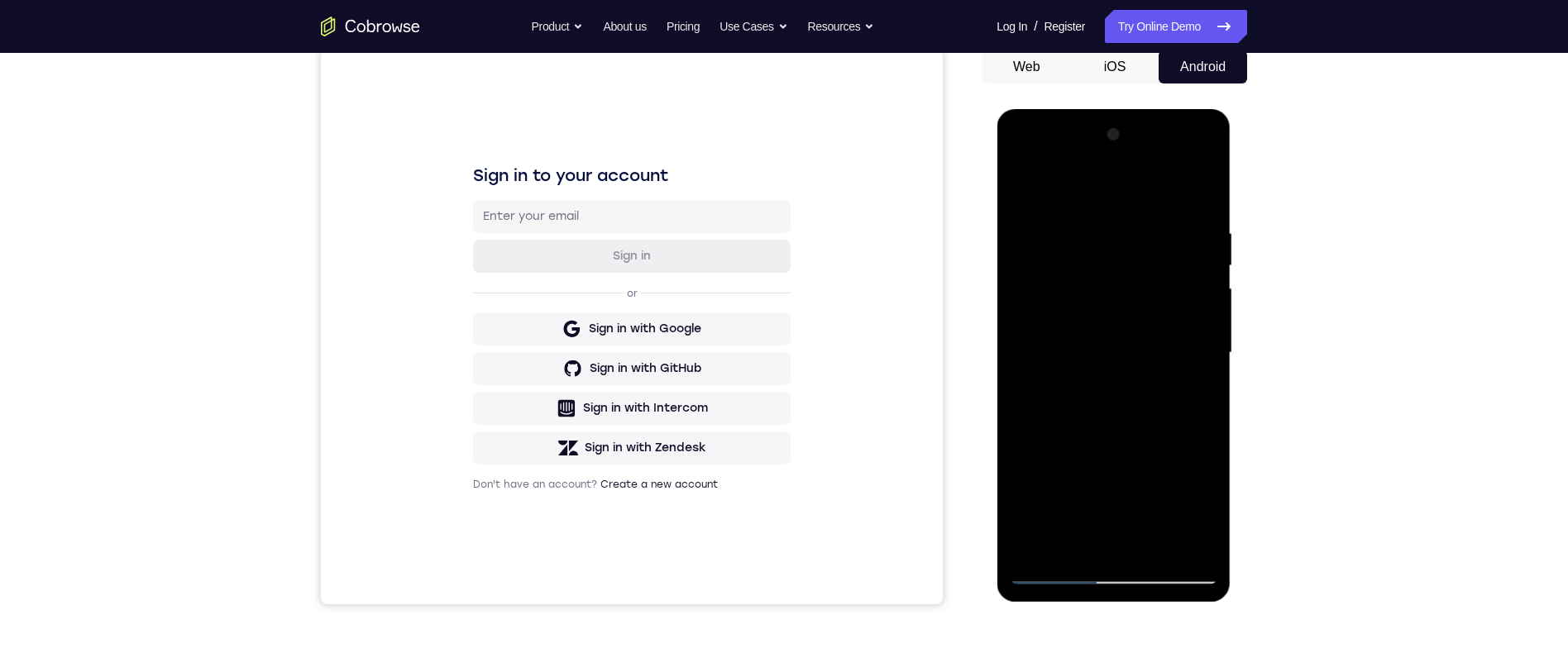
click at [1011, 190] on div at bounding box center [1113, 353] width 209 height 463
click at [1011, 192] on div at bounding box center [1113, 353] width 209 height 463
click at [1011, 154] on div at bounding box center [1113, 353] width 209 height 463
click at [1026, 299] on div at bounding box center [1113, 353] width 209 height 463
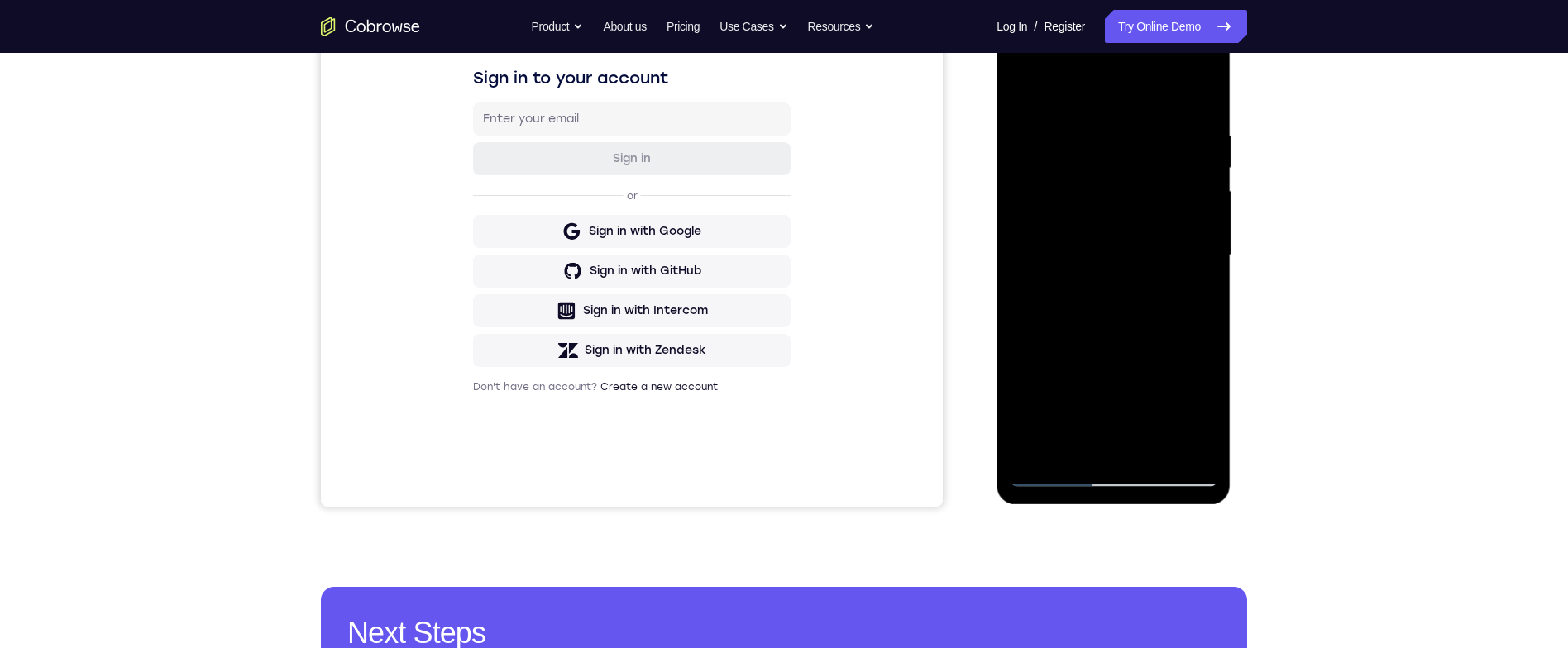
scroll to position [343, 0]
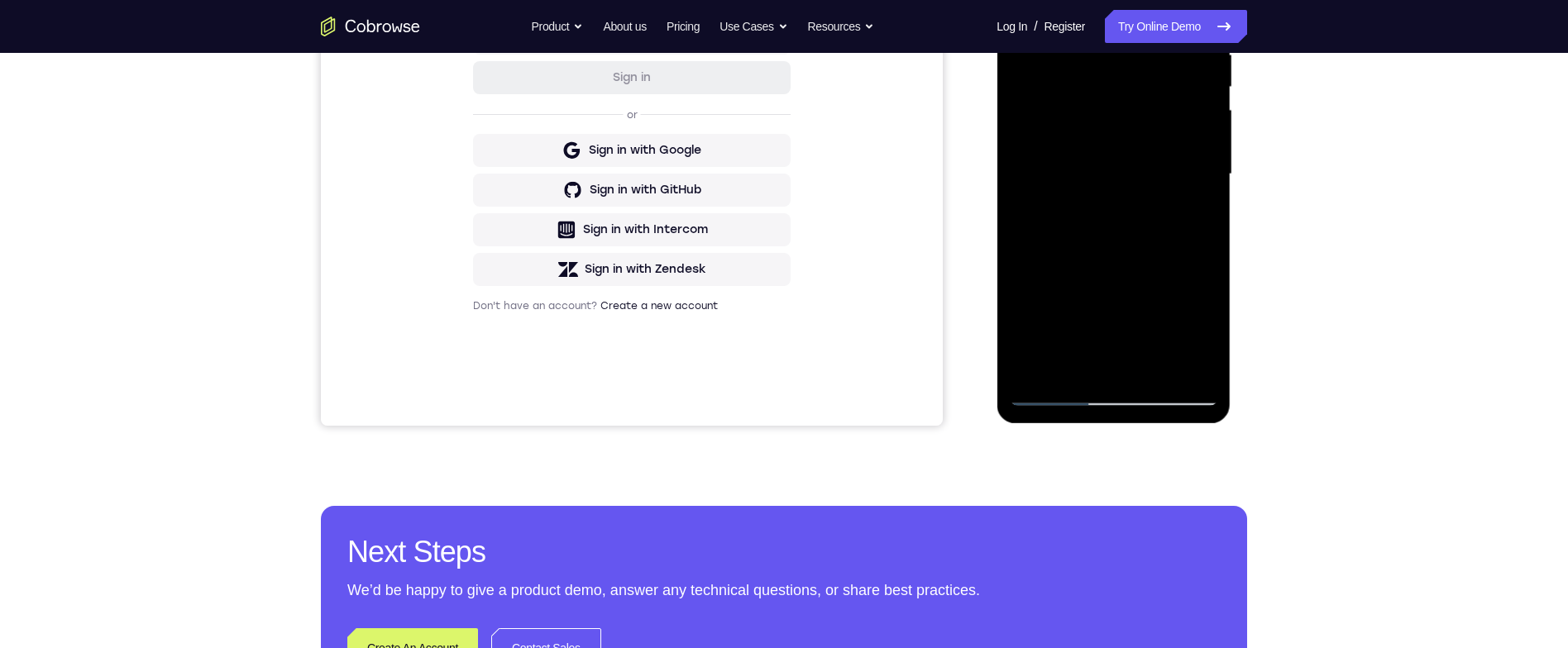
click at [1194, 363] on div at bounding box center [1113, 175] width 209 height 463
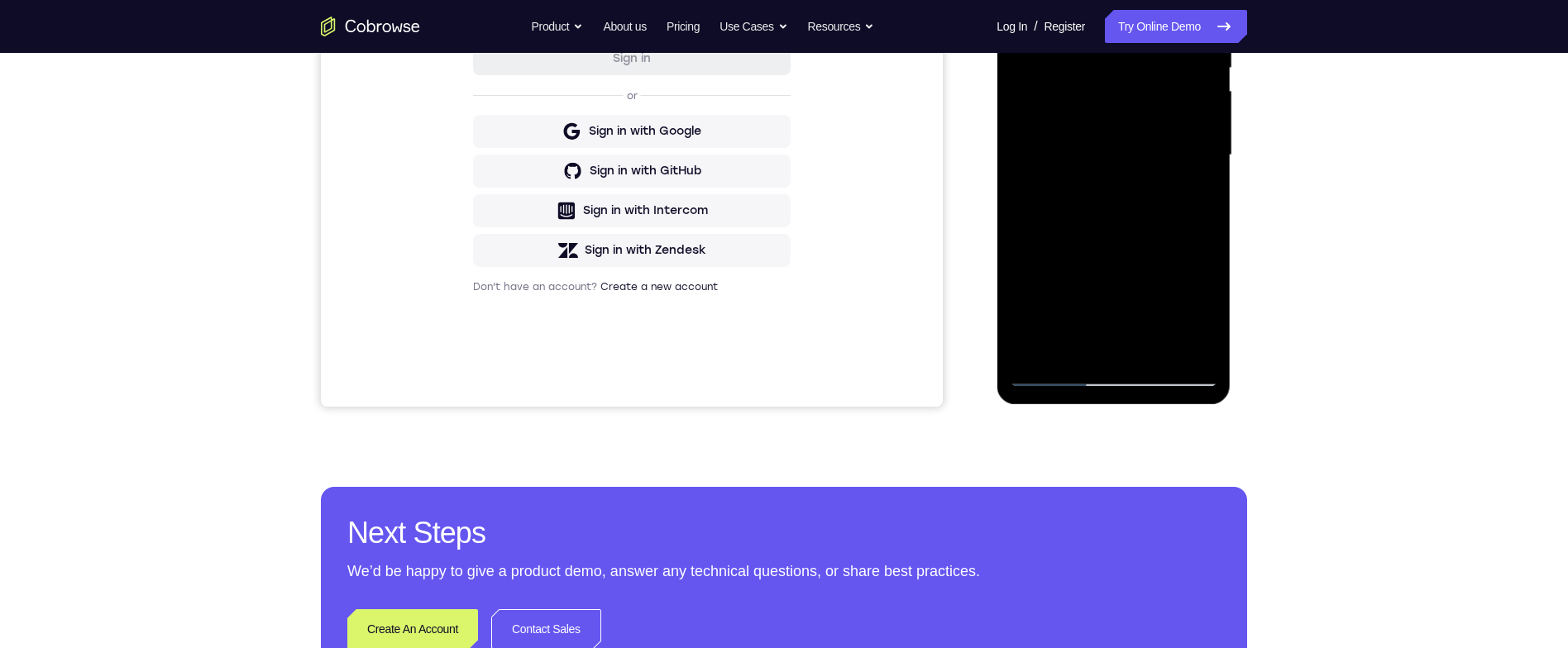
scroll to position [453, 0]
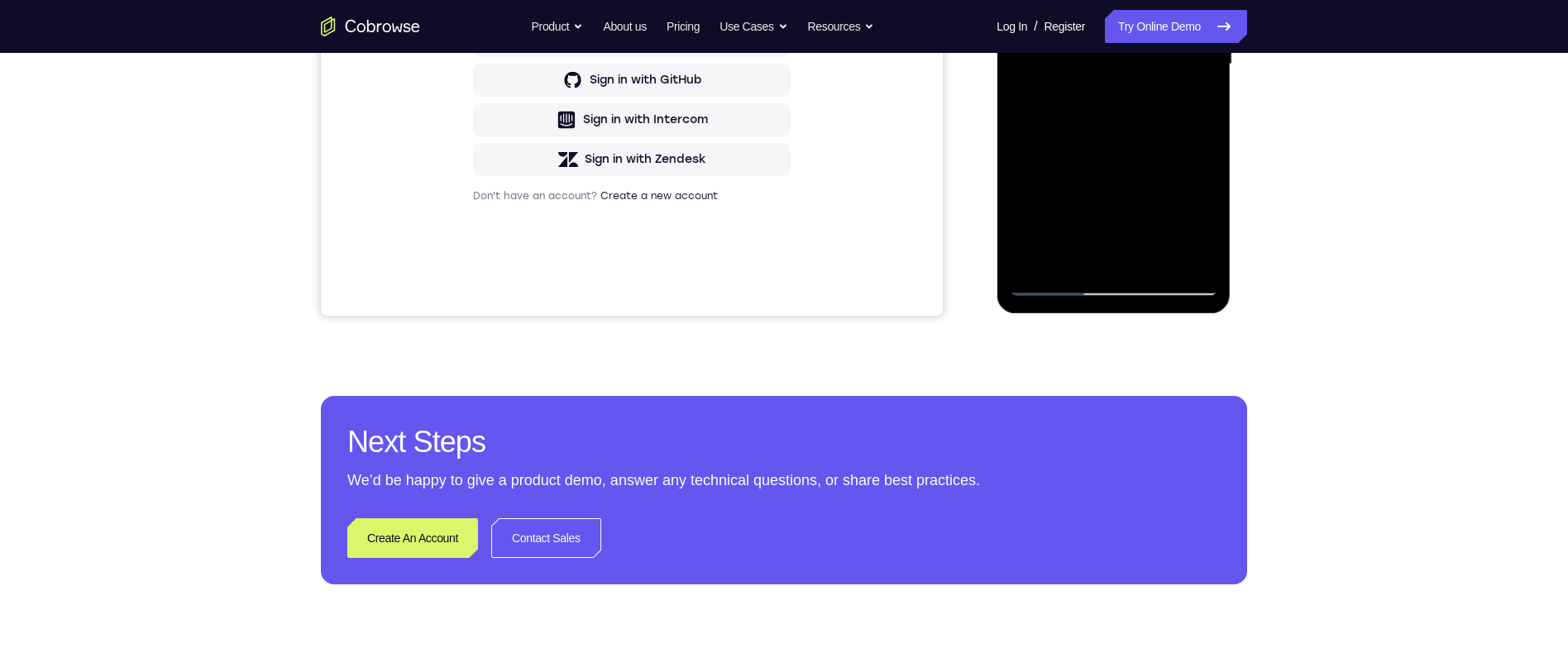
click at [1123, 42] on div at bounding box center [1113, 64] width 209 height 463
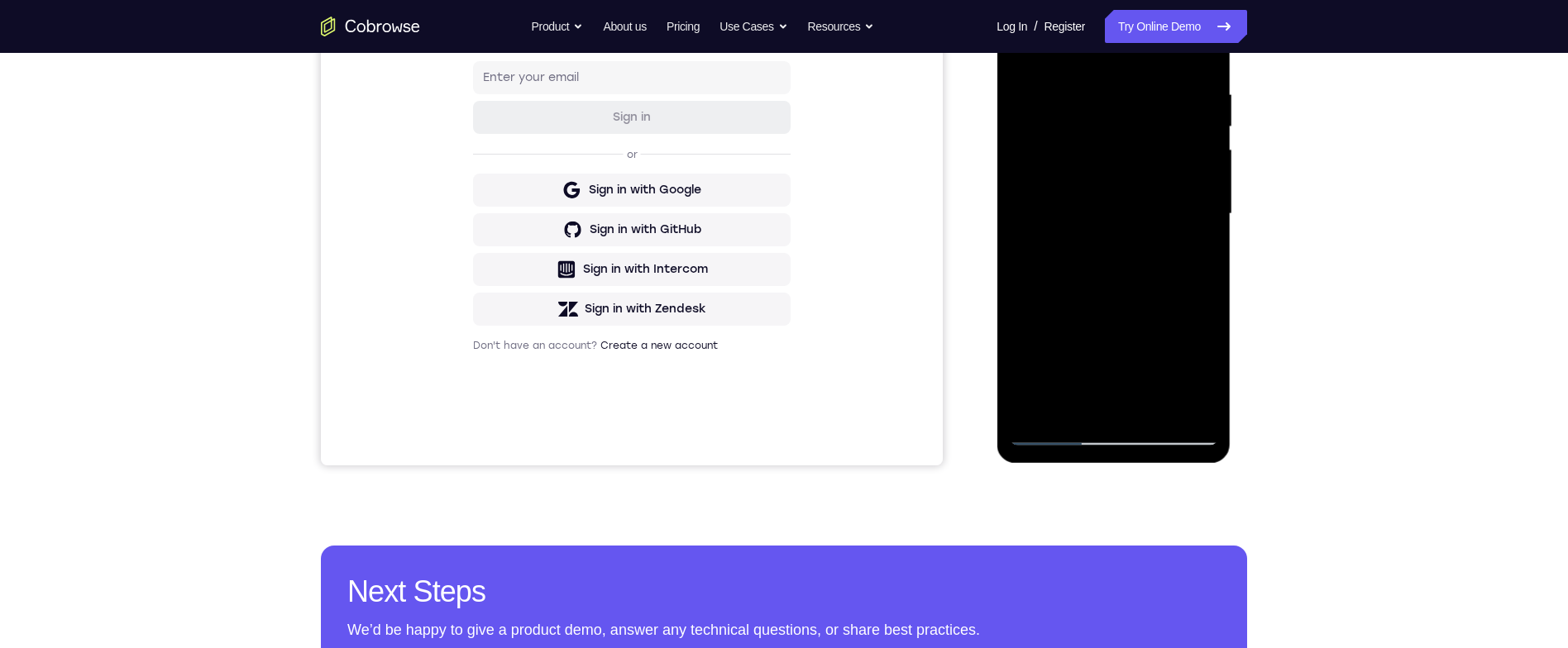
scroll to position [299, 0]
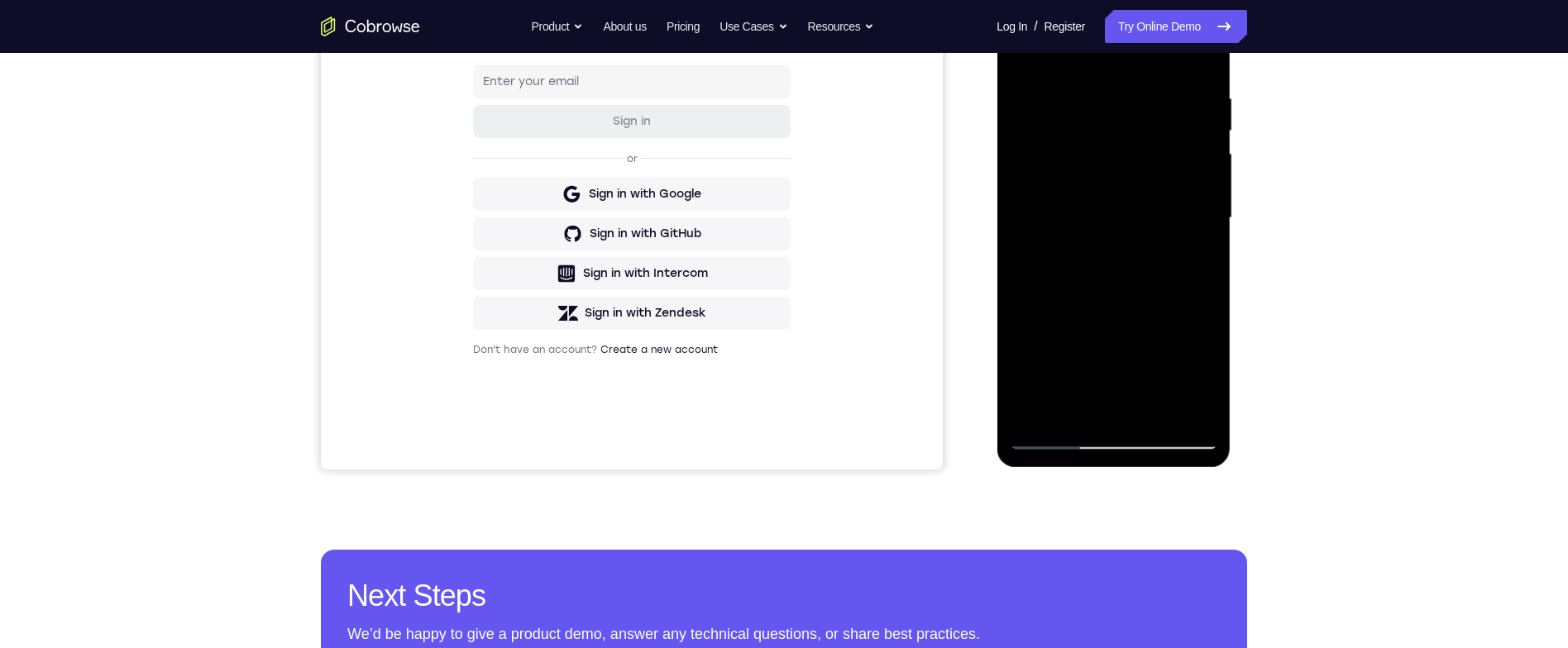
click at [1141, 226] on div at bounding box center [1113, 218] width 209 height 463
click at [1162, 215] on div at bounding box center [1113, 218] width 209 height 463
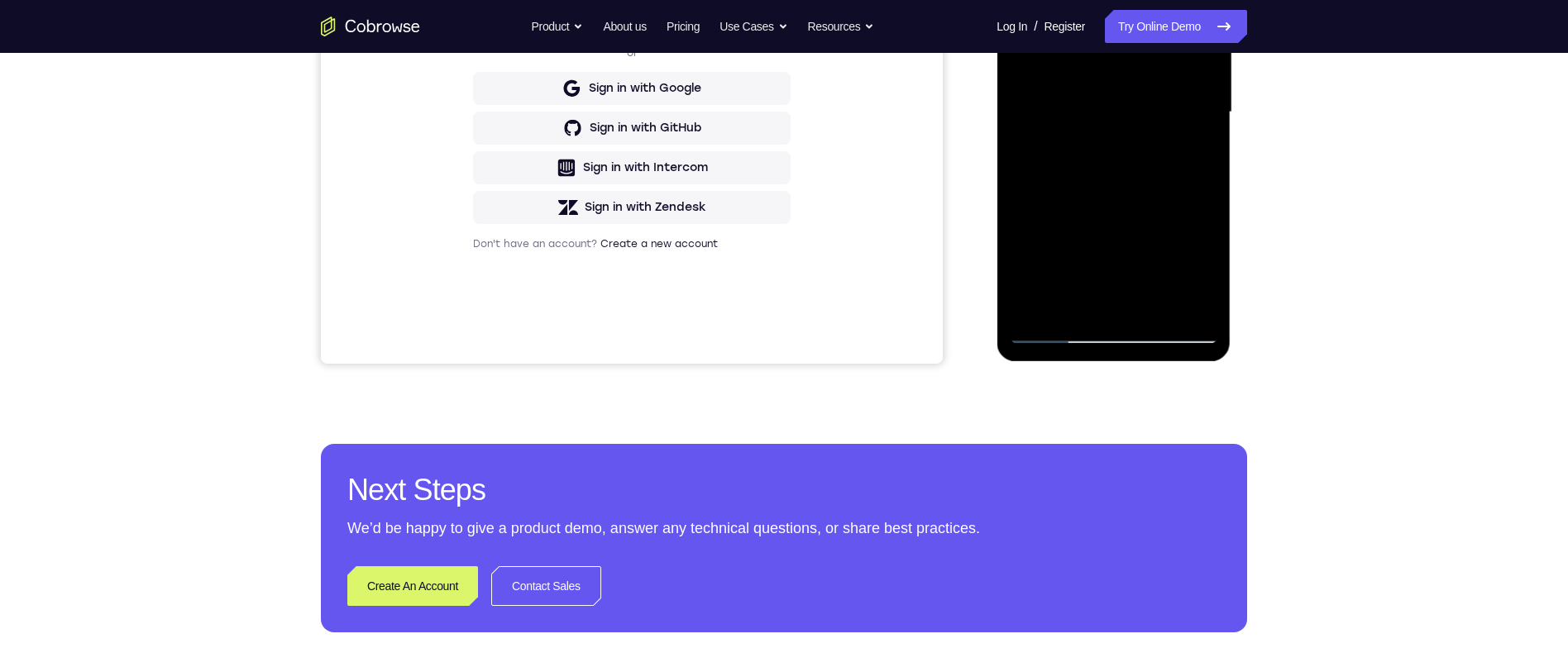
scroll to position [383, 0]
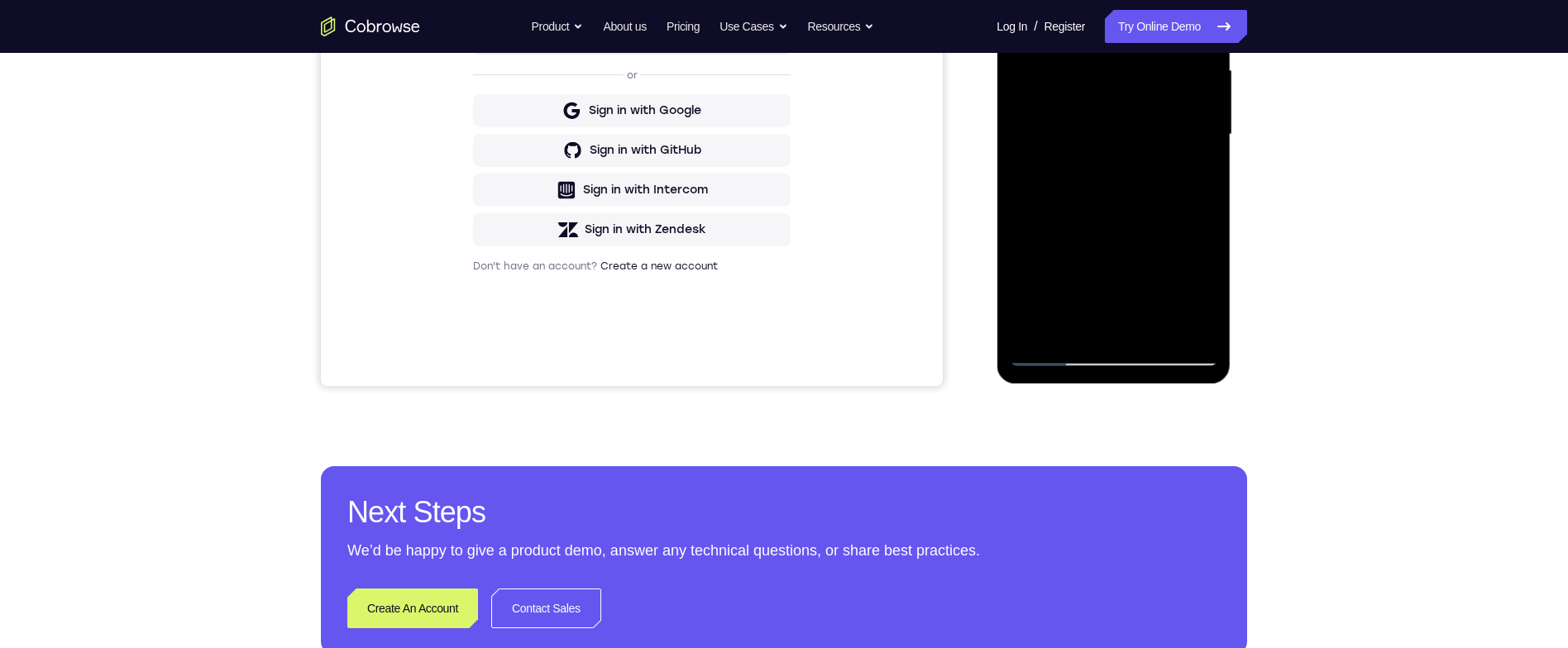
click at [1128, 149] on div at bounding box center [1113, 135] width 209 height 463
click at [1071, 148] on div at bounding box center [1113, 135] width 209 height 463
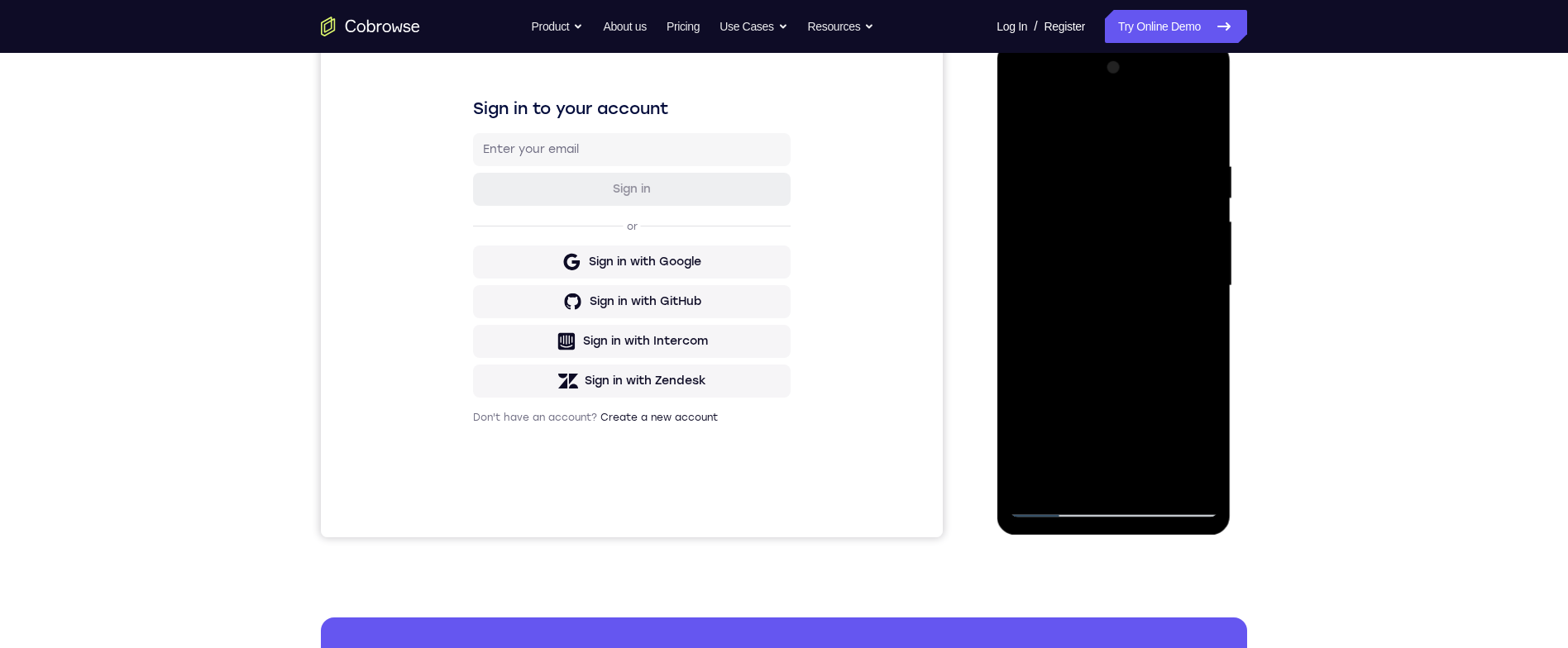
scroll to position [215, 0]
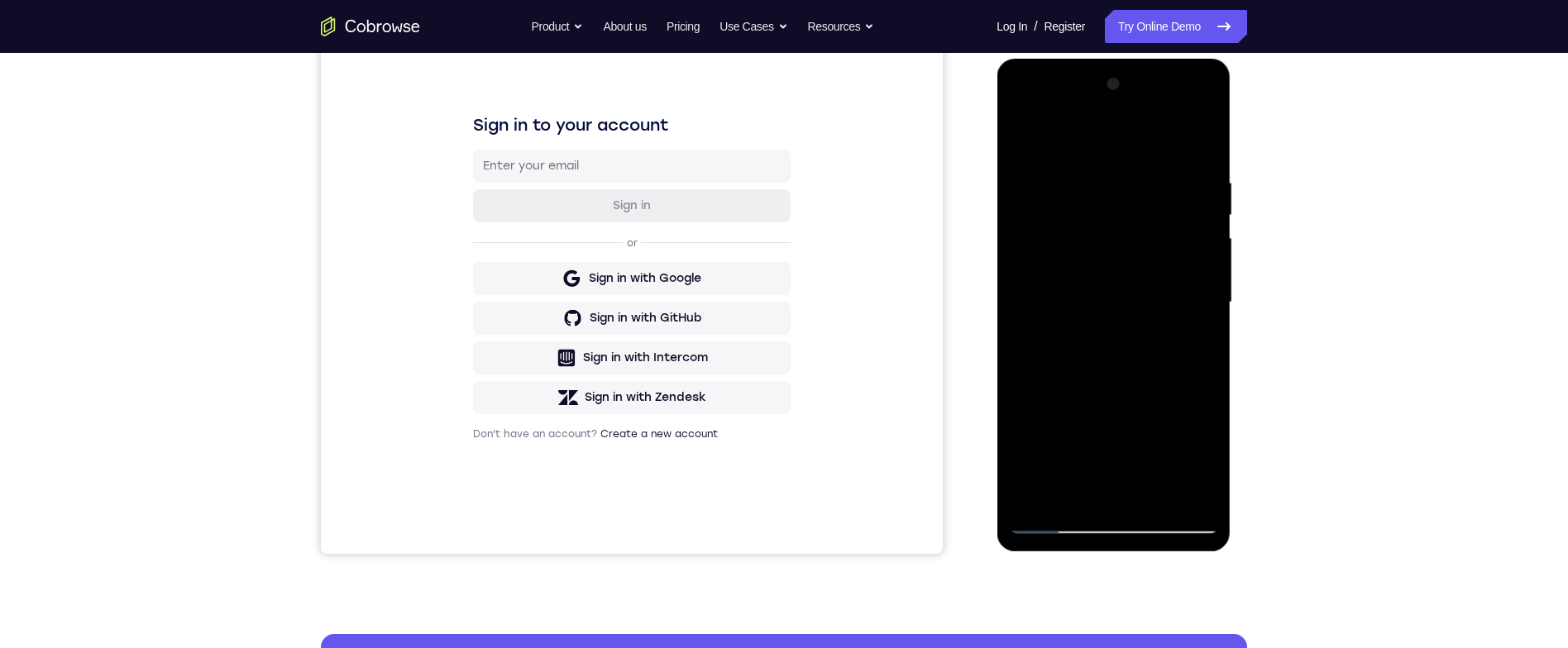
click at [1161, 182] on div at bounding box center [1113, 303] width 209 height 463
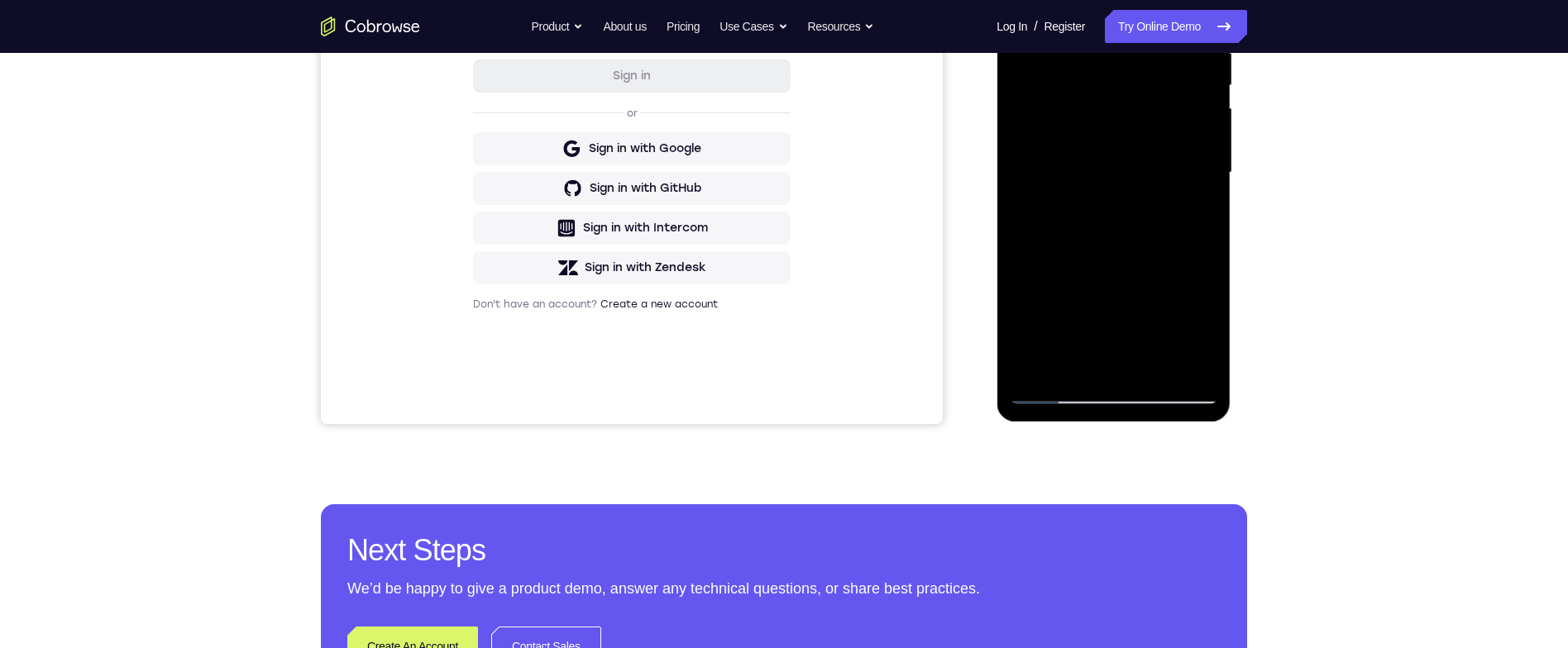
scroll to position [394, 0]
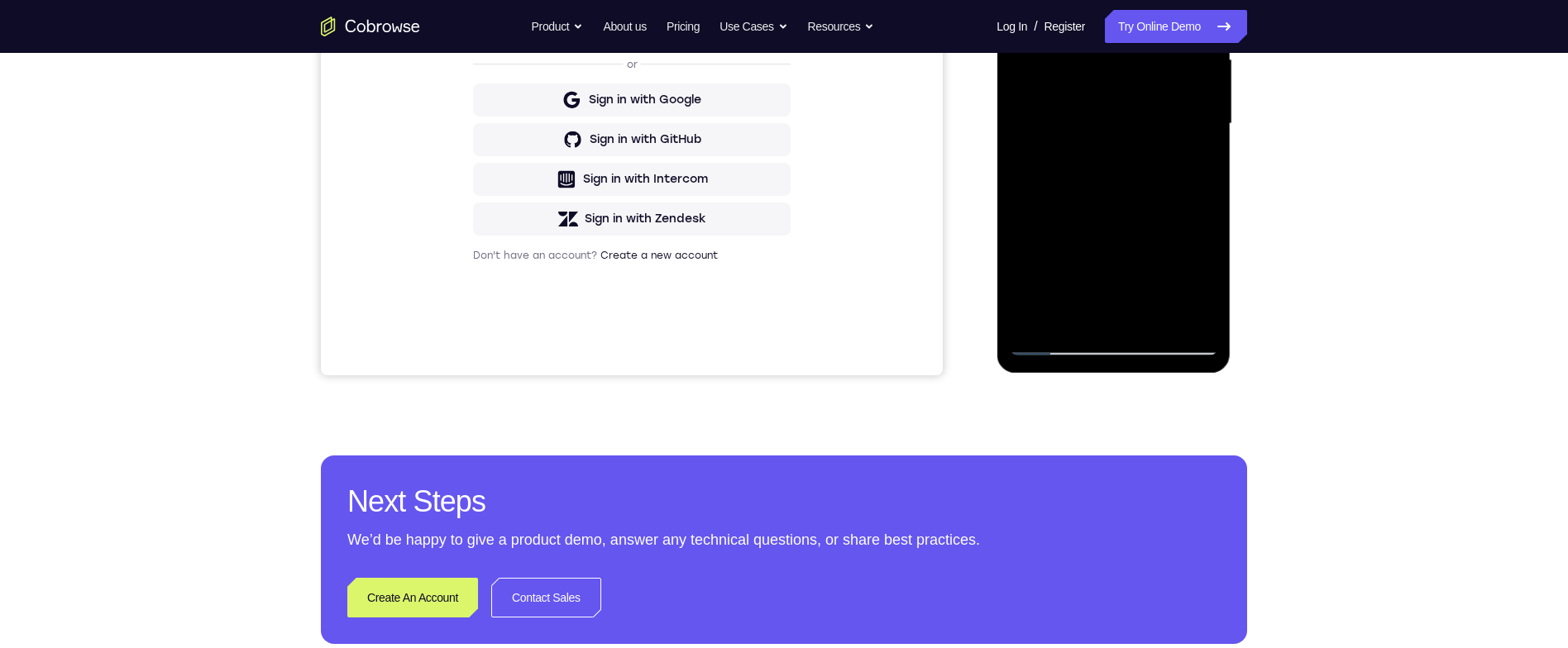
click at [1196, 159] on div at bounding box center [1113, 124] width 209 height 463
click at [1201, 153] on div at bounding box center [1113, 124] width 209 height 463
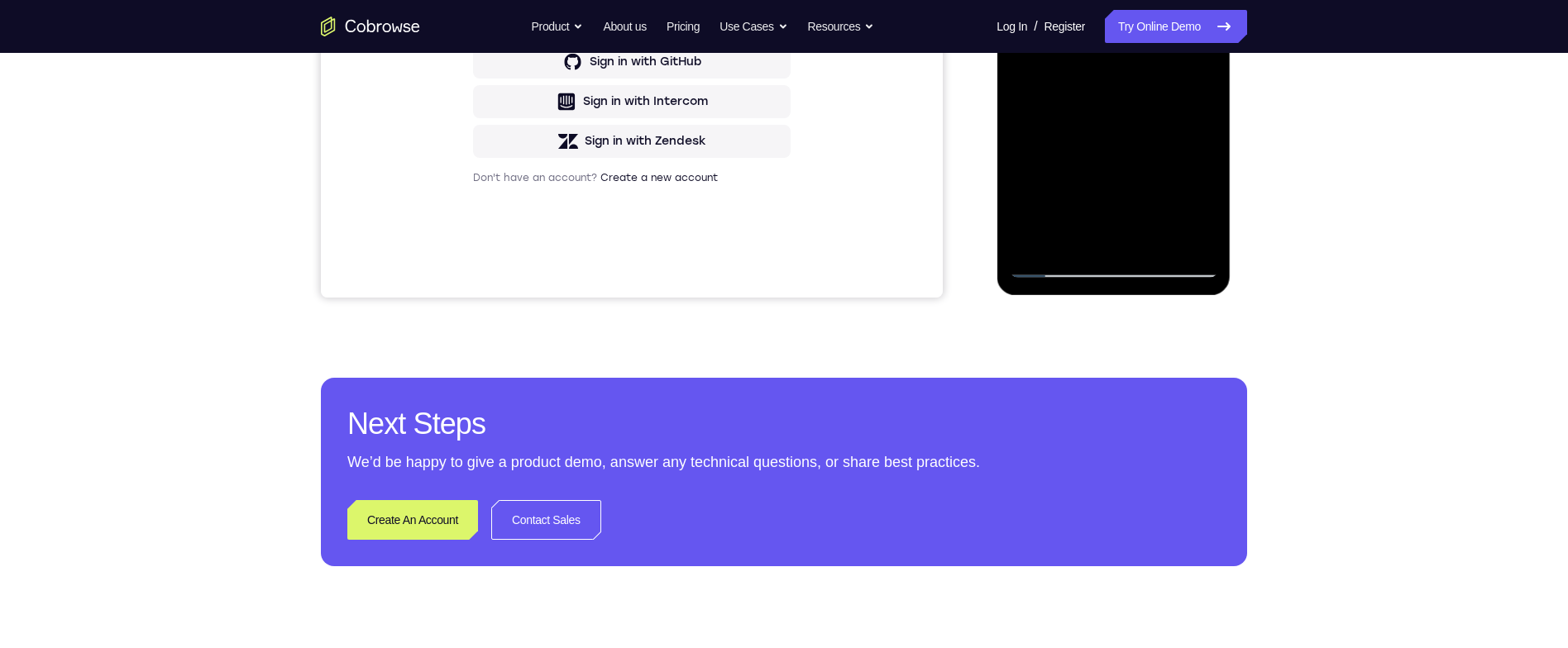
scroll to position [356, 0]
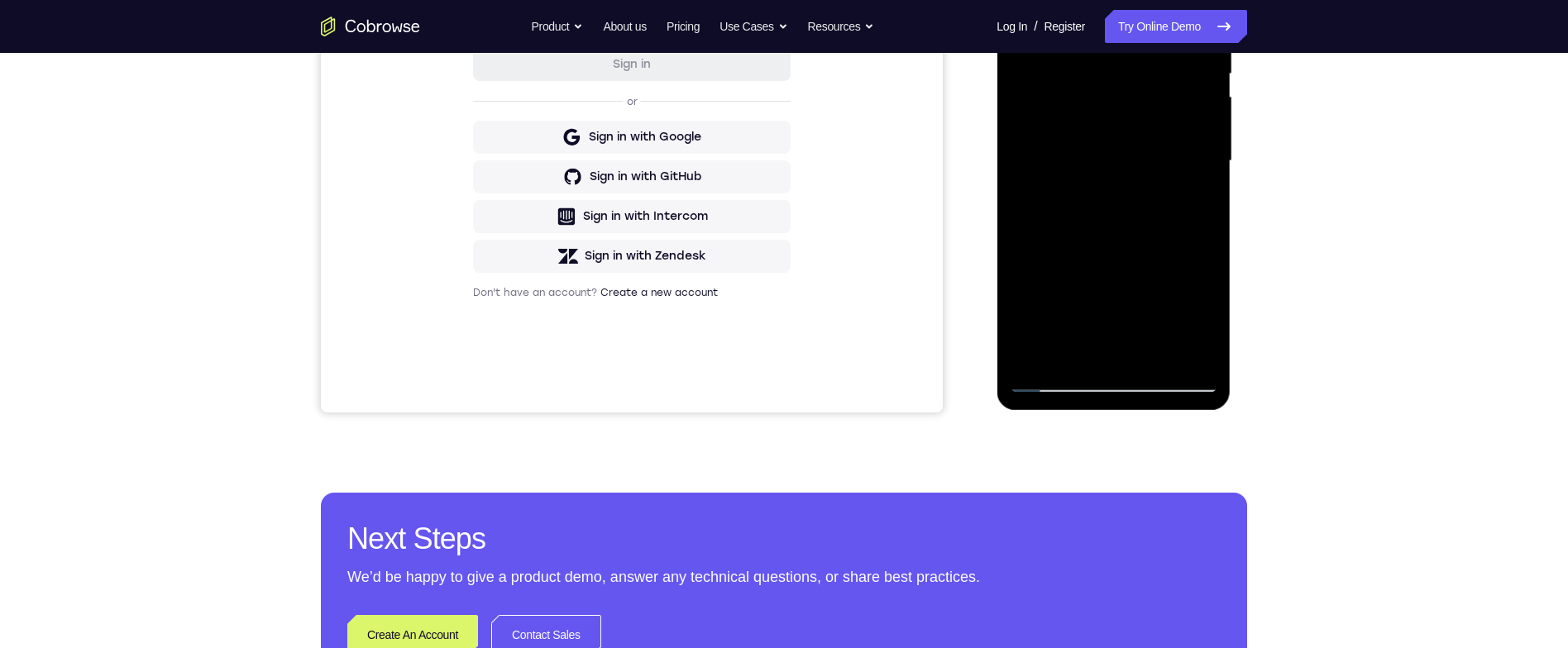
click at [1028, 0] on div at bounding box center [1113, 161] width 209 height 463
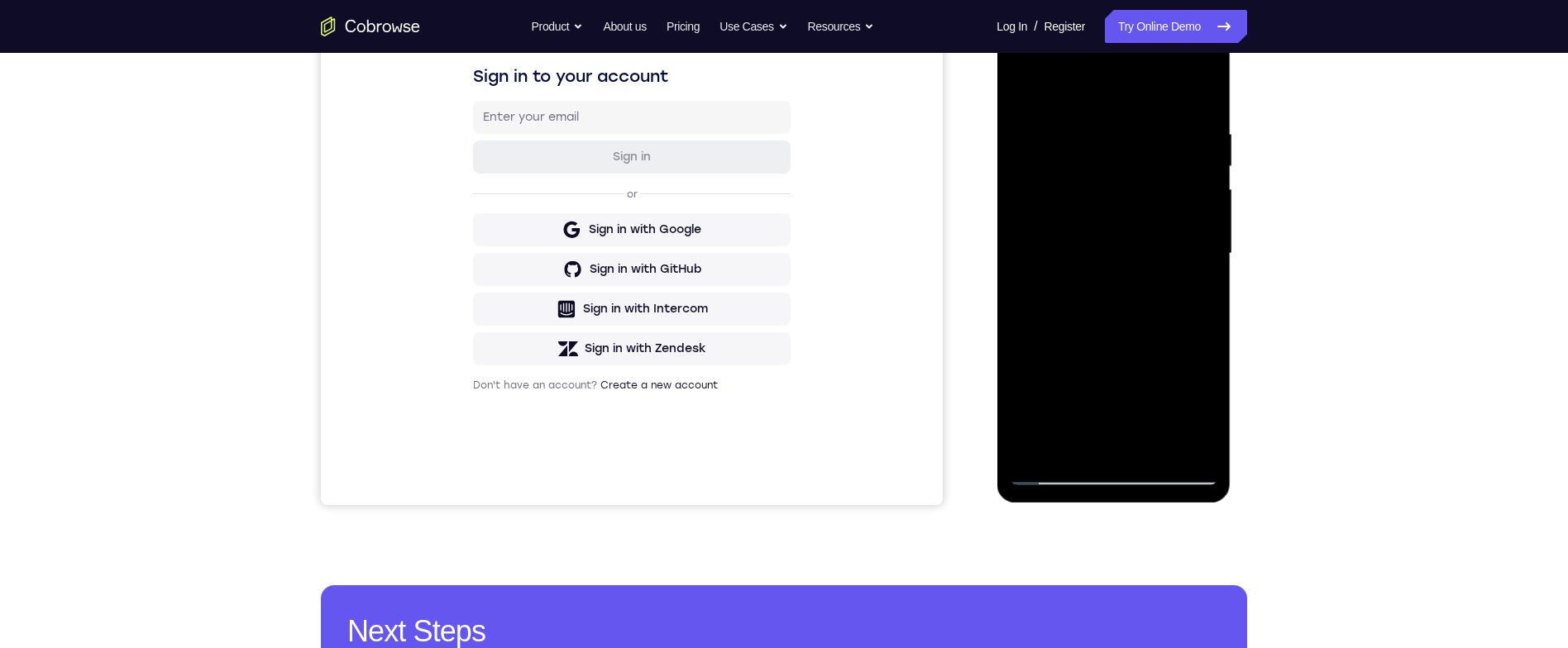
scroll to position [323, 0]
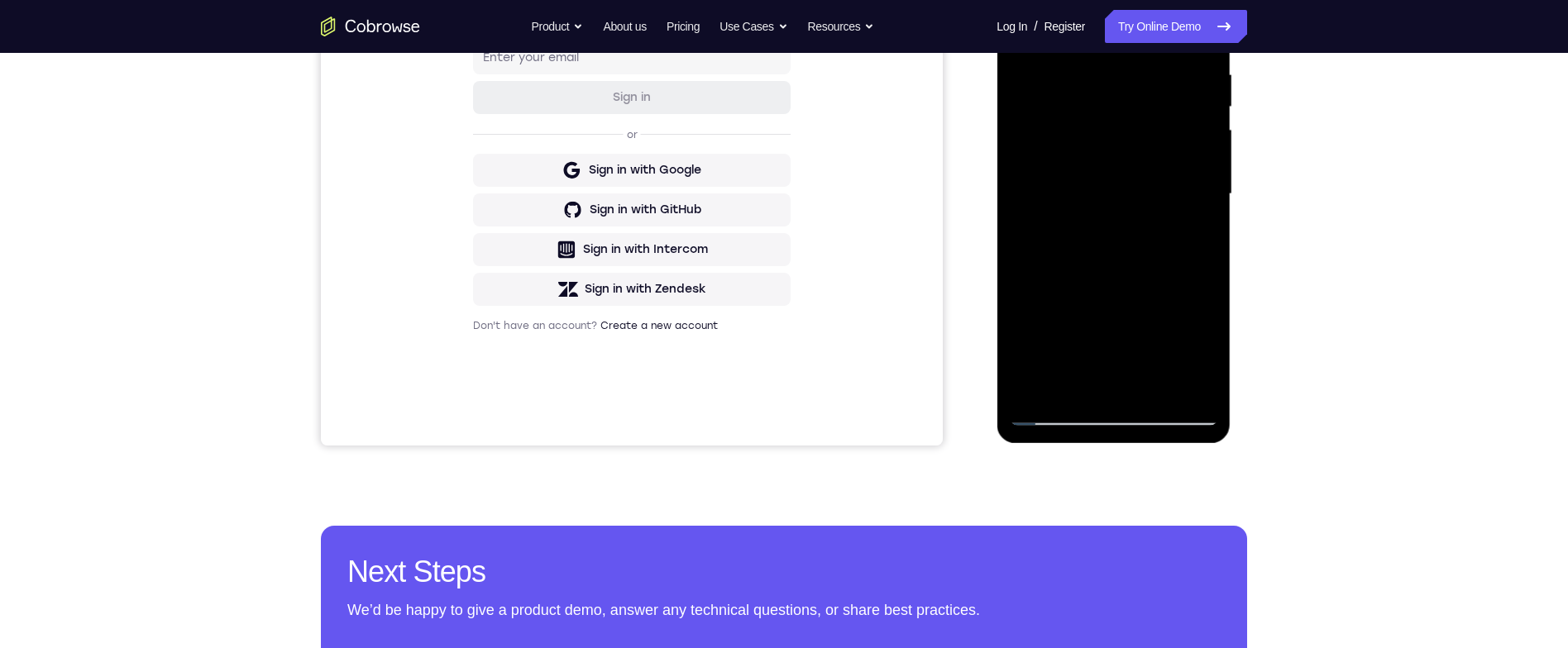
click at [1028, 0] on div at bounding box center [1113, 194] width 209 height 463
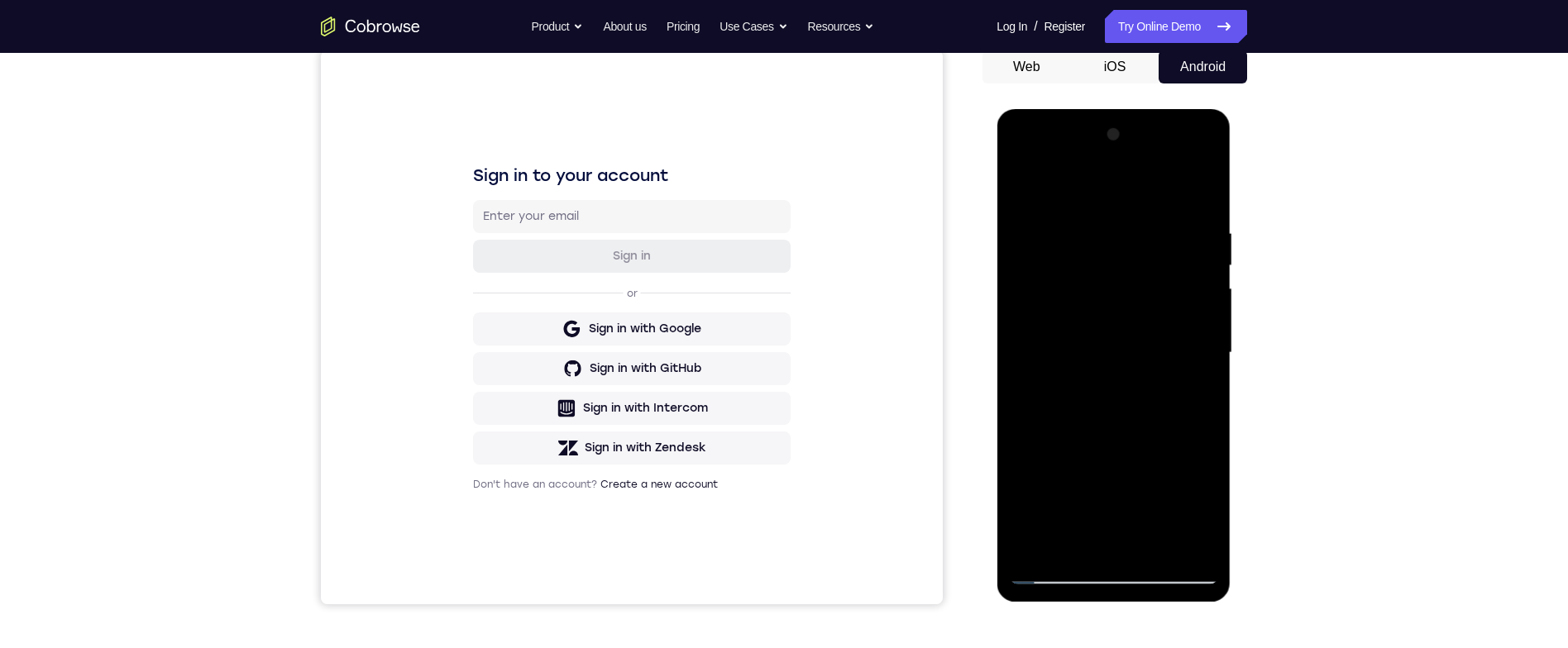
click at [1046, 295] on div at bounding box center [1113, 353] width 209 height 463
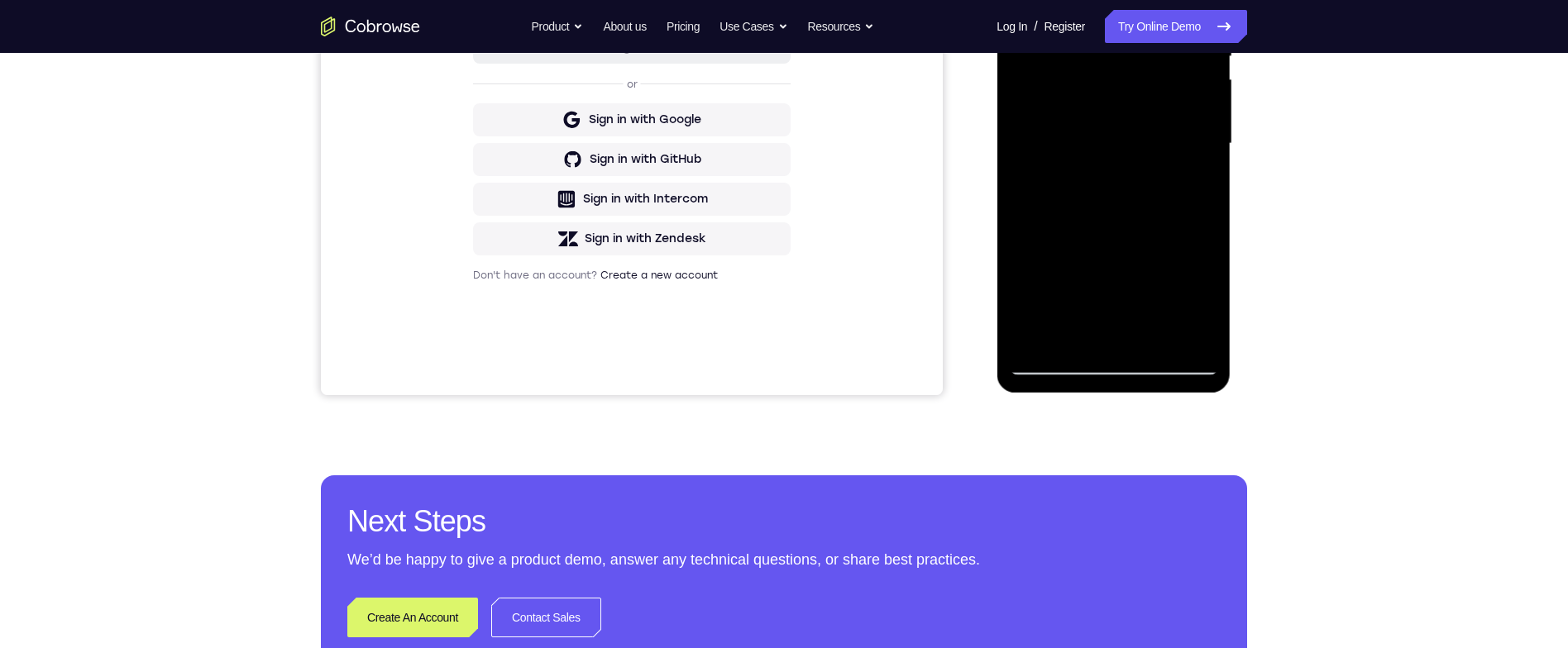
scroll to position [630, 0]
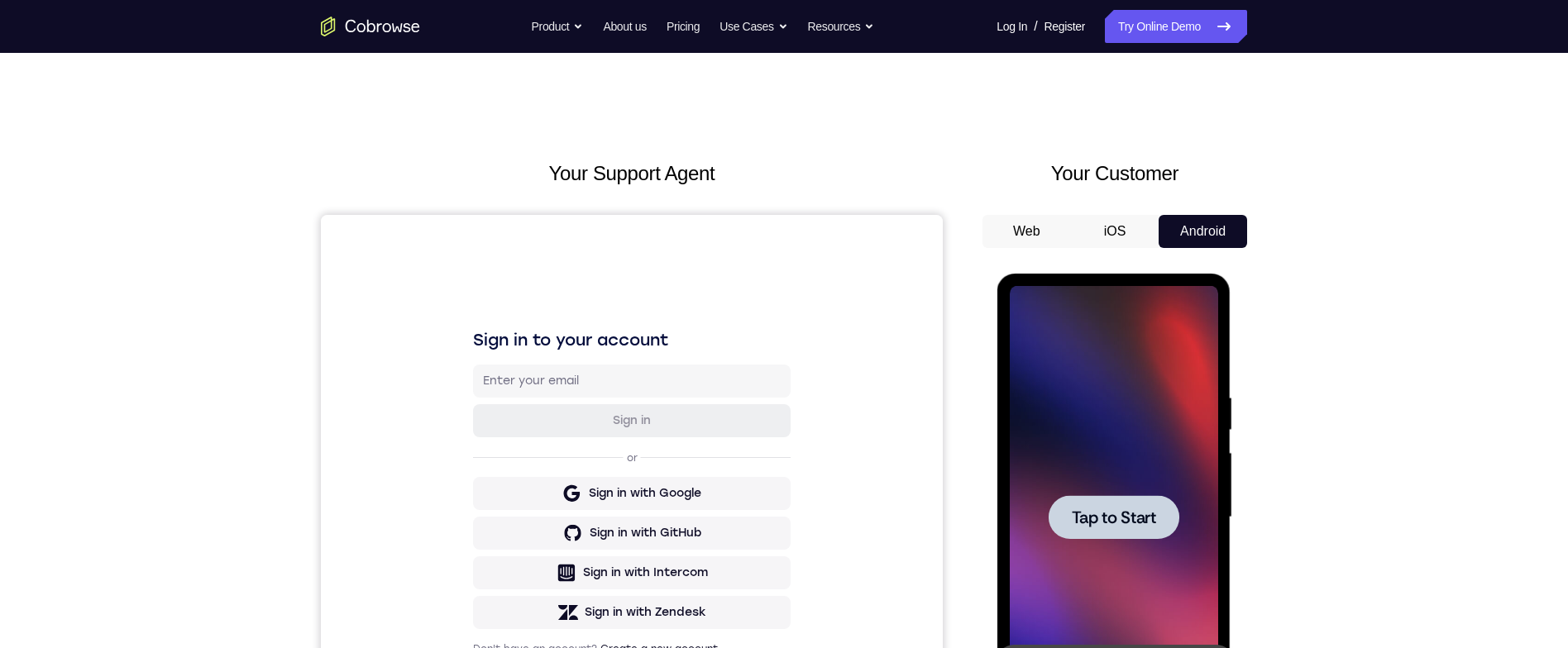
click at [1107, 217] on button "iOS" at bounding box center [1115, 231] width 88 height 33
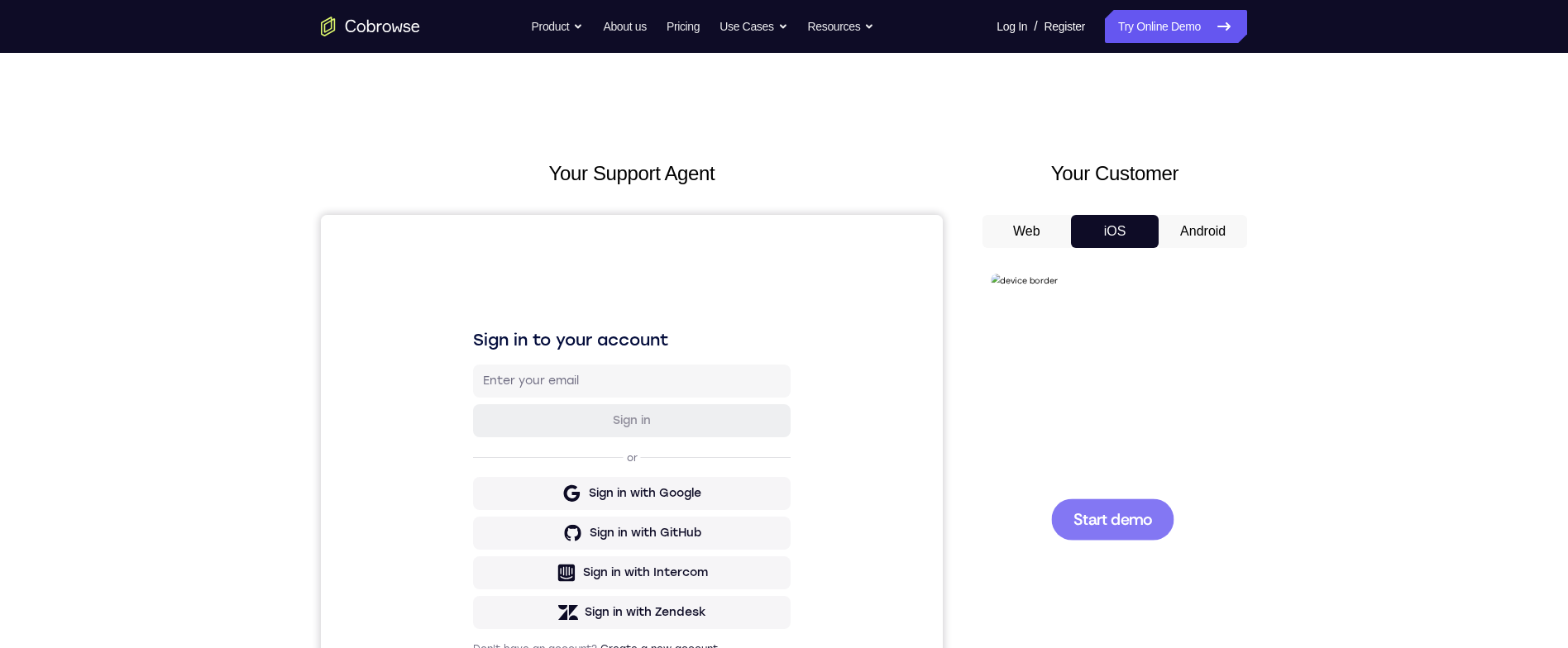
click at [1154, 526] on div at bounding box center [1112, 519] width 123 height 42
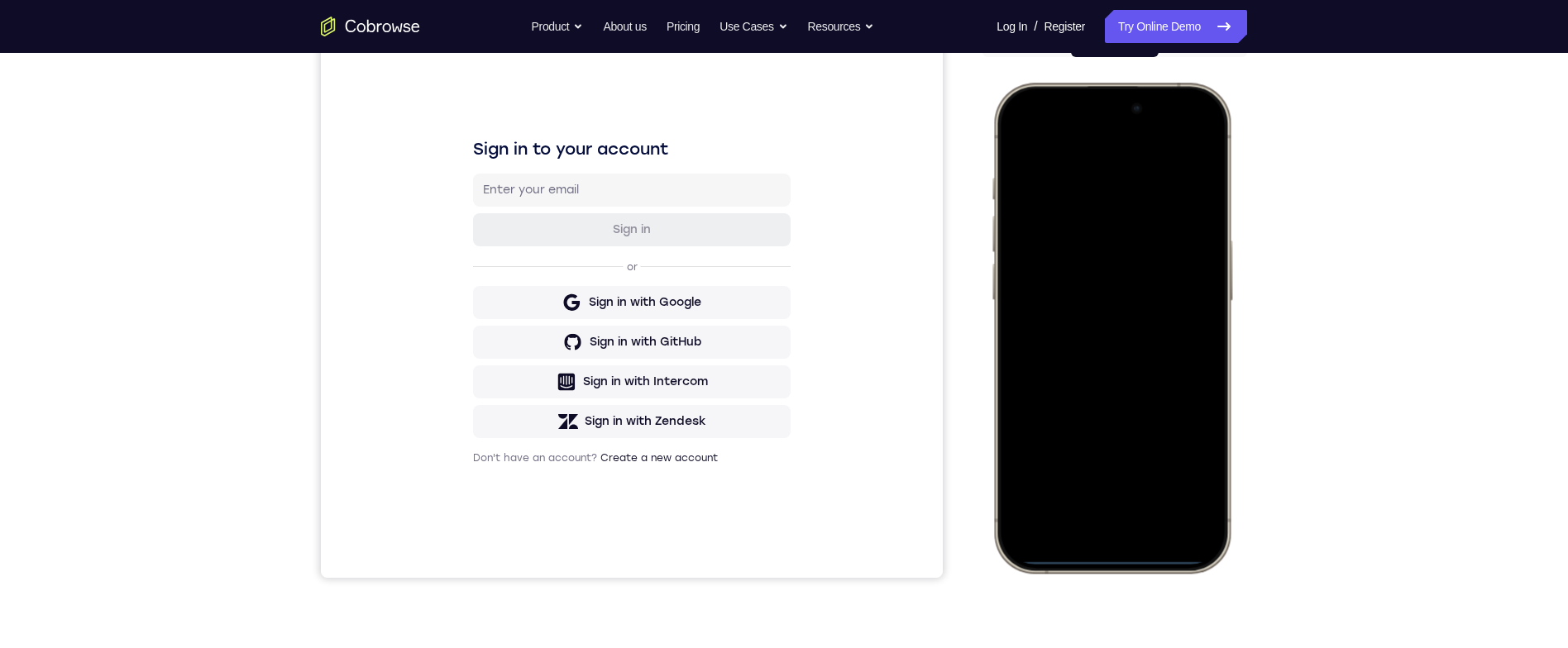
scroll to position [196, 0]
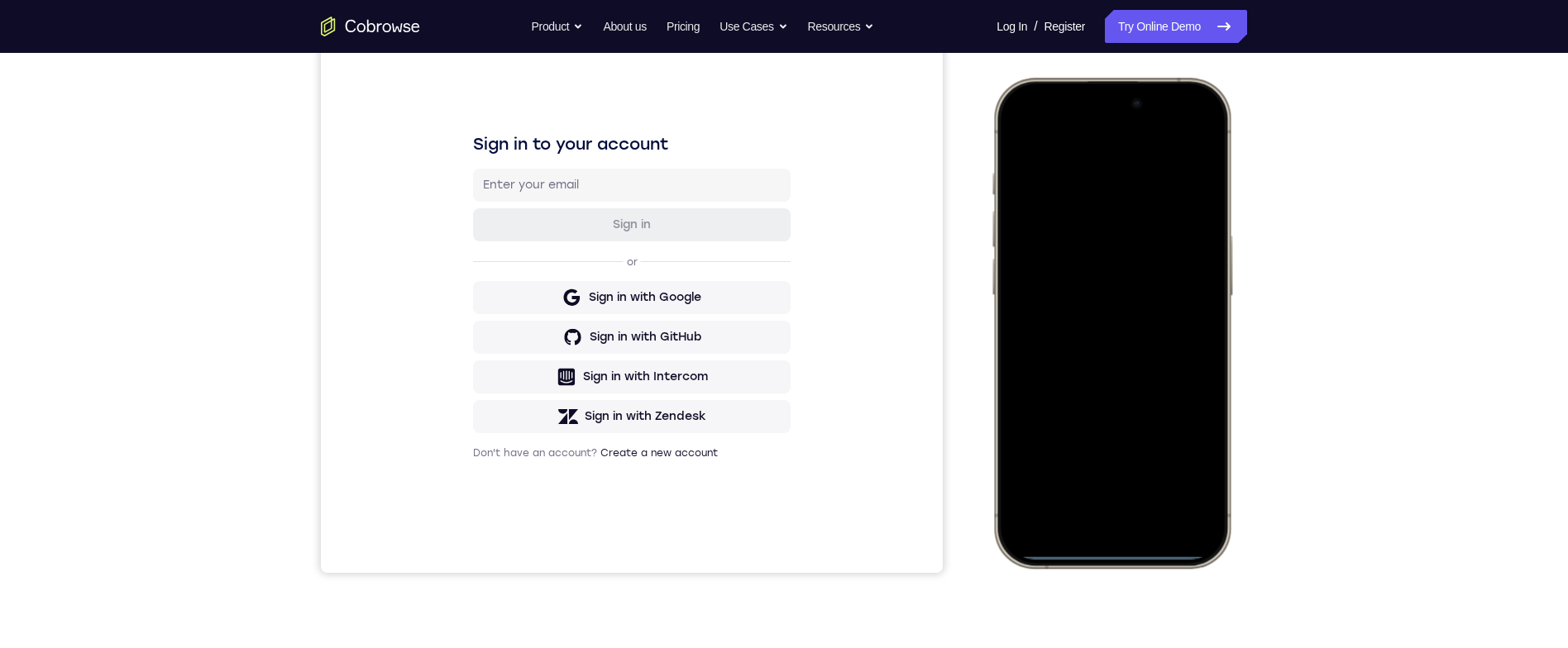
click at [1093, 110] on div at bounding box center [1112, 322] width 217 height 472
click at [1185, 126] on div at bounding box center [1112, 322] width 217 height 472
click at [1084, 212] on div at bounding box center [1112, 322] width 217 height 472
click at [1089, 209] on div at bounding box center [1112, 322] width 217 height 472
click at [1130, 486] on div at bounding box center [1112, 322] width 217 height 472
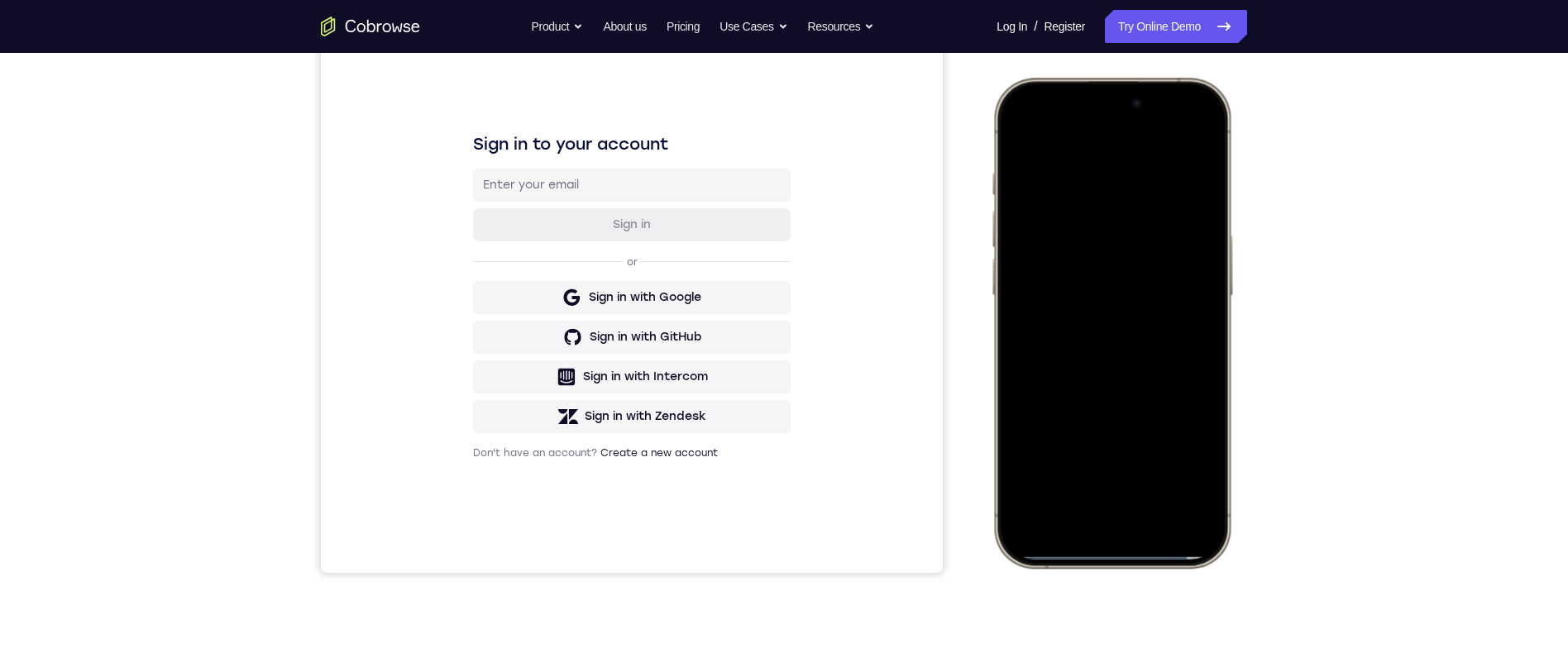
click at [1128, 505] on div at bounding box center [1112, 322] width 217 height 472
click at [1119, 150] on div at bounding box center [1112, 322] width 217 height 472
click at [1089, 456] on div at bounding box center [1112, 322] width 217 height 472
click at [1190, 311] on div at bounding box center [1112, 322] width 217 height 472
click at [1089, 468] on div at bounding box center [1112, 322] width 217 height 472
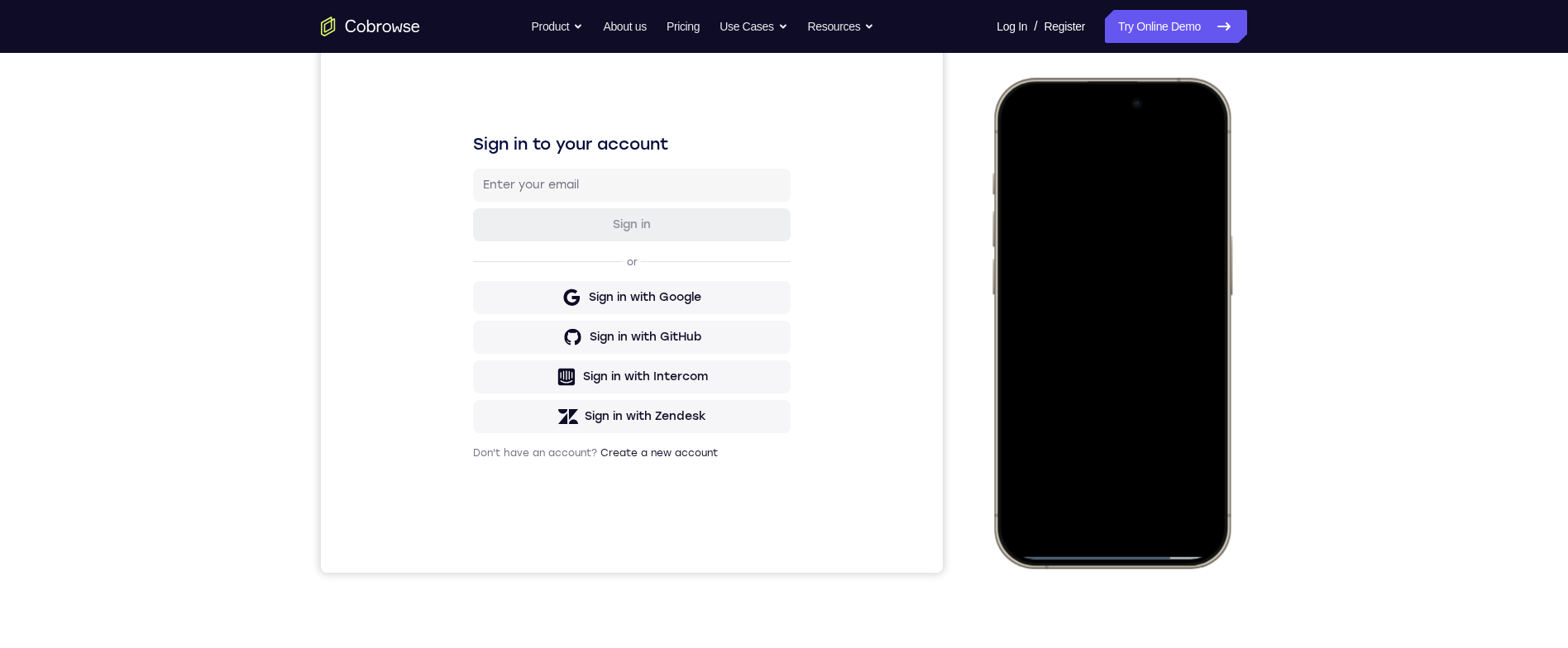
click at [1057, 259] on div at bounding box center [1112, 322] width 217 height 472
click at [1115, 292] on div at bounding box center [1112, 321] width 217 height 472
click at [1105, 329] on div at bounding box center [1112, 321] width 217 height 472
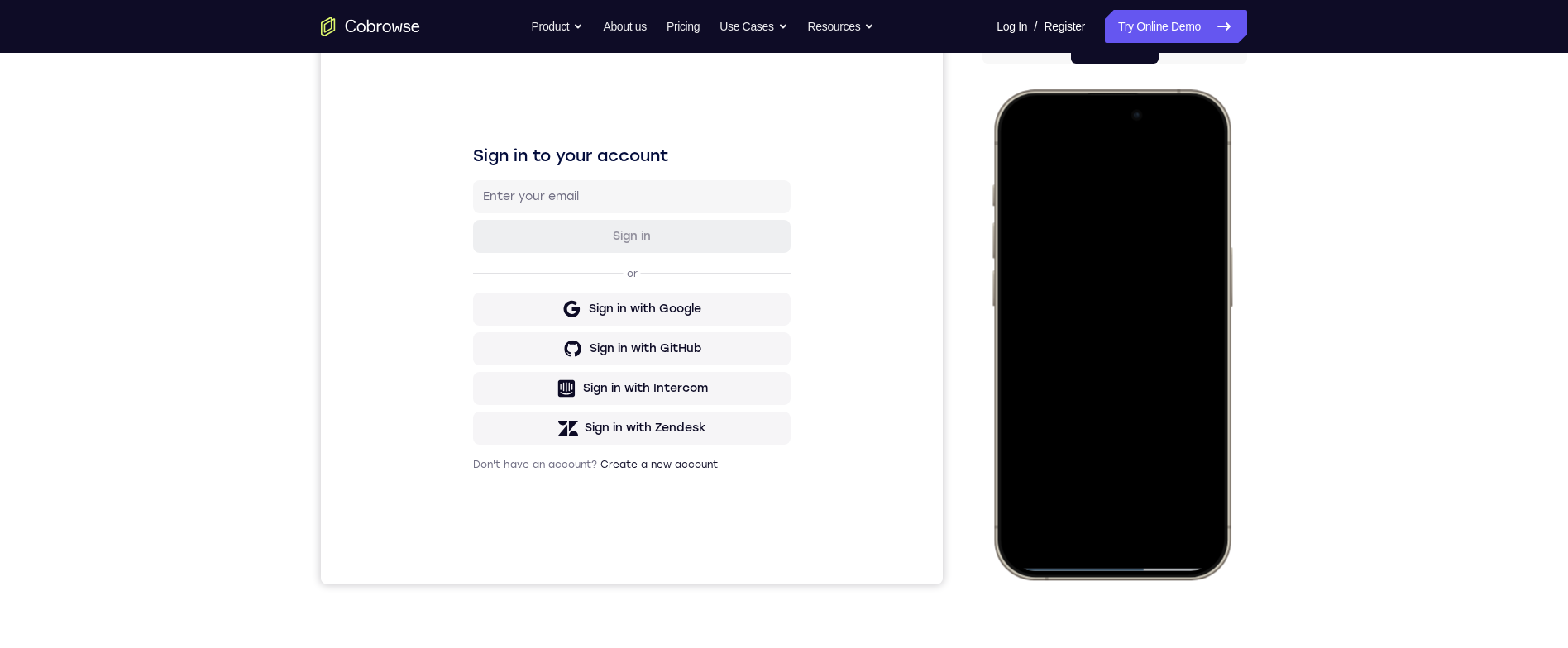
click at [1022, 137] on div at bounding box center [1112, 334] width 217 height 472
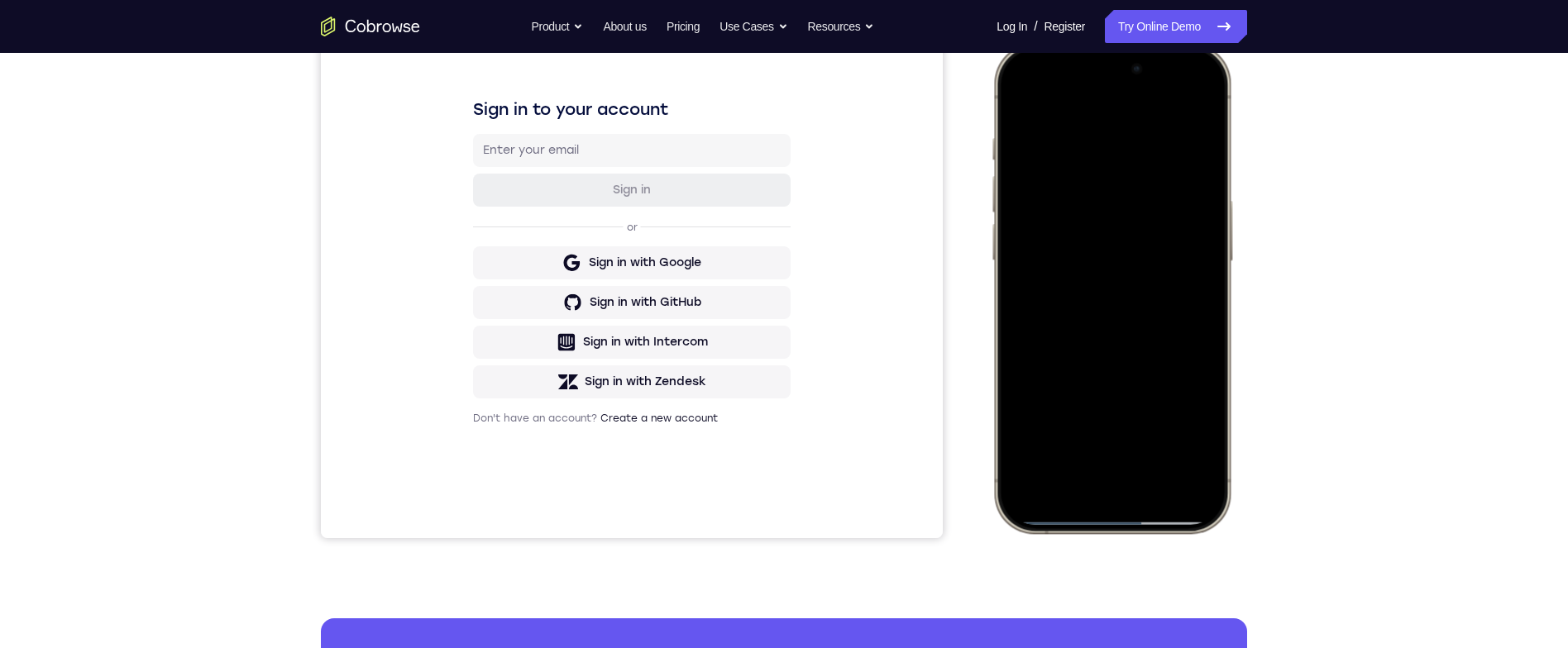
scroll to position [0, 0]
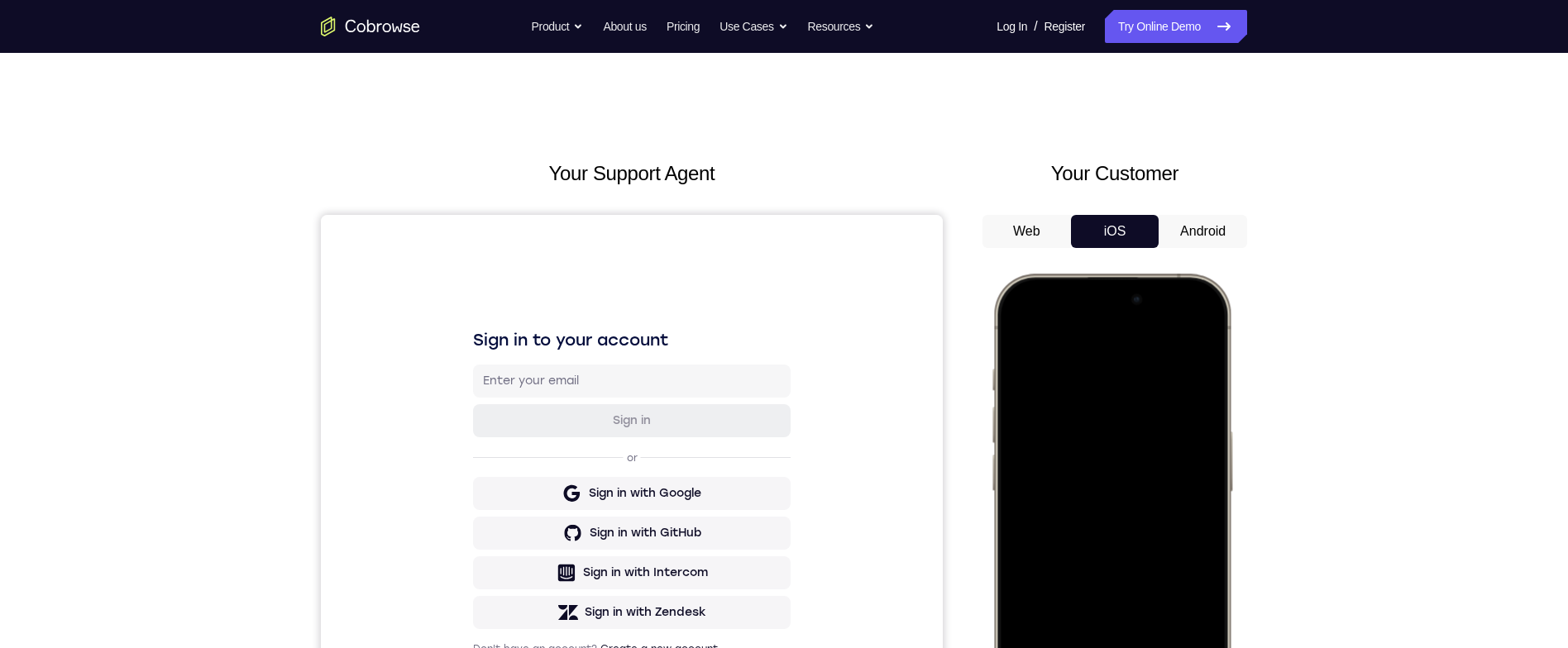
click at [1237, 237] on button "Android" at bounding box center [1202, 231] width 88 height 33
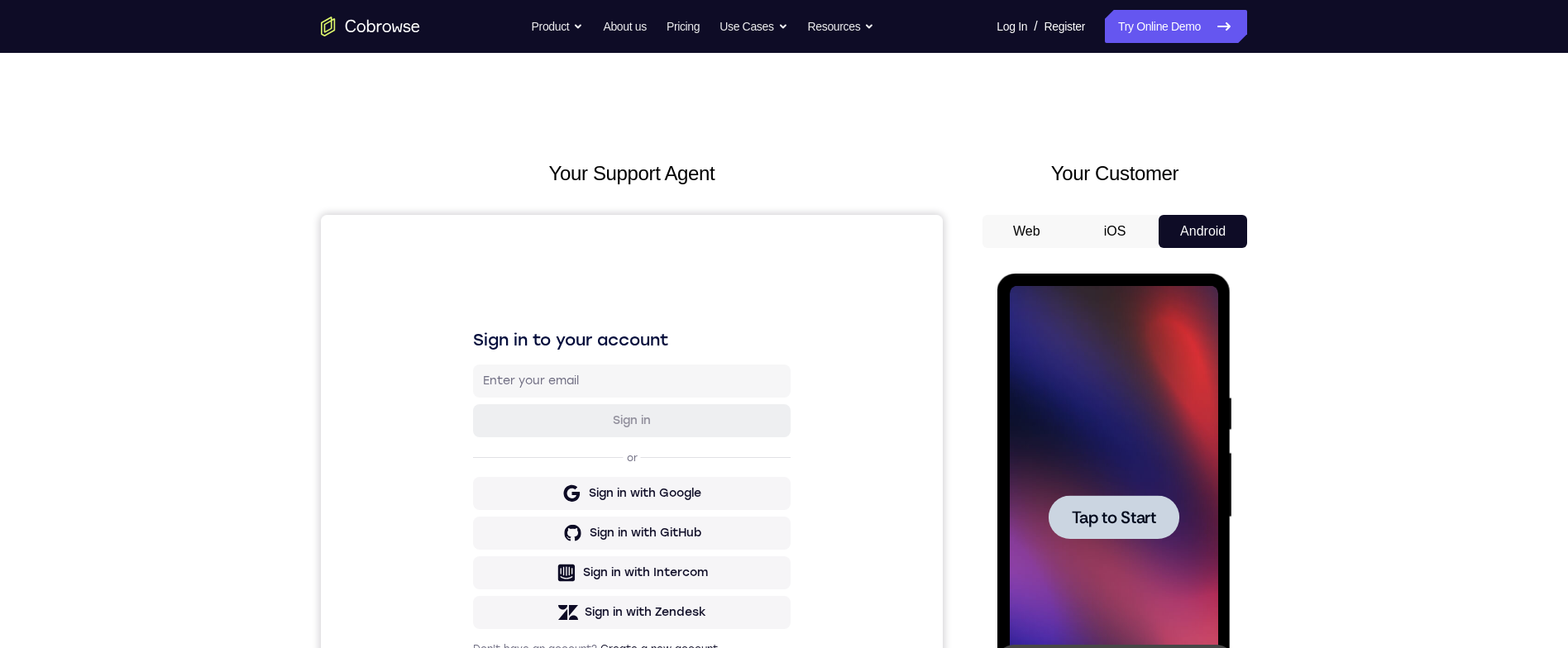
click at [1173, 502] on div at bounding box center [1113, 517] width 131 height 44
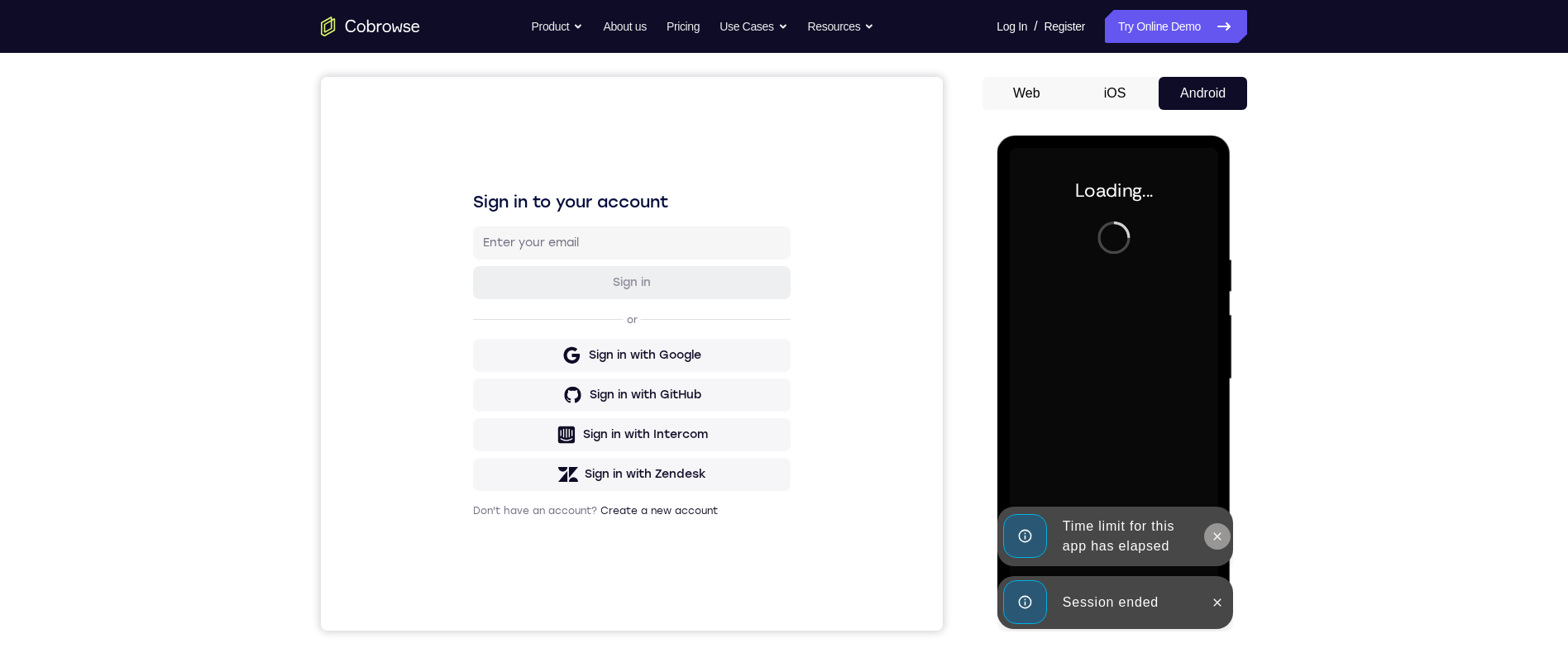
click at [1224, 536] on button at bounding box center [1216, 536] width 26 height 26
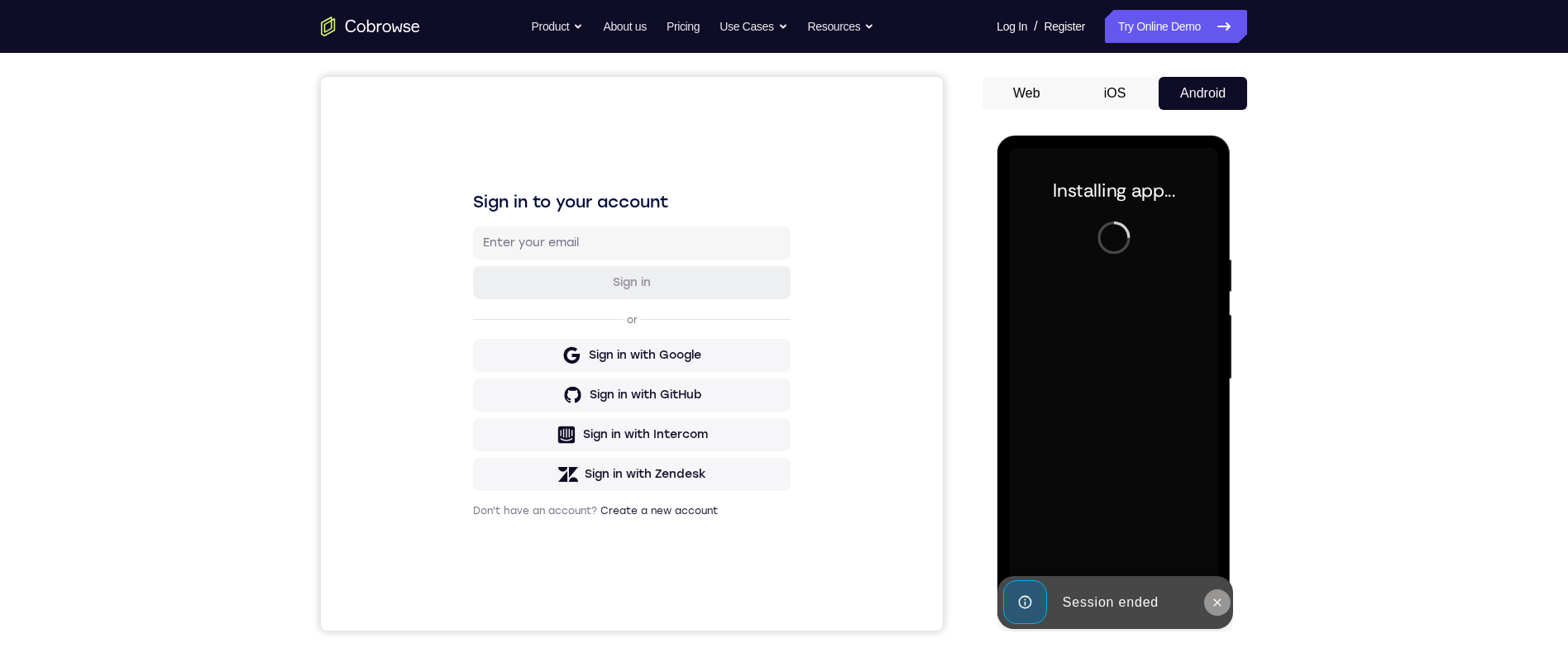
click at [1216, 599] on icon at bounding box center [1217, 603] width 14 height 14
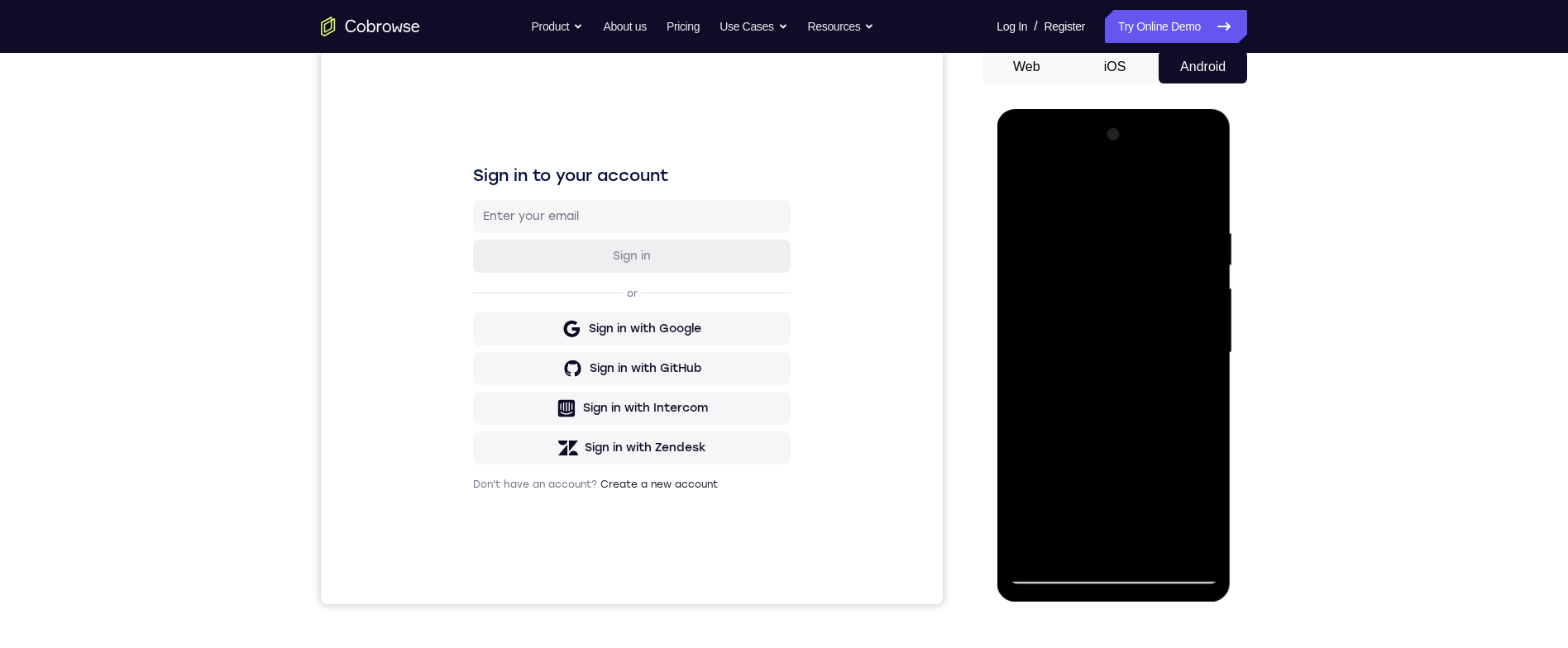
scroll to position [169, 0]
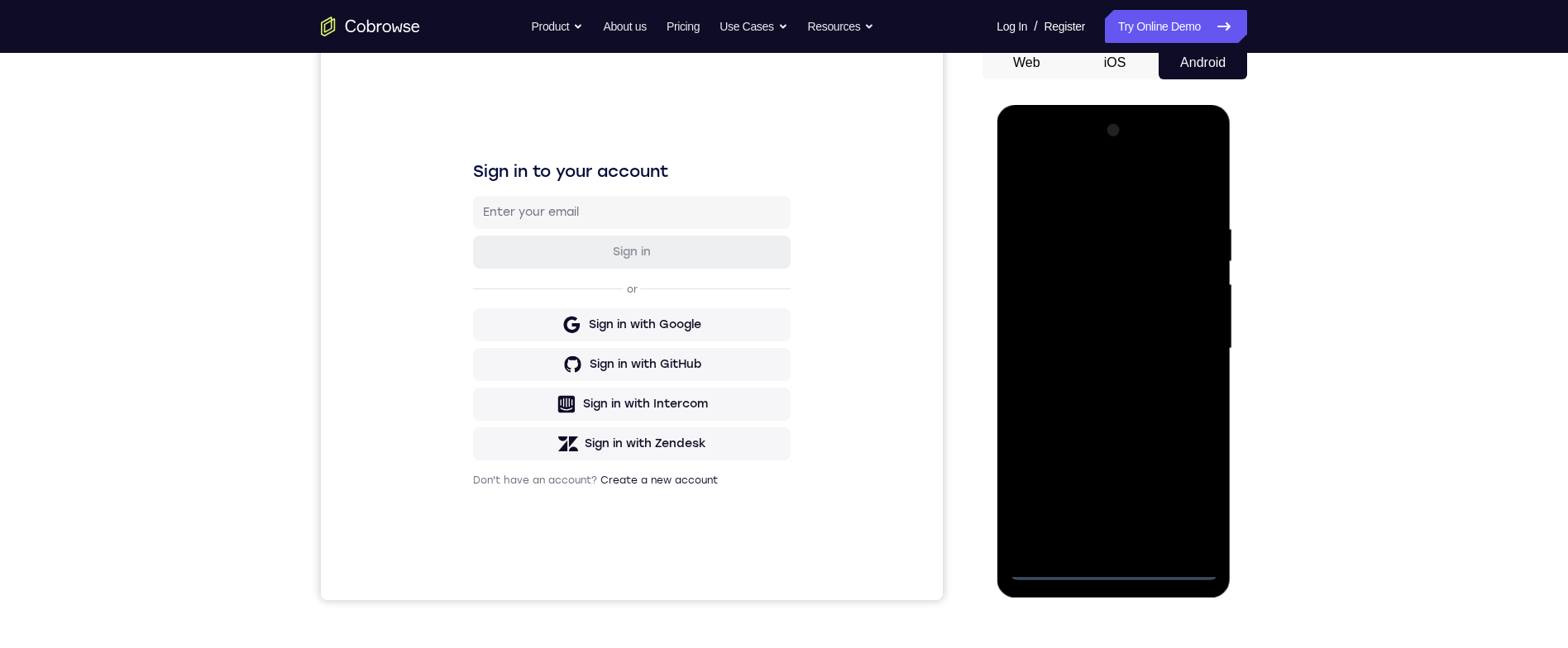
click at [1113, 567] on div at bounding box center [1113, 349] width 209 height 463
click at [1196, 503] on div at bounding box center [1113, 349] width 209 height 463
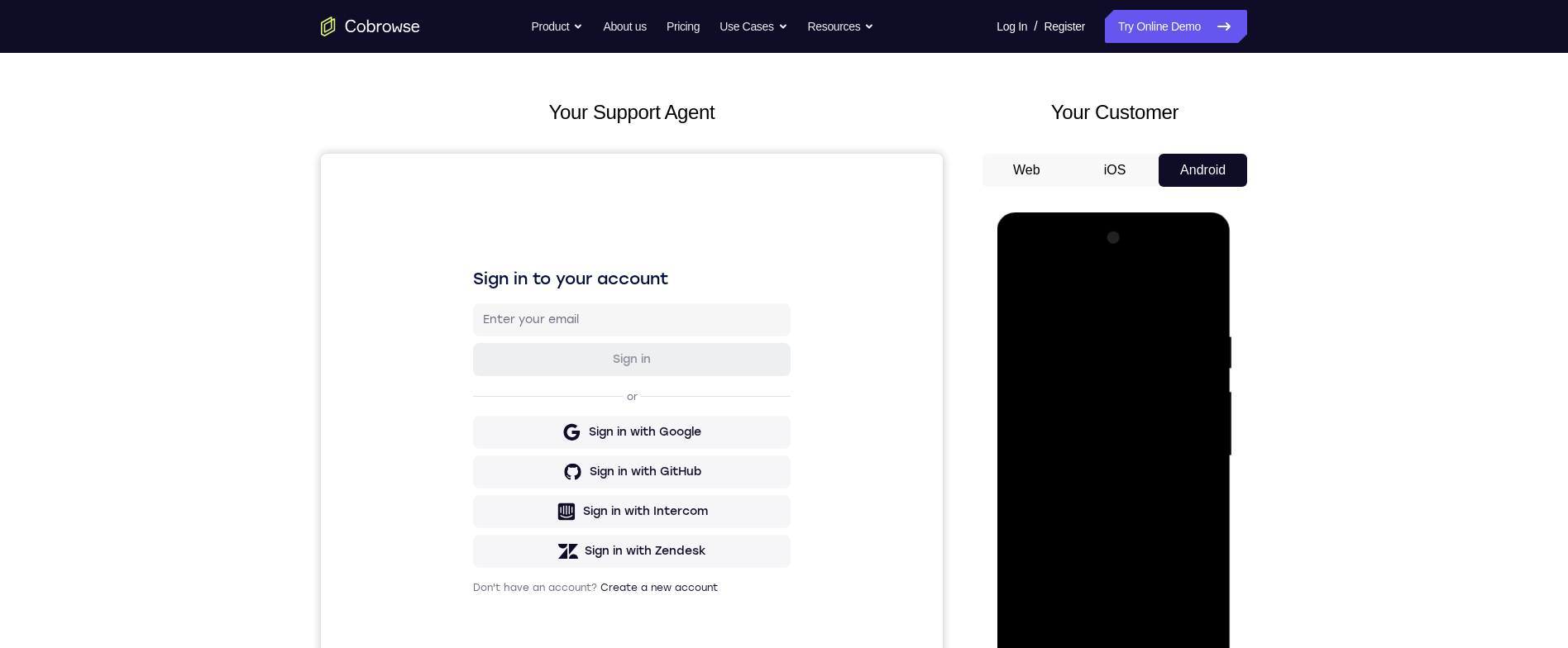
click at [1133, 289] on div at bounding box center [1113, 456] width 209 height 463
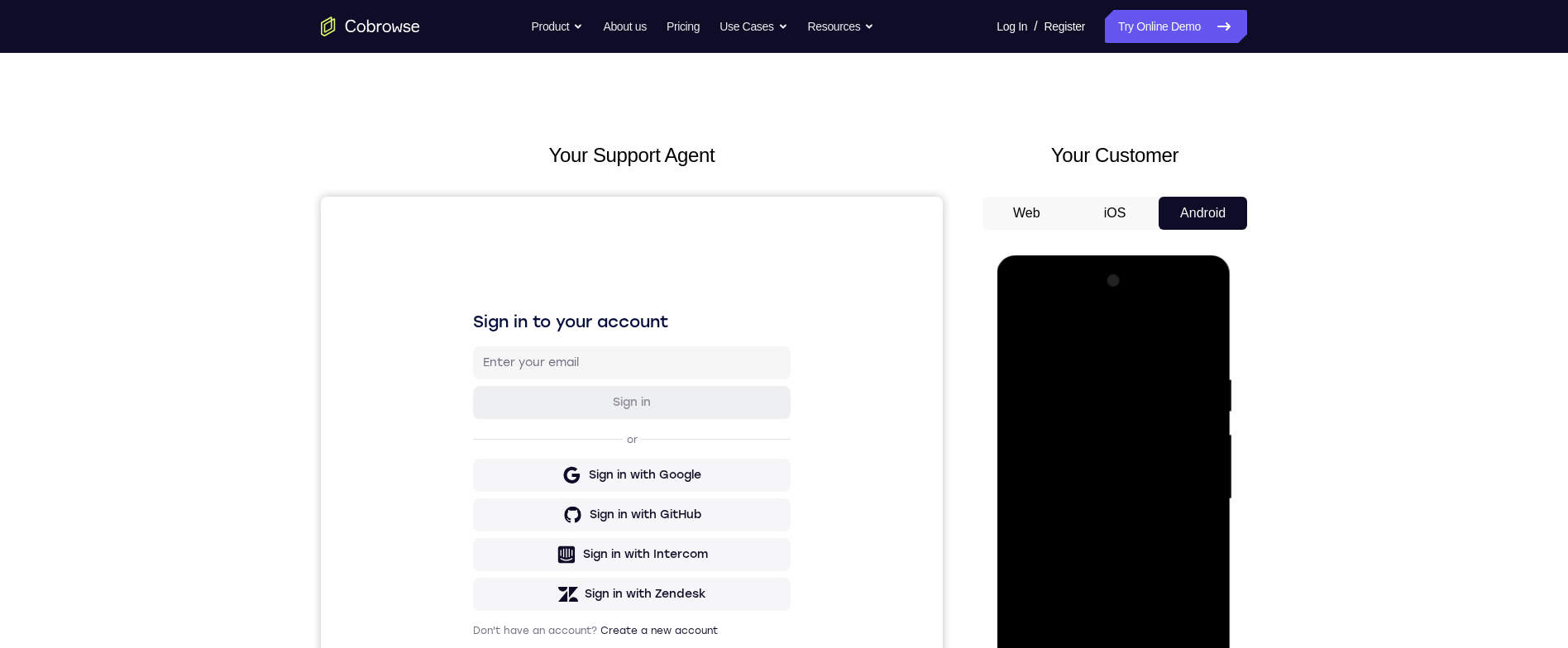
click at [1185, 484] on div at bounding box center [1113, 500] width 209 height 463
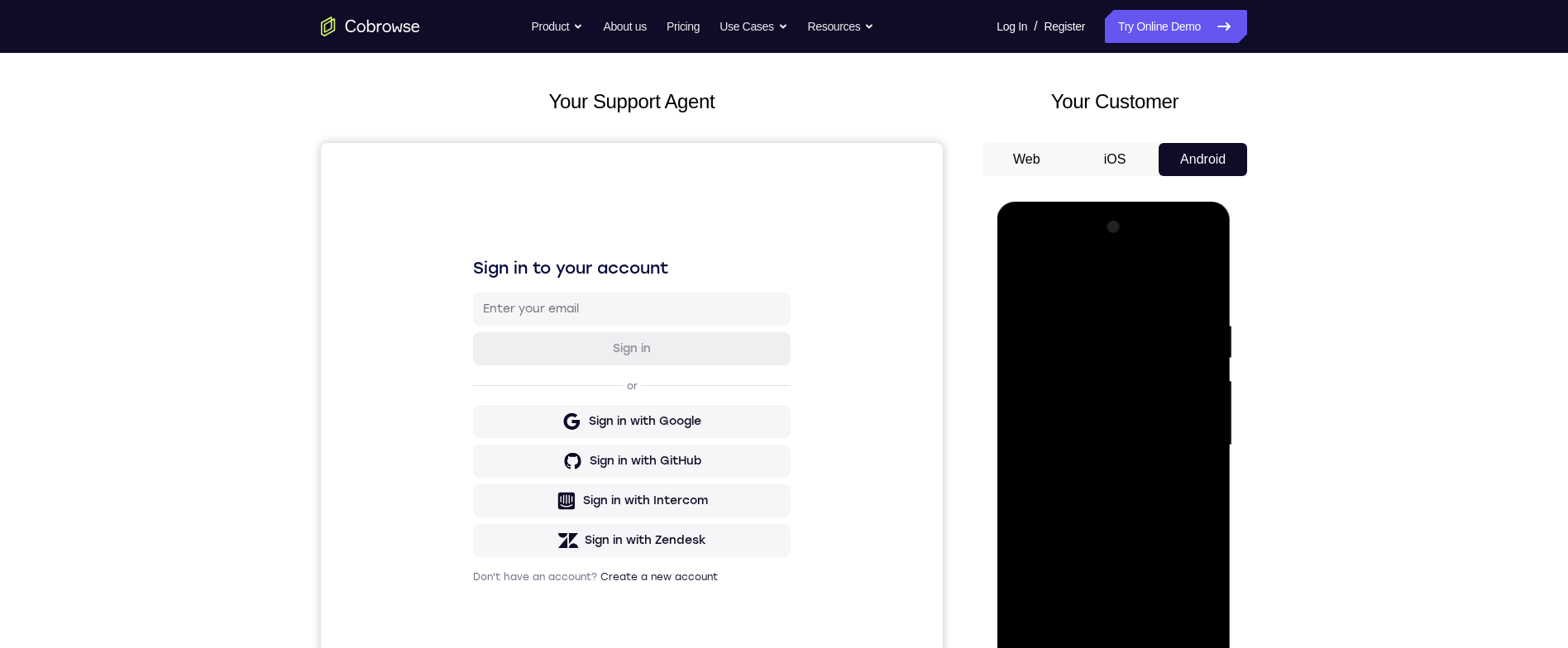
click at [1095, 465] on div at bounding box center [1113, 445] width 209 height 463
click at [1094, 468] on div at bounding box center [1113, 445] width 209 height 463
click at [1139, 425] on div at bounding box center [1113, 445] width 209 height 463
click at [1142, 415] on div at bounding box center [1113, 445] width 209 height 463
click at [1145, 444] on div at bounding box center [1113, 445] width 209 height 463
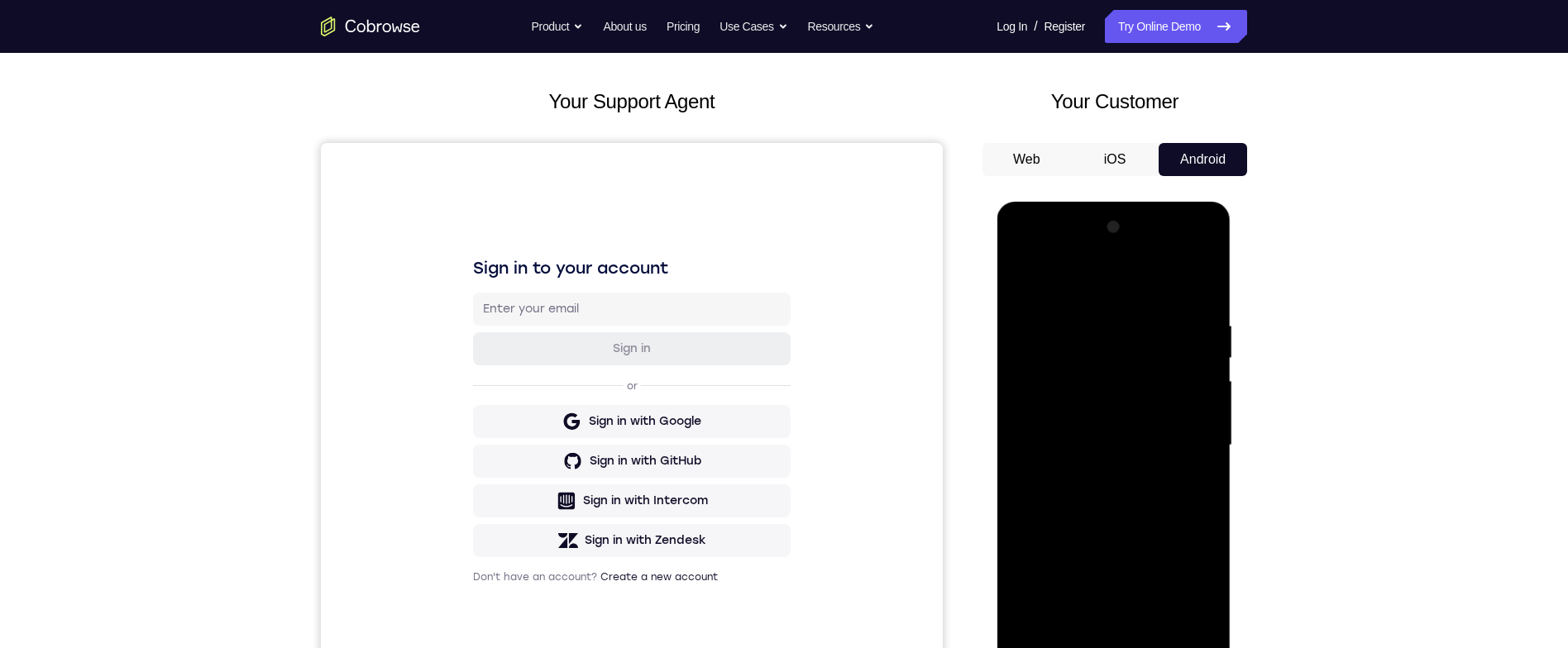
click at [1028, 261] on div at bounding box center [1113, 445] width 209 height 463
click at [1024, 260] on div at bounding box center [1113, 445] width 209 height 463
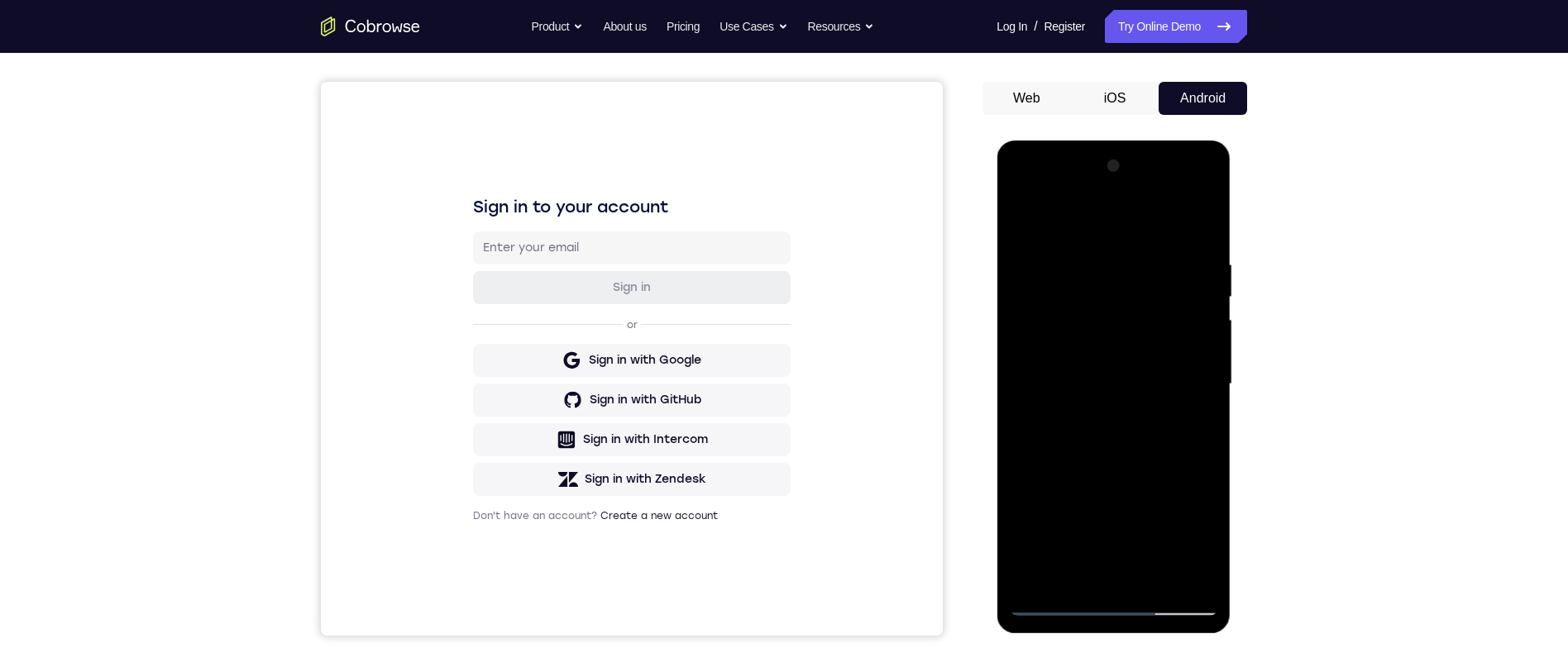
click at [1055, 338] on div at bounding box center [1113, 384] width 209 height 463
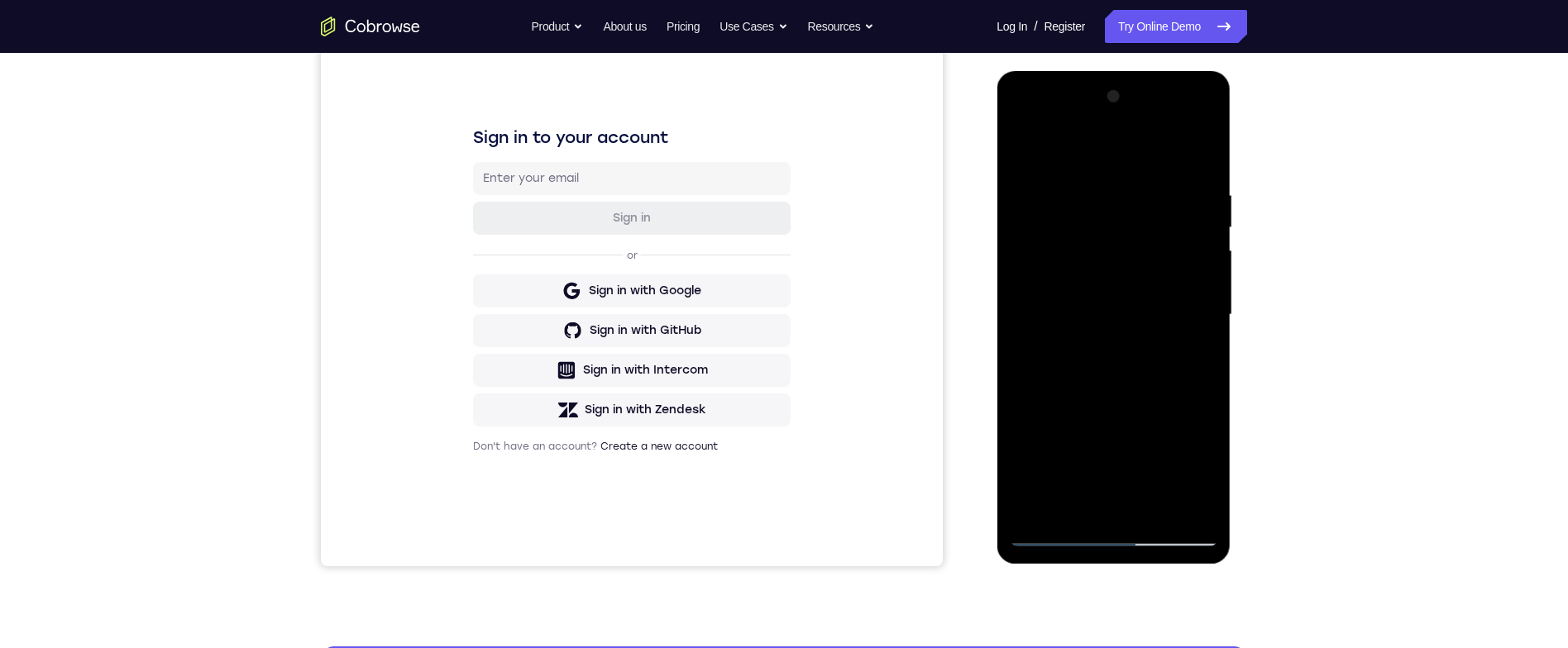
click at [1058, 316] on div at bounding box center [1113, 315] width 209 height 463
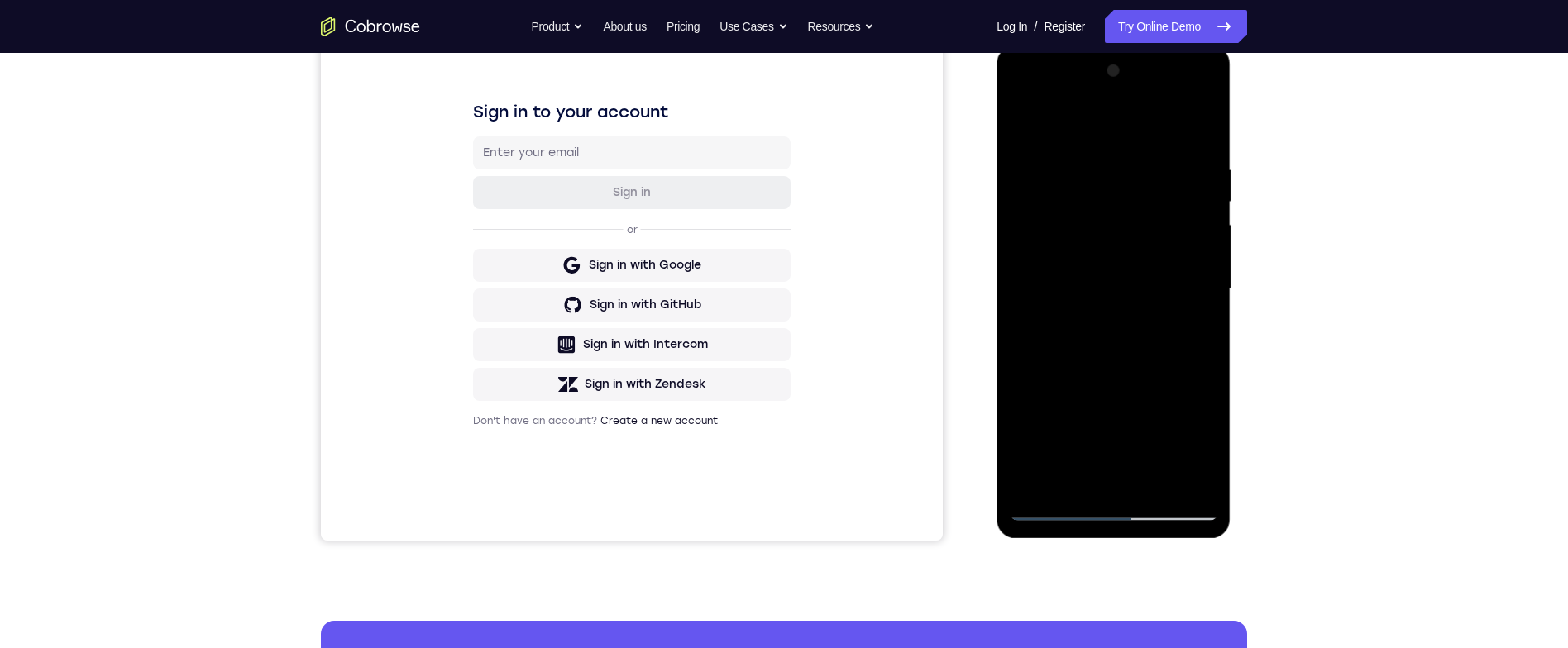
scroll to position [226, 0]
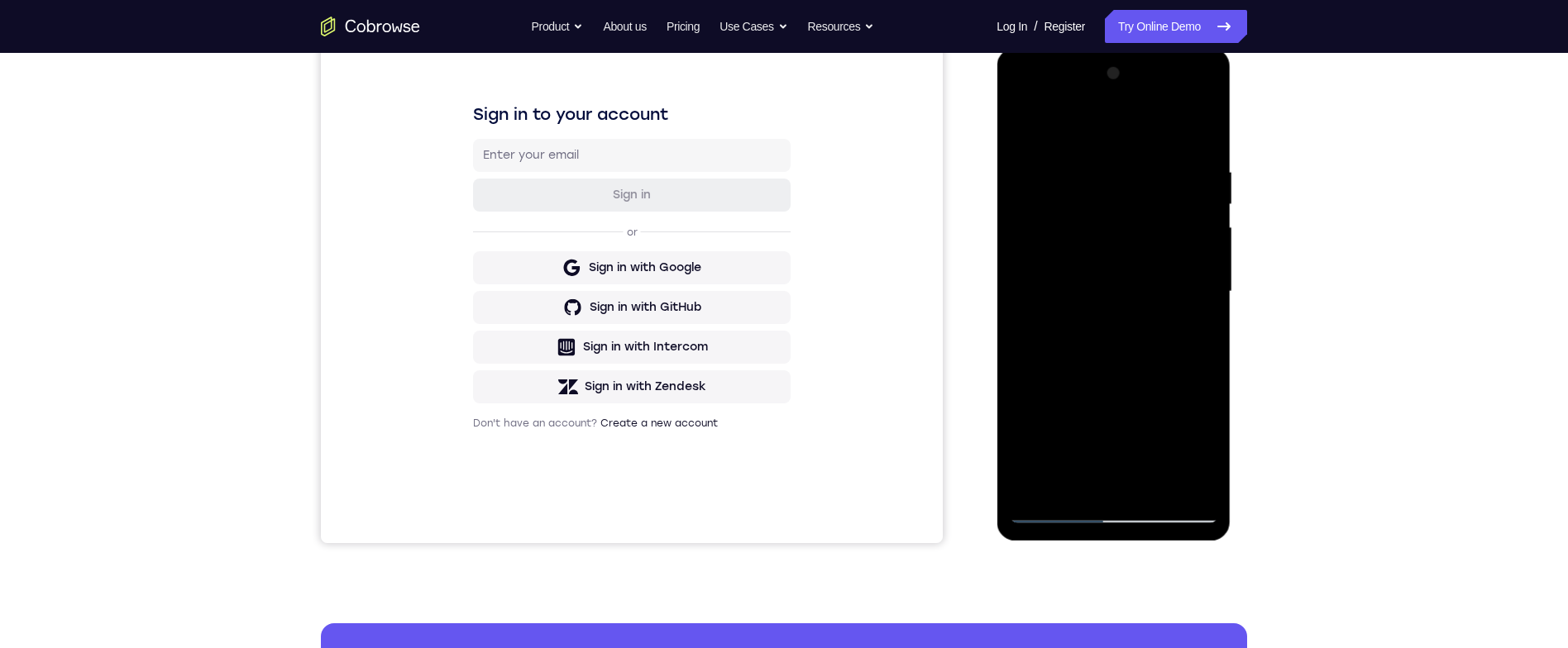
click at [1099, 320] on div at bounding box center [1113, 292] width 209 height 463
click at [1171, 279] on div at bounding box center [1113, 292] width 209 height 463
click at [1167, 253] on div at bounding box center [1113, 292] width 209 height 463
click at [1187, 292] on div at bounding box center [1113, 292] width 209 height 463
click at [1182, 350] on div at bounding box center [1113, 292] width 209 height 463
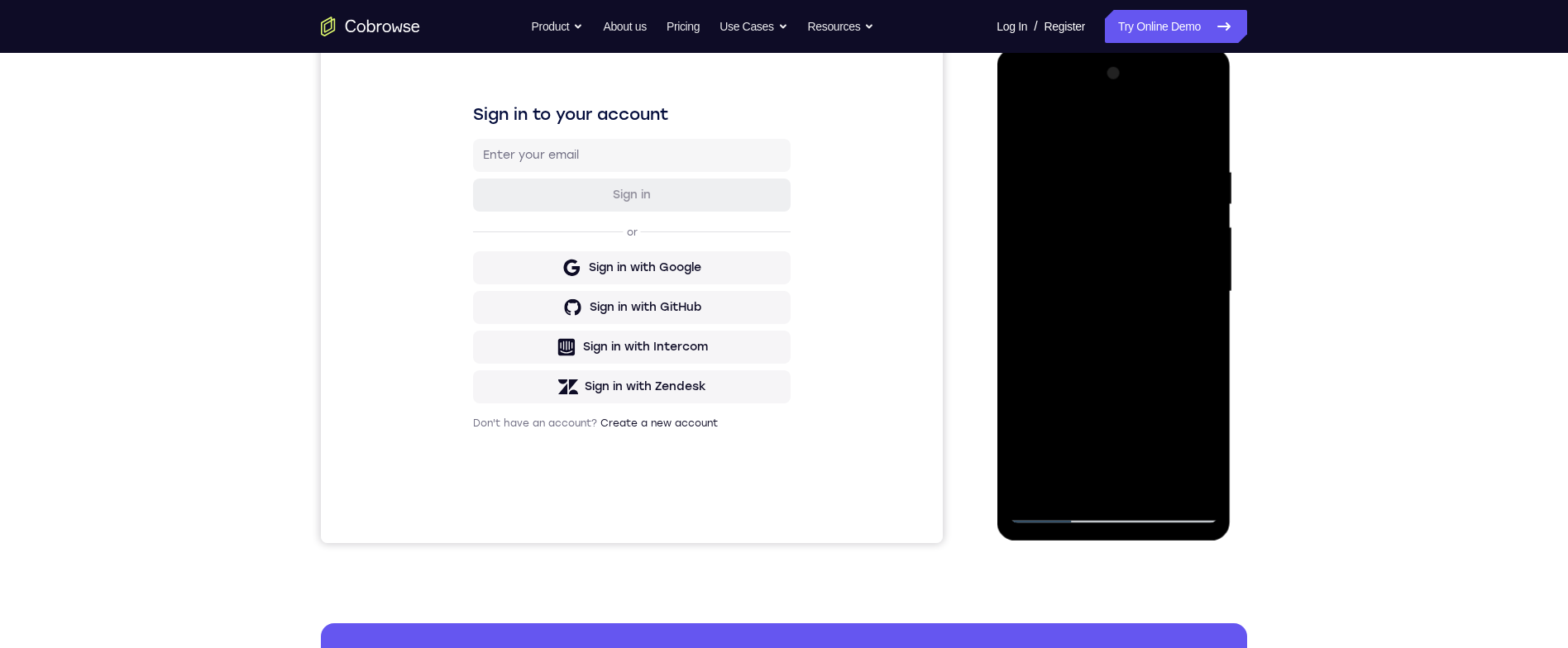
click at [1162, 280] on div at bounding box center [1113, 292] width 209 height 463
